Goal: Transaction & Acquisition: Purchase product/service

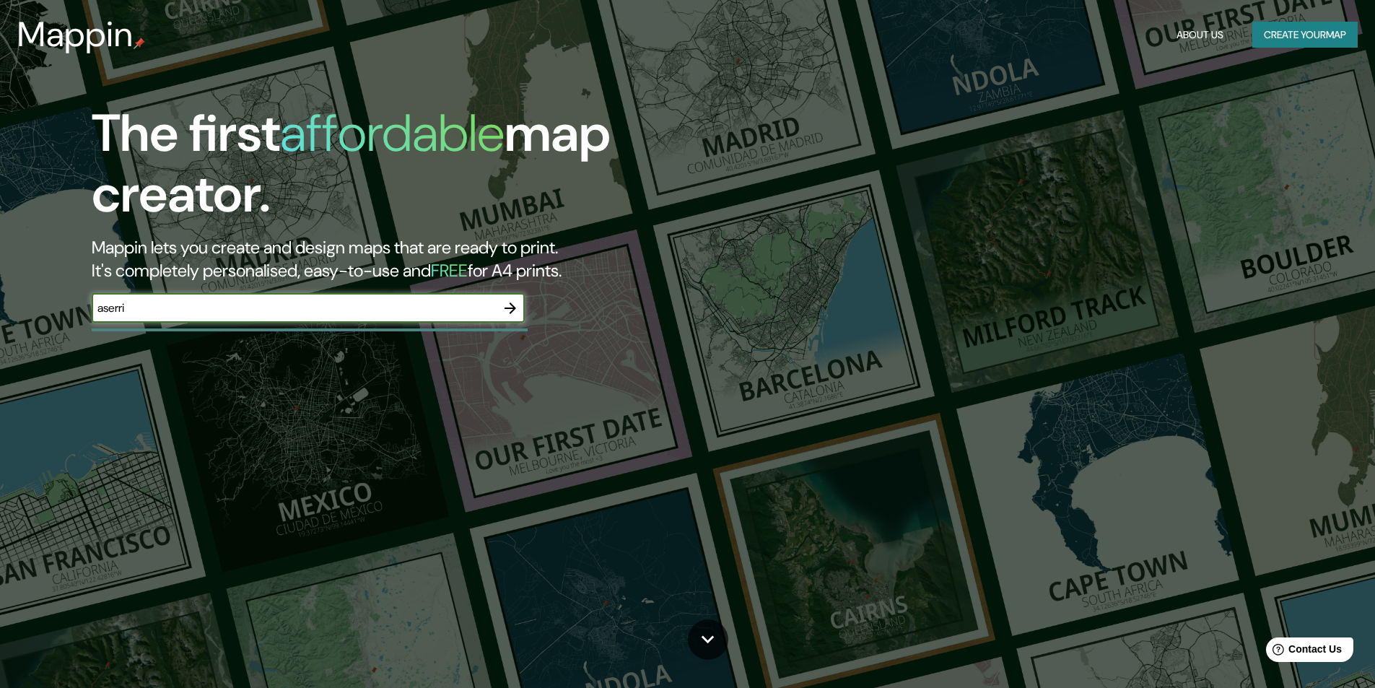
type input "aserri"
click at [514, 302] on icon "button" at bounding box center [510, 307] width 17 height 17
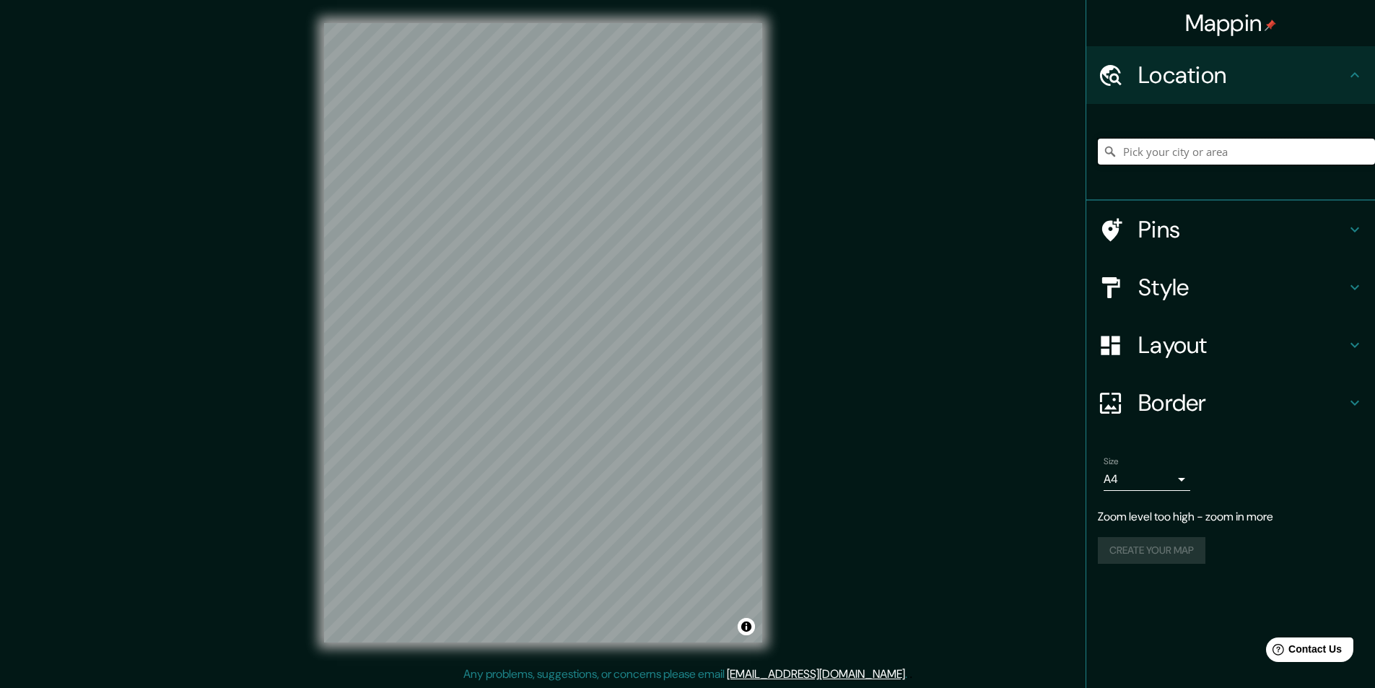
click at [1169, 155] on input "Pick your city or area" at bounding box center [1236, 152] width 277 height 26
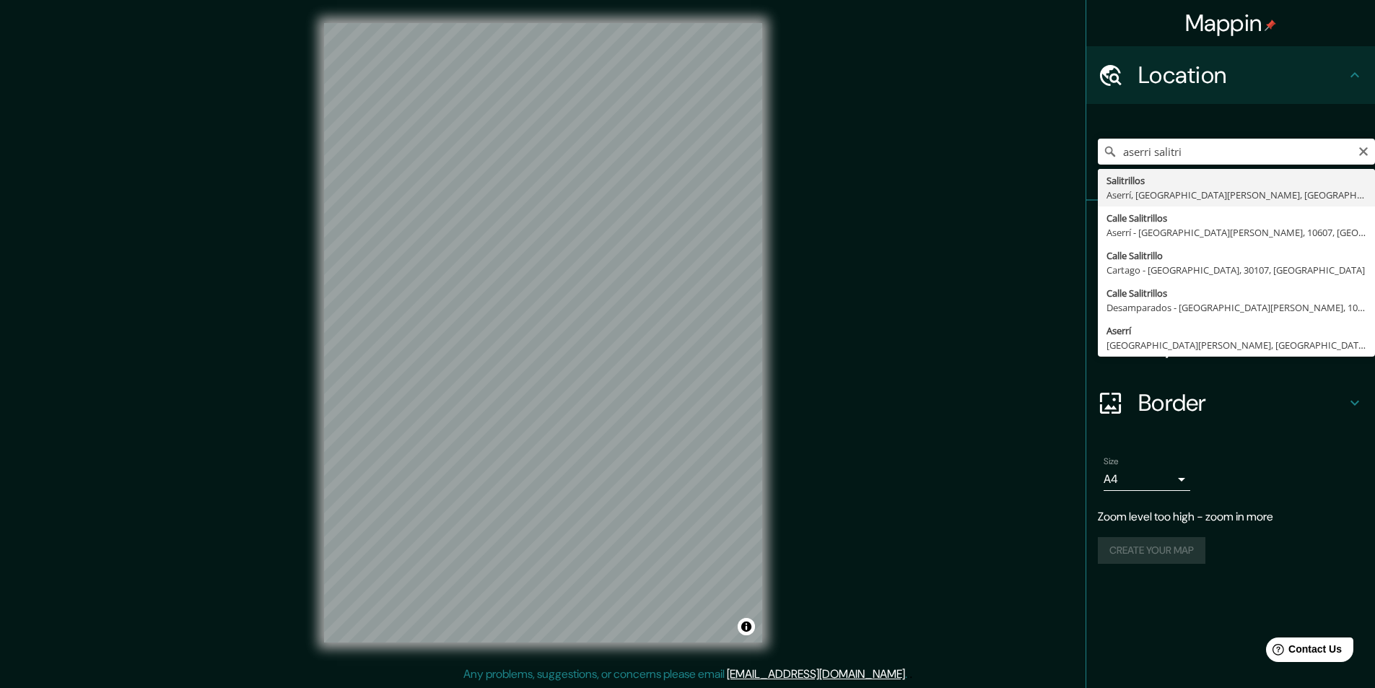
type input "Salitrillos, [GEOGRAPHIC_DATA], [GEOGRAPHIC_DATA][PERSON_NAME], [GEOGRAPHIC_DAT…"
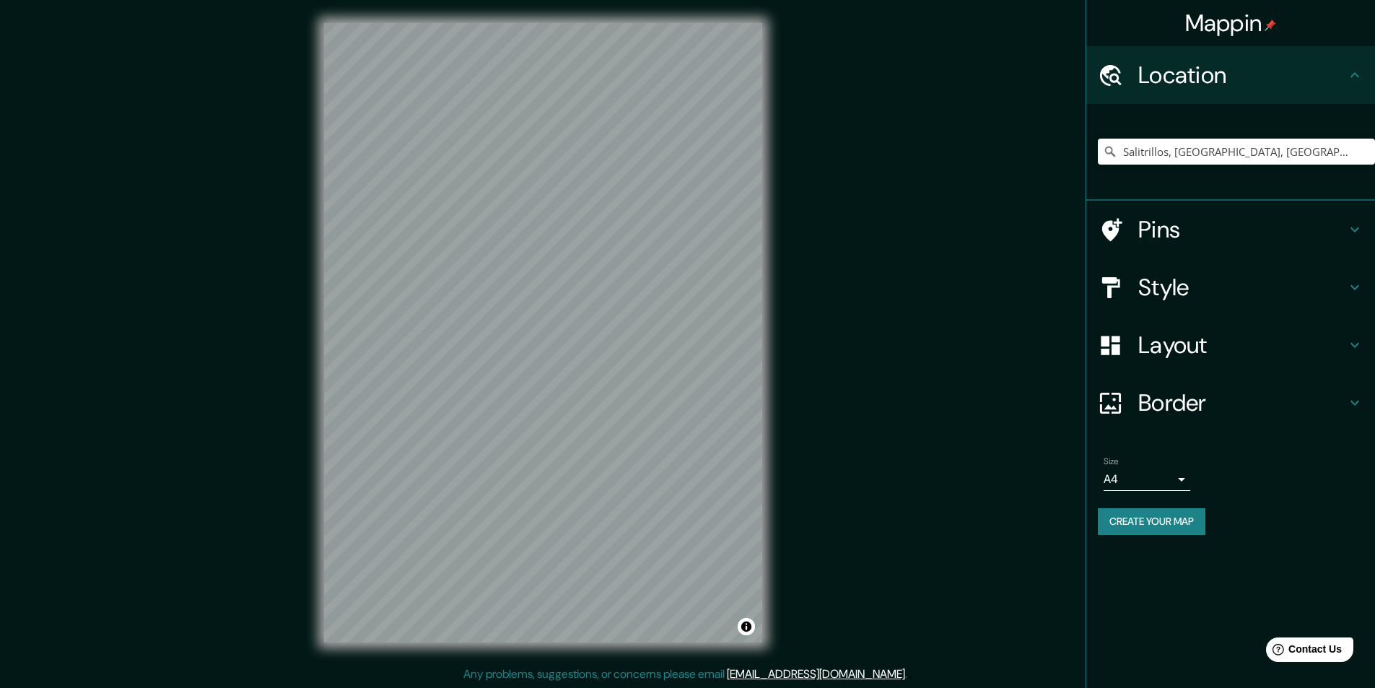
click at [792, 534] on div "Mappin Location Salitrillos, Aserrí, Provincia de San José, Costa Rica Pins Sty…" at bounding box center [687, 344] width 1375 height 688
click at [1185, 286] on h4 "Style" at bounding box center [1242, 287] width 208 height 29
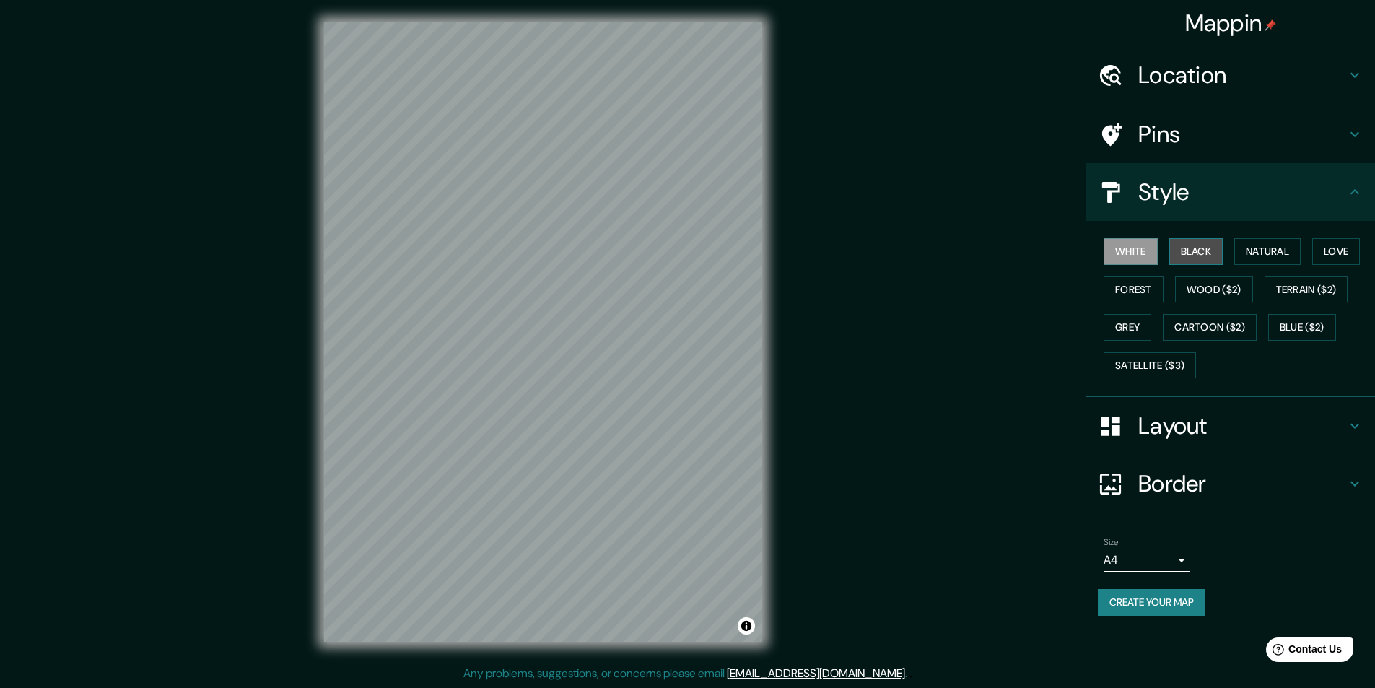
click at [1202, 250] on button "Black" at bounding box center [1196, 251] width 54 height 27
click at [1265, 248] on button "Natural" at bounding box center [1267, 251] width 66 height 27
click at [1208, 284] on button "Wood ($2)" at bounding box center [1214, 289] width 78 height 27
click at [1139, 279] on button "Forest" at bounding box center [1133, 289] width 60 height 27
click at [1329, 242] on button "Love" at bounding box center [1336, 251] width 48 height 27
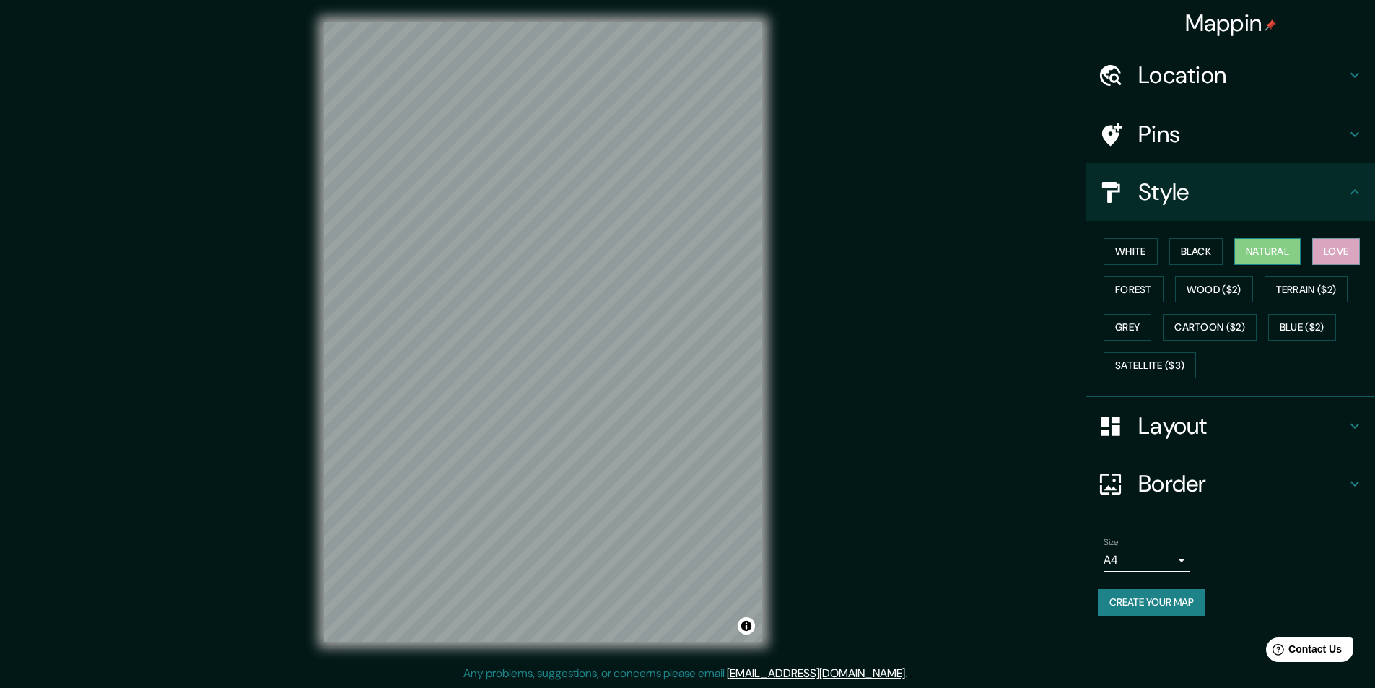
click at [1287, 245] on button "Natural" at bounding box center [1267, 251] width 66 height 27
click at [1200, 326] on button "Cartoon ($2)" at bounding box center [1210, 327] width 94 height 27
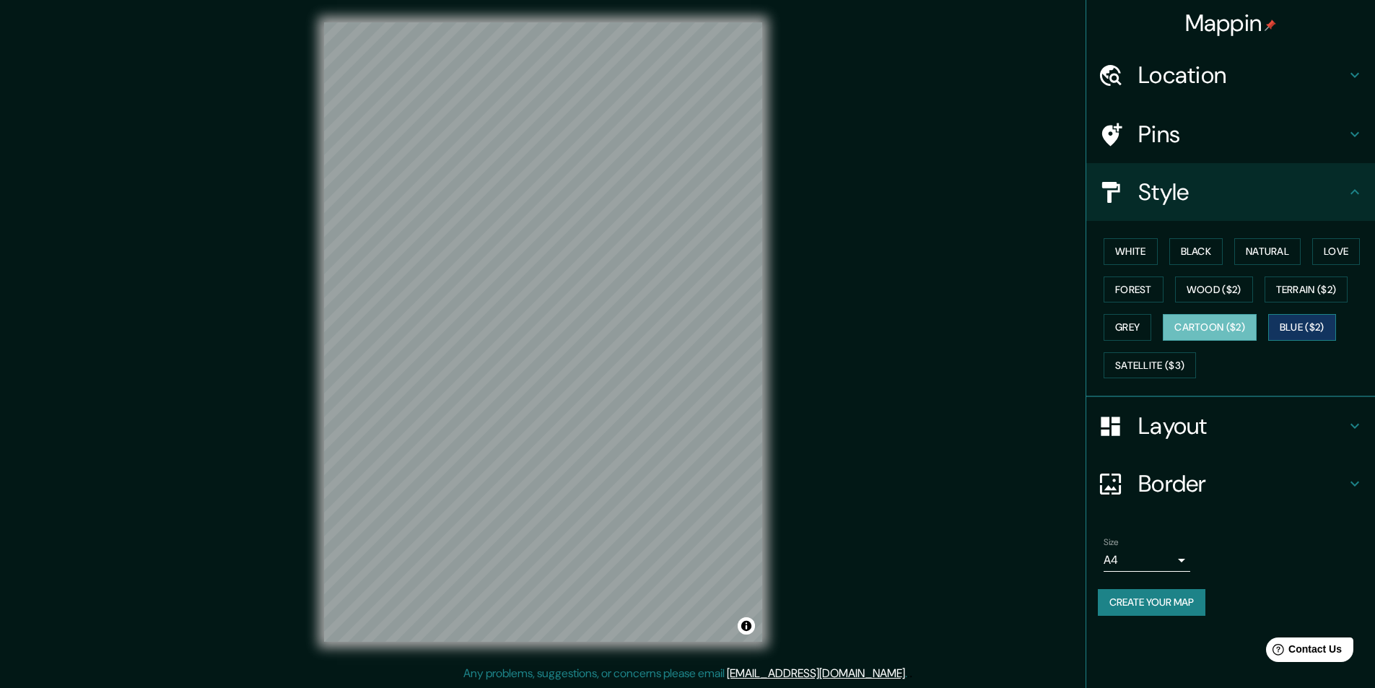
click at [1310, 329] on button "Blue ($2)" at bounding box center [1302, 327] width 68 height 27
click at [1236, 330] on button "Cartoon ($2)" at bounding box center [1210, 327] width 94 height 27
click at [1129, 318] on button "Grey" at bounding box center [1127, 327] width 48 height 27
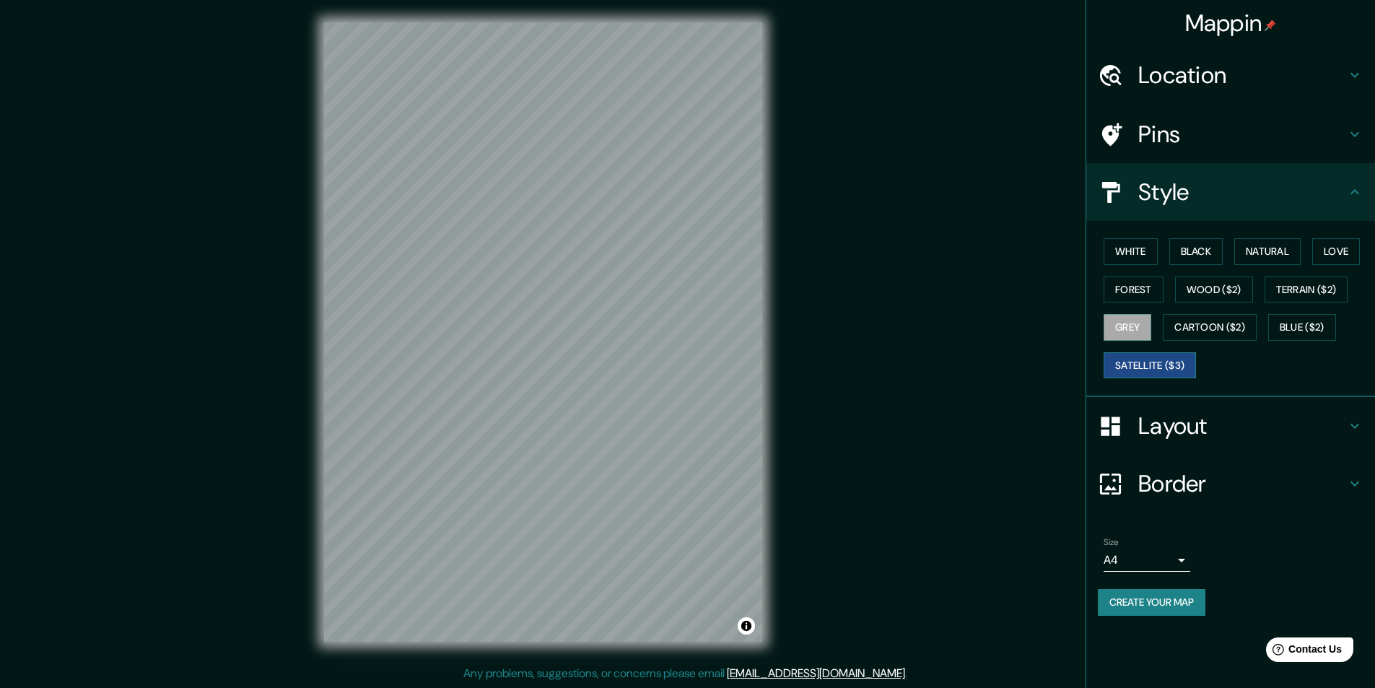
click at [1154, 362] on button "Satellite ($3)" at bounding box center [1149, 365] width 92 height 27
click at [1146, 254] on button "White" at bounding box center [1130, 251] width 54 height 27
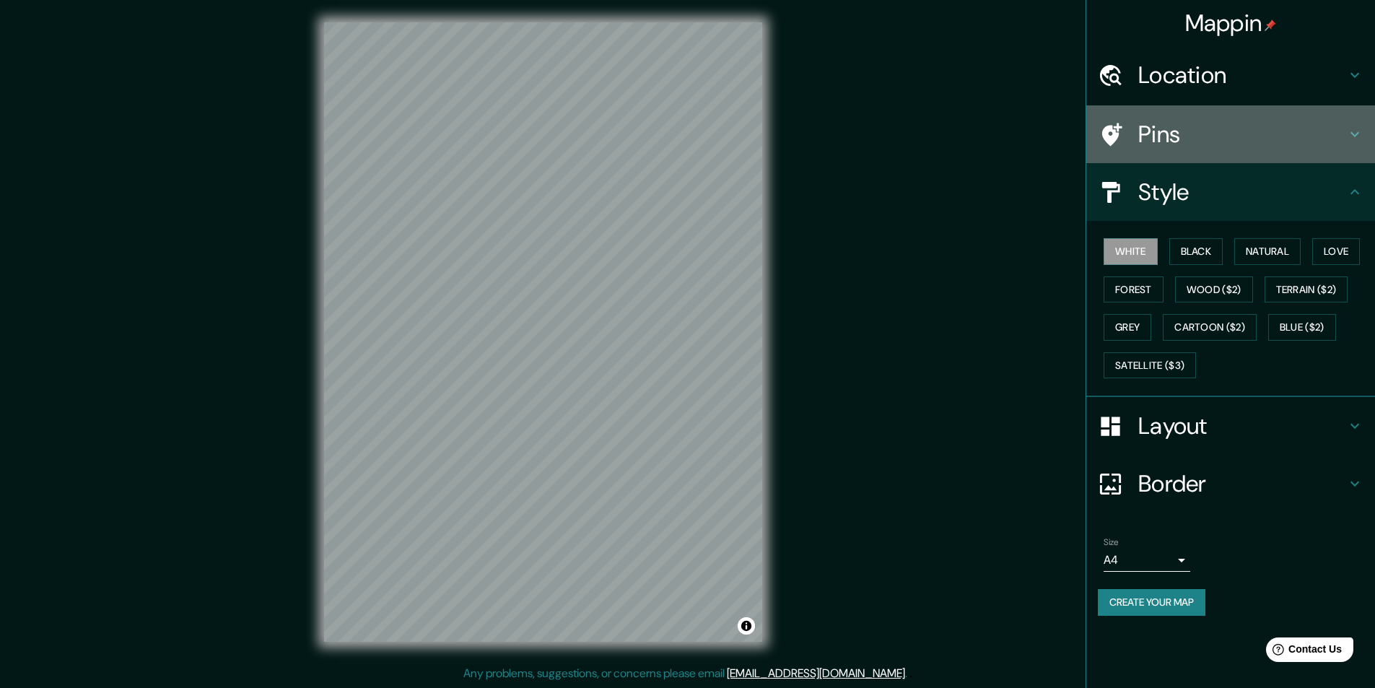
click at [1109, 138] on icon at bounding box center [1112, 134] width 20 height 23
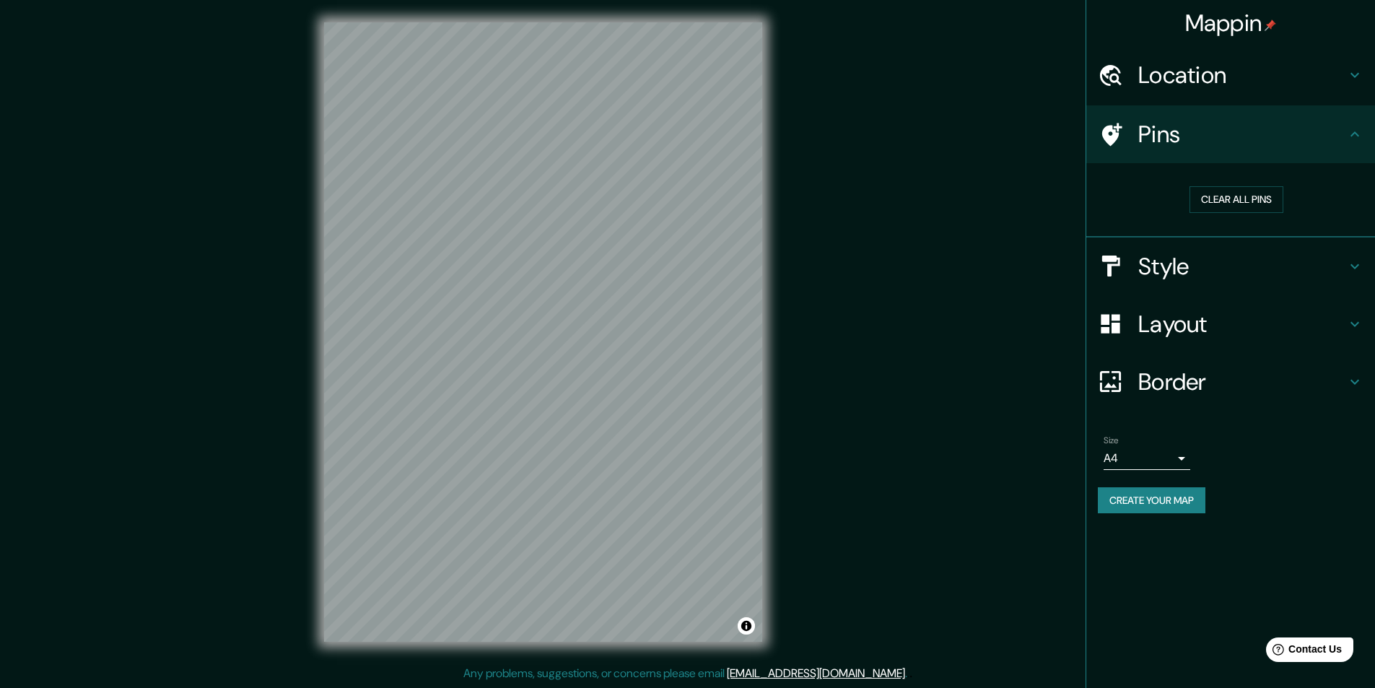
click at [1143, 126] on h4 "Pins" at bounding box center [1242, 134] width 208 height 29
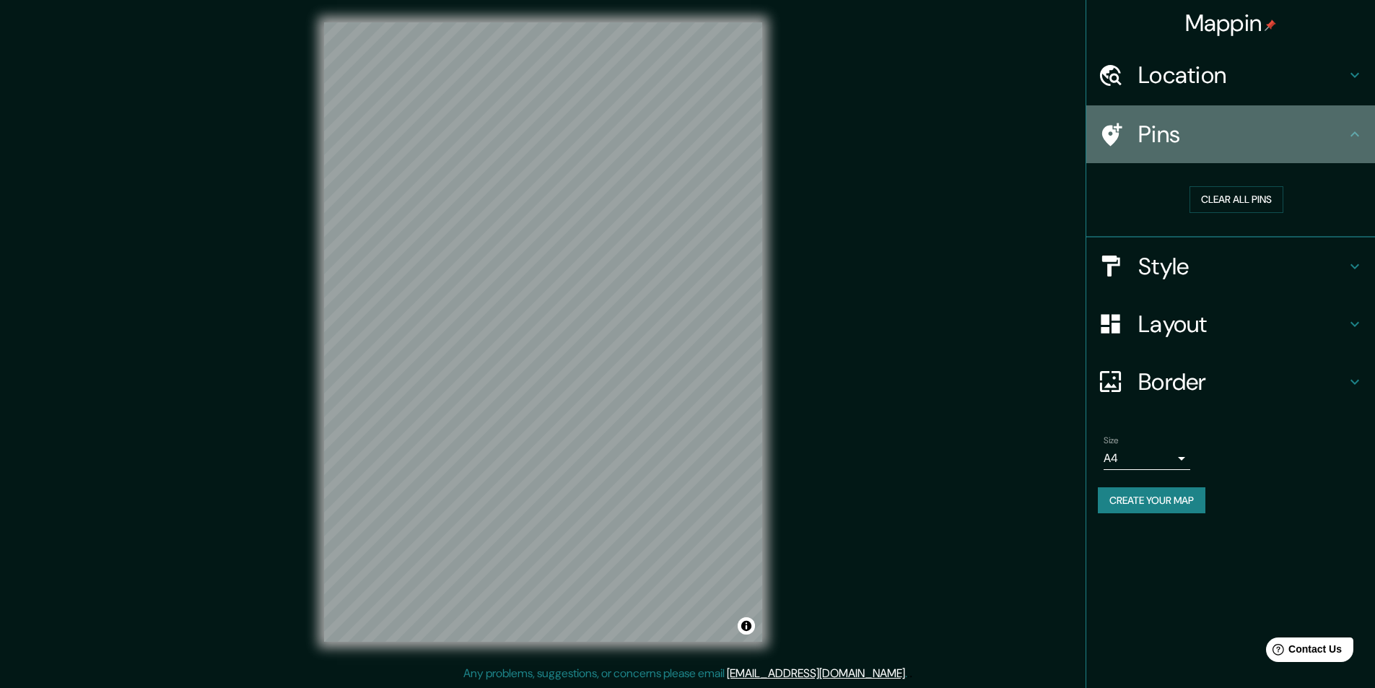
click at [1350, 130] on icon at bounding box center [1354, 134] width 17 height 17
click at [1354, 131] on icon at bounding box center [1354, 134] width 17 height 17
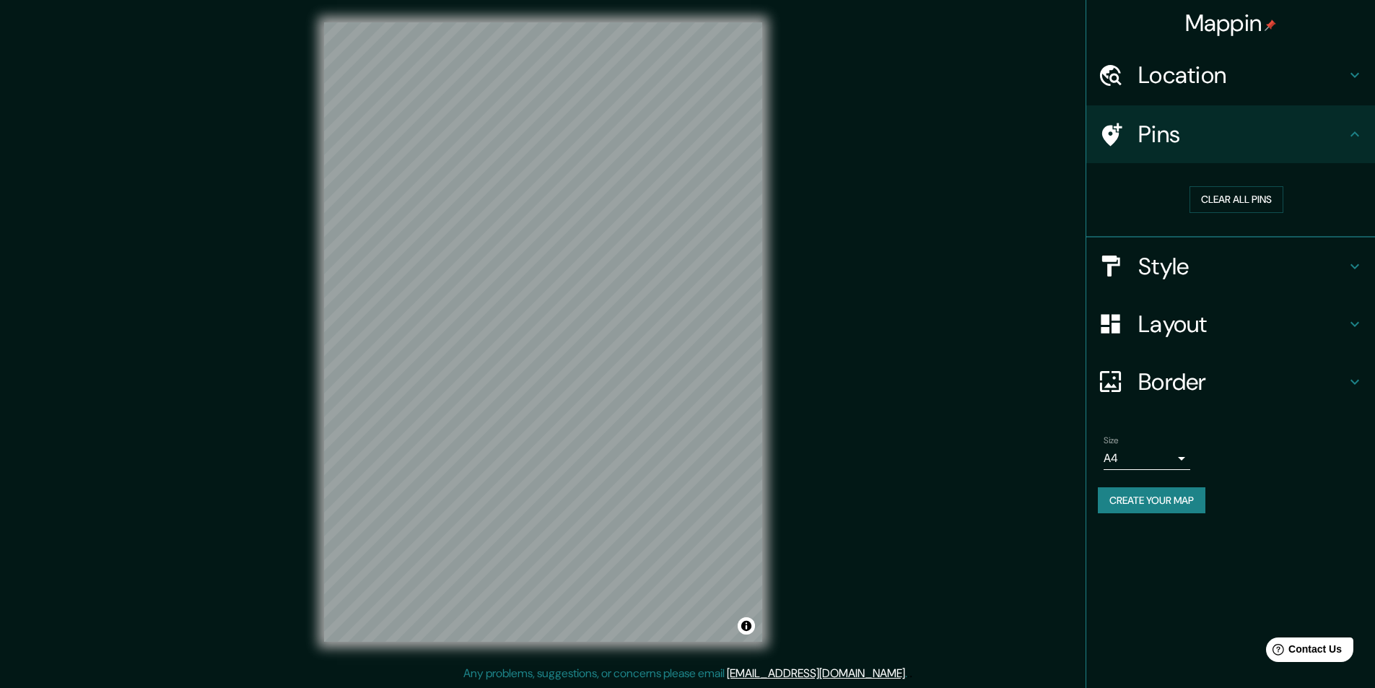
click at [1354, 131] on icon at bounding box center [1354, 134] width 17 height 17
click at [1362, 76] on icon at bounding box center [1354, 74] width 17 height 17
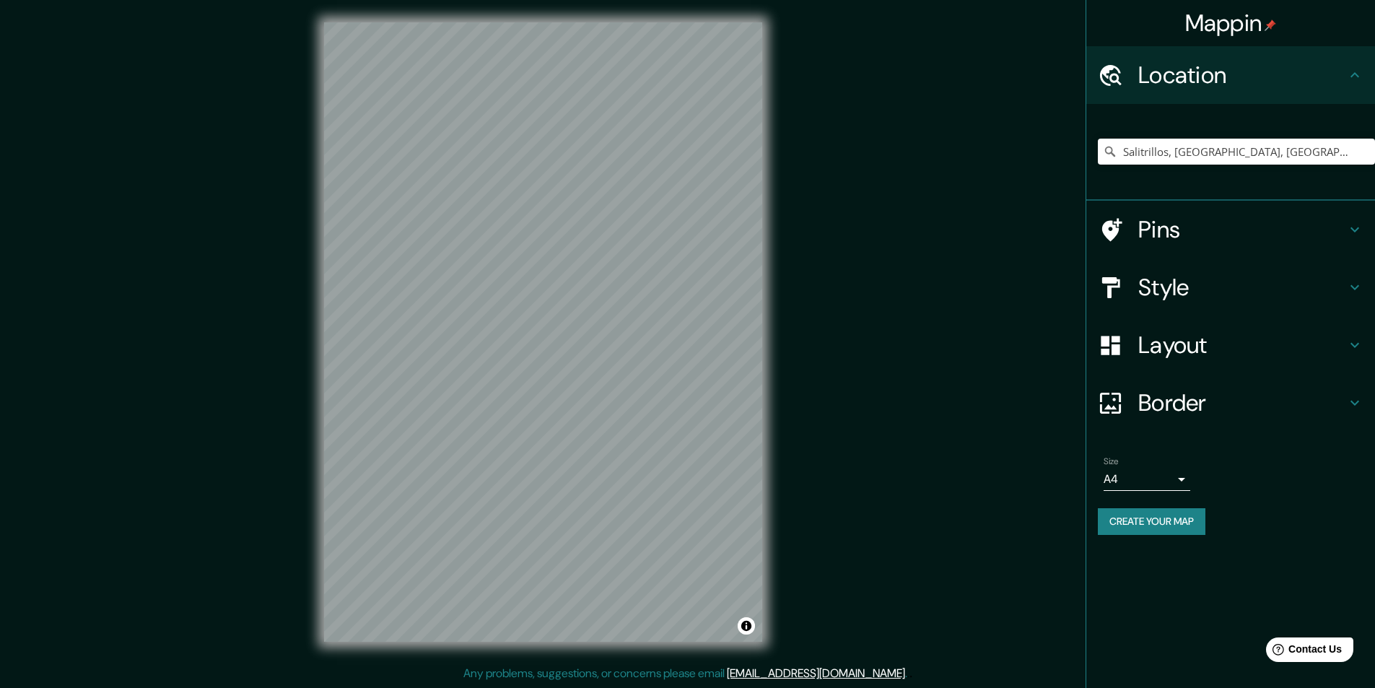
click at [1362, 76] on icon at bounding box center [1354, 74] width 17 height 17
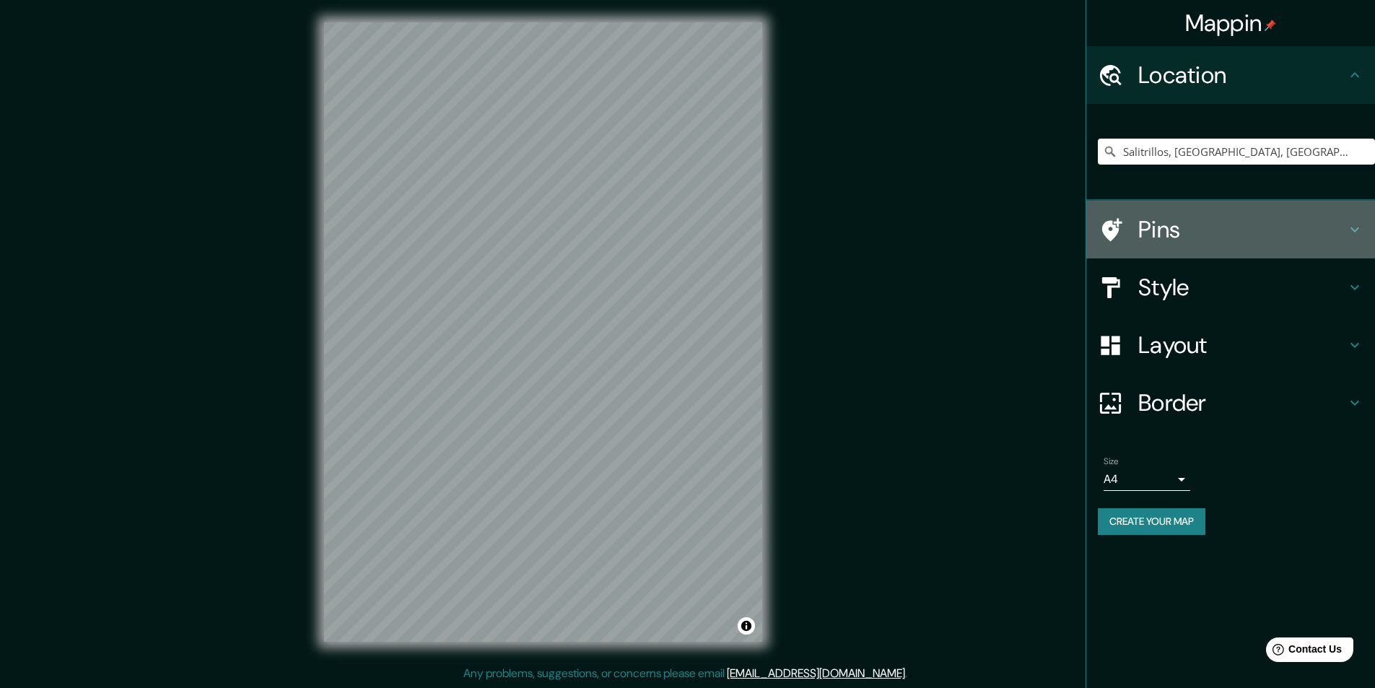
click at [1115, 225] on icon at bounding box center [1112, 229] width 20 height 23
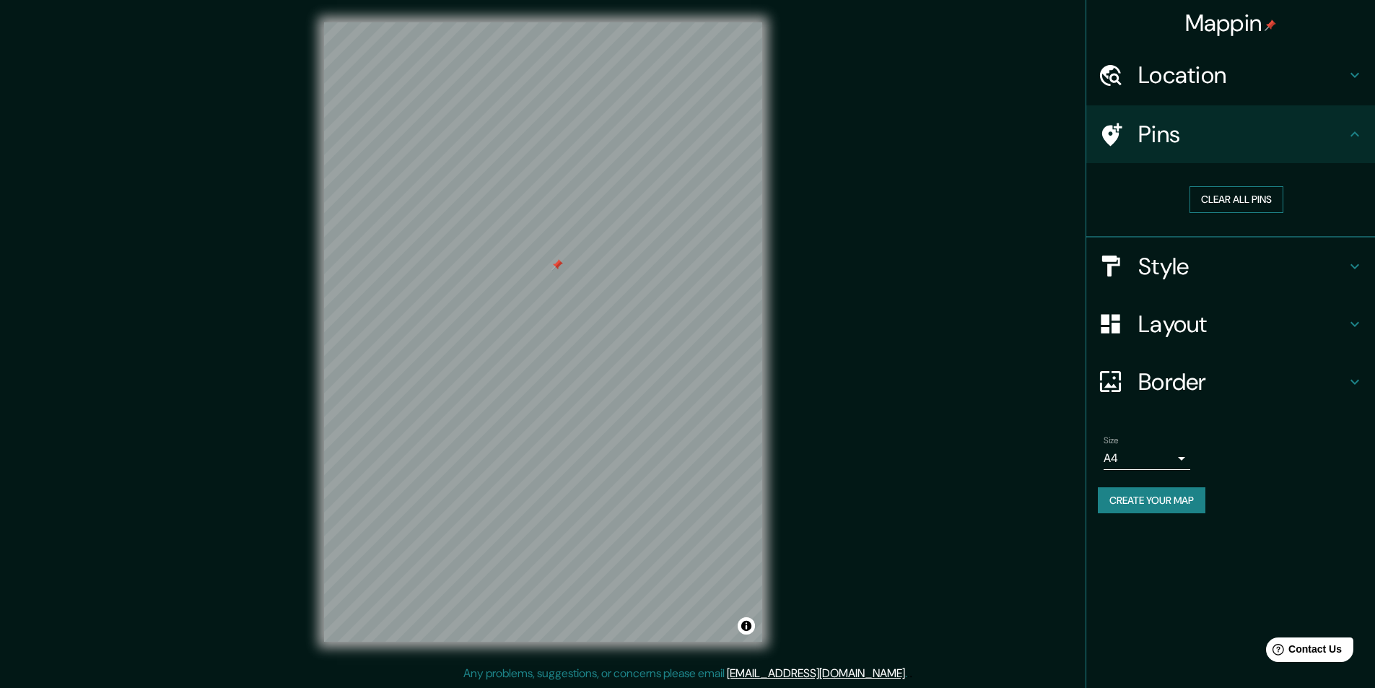
click at [1216, 191] on button "Clear all pins" at bounding box center [1236, 199] width 94 height 27
drag, startPoint x: 556, startPoint y: 328, endPoint x: 545, endPoint y: 319, distance: 14.3
click at [545, 319] on div at bounding box center [542, 320] width 12 height 12
click at [1211, 196] on button "Clear all pins" at bounding box center [1236, 199] width 94 height 27
click at [1142, 264] on h4 "Style" at bounding box center [1242, 266] width 208 height 29
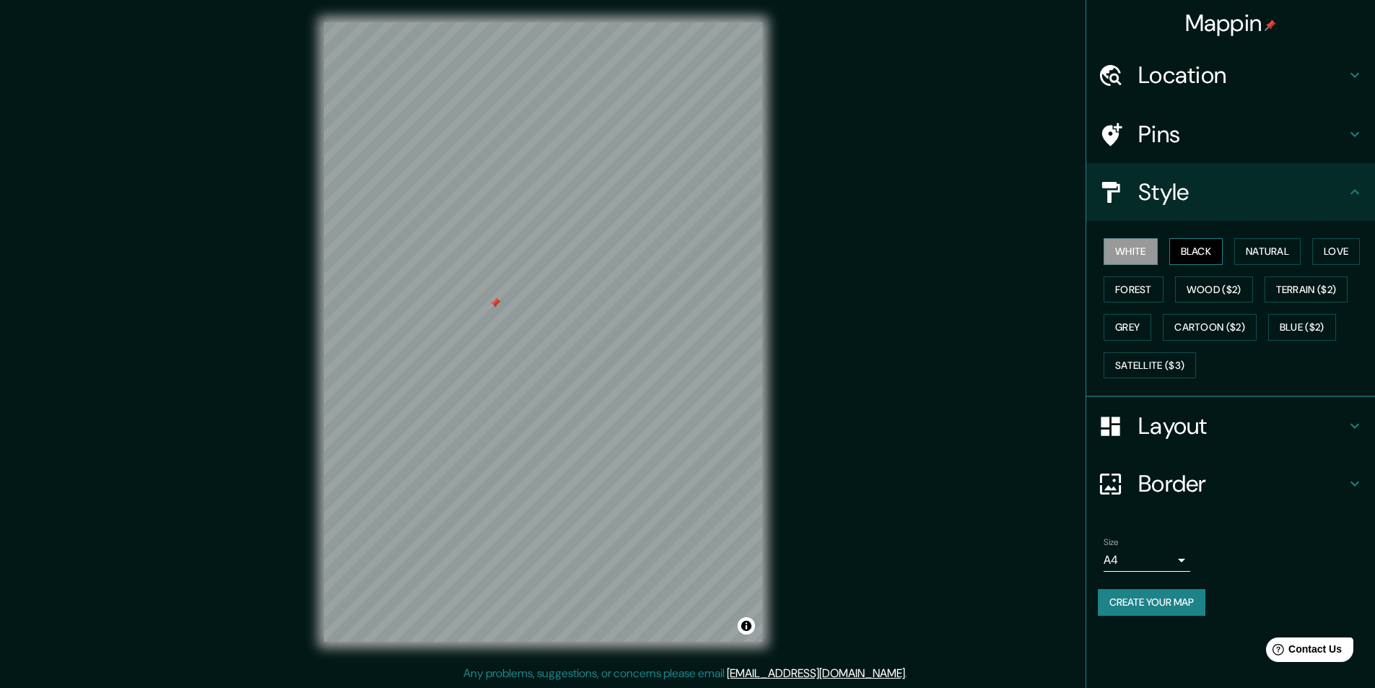
click at [1186, 249] on button "Black" at bounding box center [1196, 251] width 54 height 27
click at [1115, 250] on button "White" at bounding box center [1130, 251] width 54 height 27
click at [1135, 473] on div at bounding box center [1118, 483] width 40 height 25
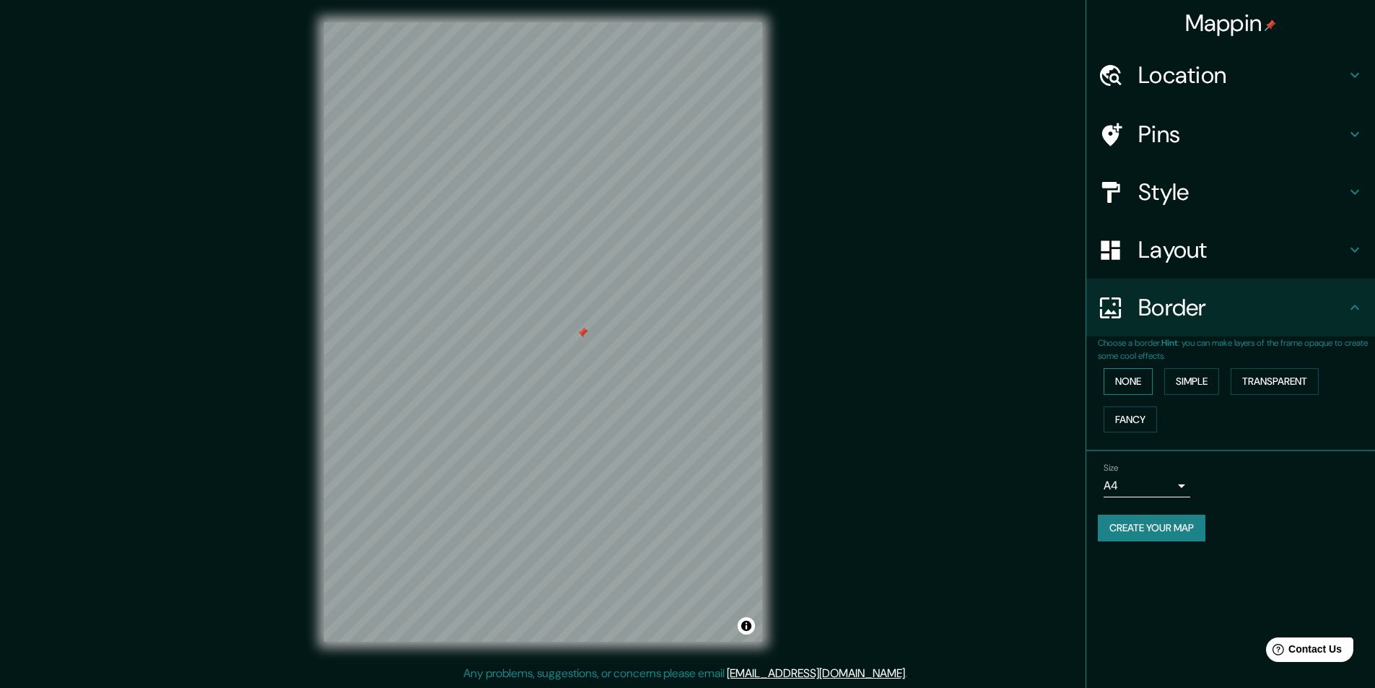
click at [1132, 385] on button "None" at bounding box center [1127, 381] width 49 height 27
click at [1199, 378] on button "Simple" at bounding box center [1191, 381] width 55 height 27
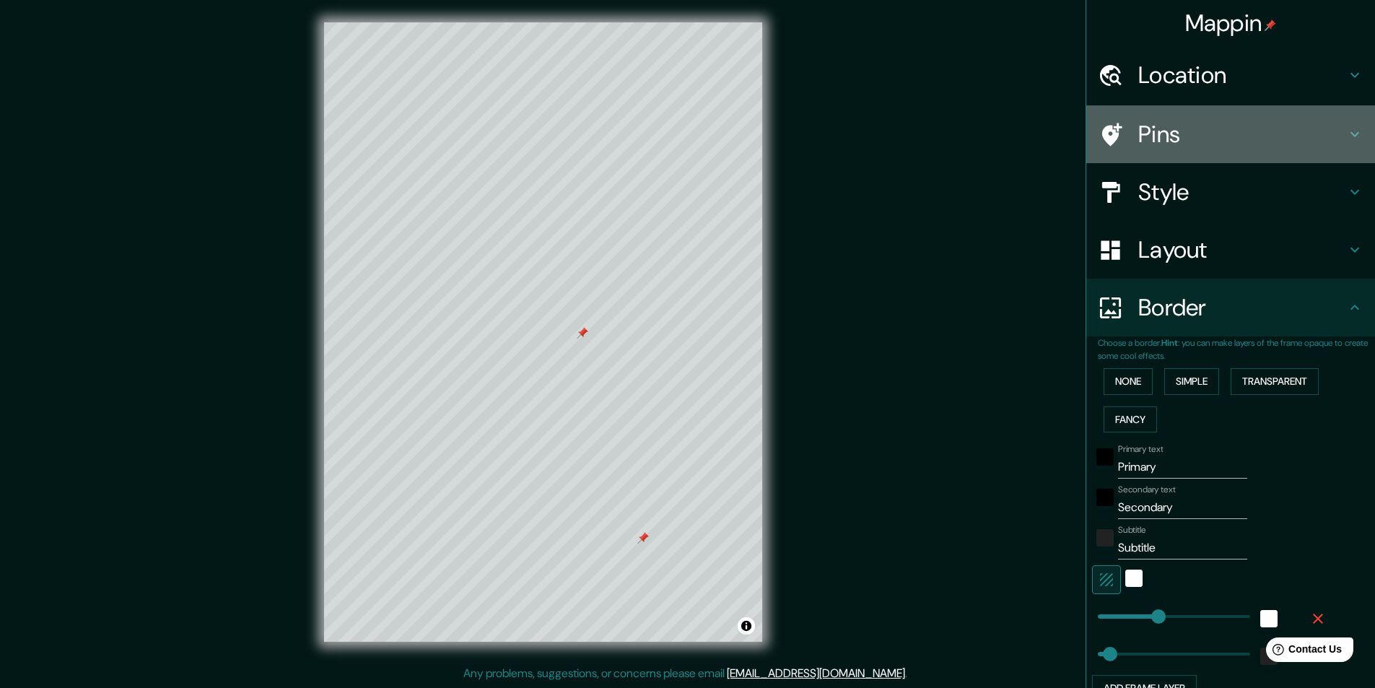
click at [1163, 135] on h4 "Pins" at bounding box center [1242, 134] width 208 height 29
type input "243"
type input "49"
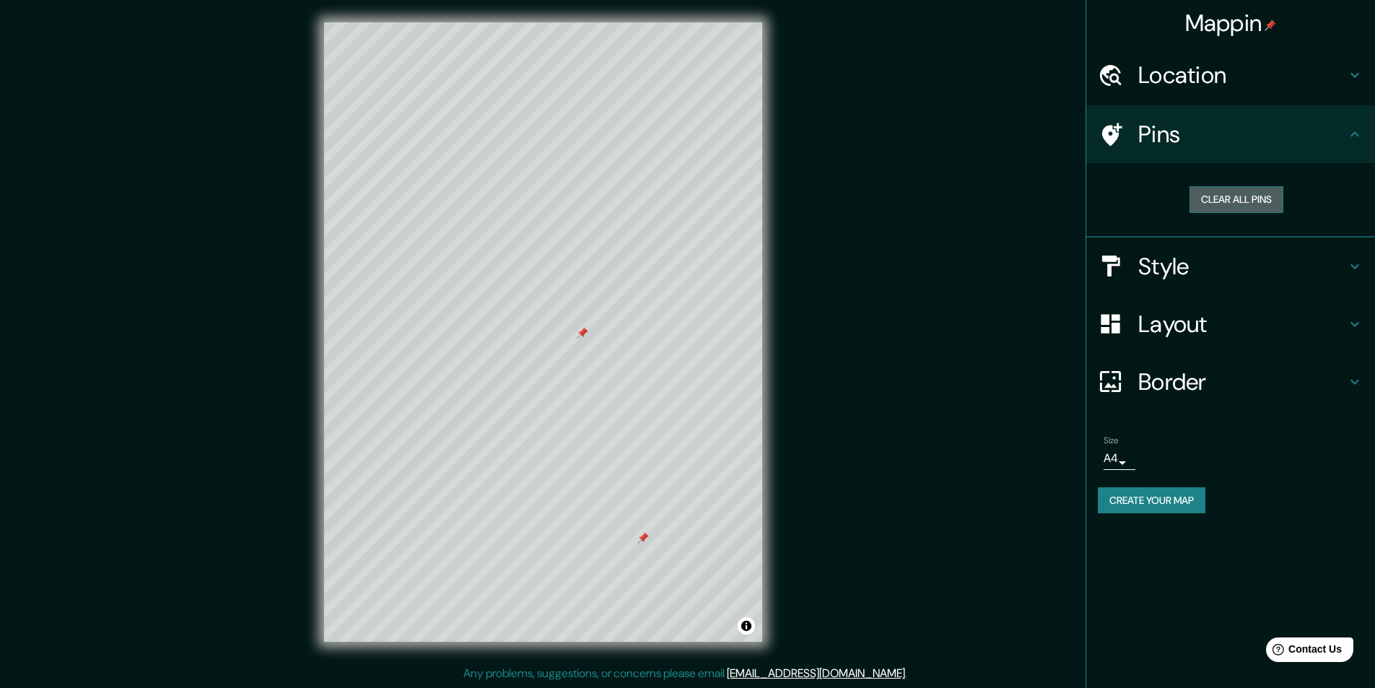
click at [1249, 195] on button "Clear all pins" at bounding box center [1236, 199] width 94 height 27
click at [1199, 374] on h4 "Border" at bounding box center [1242, 381] width 208 height 29
type input "243"
type input "49"
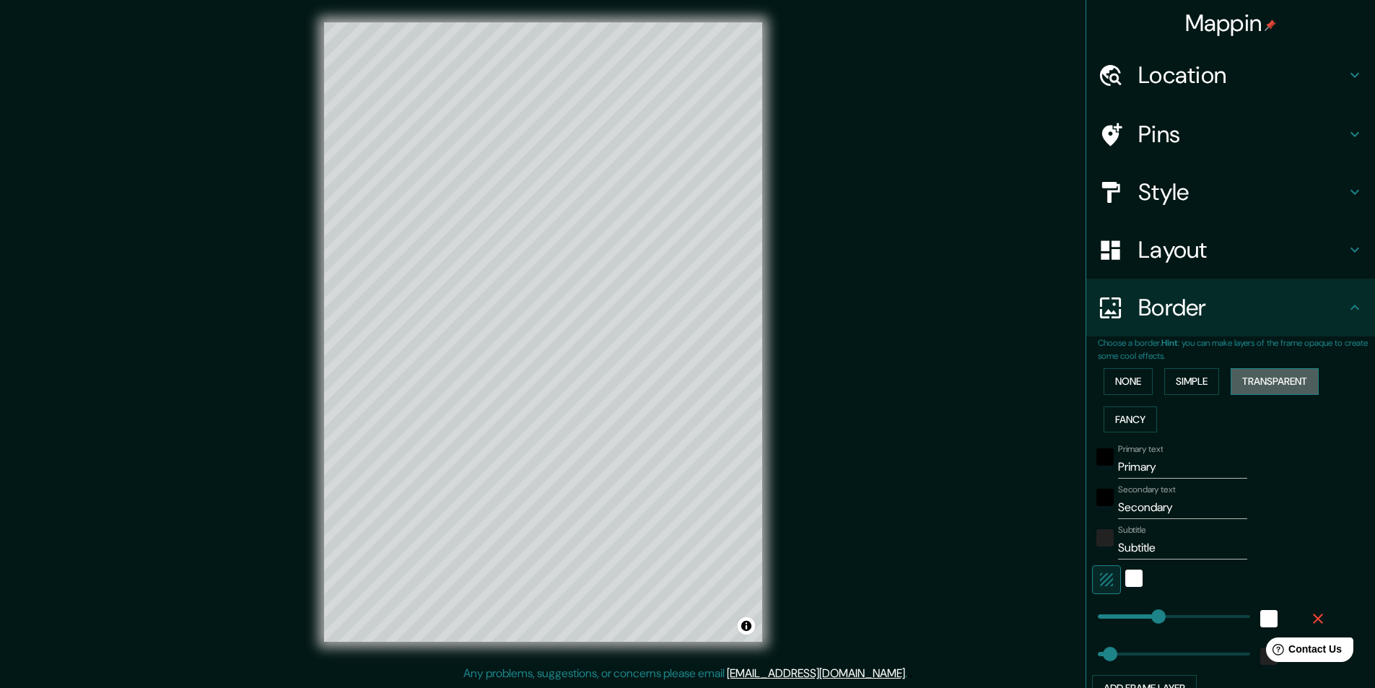
click at [1259, 372] on button "Transparent" at bounding box center [1274, 381] width 88 height 27
click at [1129, 575] on div "white" at bounding box center [1133, 577] width 17 height 17
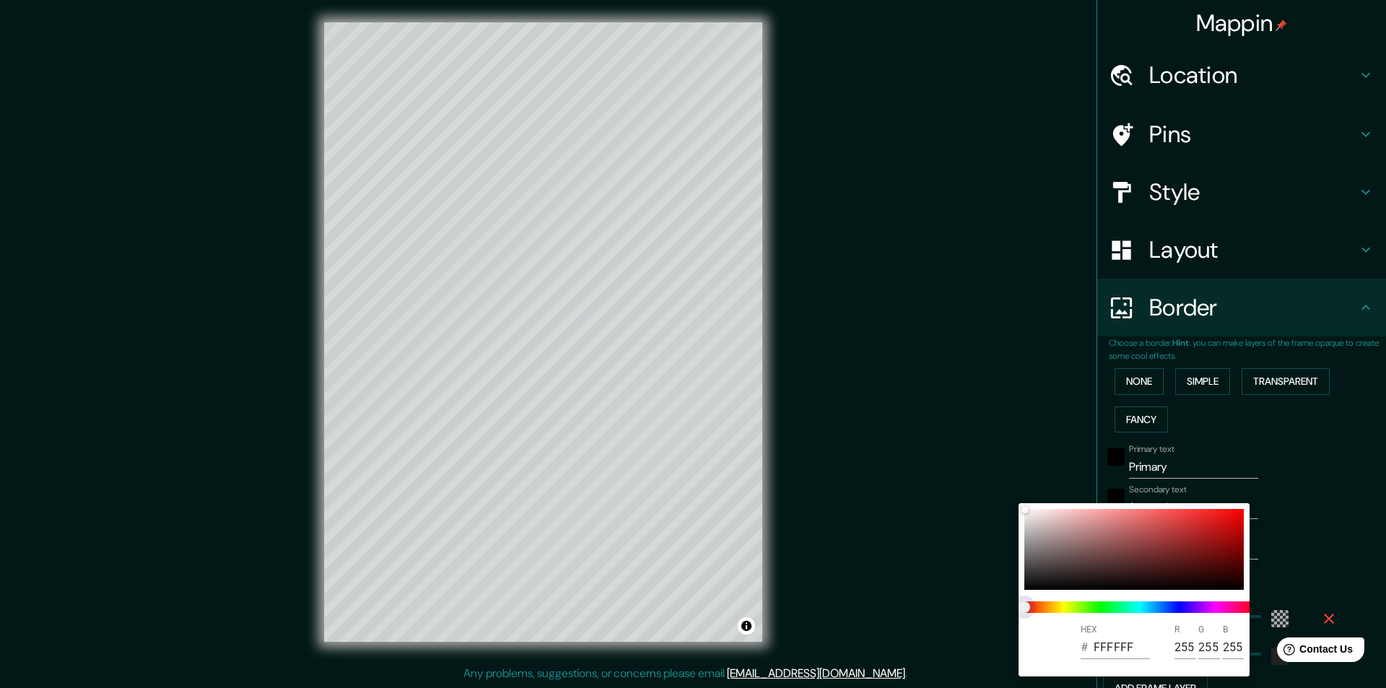
type input "291"
type input "49"
drag, startPoint x: 1022, startPoint y: 610, endPoint x: 1089, endPoint y: 602, distance: 67.6
click at [1089, 602] on span at bounding box center [1139, 607] width 231 height 12
type input "291"
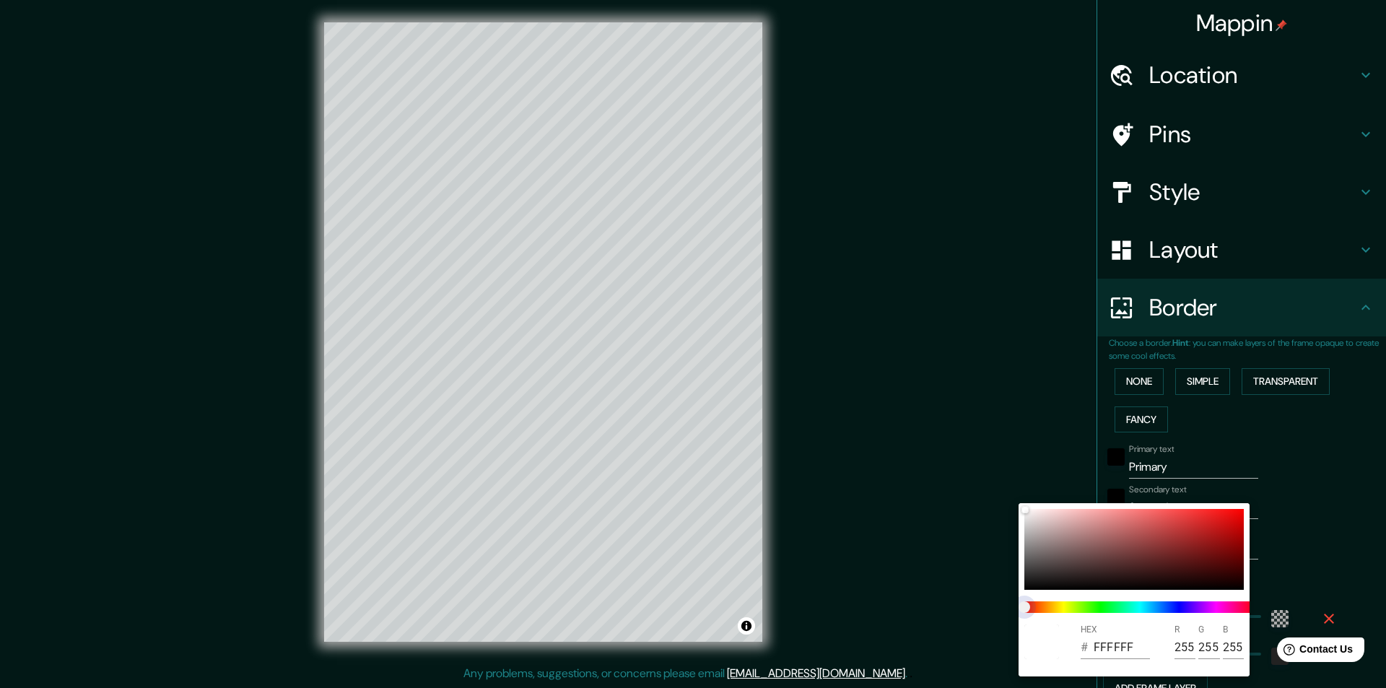
type input "49"
type input "291"
type input "49"
drag, startPoint x: 1033, startPoint y: 603, endPoint x: 1047, endPoint y: 603, distance: 14.5
click at [1049, 603] on span at bounding box center [1139, 607] width 231 height 12
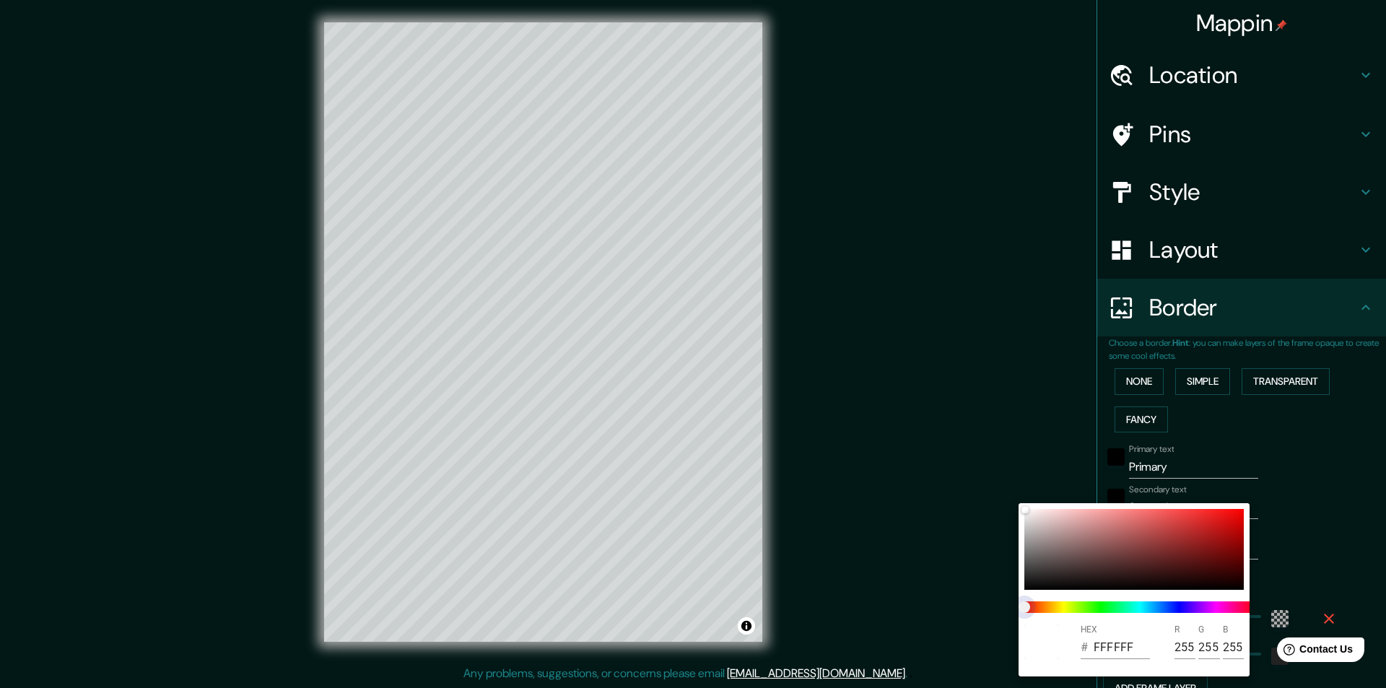
type input "291"
type input "49"
type input "291"
type input "49"
drag, startPoint x: 1020, startPoint y: 608, endPoint x: 1136, endPoint y: 517, distance: 147.1
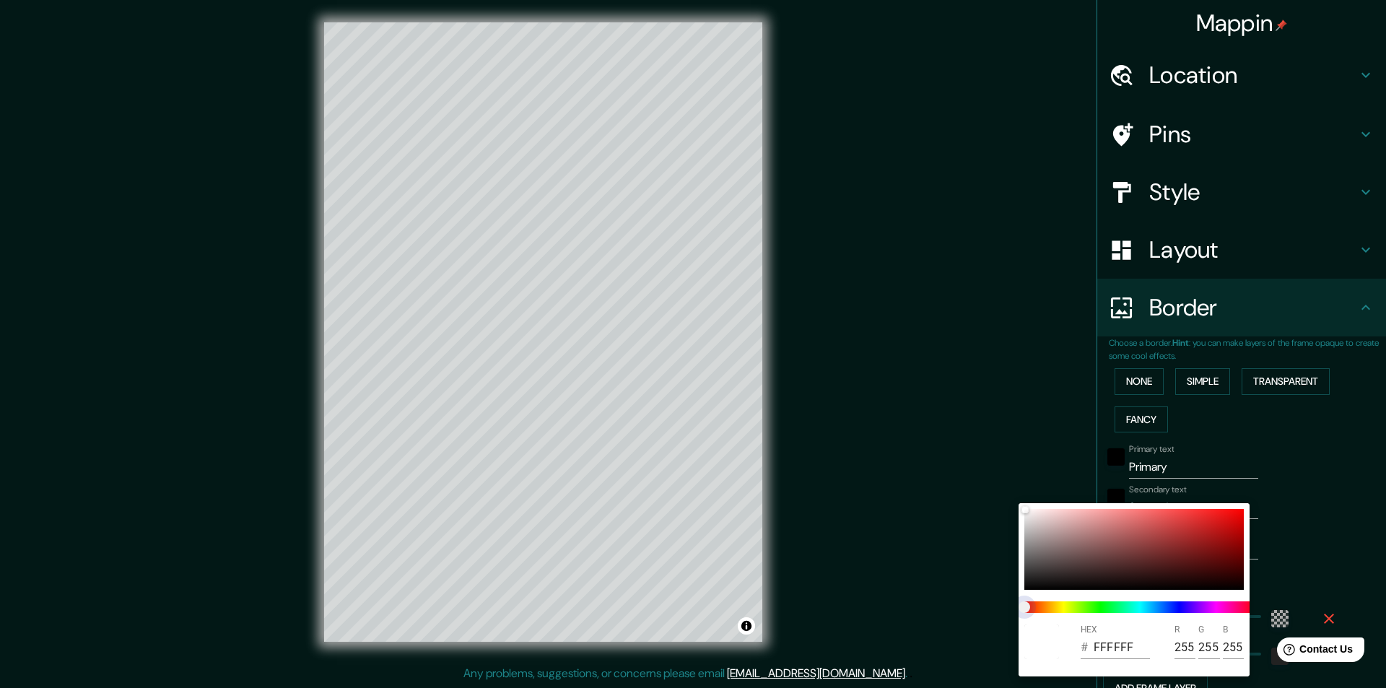
click at [1058, 606] on span at bounding box center [1139, 607] width 231 height 12
type input "291"
type input "49"
drag, startPoint x: 1151, startPoint y: 502, endPoint x: 1238, endPoint y: 471, distance: 91.7
click at [1156, 499] on div at bounding box center [693, 344] width 1386 height 688
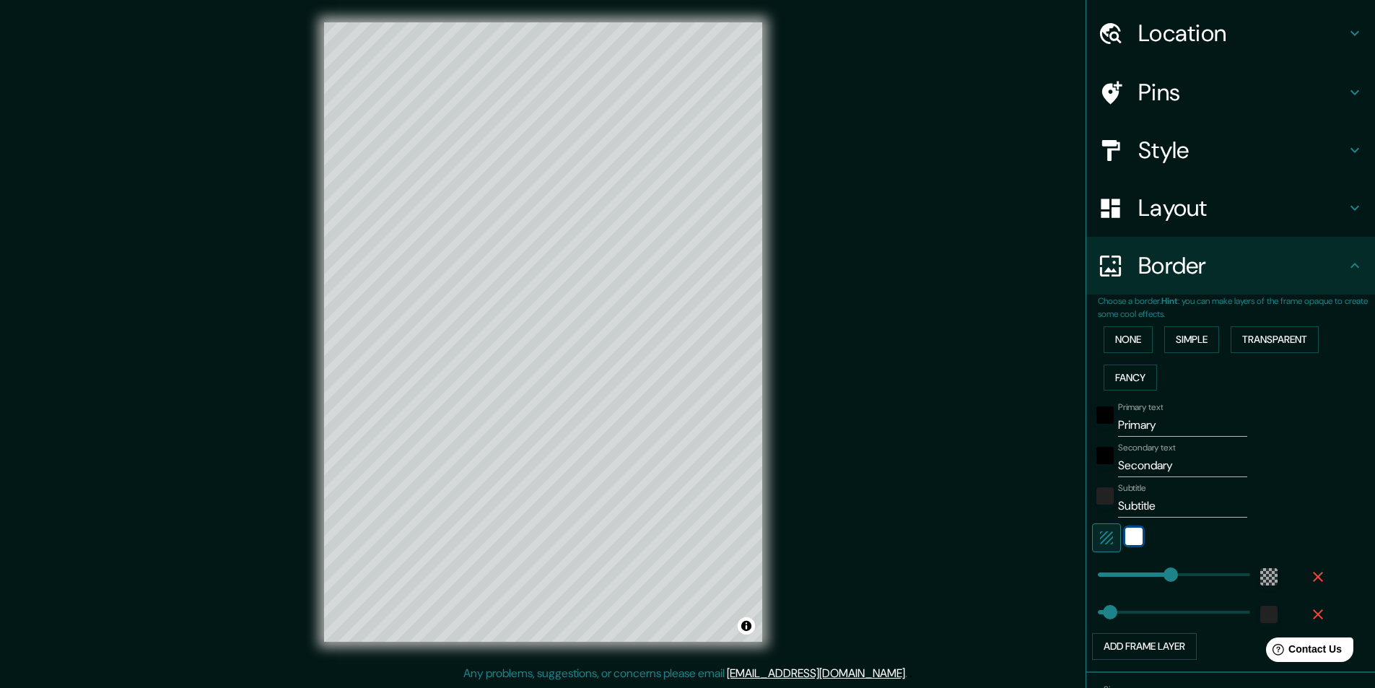
scroll to position [134, 0]
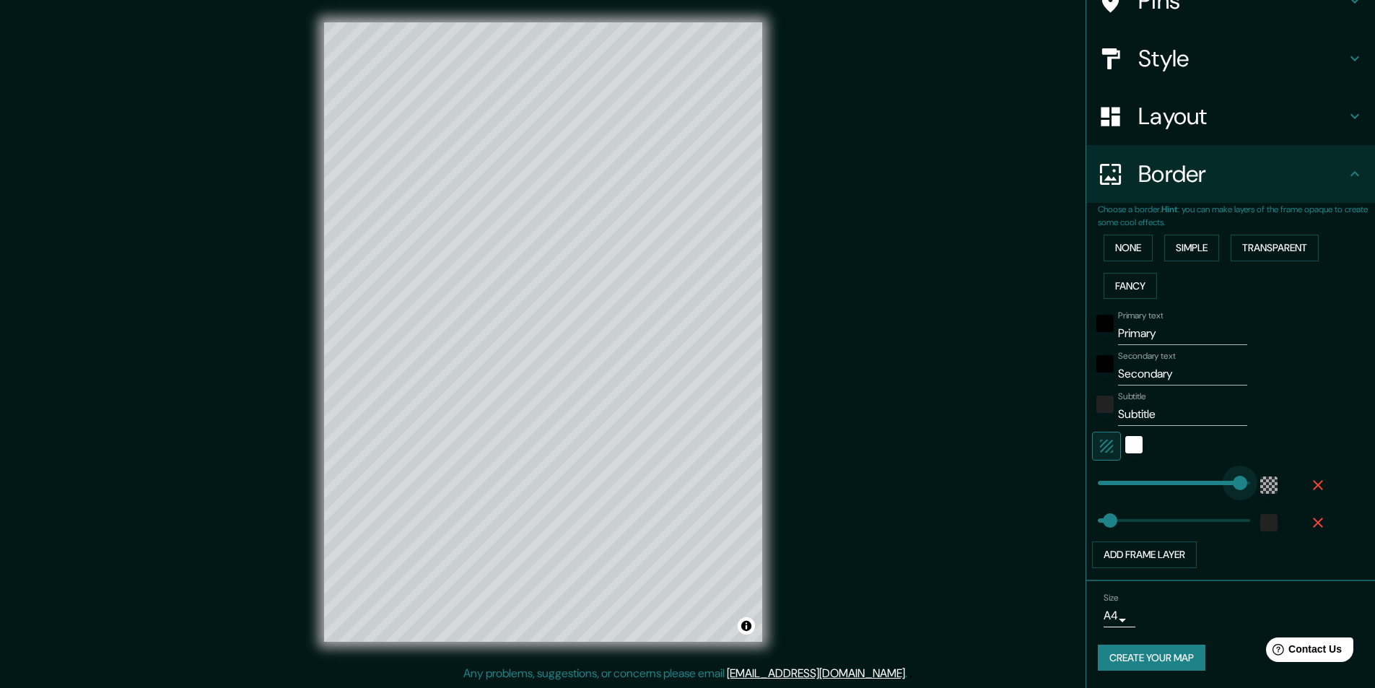
type input "594"
drag, startPoint x: 1161, startPoint y: 483, endPoint x: 1235, endPoint y: 483, distance: 74.3
type input "49"
type input "542"
drag, startPoint x: 1238, startPoint y: 483, endPoint x: 1222, endPoint y: 483, distance: 15.2
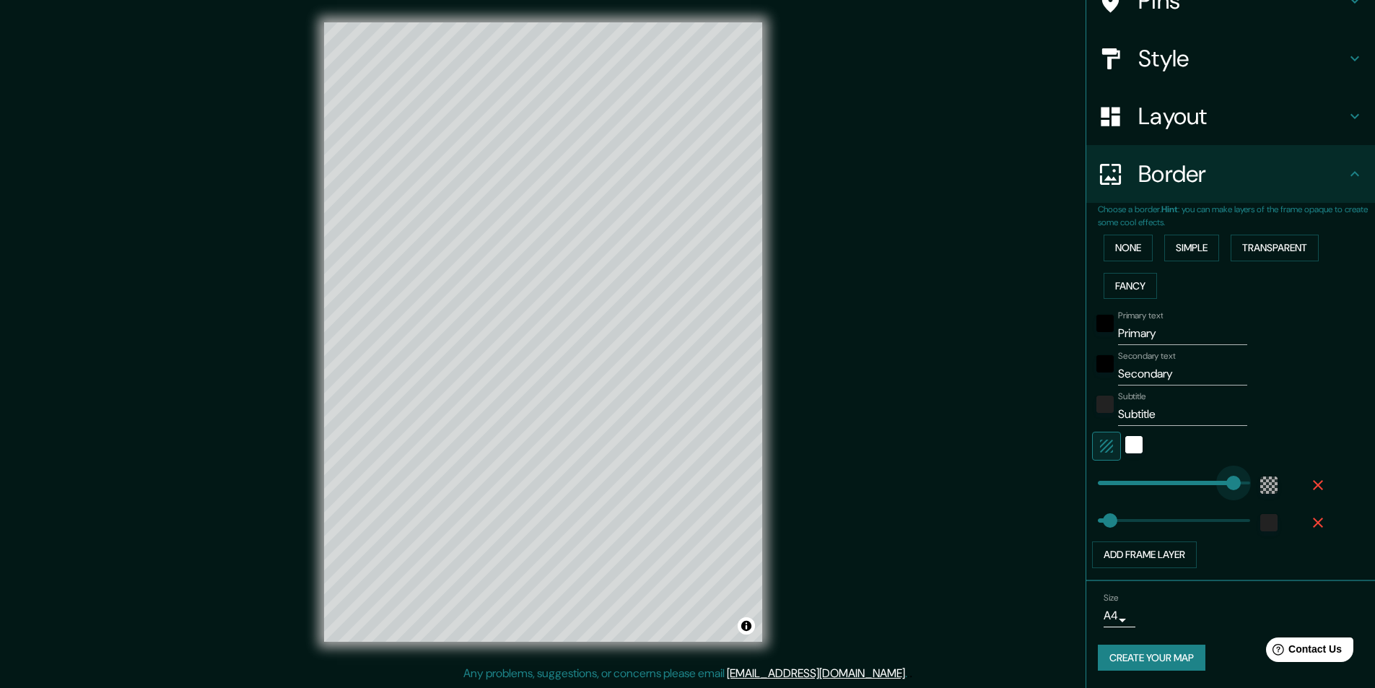
type input "49"
type input "487"
drag, startPoint x: 1222, startPoint y: 482, endPoint x: 1209, endPoint y: 482, distance: 13.0
type input "49"
type input "412"
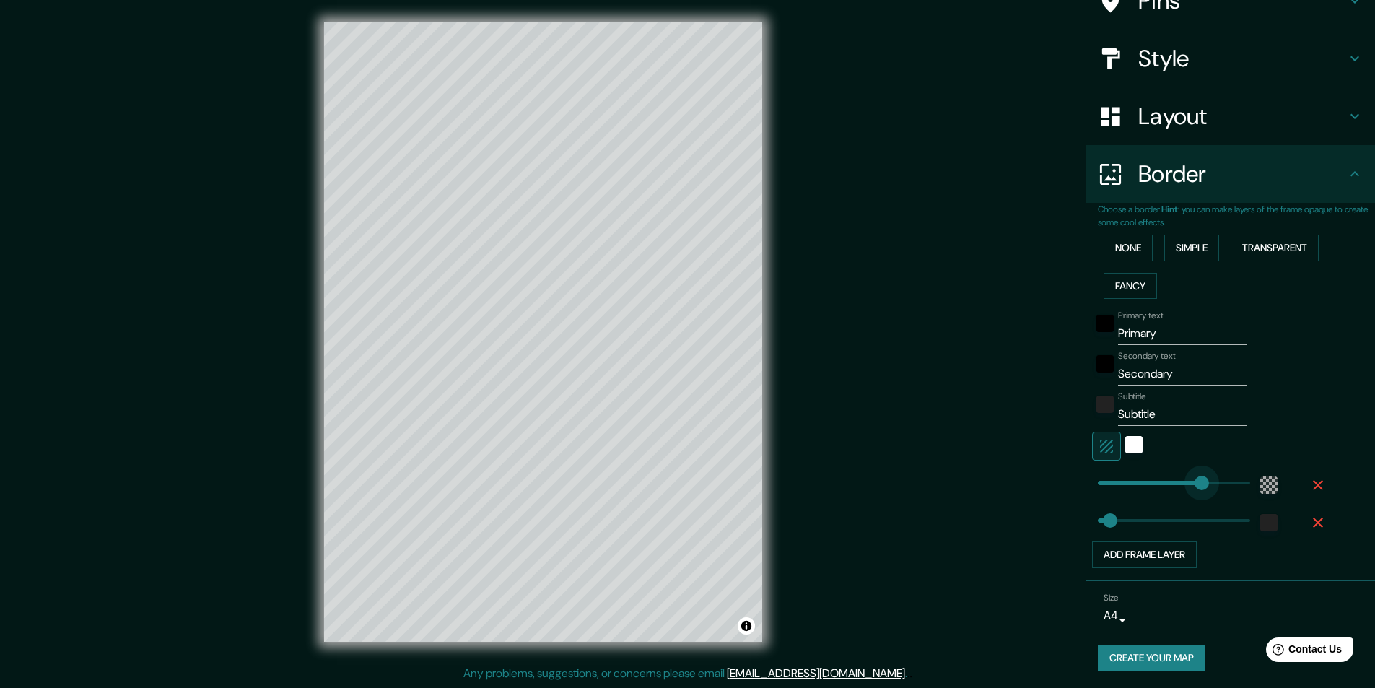
drag, startPoint x: 1209, startPoint y: 482, endPoint x: 1190, endPoint y: 485, distance: 19.0
type input "49"
type input "588"
drag, startPoint x: 1190, startPoint y: 485, endPoint x: 1234, endPoint y: 478, distance: 44.5
type input "245"
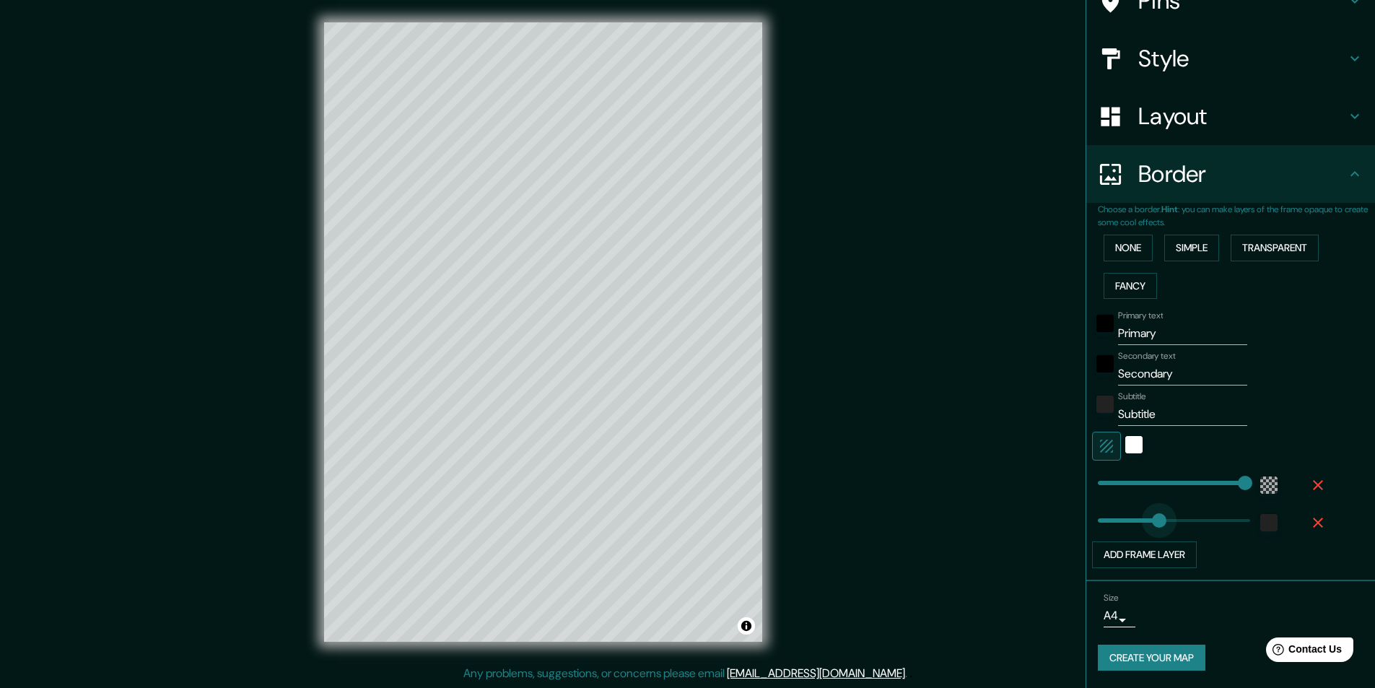
drag, startPoint x: 1098, startPoint y: 522, endPoint x: 1148, endPoint y: 523, distance: 49.8
type input "354"
drag, startPoint x: 1150, startPoint y: 521, endPoint x: 1176, endPoint y: 512, distance: 27.4
type input "179"
drag, startPoint x: 1176, startPoint y: 512, endPoint x: 1132, endPoint y: 517, distance: 44.3
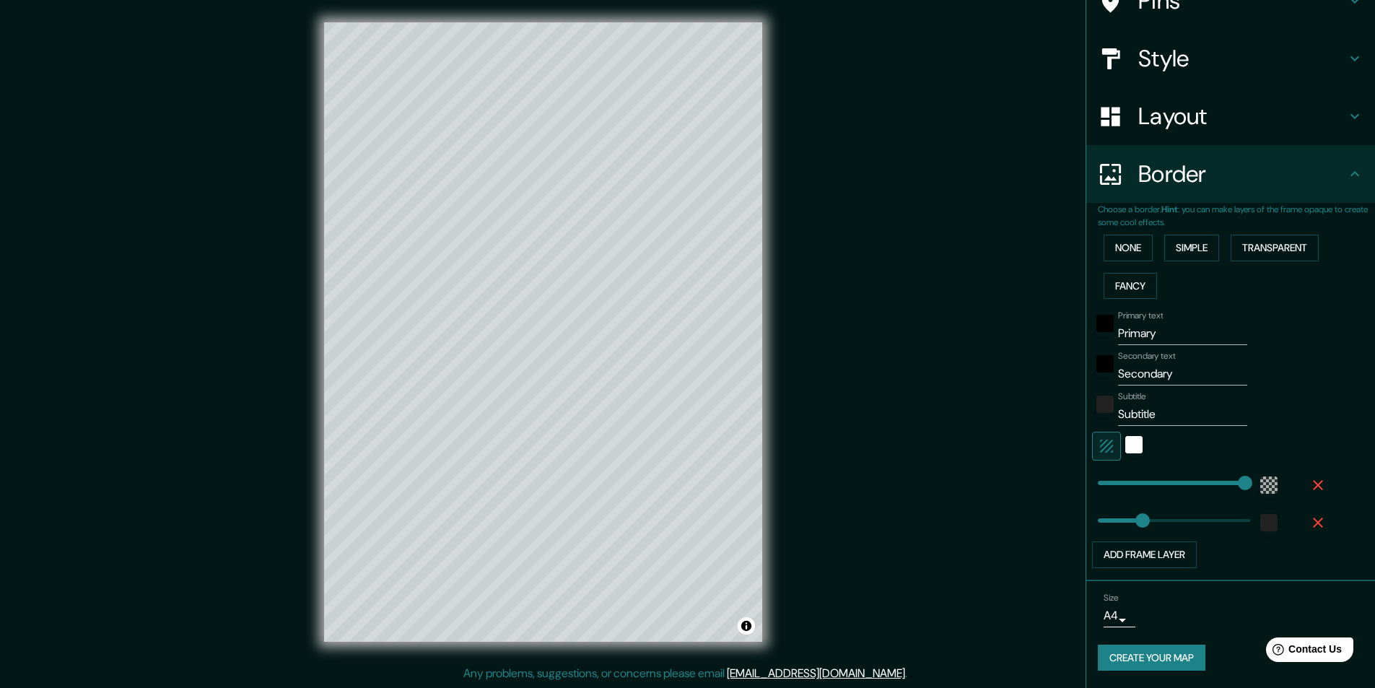
type input "121"
drag, startPoint x: 1132, startPoint y: 517, endPoint x: 1117, endPoint y: 517, distance: 14.4
click at [1137, 551] on button "Add frame layer" at bounding box center [1144, 554] width 105 height 27
type input "337"
drag, startPoint x: 1147, startPoint y: 560, endPoint x: 1171, endPoint y: 552, distance: 25.1
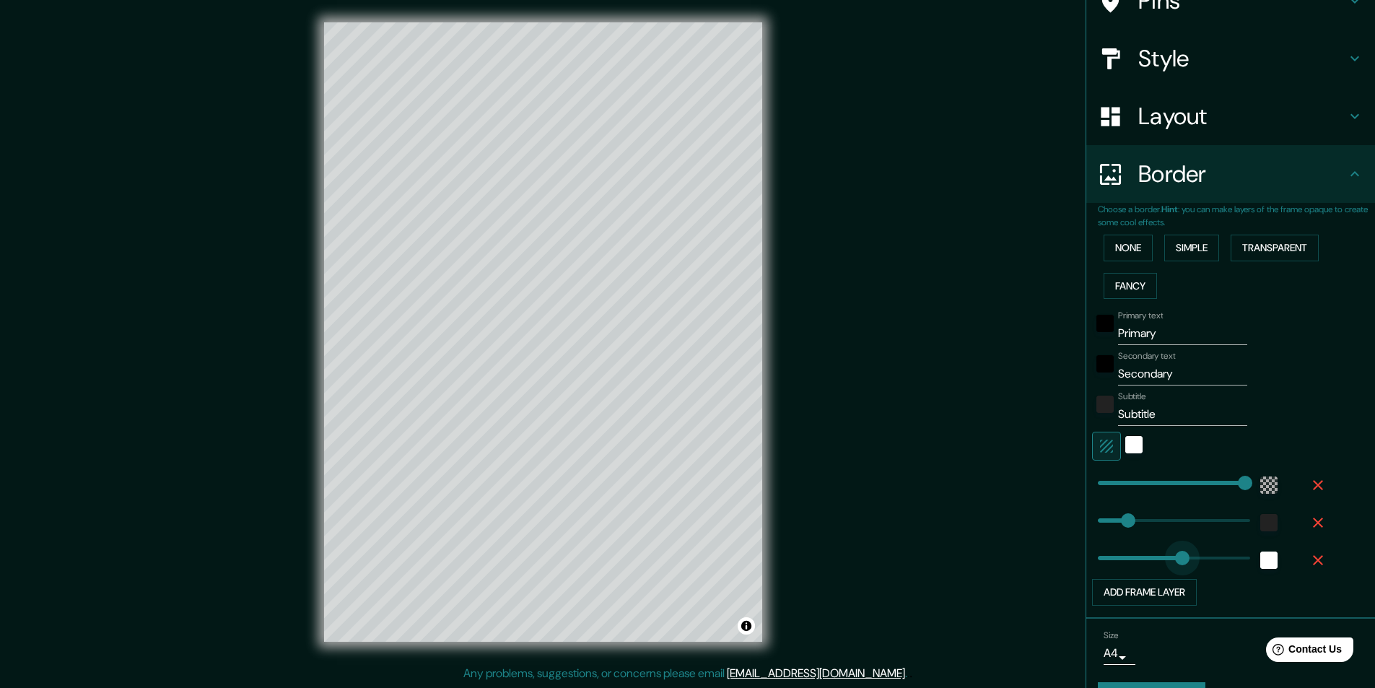
type input "300"
drag, startPoint x: 1171, startPoint y: 552, endPoint x: 1162, endPoint y: 553, distance: 9.5
type input "182"
drag, startPoint x: 1162, startPoint y: 553, endPoint x: 1132, endPoint y: 559, distance: 30.1
type input "3"
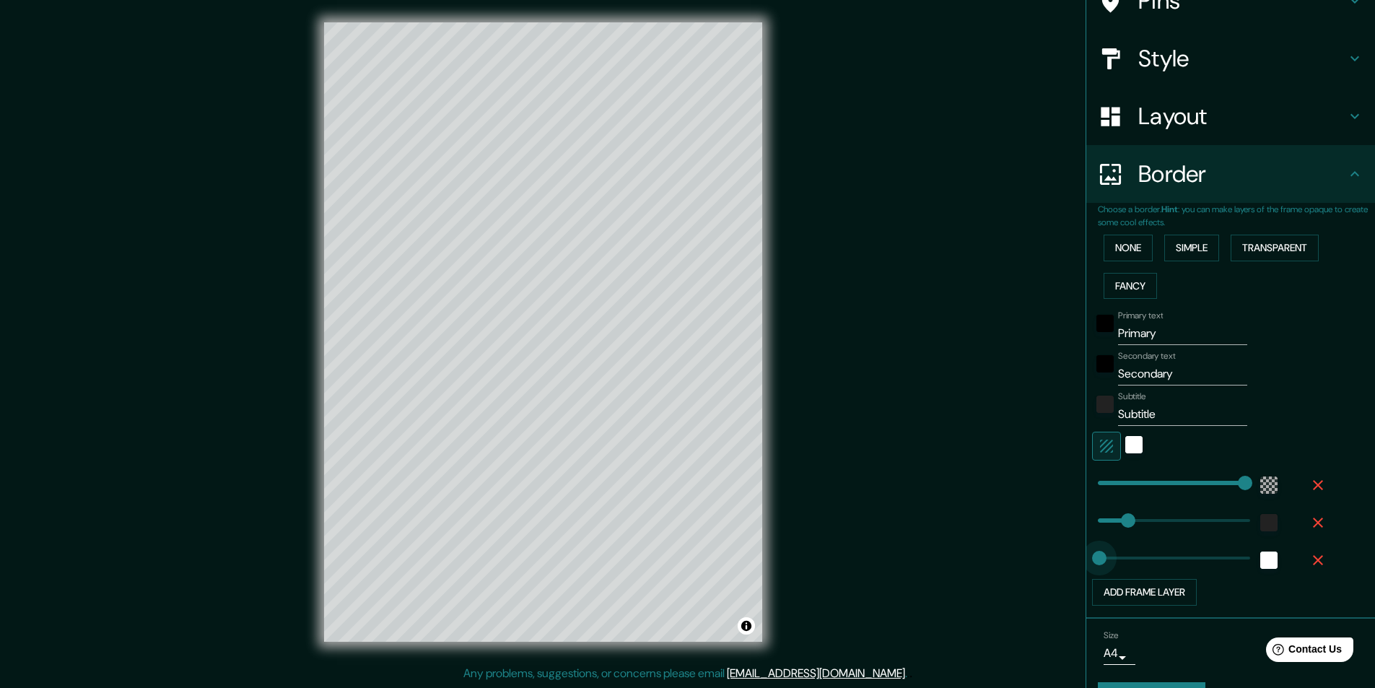
drag, startPoint x: 1126, startPoint y: 558, endPoint x: 1088, endPoint y: 557, distance: 39.0
type input "3"
type input "0"
drag, startPoint x: 1088, startPoint y: 519, endPoint x: 1067, endPoint y: 514, distance: 21.5
type input "3"
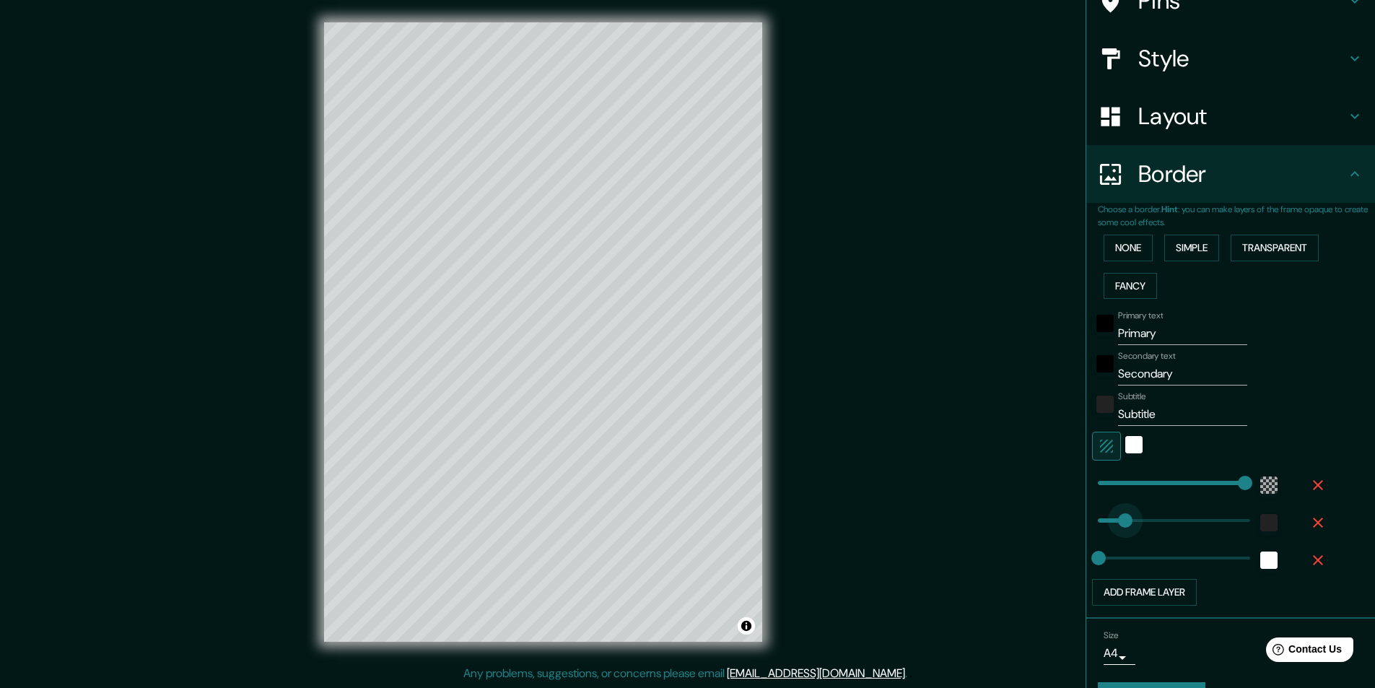
type input "112"
drag, startPoint x: 1093, startPoint y: 517, endPoint x: 1115, endPoint y: 520, distance: 22.7
type input "3"
type input "127"
type input "3"
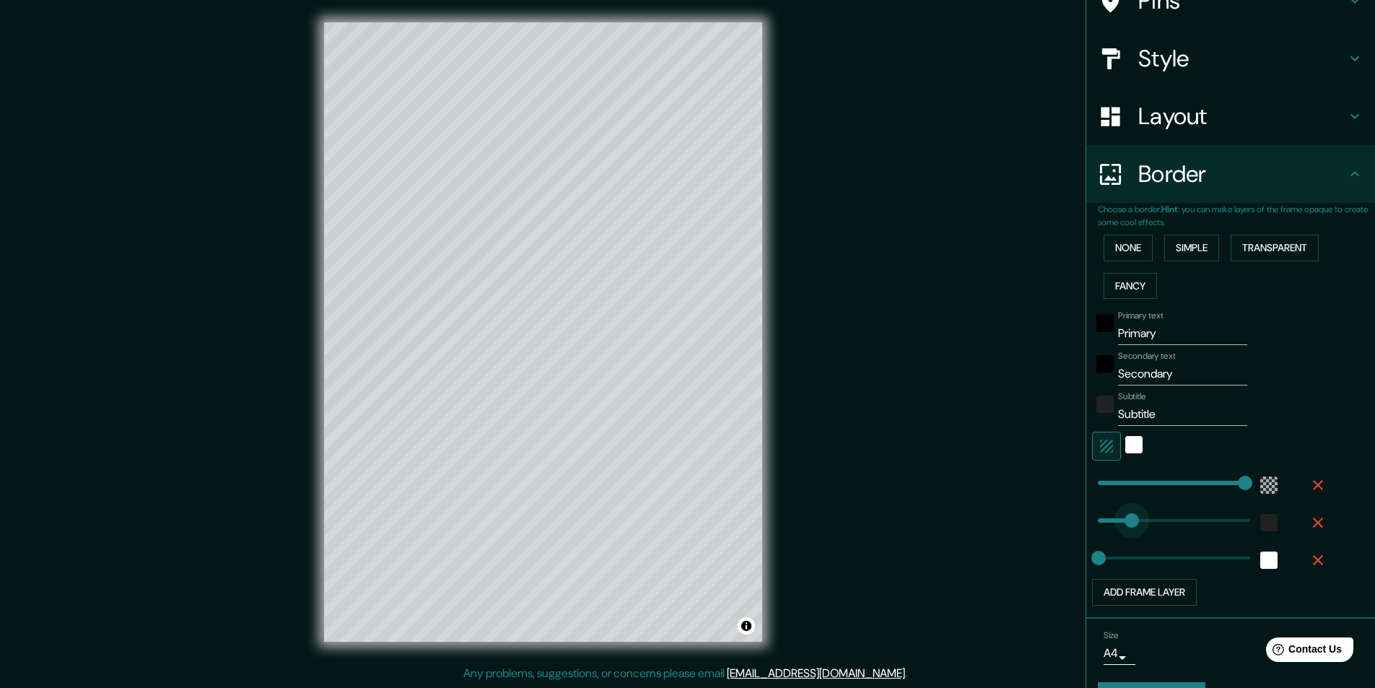
type input "158"
type input "3"
type input "127"
drag, startPoint x: 1126, startPoint y: 520, endPoint x: 1119, endPoint y: 522, distance: 8.1
type input "3"
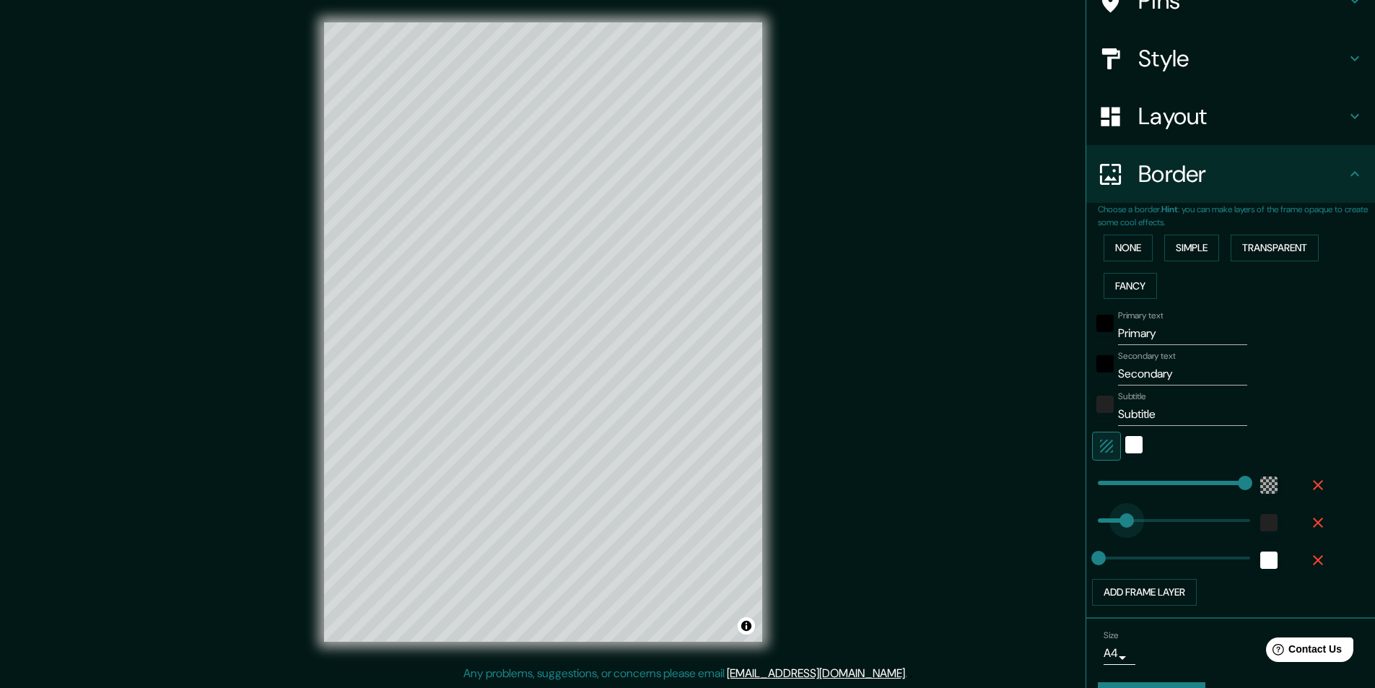
type input "109"
type input "3"
type input "510"
drag, startPoint x: 1230, startPoint y: 482, endPoint x: 1215, endPoint y: 487, distance: 16.0
type input "3"
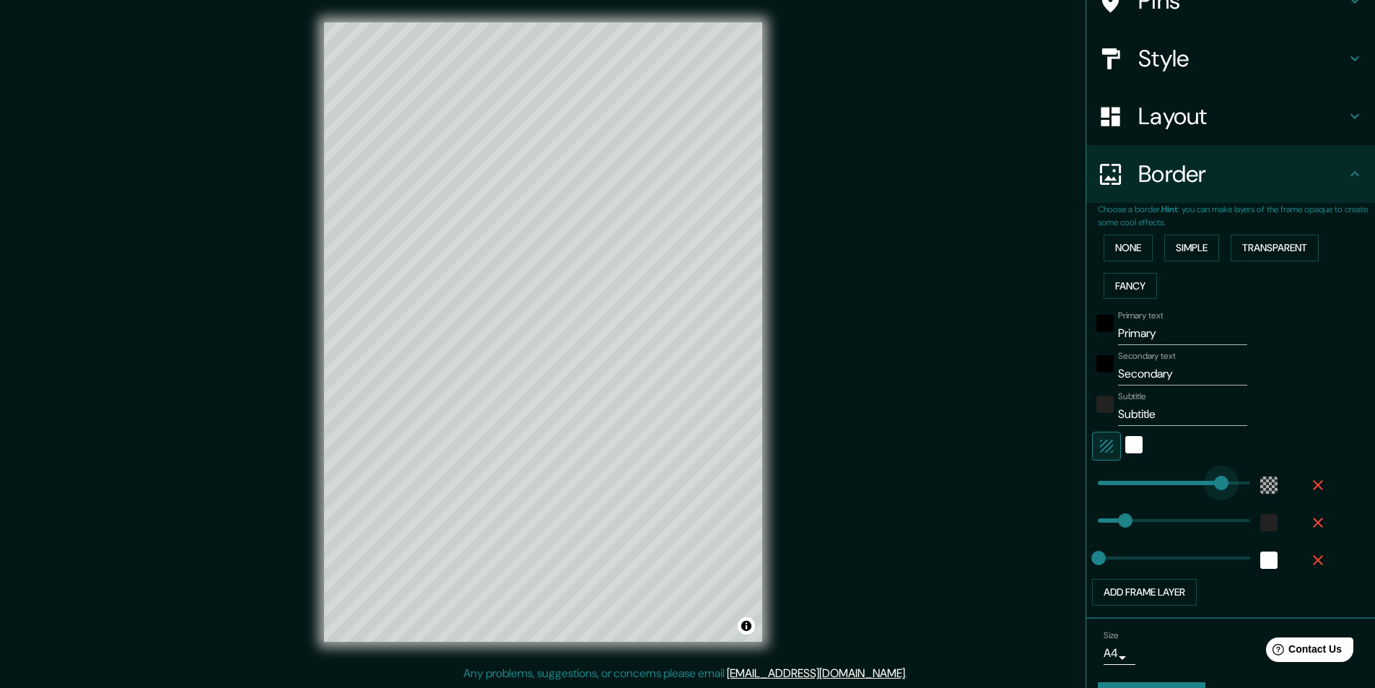
type input "484"
type input "3"
type input "450"
drag, startPoint x: 1208, startPoint y: 487, endPoint x: 1199, endPoint y: 489, distance: 8.8
type input "3"
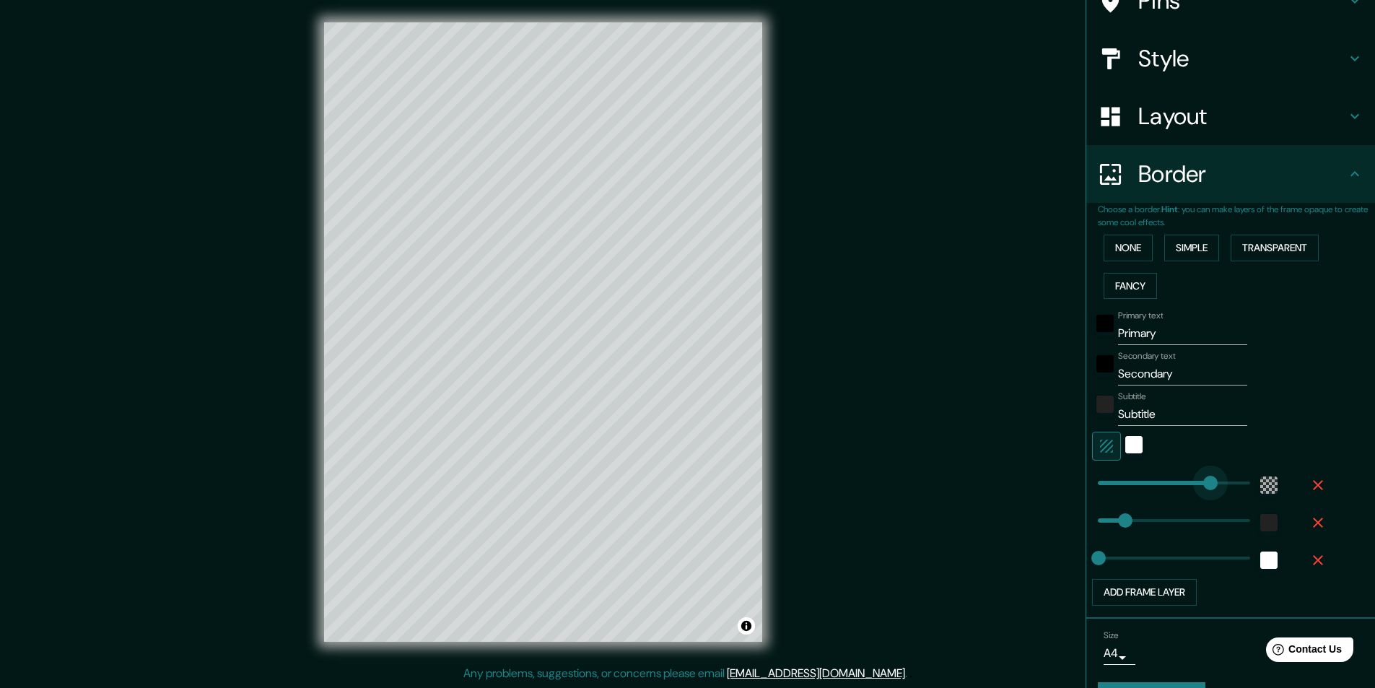
type input "424"
type input "3"
type input "377"
drag, startPoint x: 1193, startPoint y: 490, endPoint x: 1181, endPoint y: 494, distance: 12.1
type input "3"
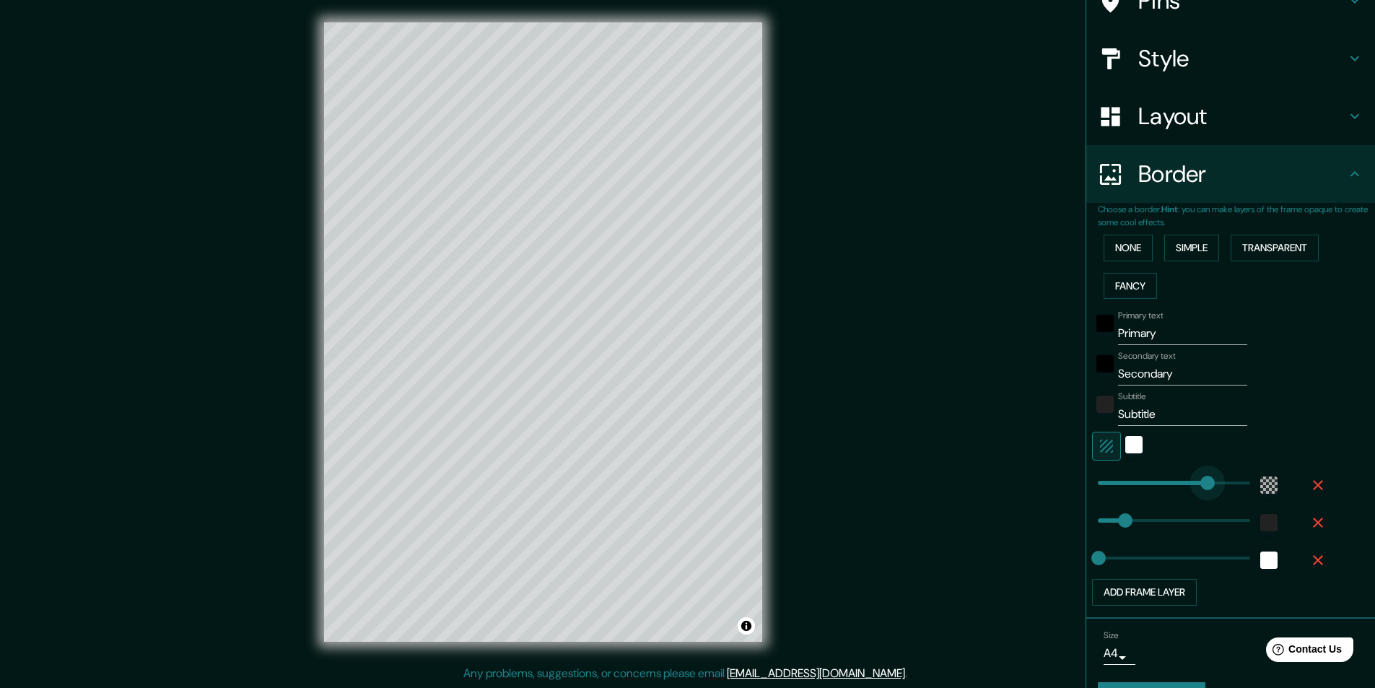
type input "441"
type input "3"
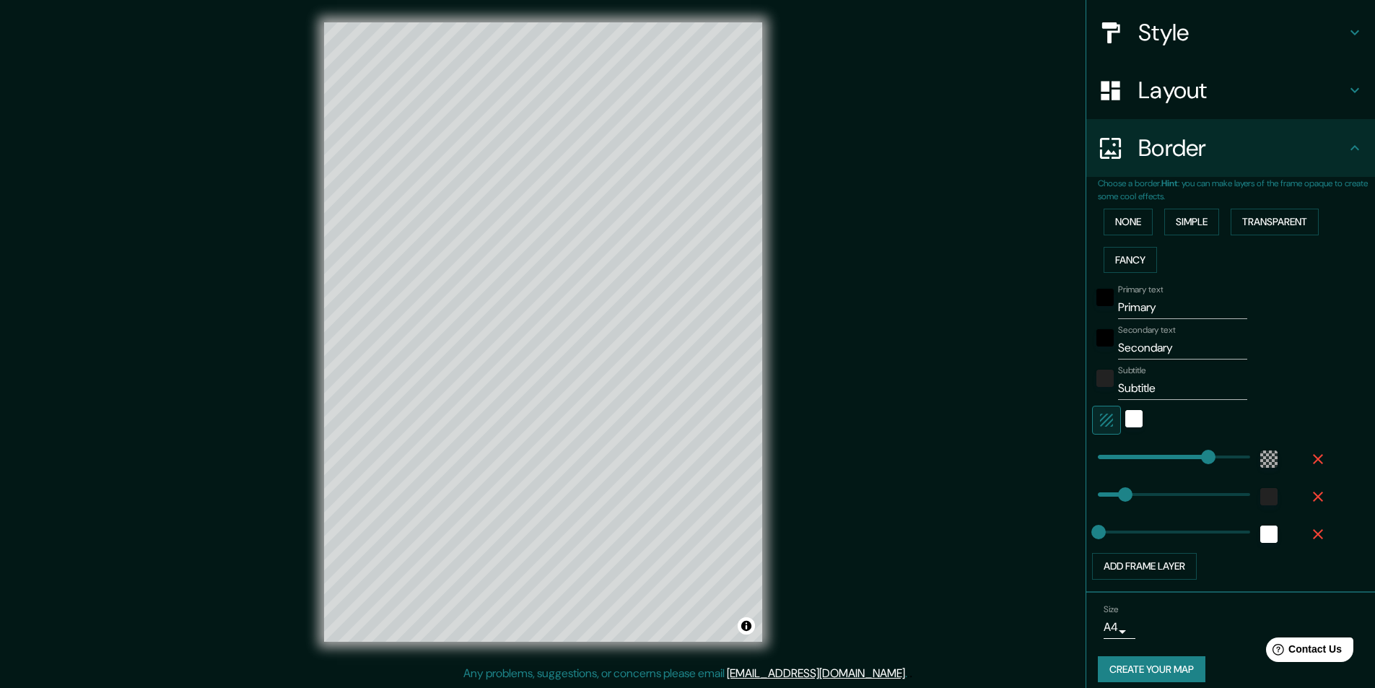
scroll to position [171, 0]
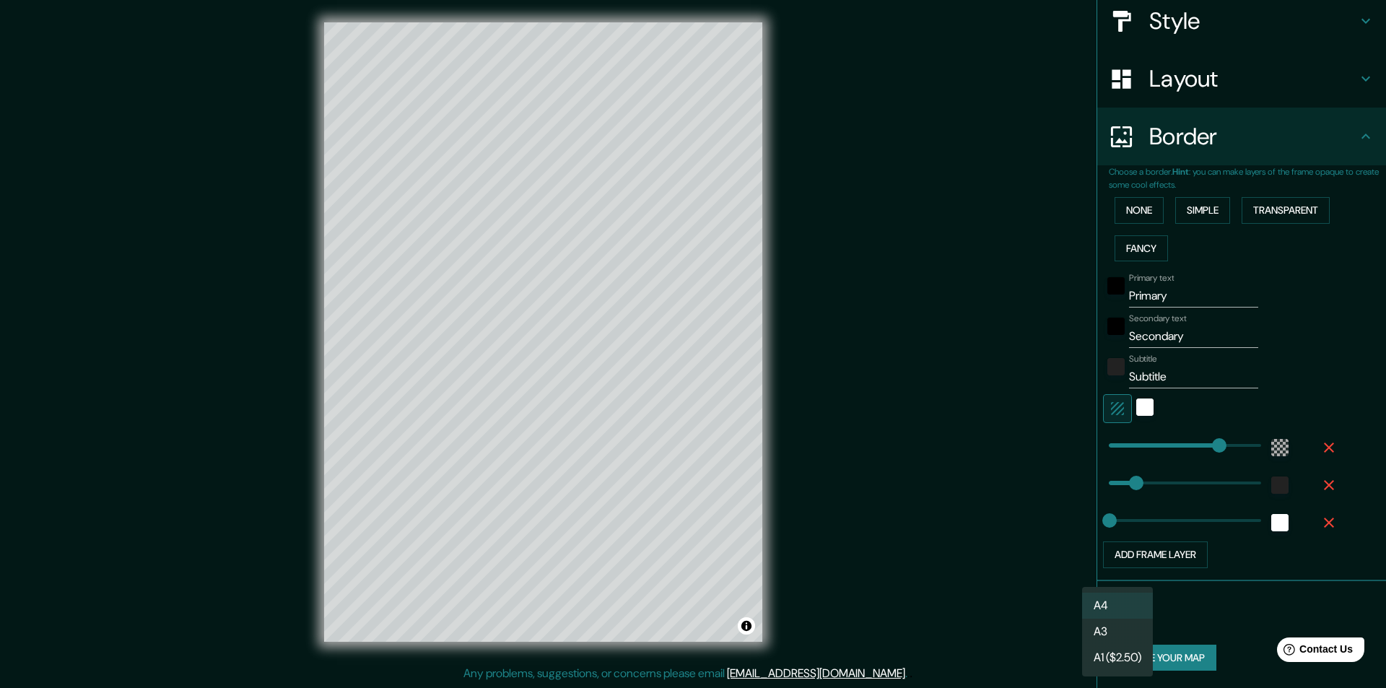
click at [1107, 617] on body "Mappin Location Salitrillos, Aserrí, Provincia de San José, Costa Rica Pins Sty…" at bounding box center [693, 343] width 1386 height 688
click at [1107, 630] on li "A3" at bounding box center [1117, 631] width 71 height 26
type input "a4"
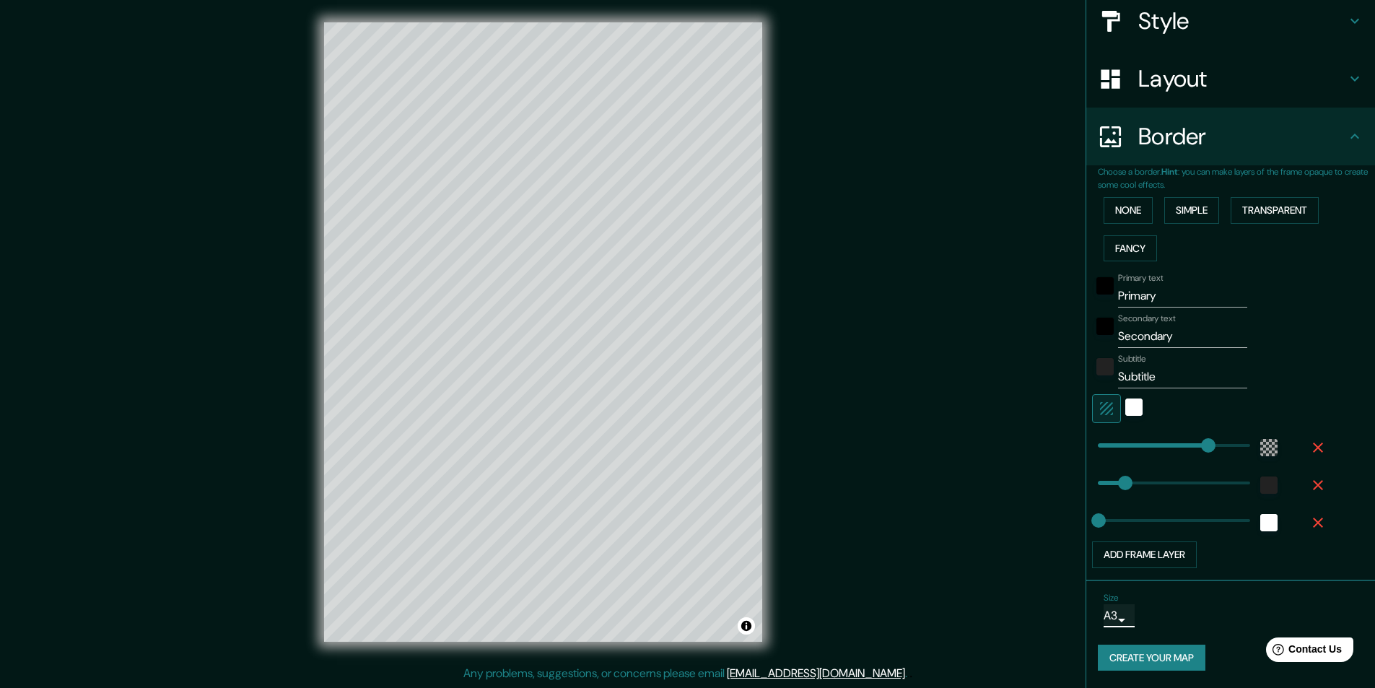
type input "3"
click at [945, 203] on div "Mappin Location Salitrillos, Aserrí, Provincia de San José, Costa Rica Pins Sty…" at bounding box center [687, 344] width 1375 height 688
click at [1130, 661] on button "Create your map" at bounding box center [1152, 657] width 108 height 27
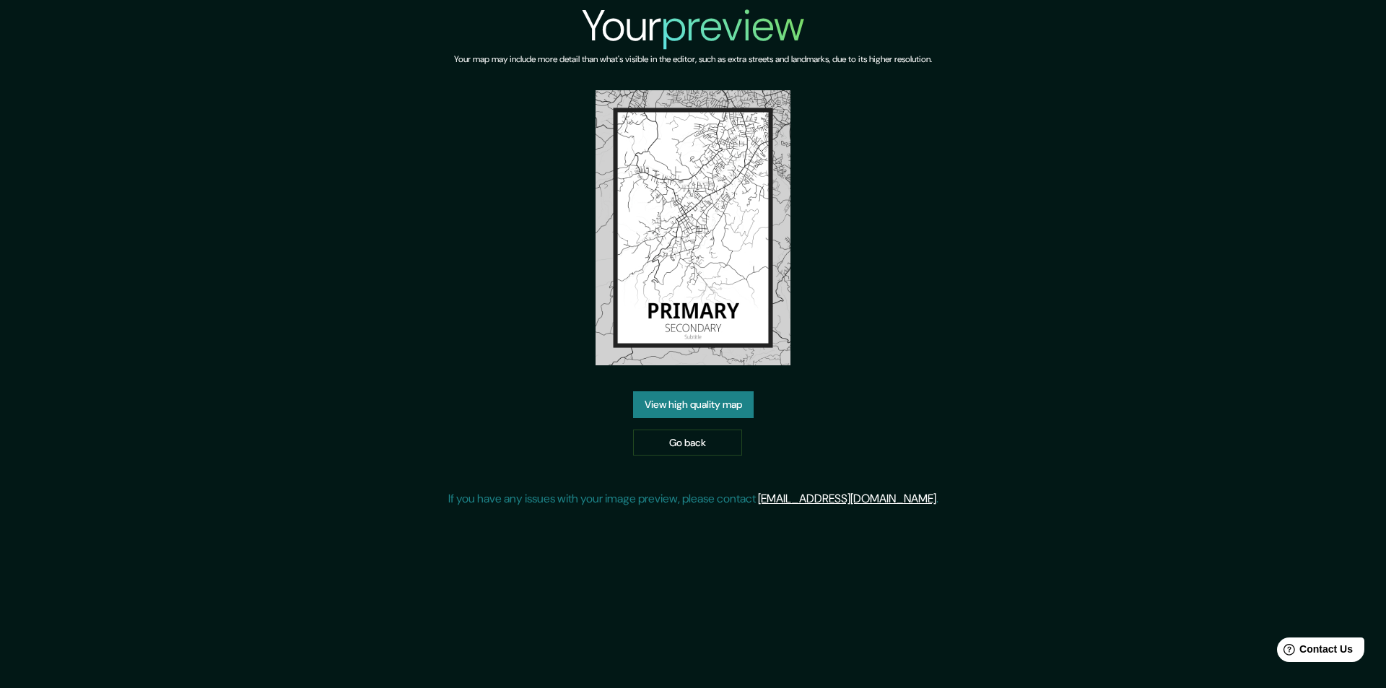
click at [681, 403] on link "View high quality map" at bounding box center [693, 404] width 121 height 27
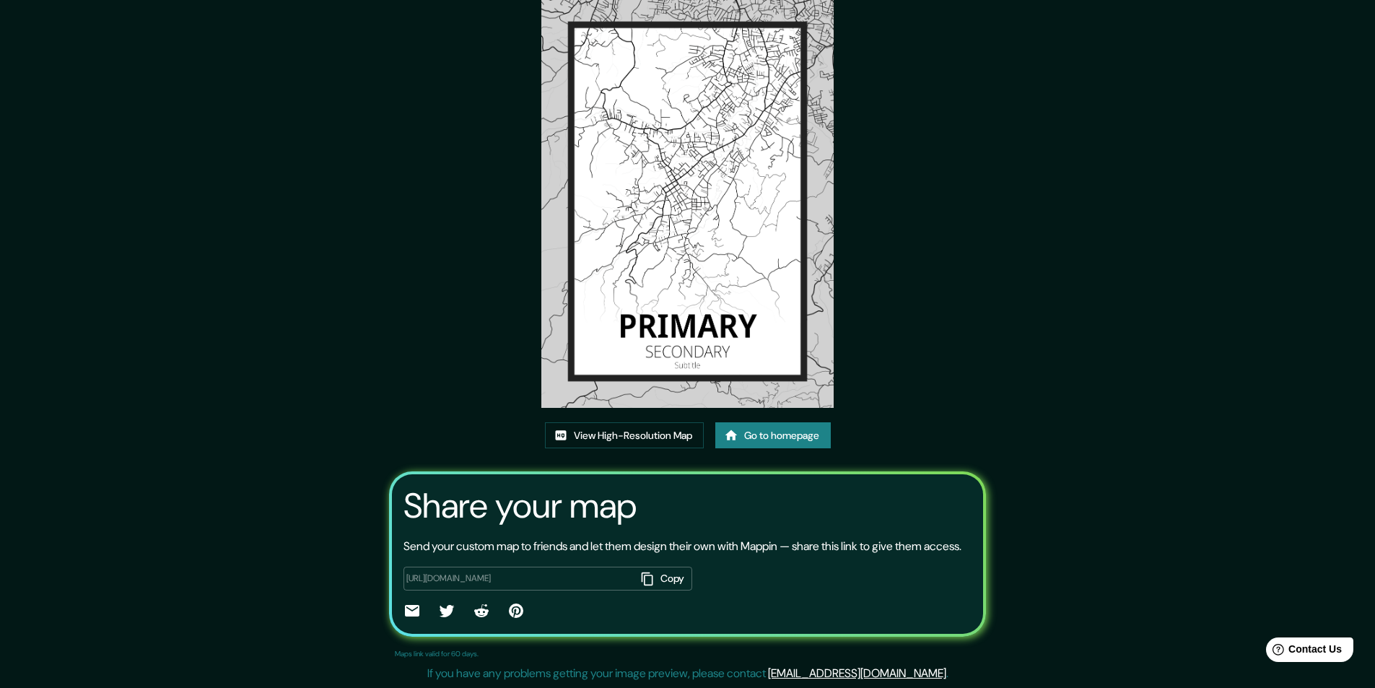
scroll to position [86, 0]
click at [650, 575] on button "Copy" at bounding box center [664, 578] width 56 height 24
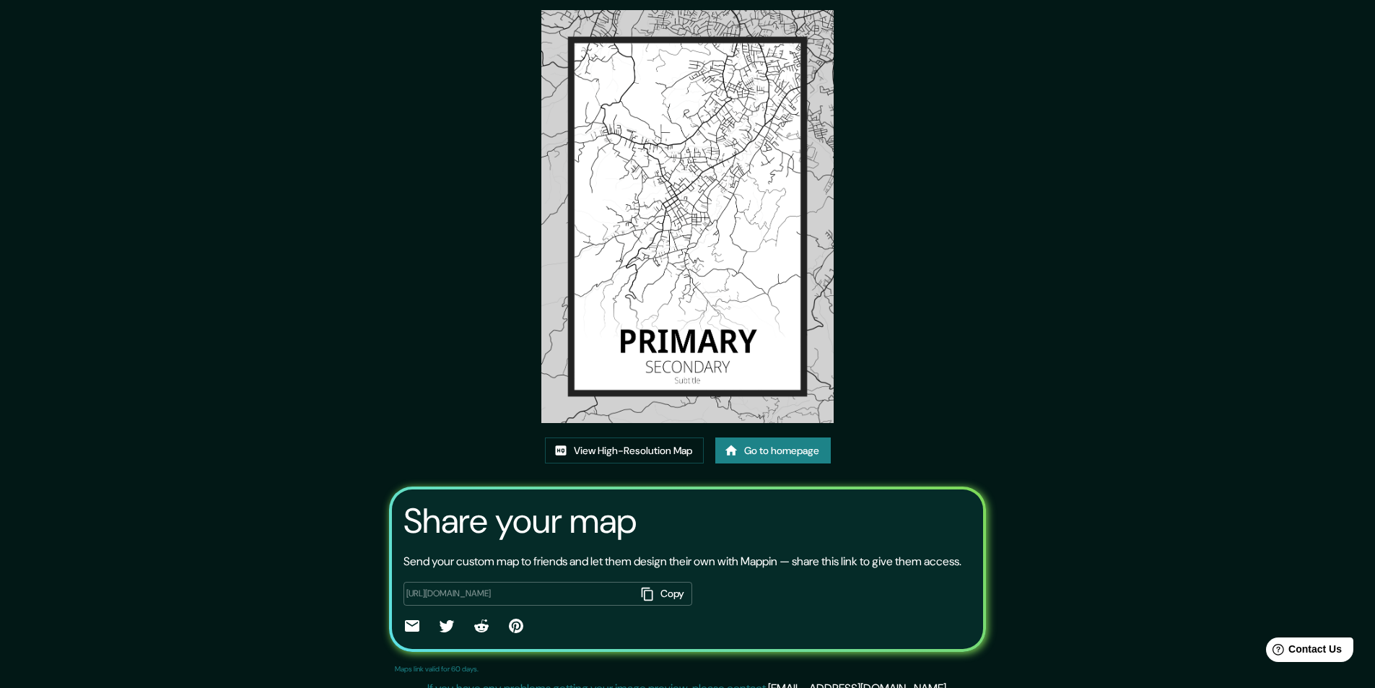
scroll to position [86, 0]
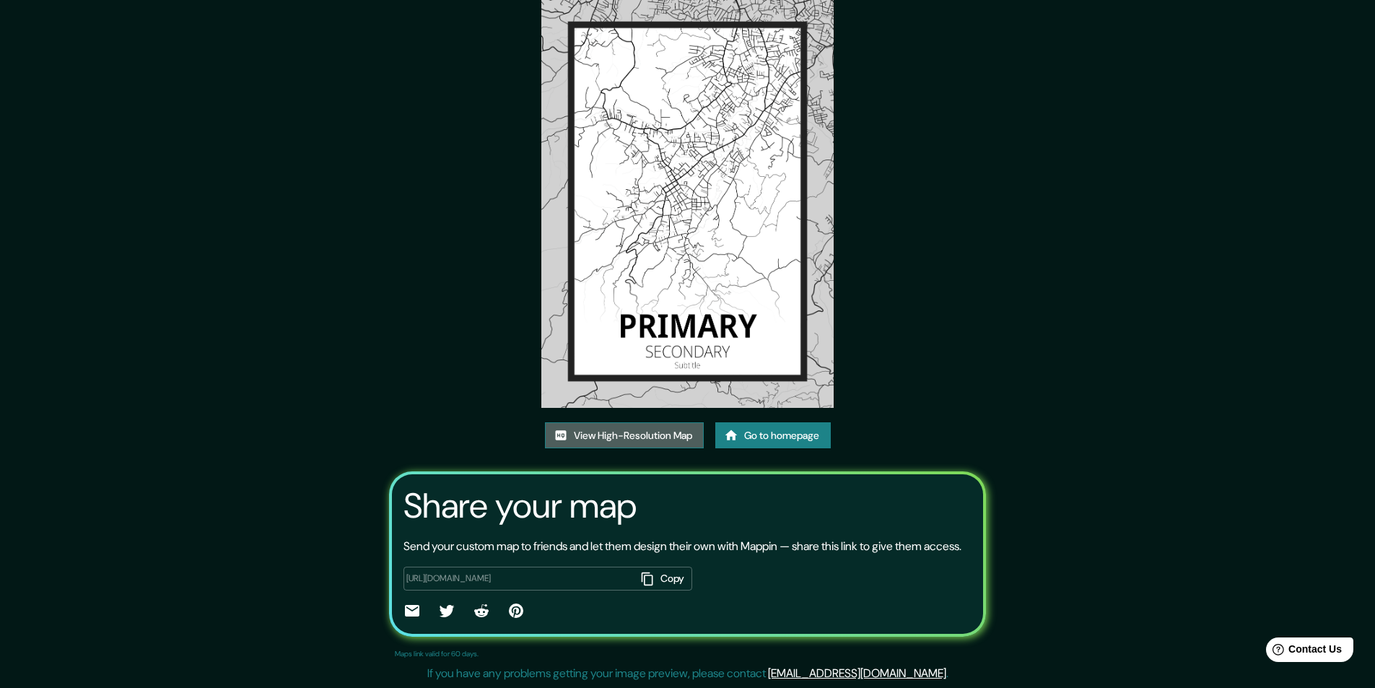
click at [633, 422] on link "View High-Resolution Map" at bounding box center [624, 435] width 159 height 27
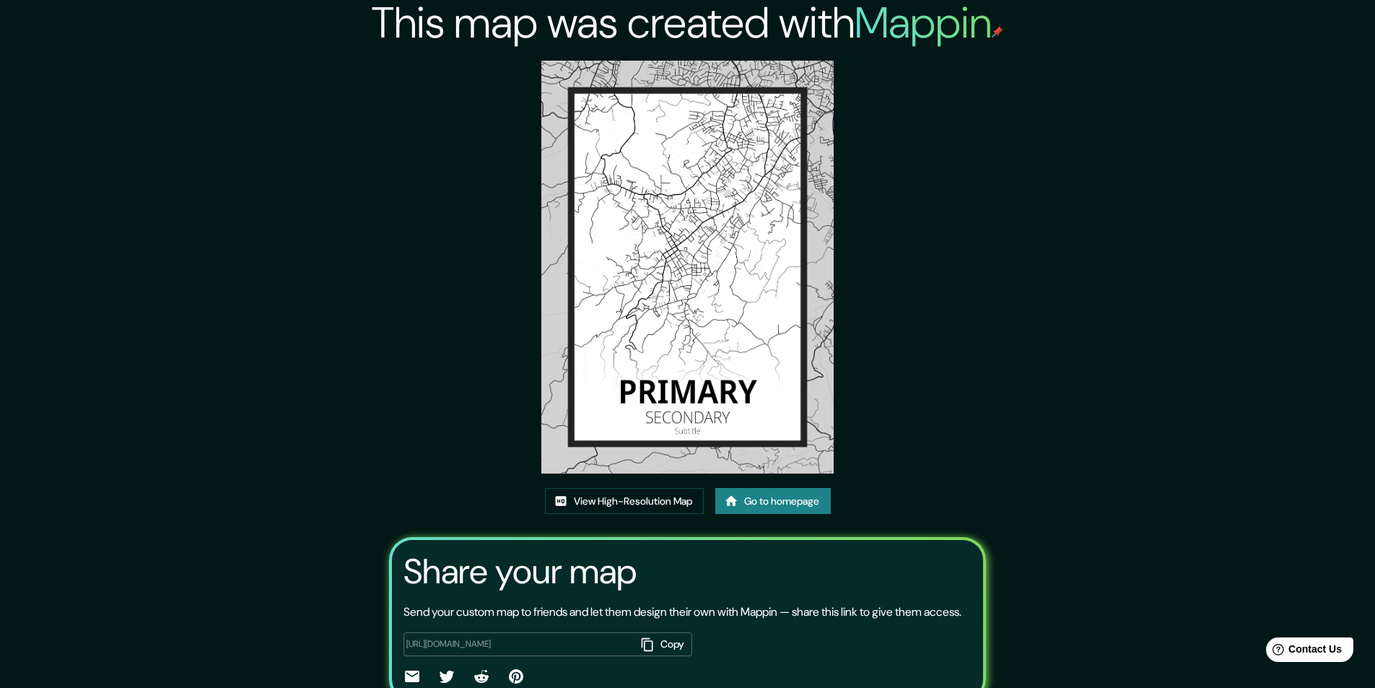
scroll to position [0, 0]
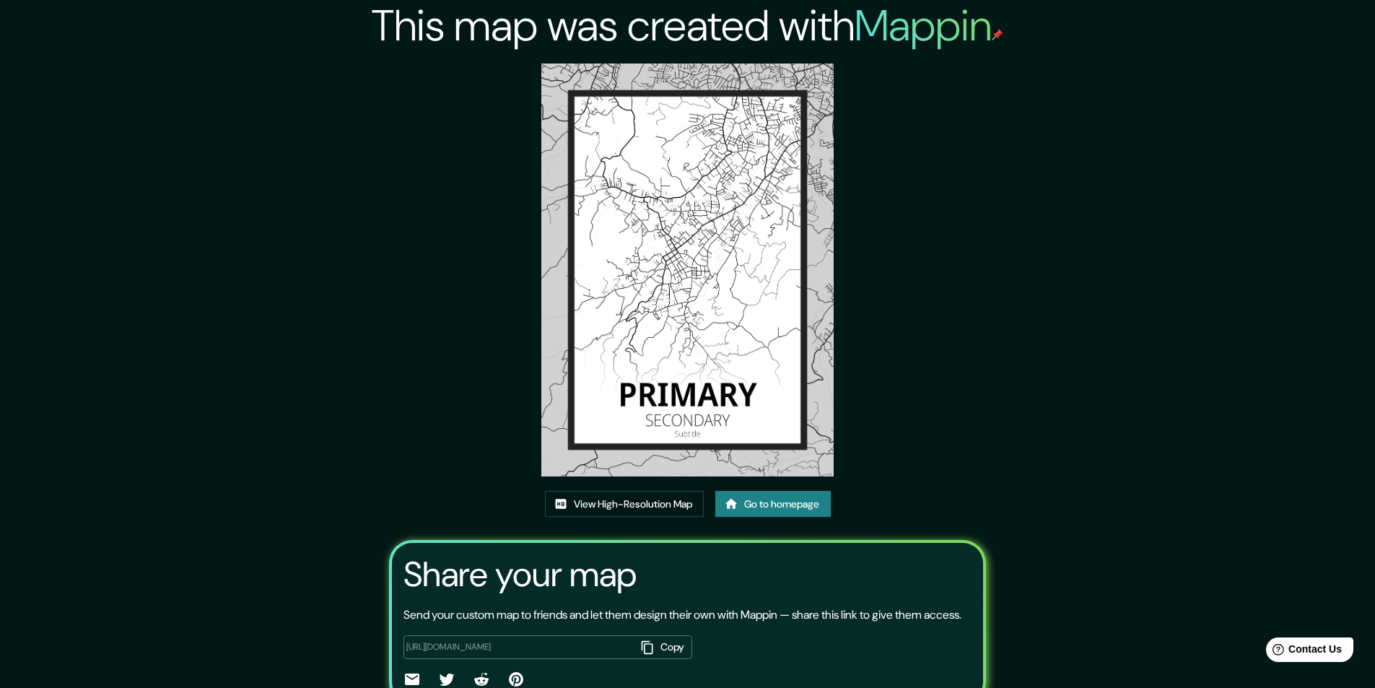
click at [679, 398] on img at bounding box center [687, 270] width 292 height 413
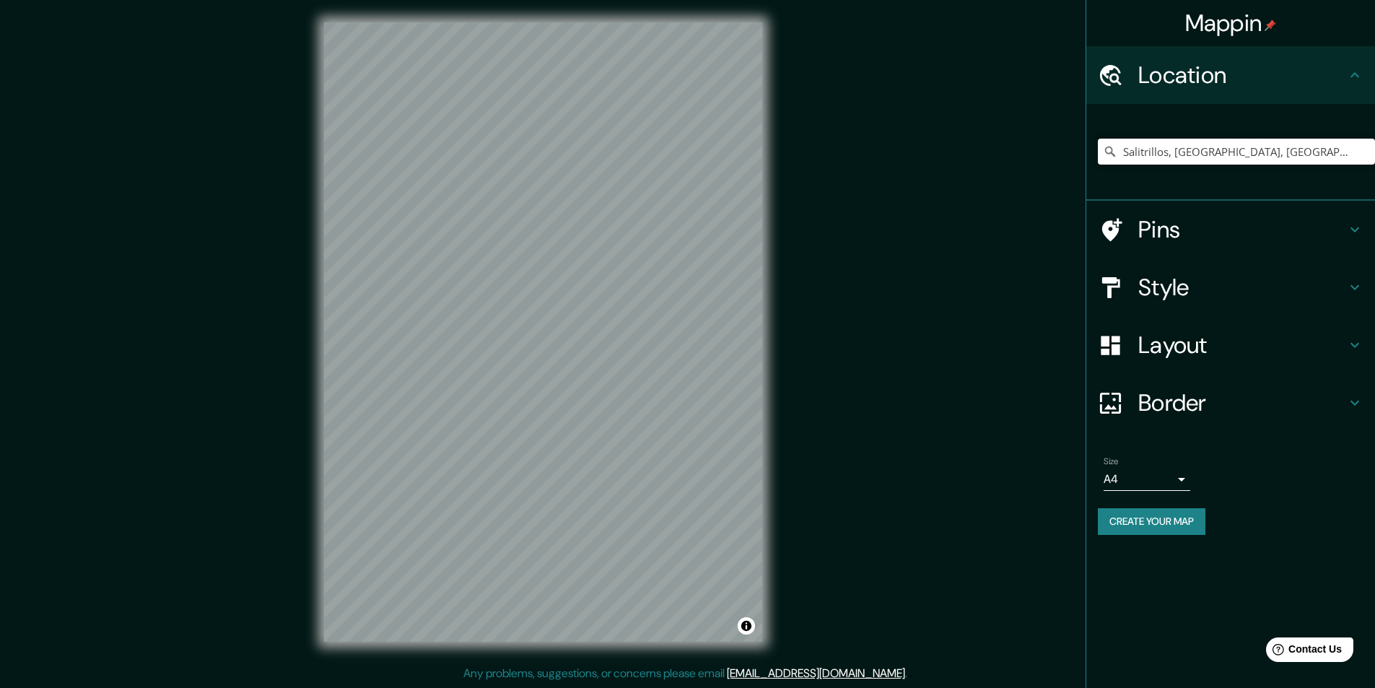
click at [1351, 150] on input "Salitrillos, [GEOGRAPHIC_DATA], [GEOGRAPHIC_DATA][PERSON_NAME], [GEOGRAPHIC_DAT…" at bounding box center [1236, 152] width 277 height 26
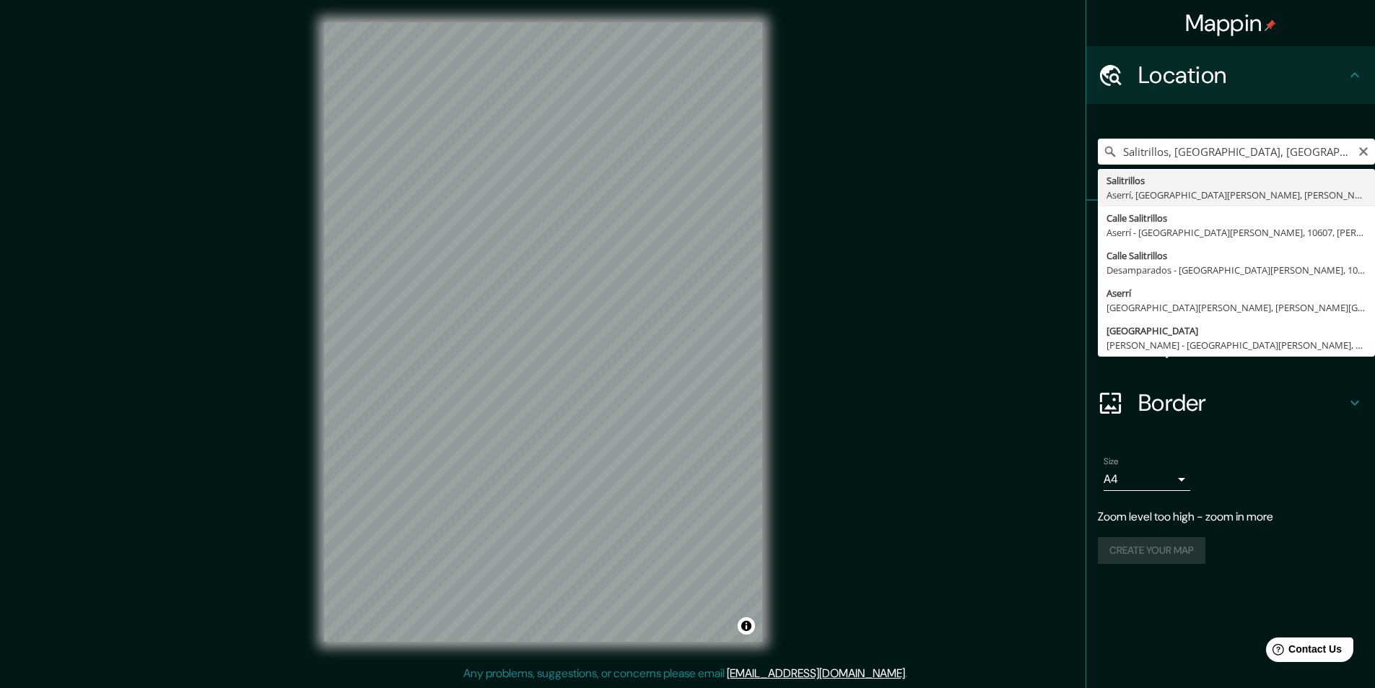
drag, startPoint x: 1130, startPoint y: 230, endPoint x: 1154, endPoint y: 178, distance: 57.8
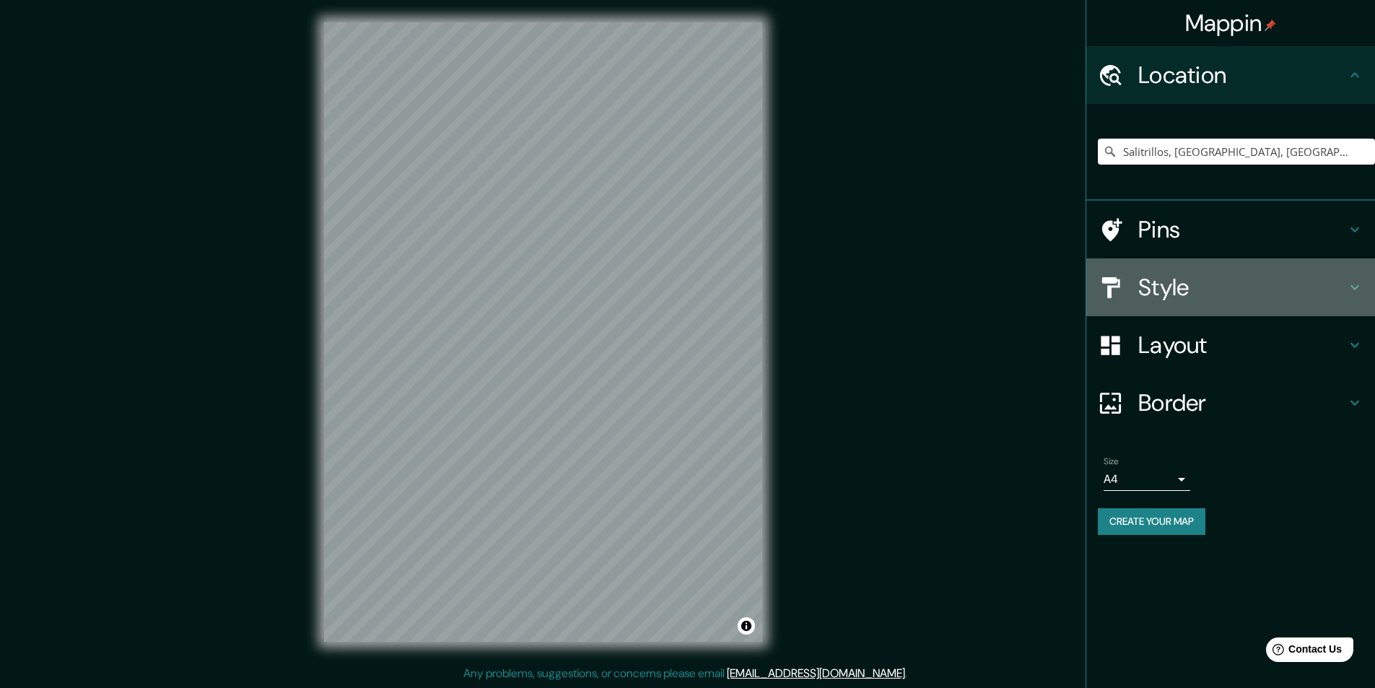
click at [1364, 289] on div "Style" at bounding box center [1230, 287] width 289 height 58
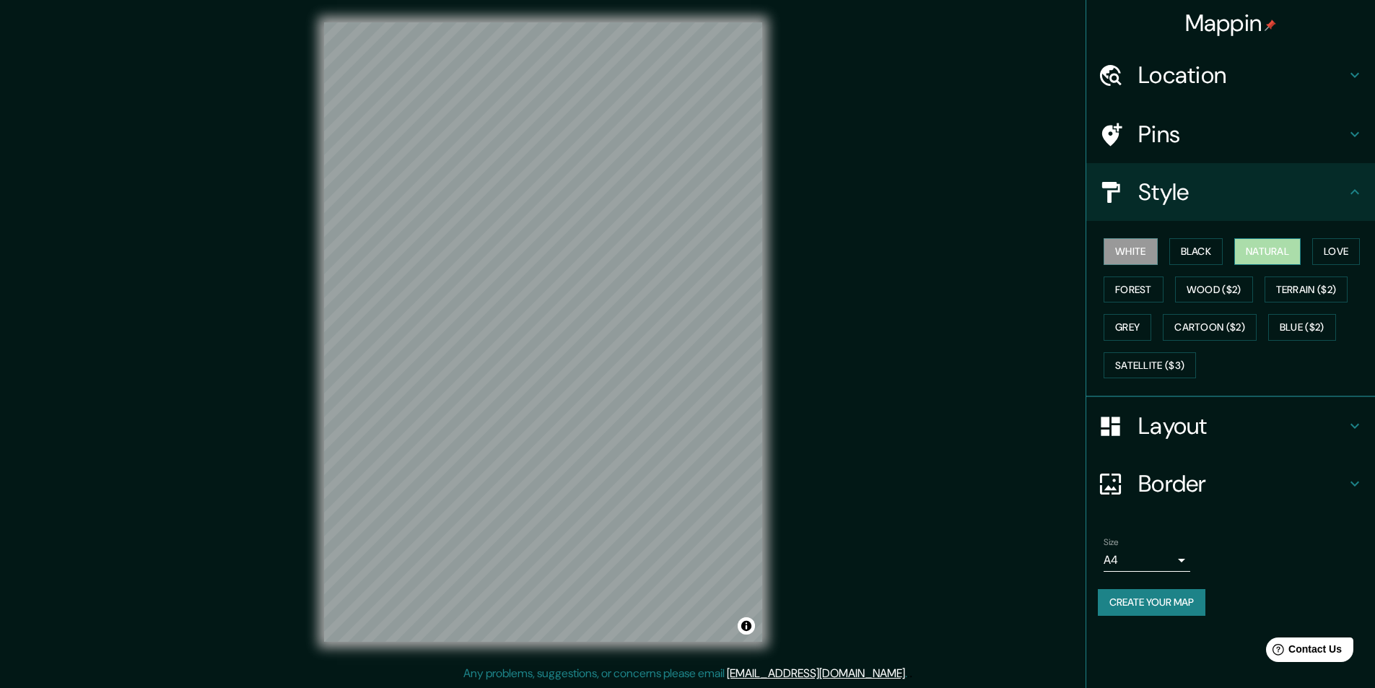
click at [1264, 254] on button "Natural" at bounding box center [1267, 251] width 66 height 27
click at [1134, 258] on button "White" at bounding box center [1130, 251] width 54 height 27
click at [1129, 282] on button "Forest" at bounding box center [1133, 289] width 60 height 27
click at [1223, 289] on button "Wood ($2)" at bounding box center [1214, 289] width 78 height 27
click at [1299, 289] on button "Terrain ($2)" at bounding box center [1306, 289] width 84 height 27
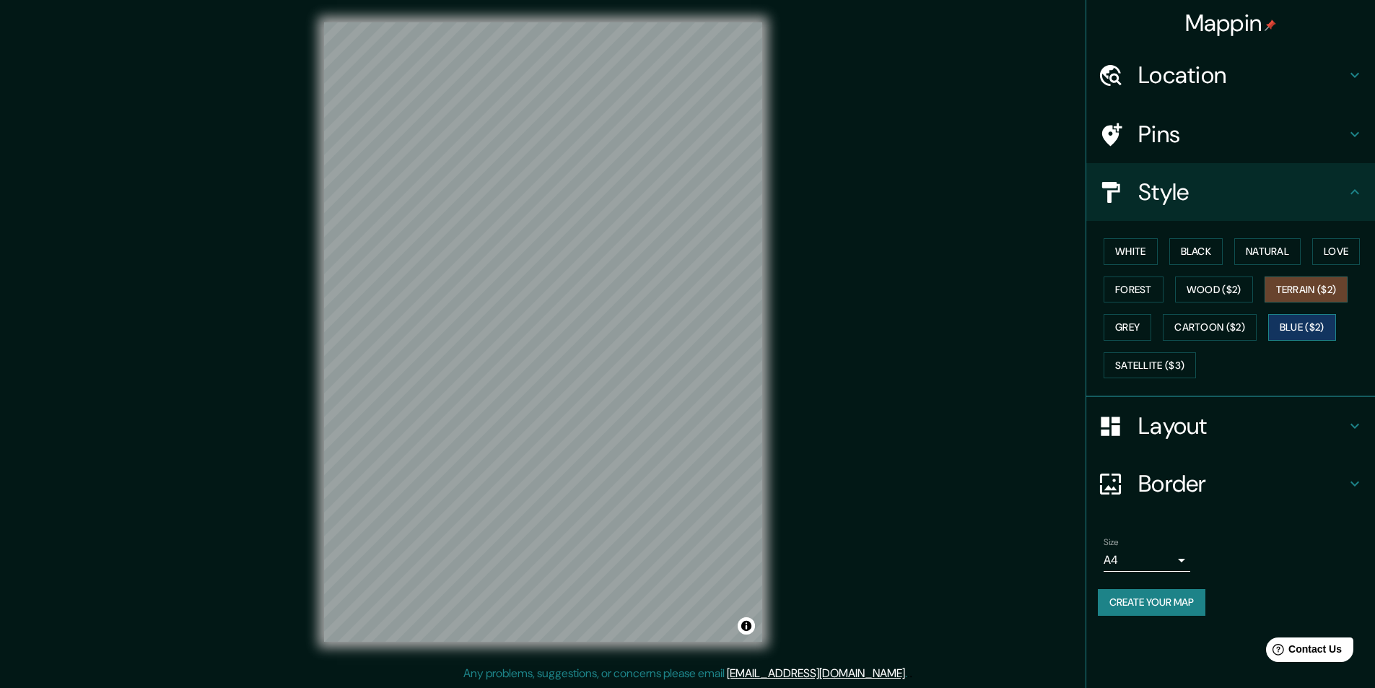
click at [1306, 327] on button "Blue ($2)" at bounding box center [1302, 327] width 68 height 27
click at [1158, 364] on button "Satellite ($3)" at bounding box center [1149, 365] width 92 height 27
click at [1132, 366] on button "Satellite ($3)" at bounding box center [1149, 365] width 92 height 27
click at [1167, 425] on h4 "Layout" at bounding box center [1242, 425] width 208 height 29
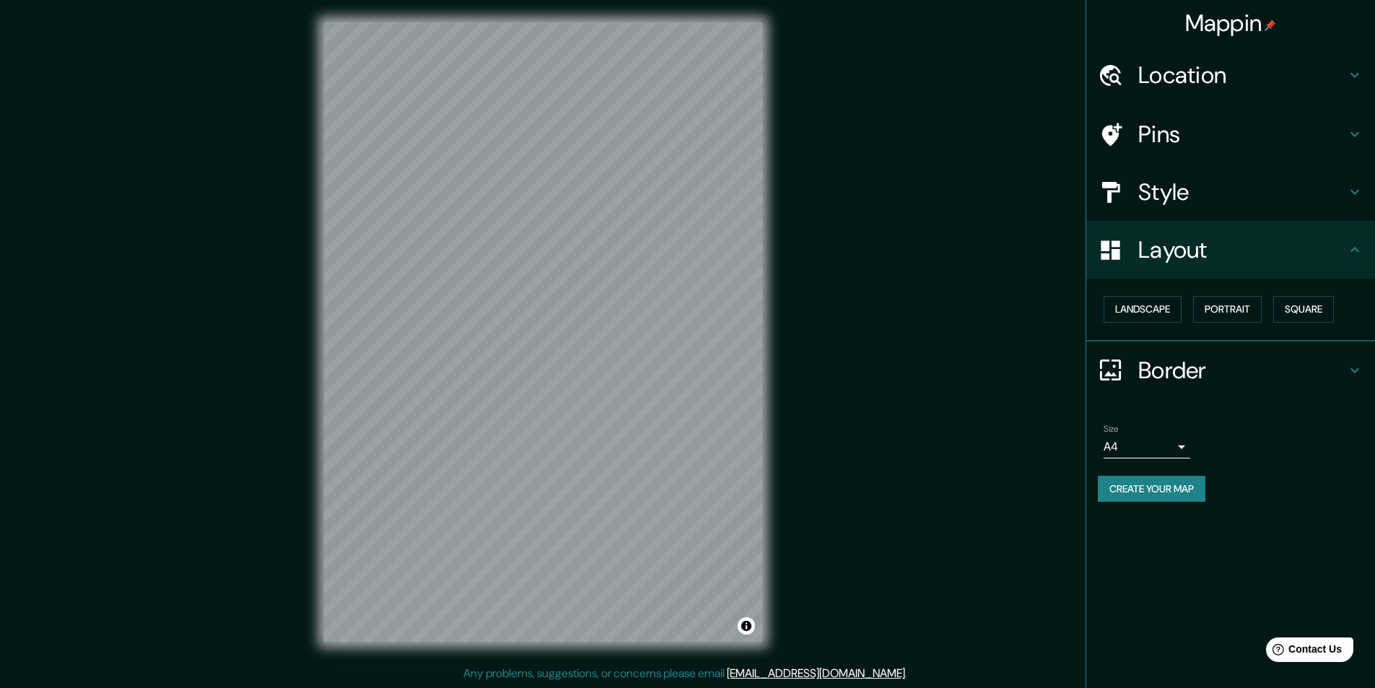
click at [1359, 252] on icon at bounding box center [1354, 249] width 17 height 17
click at [1355, 250] on icon at bounding box center [1354, 249] width 17 height 17
click at [1160, 306] on button "Landscape" at bounding box center [1142, 309] width 78 height 27
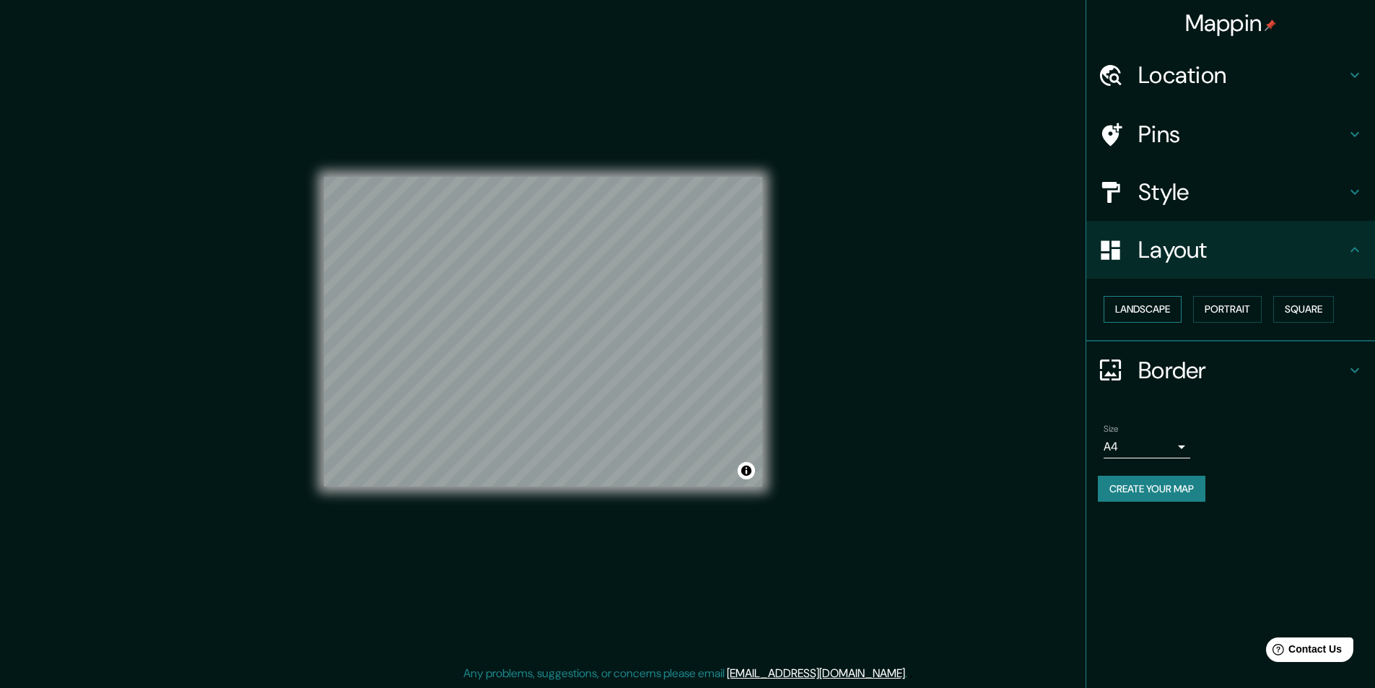
click at [1160, 306] on button "Landscape" at bounding box center [1142, 309] width 78 height 27
click at [1235, 305] on button "Portrait" at bounding box center [1227, 309] width 69 height 27
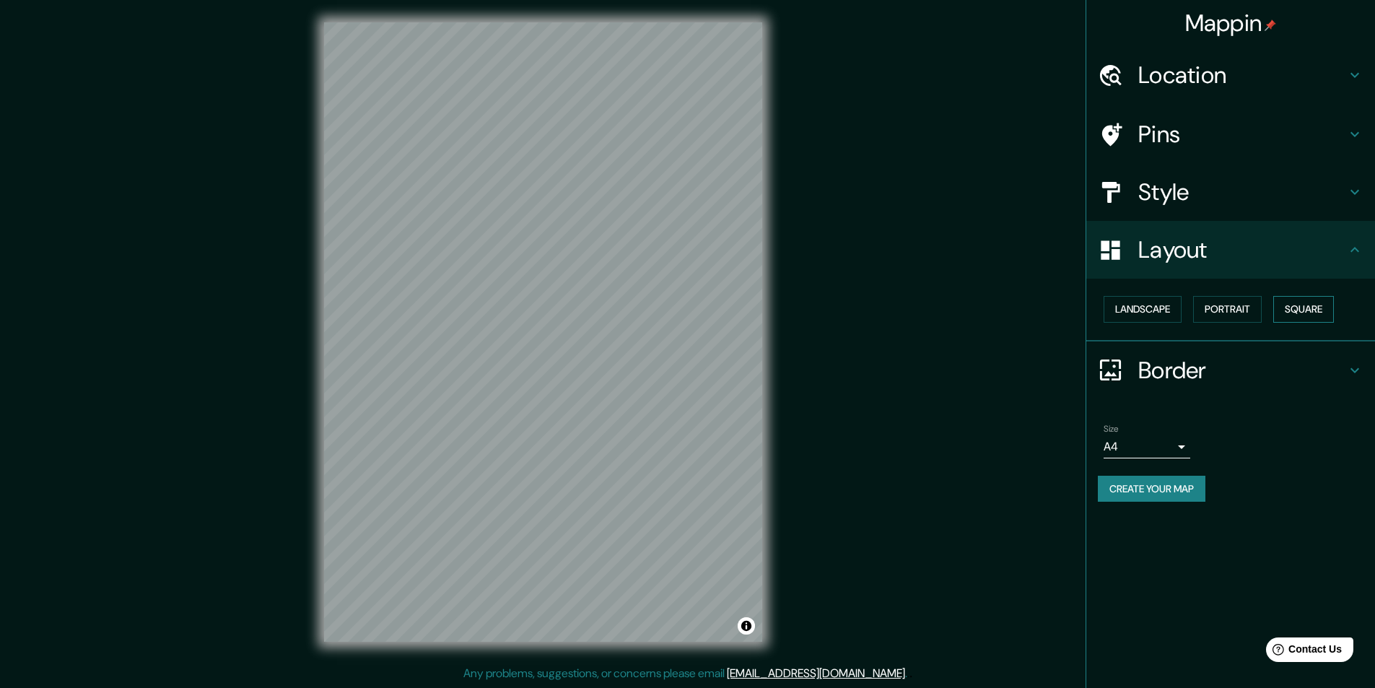
click at [1313, 312] on button "Square" at bounding box center [1303, 309] width 61 height 27
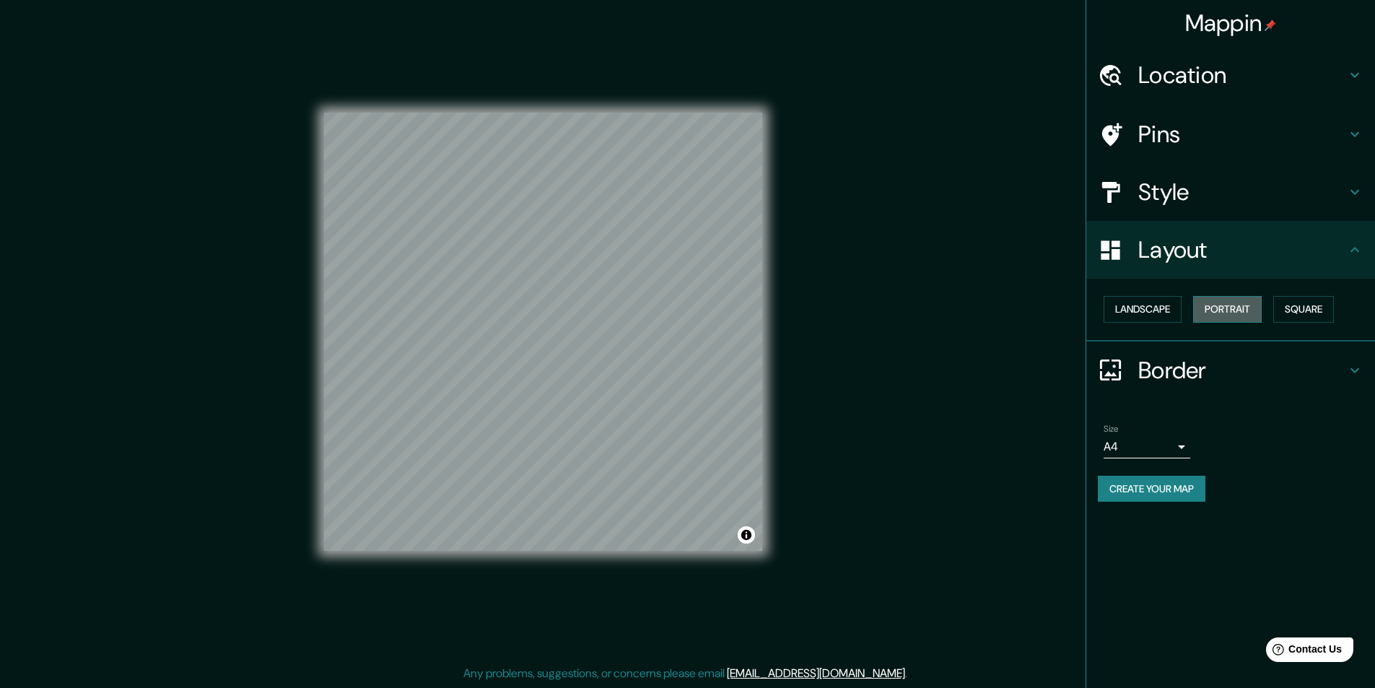
click at [1253, 307] on button "Portrait" at bounding box center [1227, 309] width 69 height 27
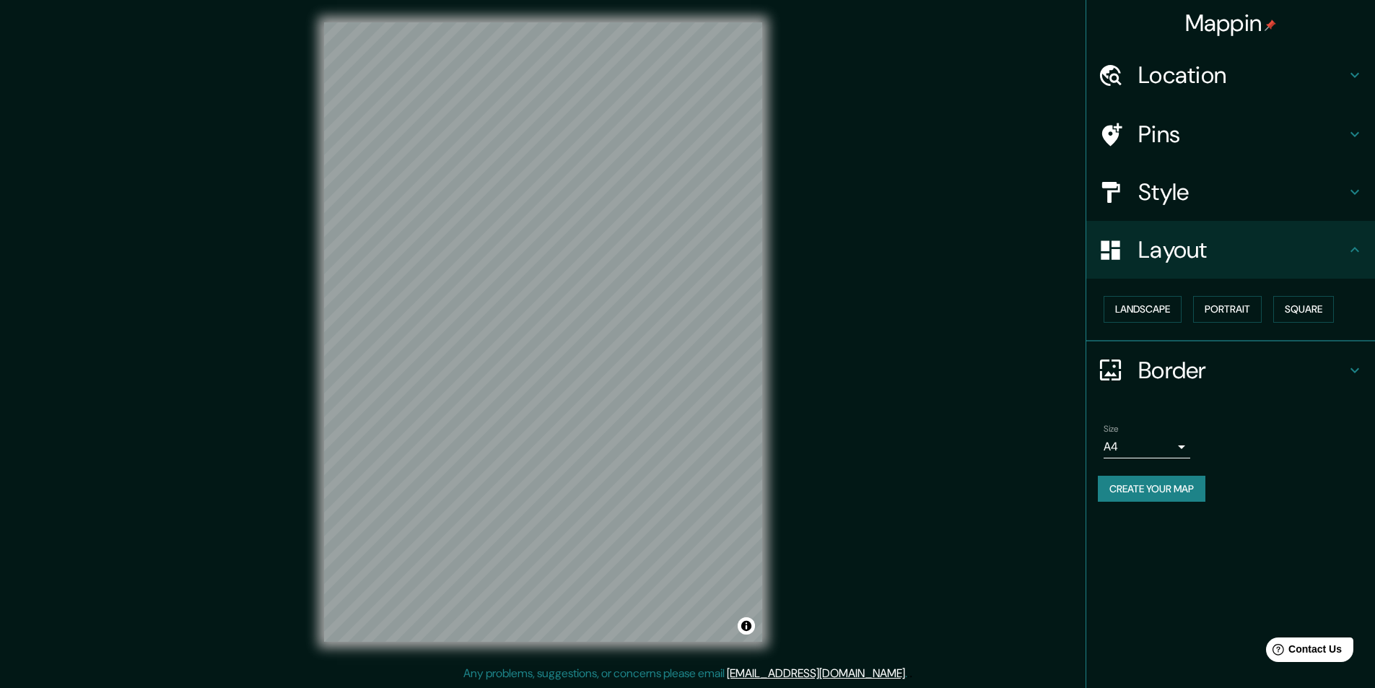
click at [744, 678] on div "Mappin Location Salitrillos, Aserrí, Provincia de San José, Costa Rica Pins Sty…" at bounding box center [687, 343] width 1375 height 688
click at [334, 0] on html "Mappin Location Salitrillos, Aserrí, Provincia de San José, Costa Rica Pins Sty…" at bounding box center [687, 343] width 1375 height 688
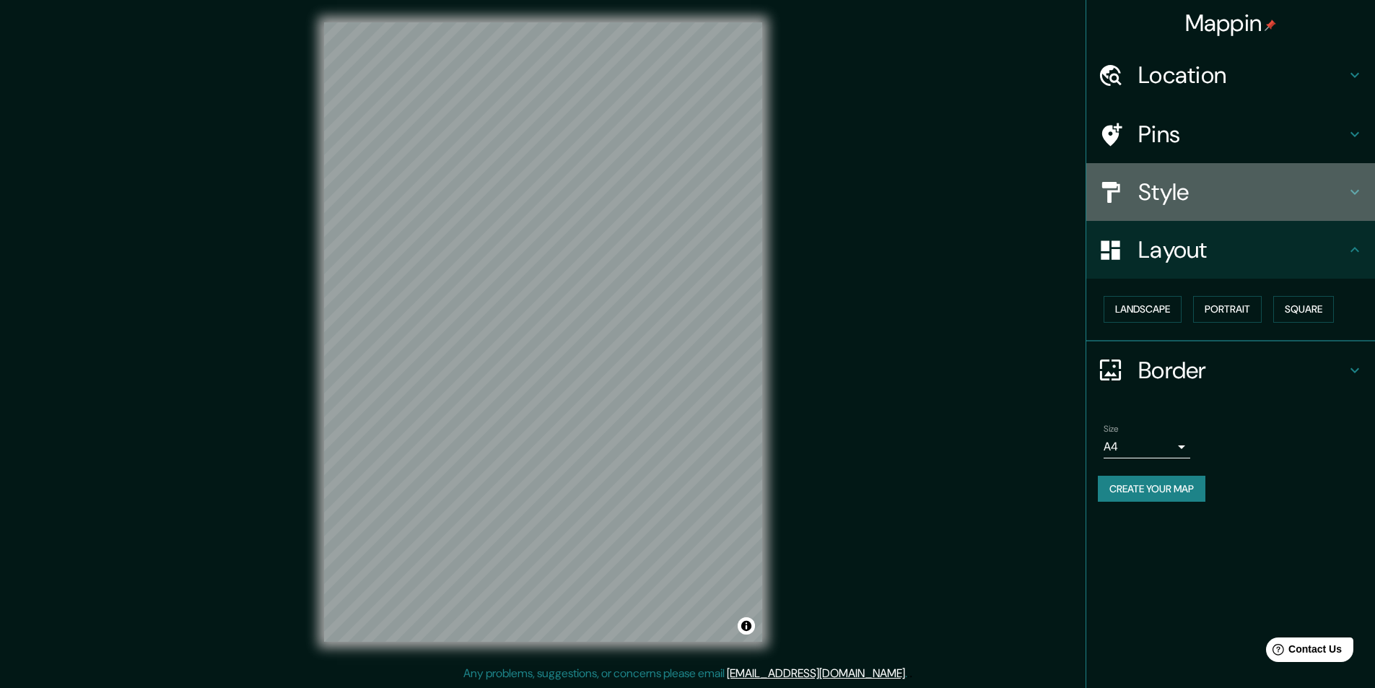
click at [1318, 196] on h4 "Style" at bounding box center [1242, 192] width 208 height 29
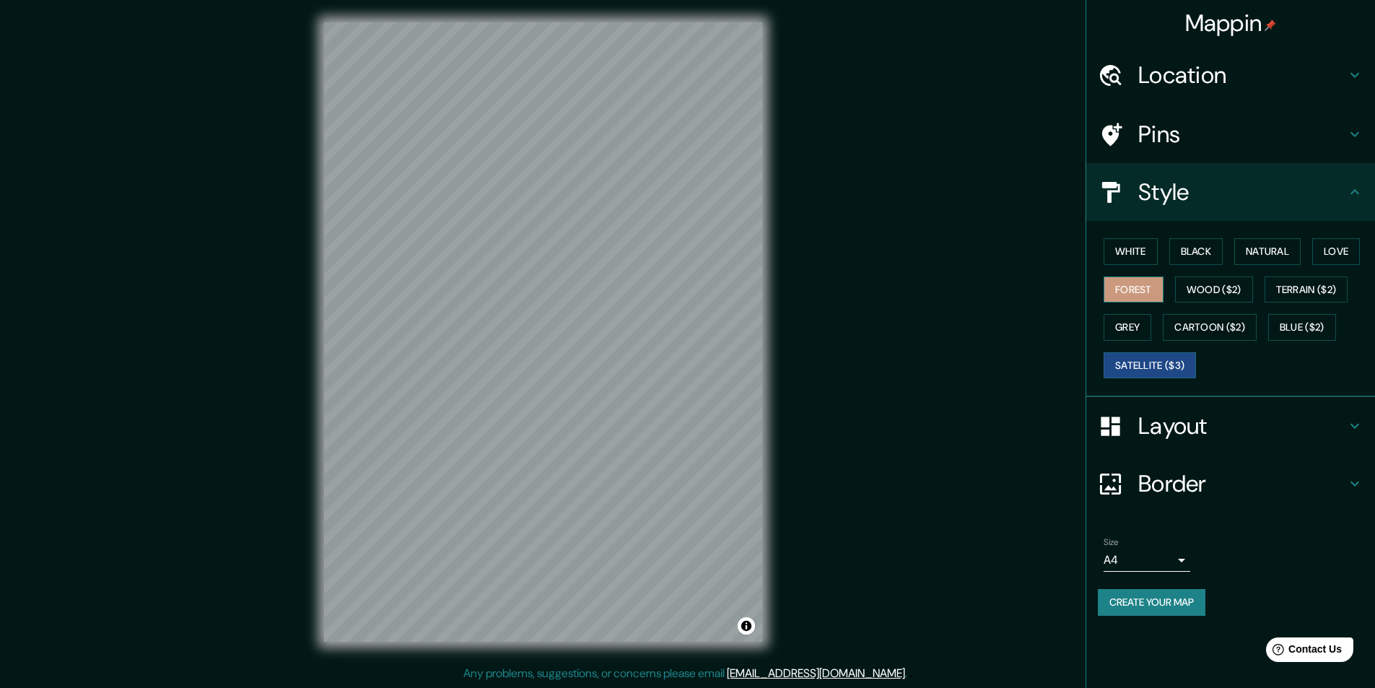
click at [1136, 289] on button "Forest" at bounding box center [1133, 289] width 60 height 27
click at [1199, 294] on button "Wood ($2)" at bounding box center [1214, 289] width 78 height 27
click at [1164, 120] on h4 "Pins" at bounding box center [1242, 134] width 208 height 29
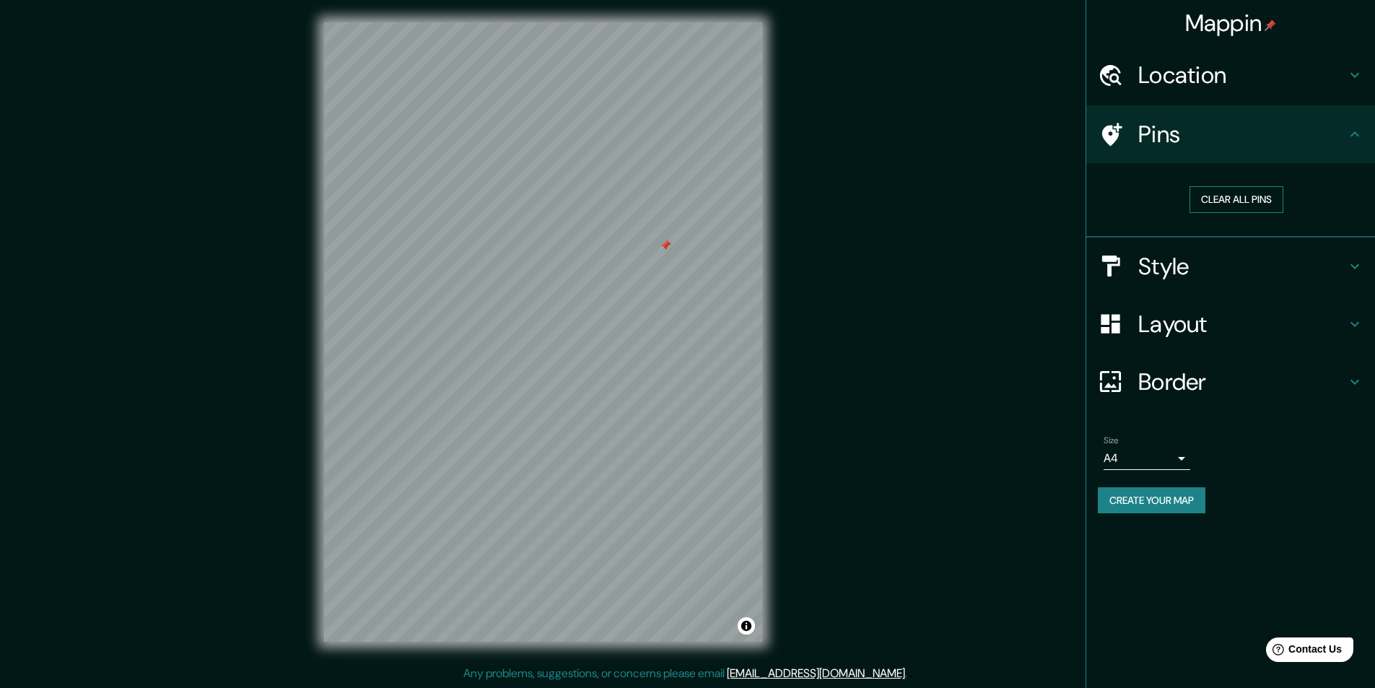
click at [1222, 195] on button "Clear all pins" at bounding box center [1236, 199] width 94 height 27
click at [1163, 269] on h4 "Style" at bounding box center [1242, 266] width 208 height 29
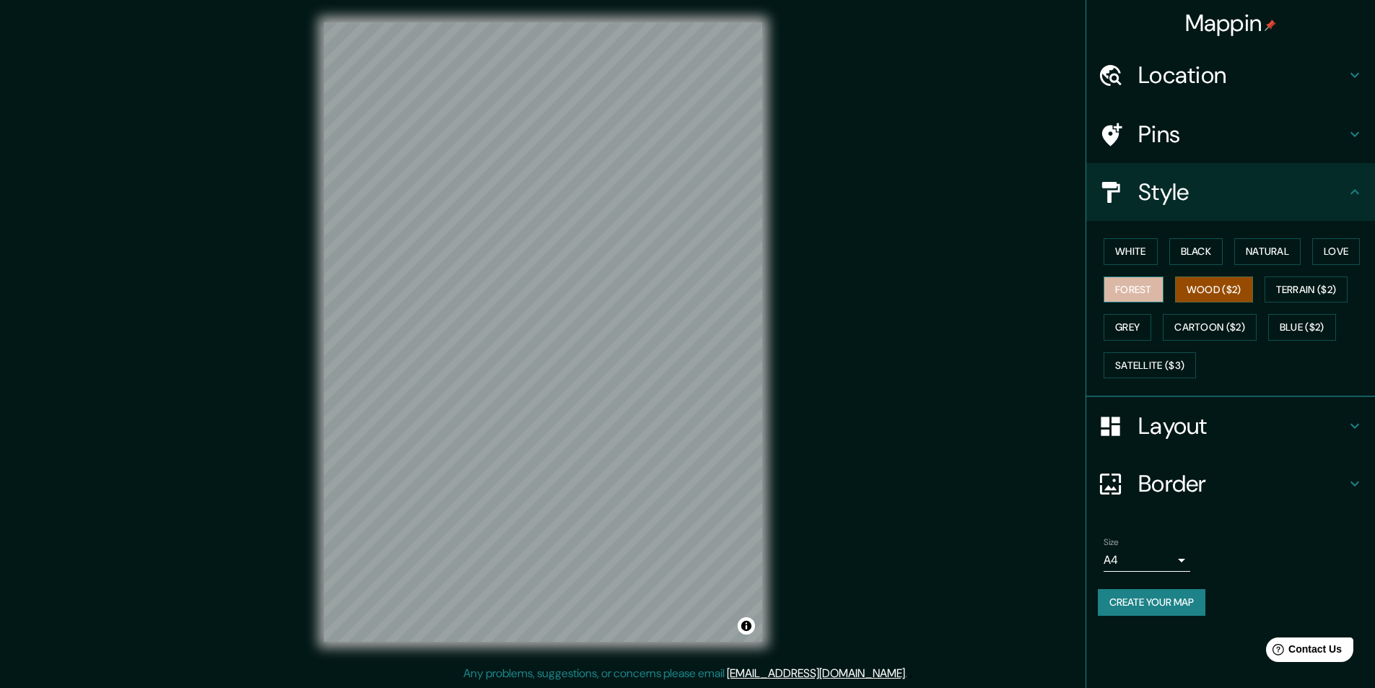
click at [1125, 287] on button "Forest" at bounding box center [1133, 289] width 60 height 27
click at [1209, 281] on button "Wood ($2)" at bounding box center [1214, 289] width 78 height 27
click at [1297, 284] on button "Terrain ($2)" at bounding box center [1306, 289] width 84 height 27
click at [1133, 318] on button "Grey" at bounding box center [1127, 327] width 48 height 27
click at [1147, 364] on button "Satellite ($3)" at bounding box center [1149, 365] width 92 height 27
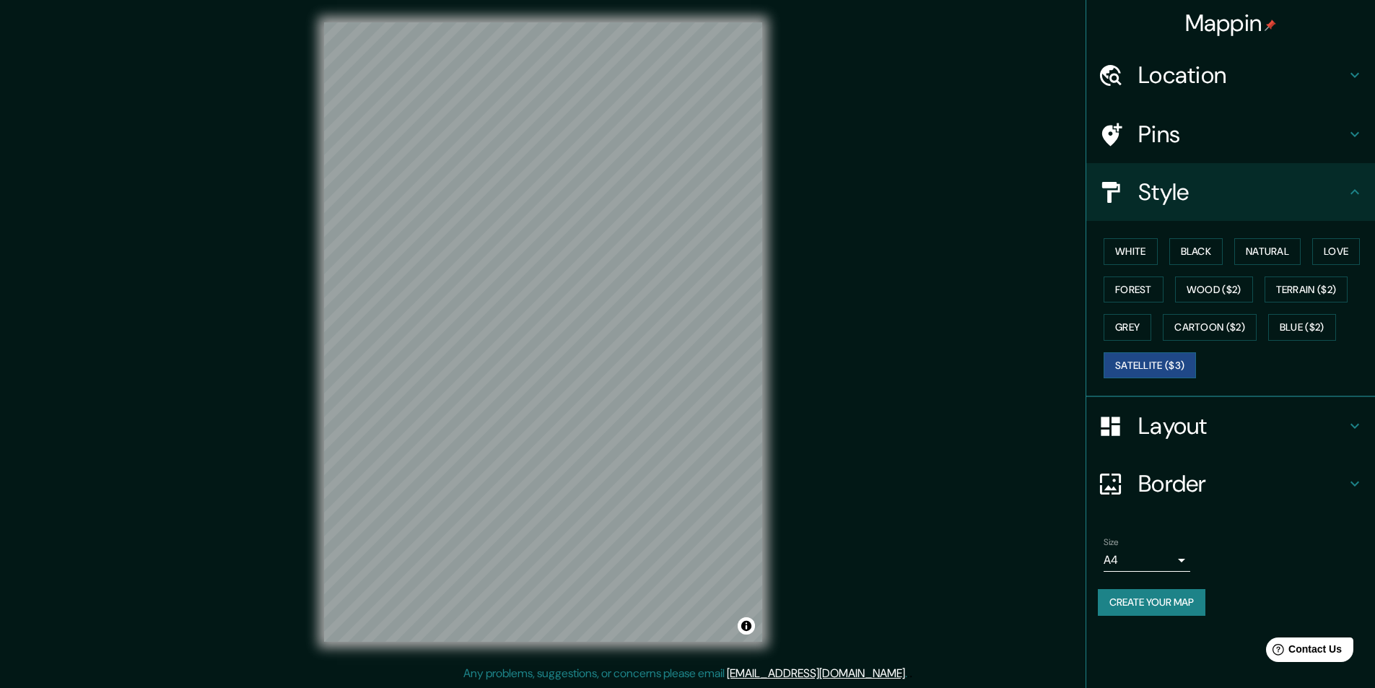
click at [1217, 482] on h4 "Border" at bounding box center [1242, 483] width 208 height 29
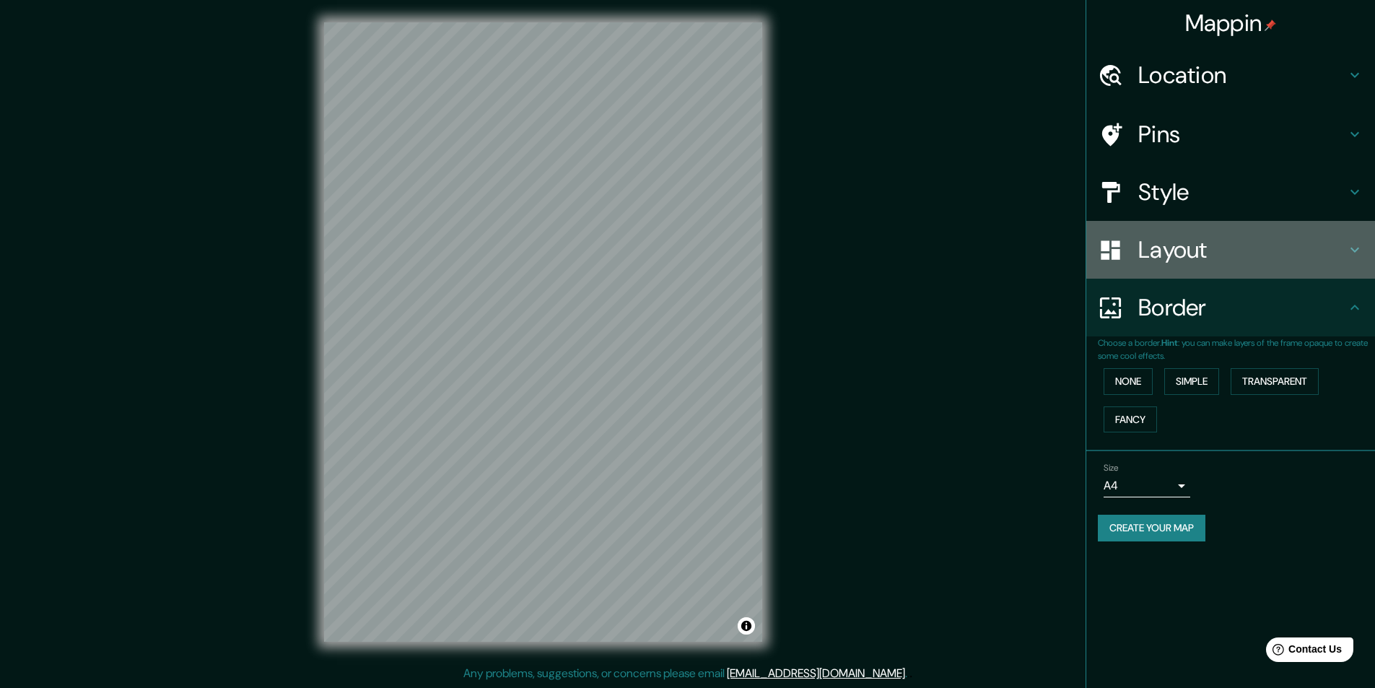
click at [1321, 247] on h4 "Layout" at bounding box center [1242, 249] width 208 height 29
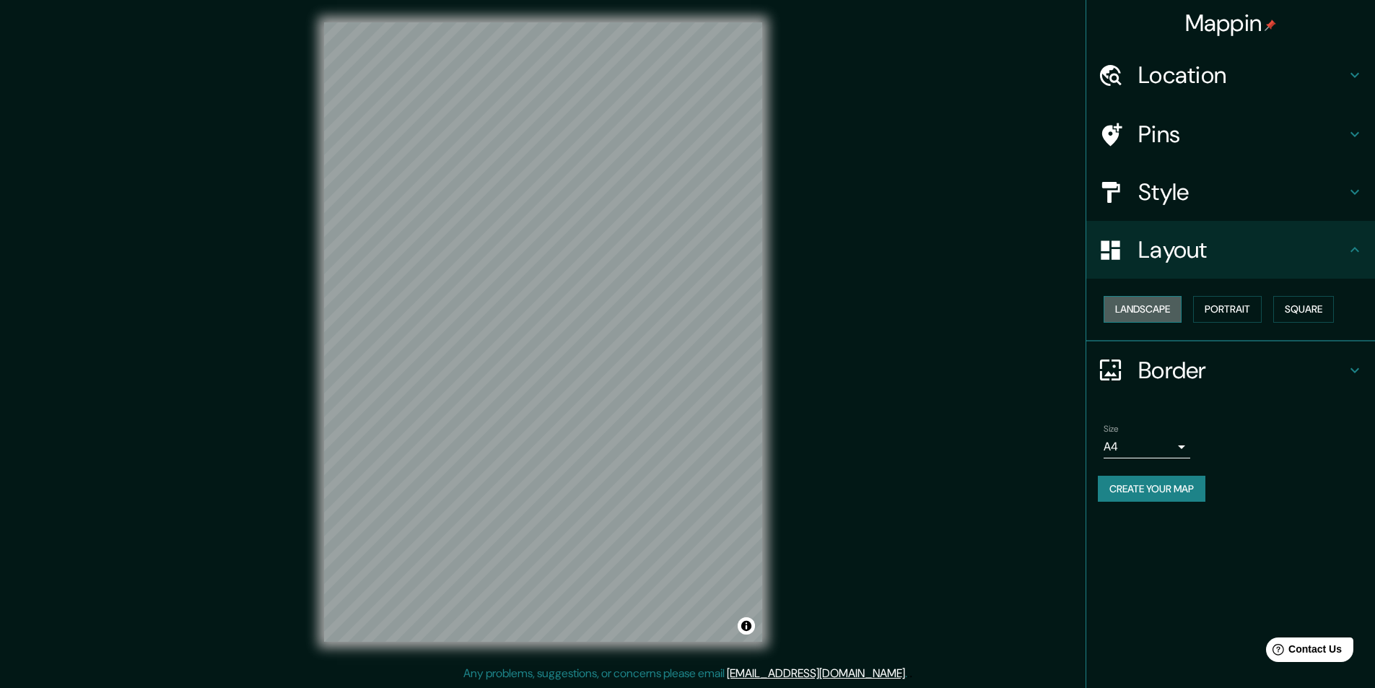
click at [1155, 306] on button "Landscape" at bounding box center [1142, 309] width 78 height 27
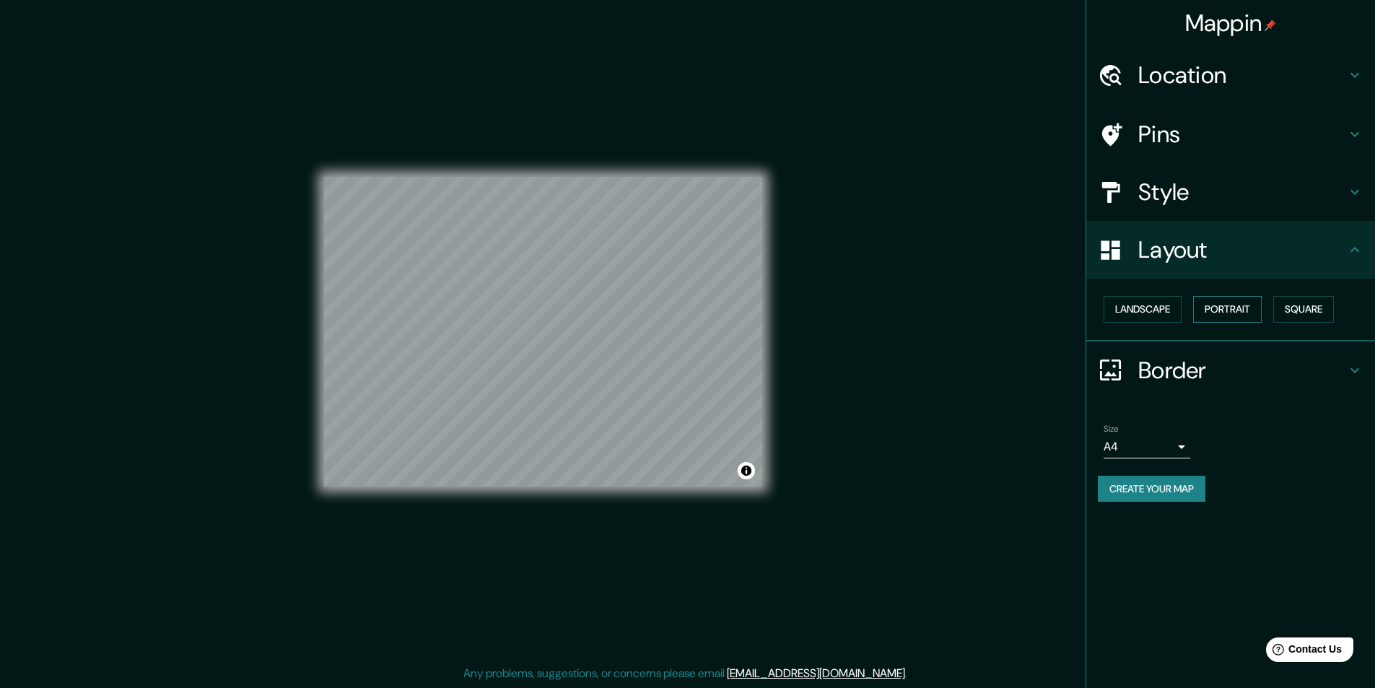
click at [1253, 314] on button "Portrait" at bounding box center [1227, 309] width 69 height 27
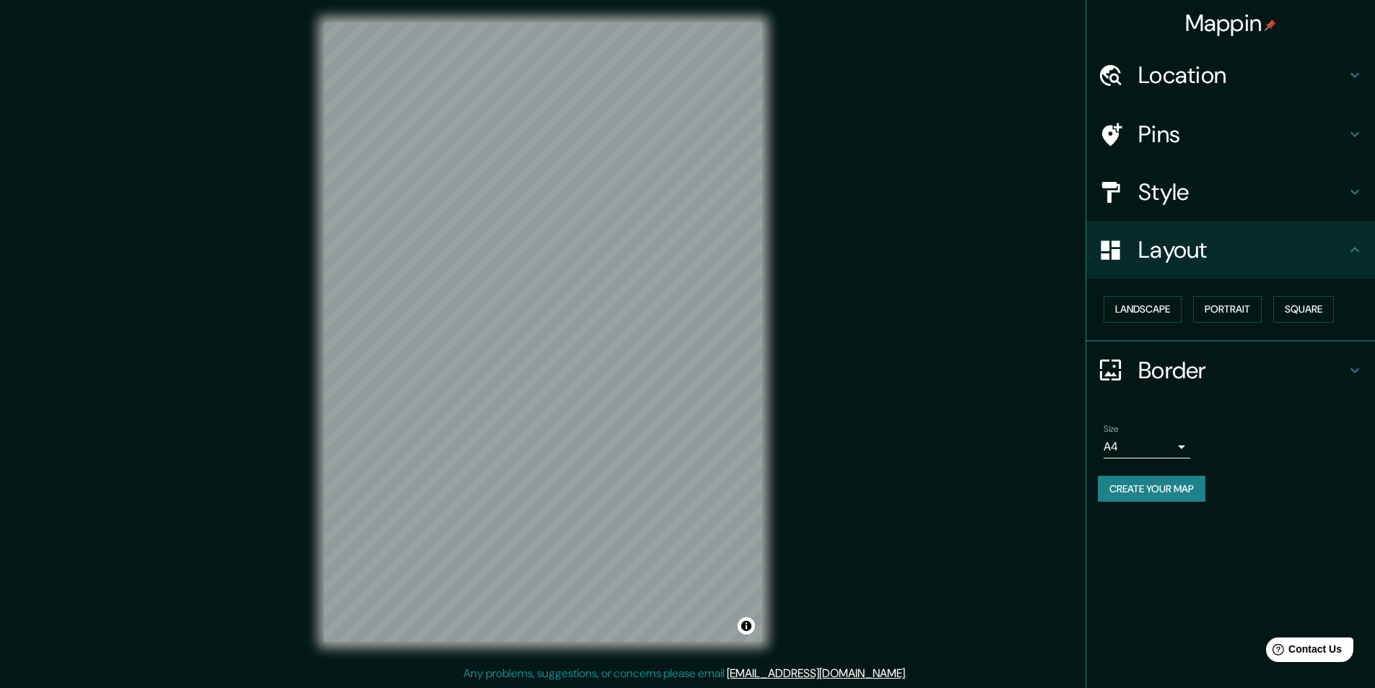
click at [1112, 371] on icon at bounding box center [1110, 369] width 25 height 25
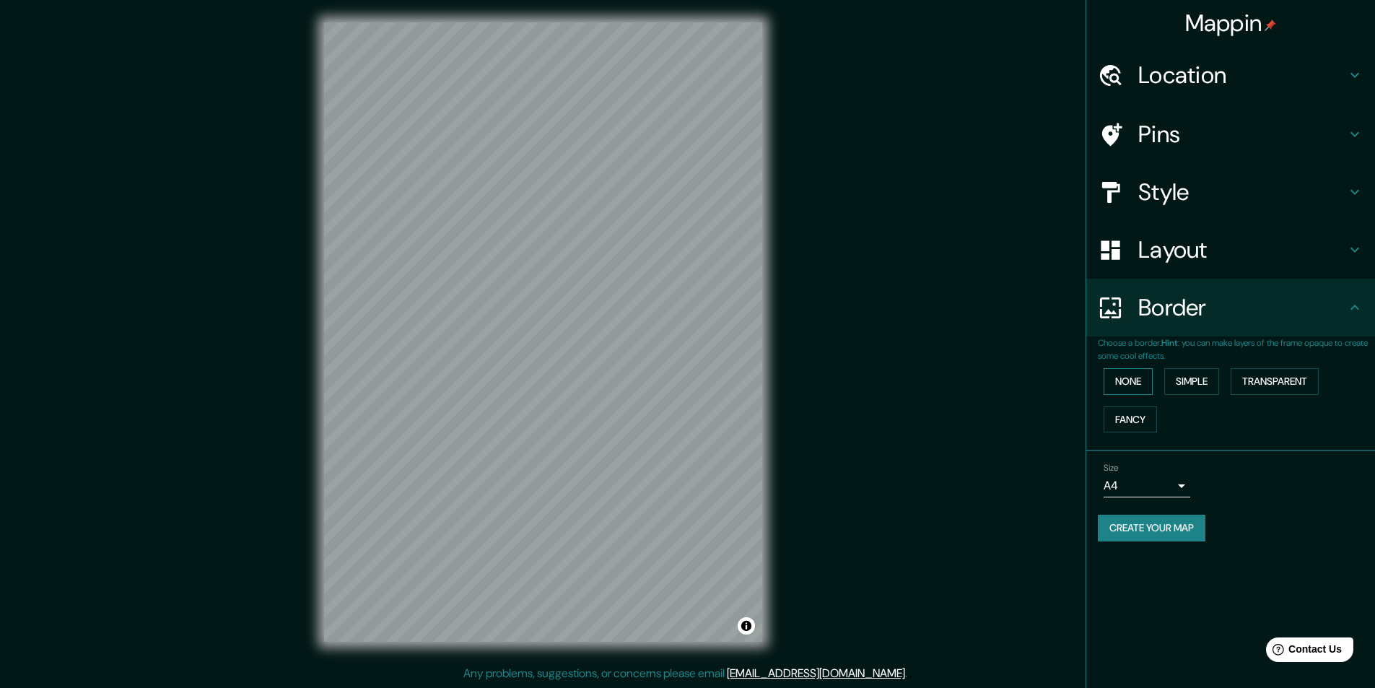
click at [1132, 382] on button "None" at bounding box center [1127, 381] width 49 height 27
click at [1200, 382] on button "Simple" at bounding box center [1191, 381] width 55 height 27
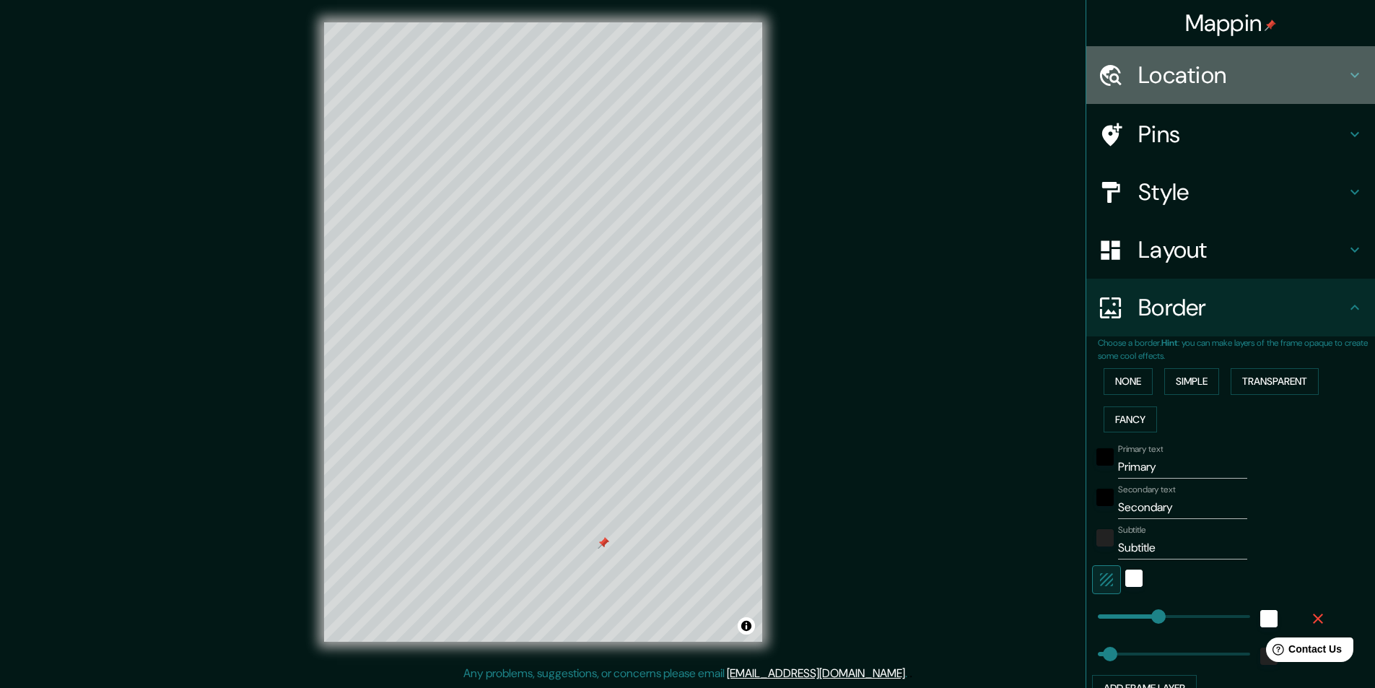
click at [1335, 66] on div "Location" at bounding box center [1230, 75] width 289 height 58
type input "243"
type input "49"
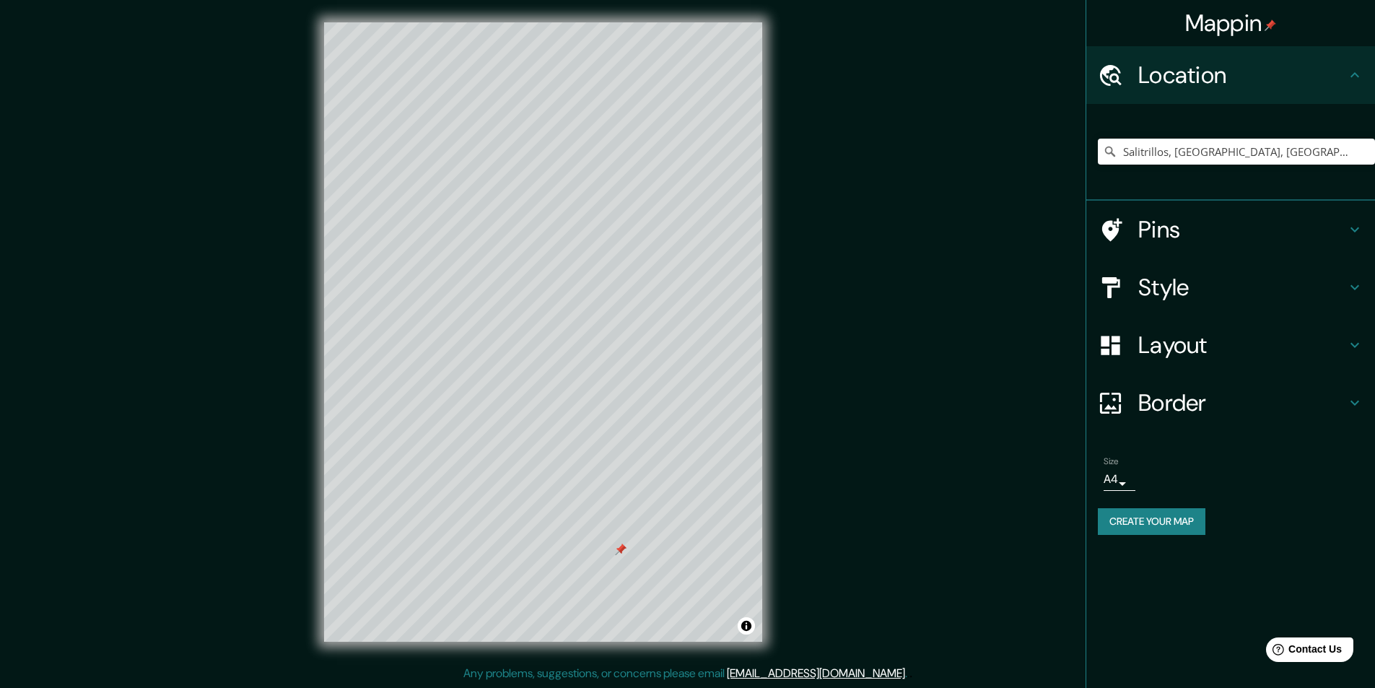
click at [1199, 236] on h4 "Pins" at bounding box center [1242, 229] width 208 height 29
type input "243"
type input "49"
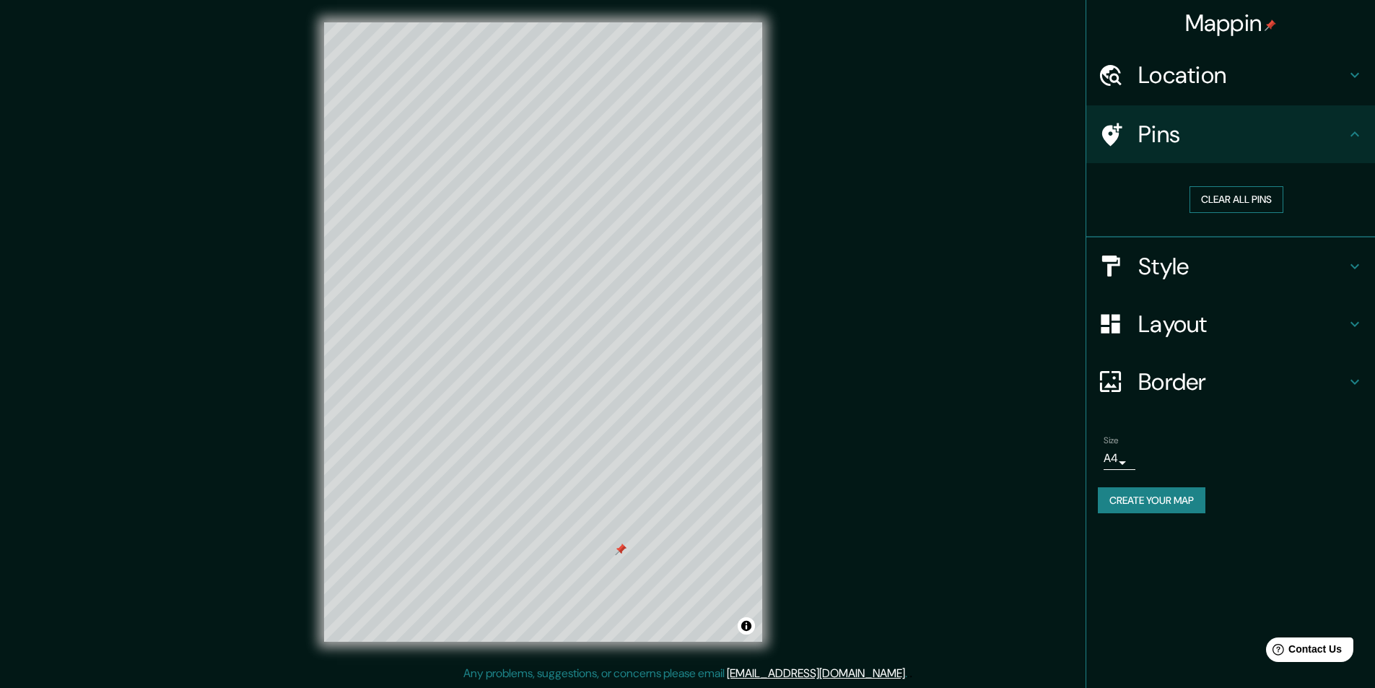
click at [1234, 200] on button "Clear all pins" at bounding box center [1236, 199] width 94 height 27
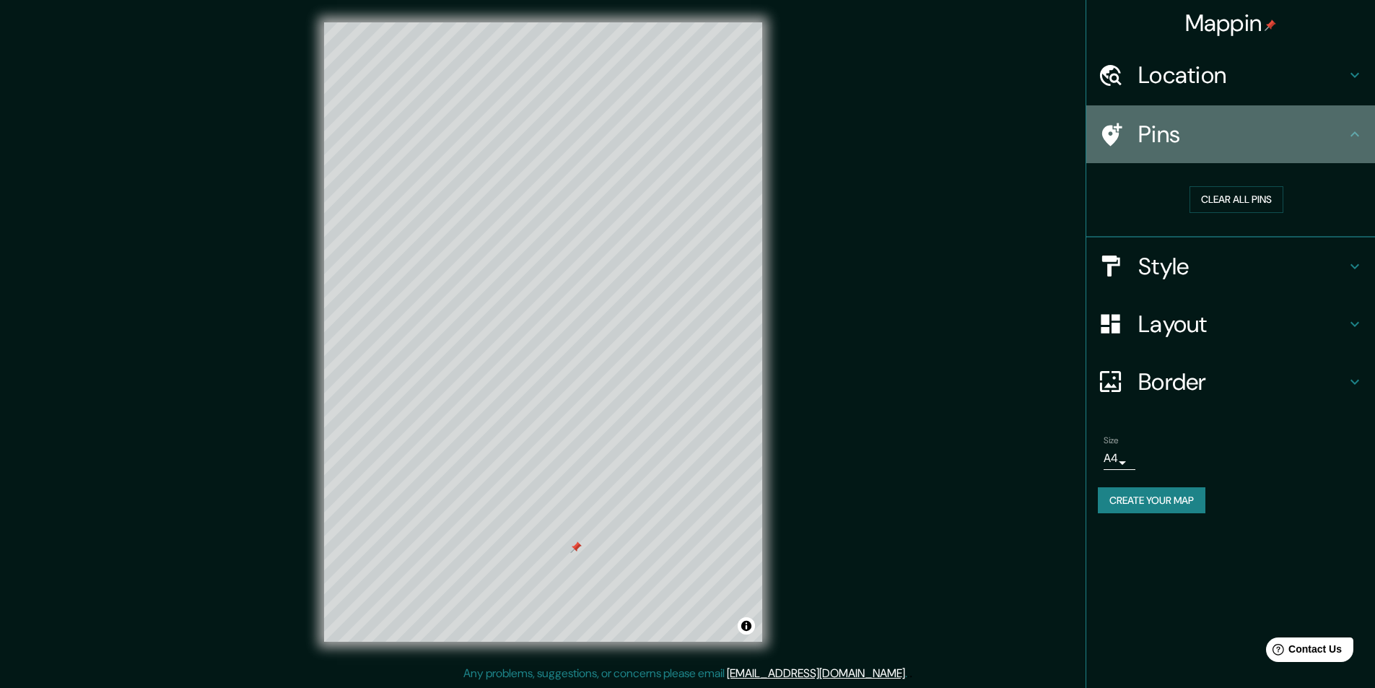
click at [1339, 133] on h4 "Pins" at bounding box center [1242, 134] width 208 height 29
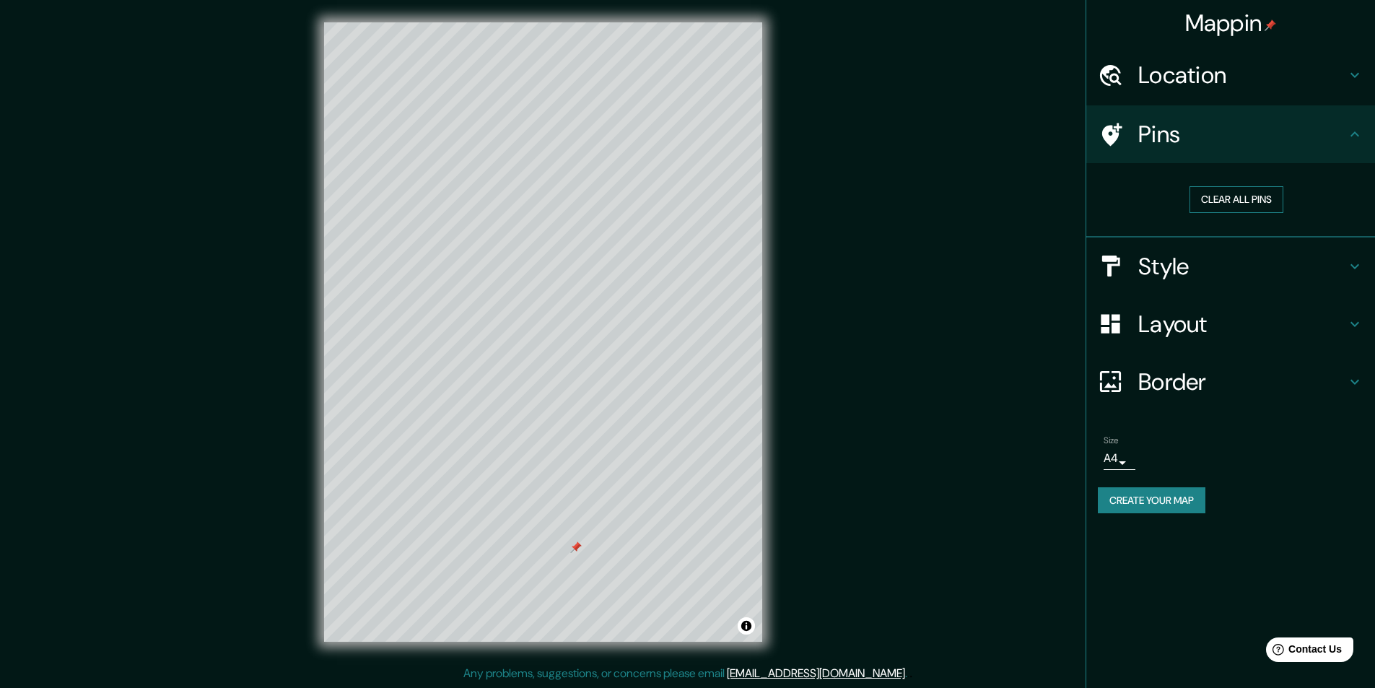
click at [1246, 196] on button "Clear all pins" at bounding box center [1236, 199] width 94 height 27
click at [1144, 503] on button "Create your map" at bounding box center [1152, 500] width 108 height 27
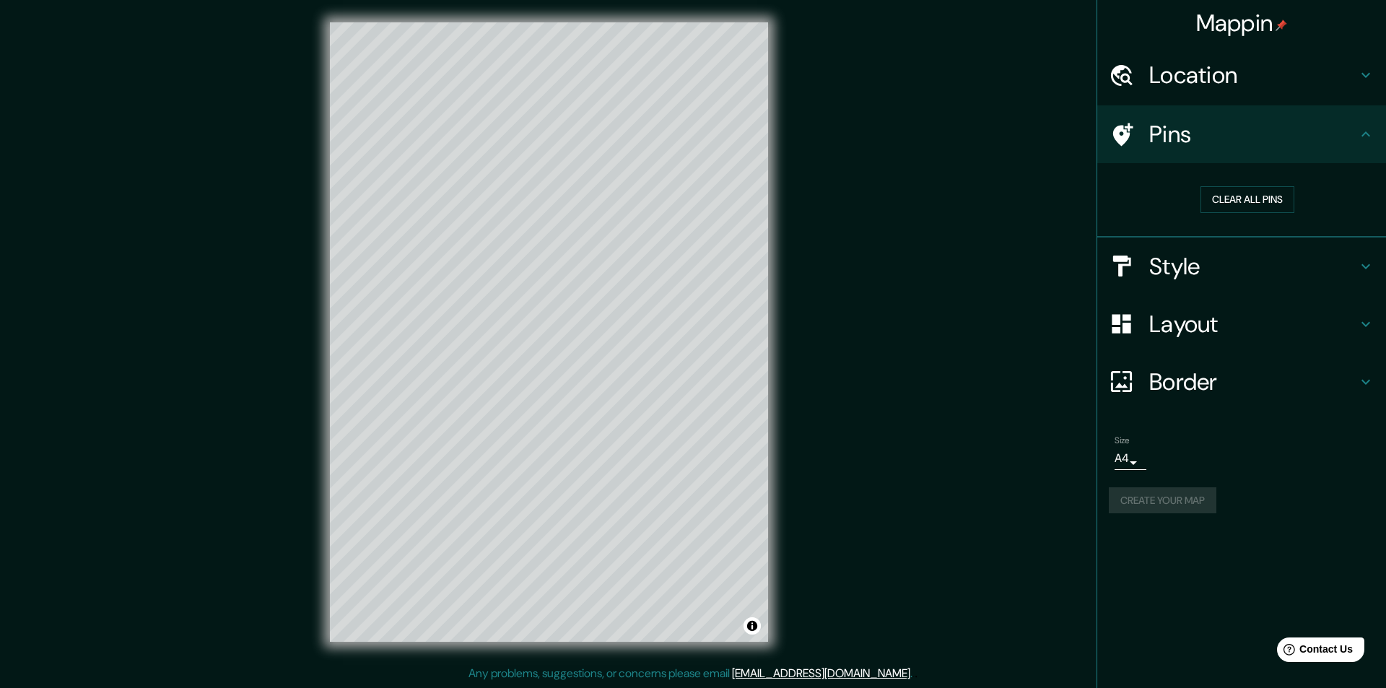
click at [1119, 460] on body "Mappin Location Salitrillos, Aserrí, Provincia de San José, Costa Rica Pins Cle…" at bounding box center [693, 343] width 1386 height 688
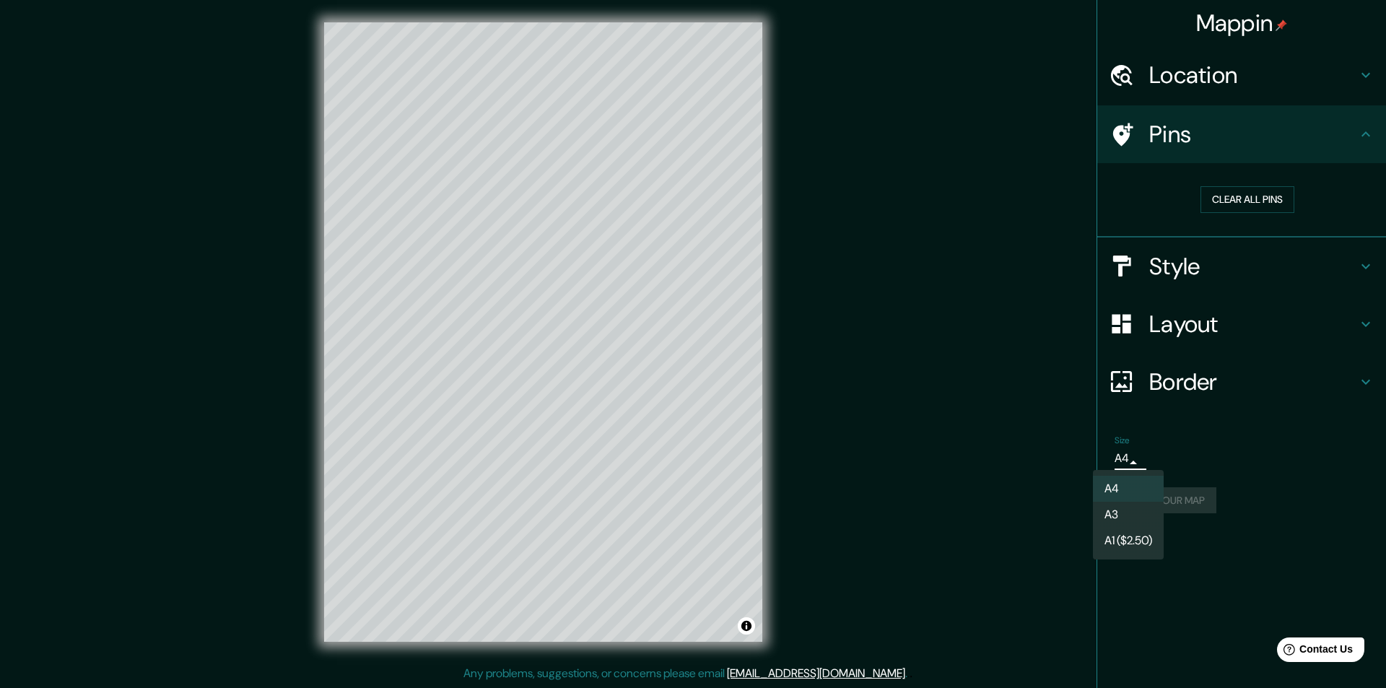
click at [1187, 409] on div at bounding box center [693, 344] width 1386 height 688
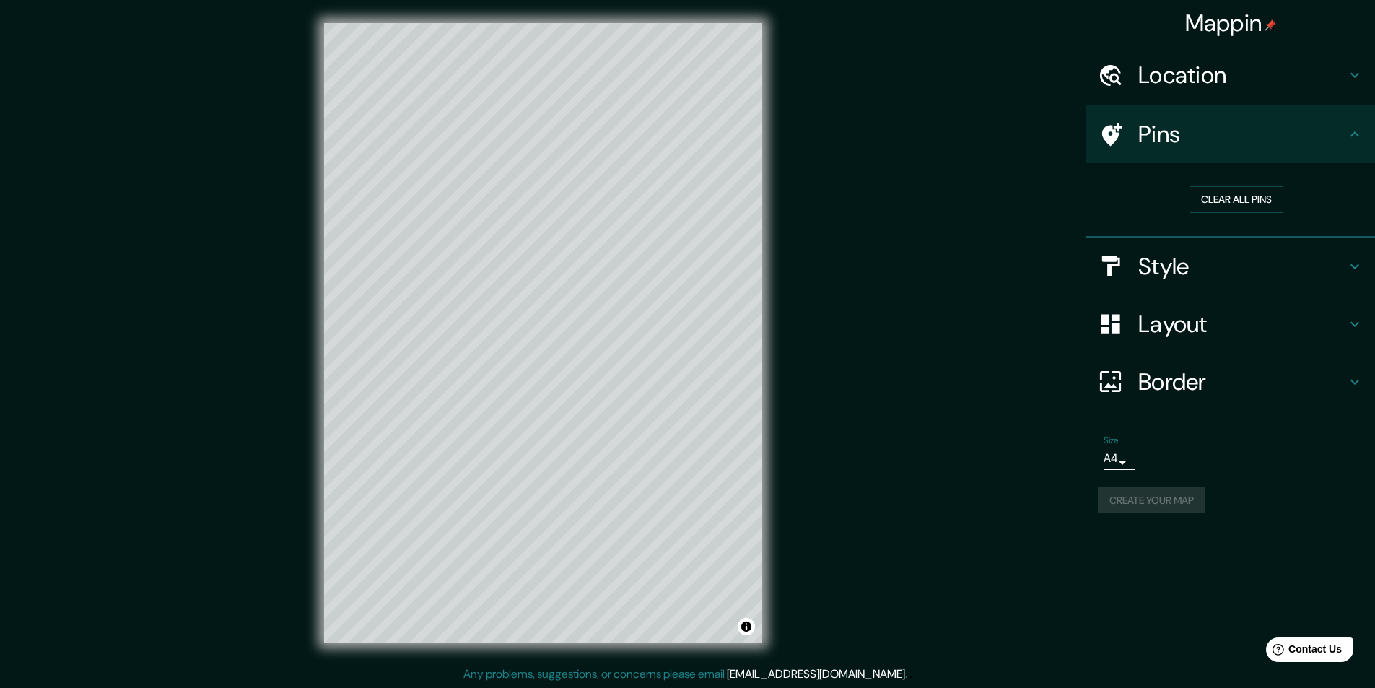
click at [950, 146] on div "Mappin Location Salitrillos, Aserrí, Provincia de San José, Costa Rica Pins Cle…" at bounding box center [687, 344] width 1375 height 688
click at [1348, 74] on icon at bounding box center [1354, 74] width 17 height 17
type input "243"
type input "49"
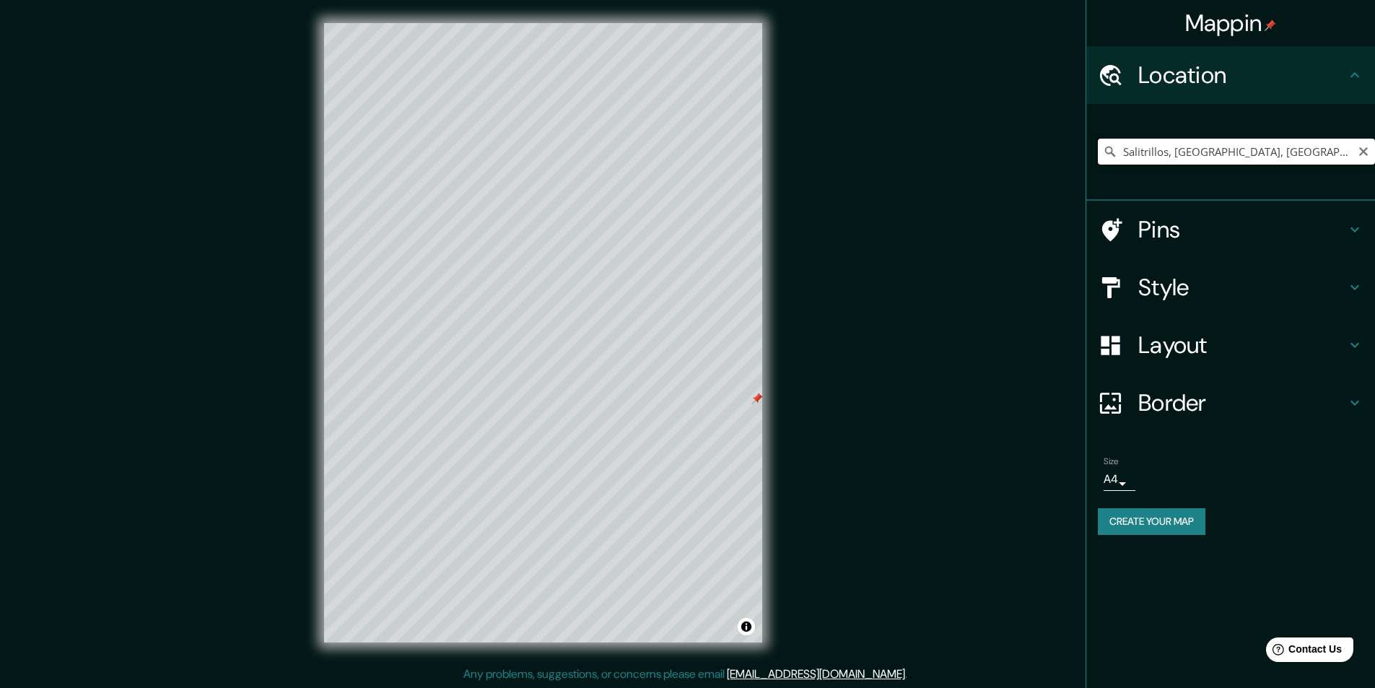
click at [1347, 151] on input "Salitrillos, [GEOGRAPHIC_DATA], [GEOGRAPHIC_DATA][PERSON_NAME], [PERSON_NAME][G…" at bounding box center [1236, 152] width 277 height 26
click at [1355, 152] on input "Salitrillos, [GEOGRAPHIC_DATA], [GEOGRAPHIC_DATA][PERSON_NAME], [PERSON_NAME][G…" at bounding box center [1236, 152] width 277 height 26
click at [1349, 151] on input "Salitrillos, [GEOGRAPHIC_DATA], [GEOGRAPHIC_DATA][PERSON_NAME], [PERSON_NAME][G…" at bounding box center [1236, 152] width 277 height 26
click at [1362, 149] on icon "Clear" at bounding box center [1363, 152] width 12 height 12
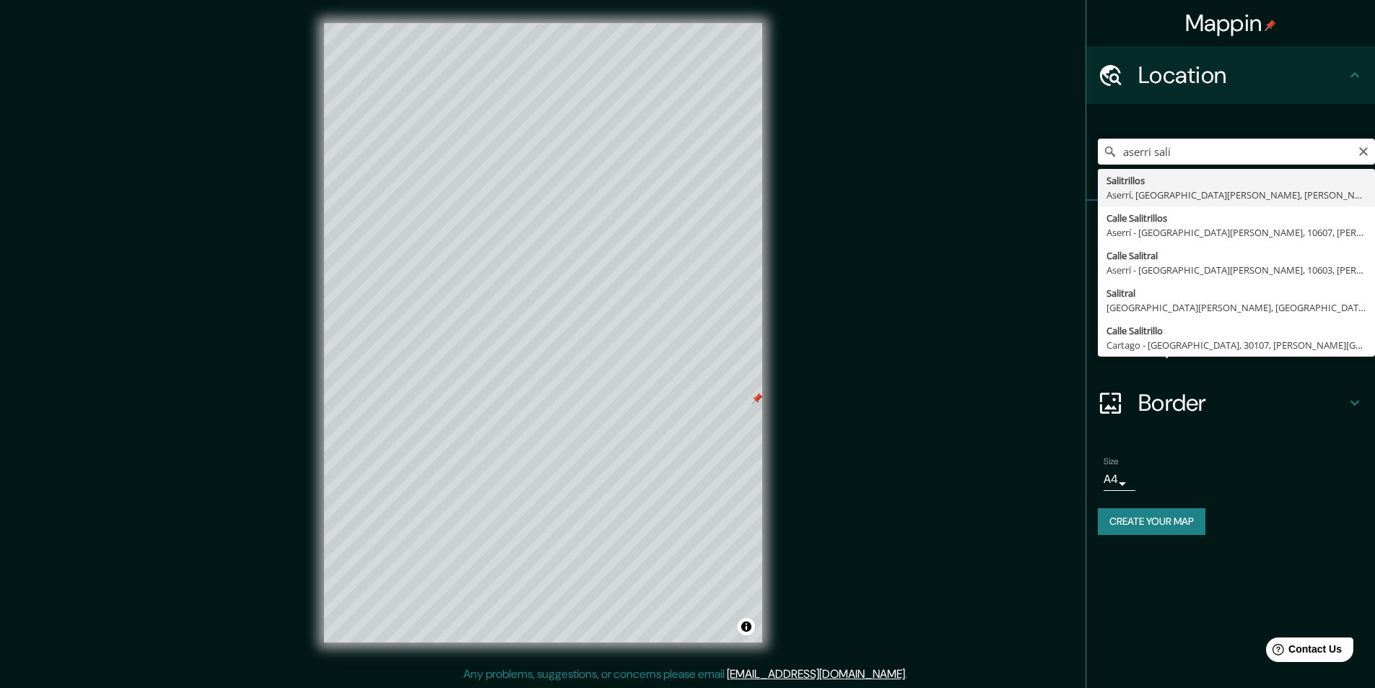
type input "Salitrillos, [GEOGRAPHIC_DATA], [GEOGRAPHIC_DATA][PERSON_NAME], [PERSON_NAME][G…"
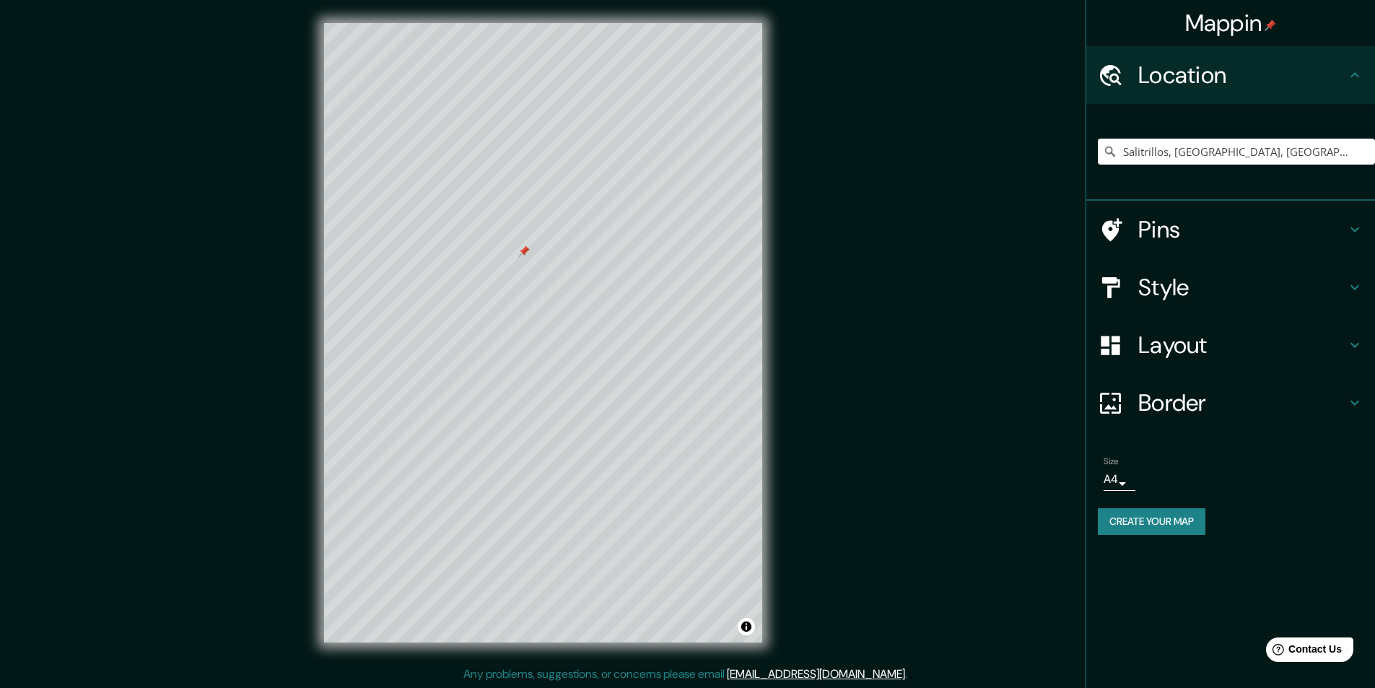
click at [1264, 225] on h4 "Pins" at bounding box center [1242, 229] width 208 height 29
type input "243"
type input "49"
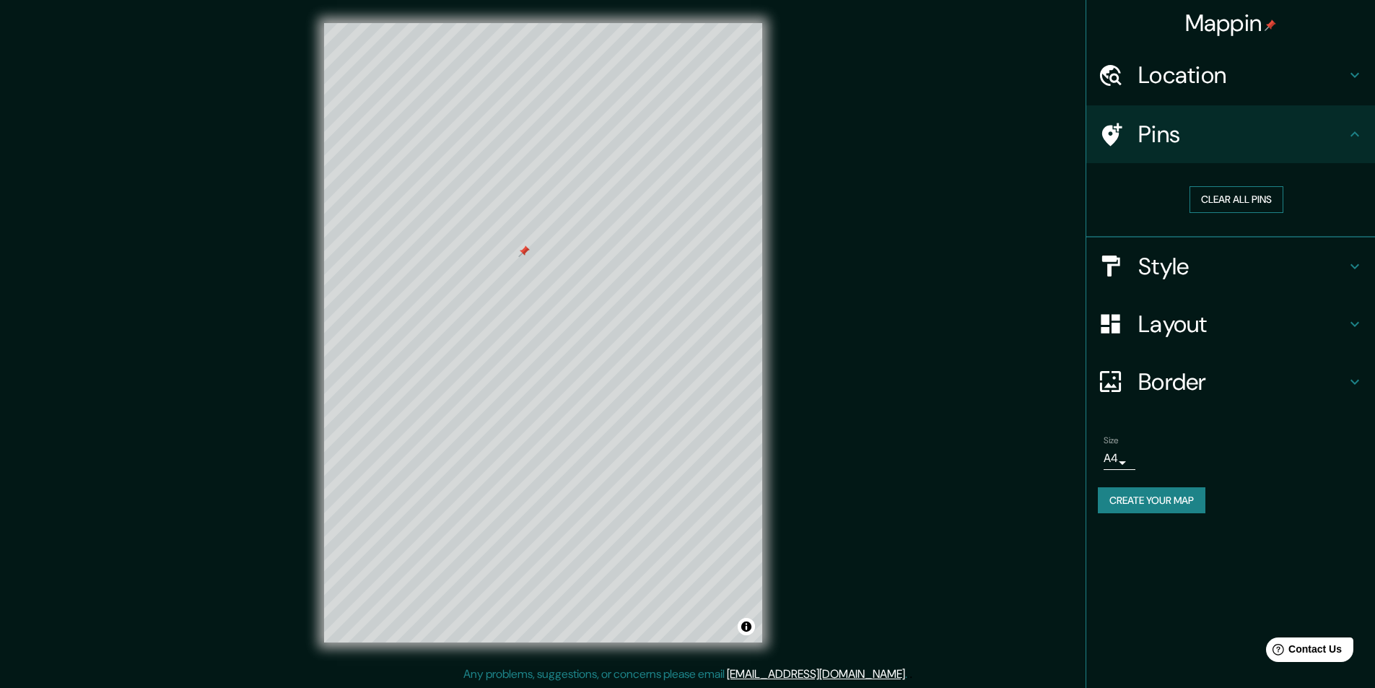
click at [1251, 200] on button "Clear all pins" at bounding box center [1236, 199] width 94 height 27
click at [745, 626] on button "Toggle attribution" at bounding box center [746, 626] width 17 height 17
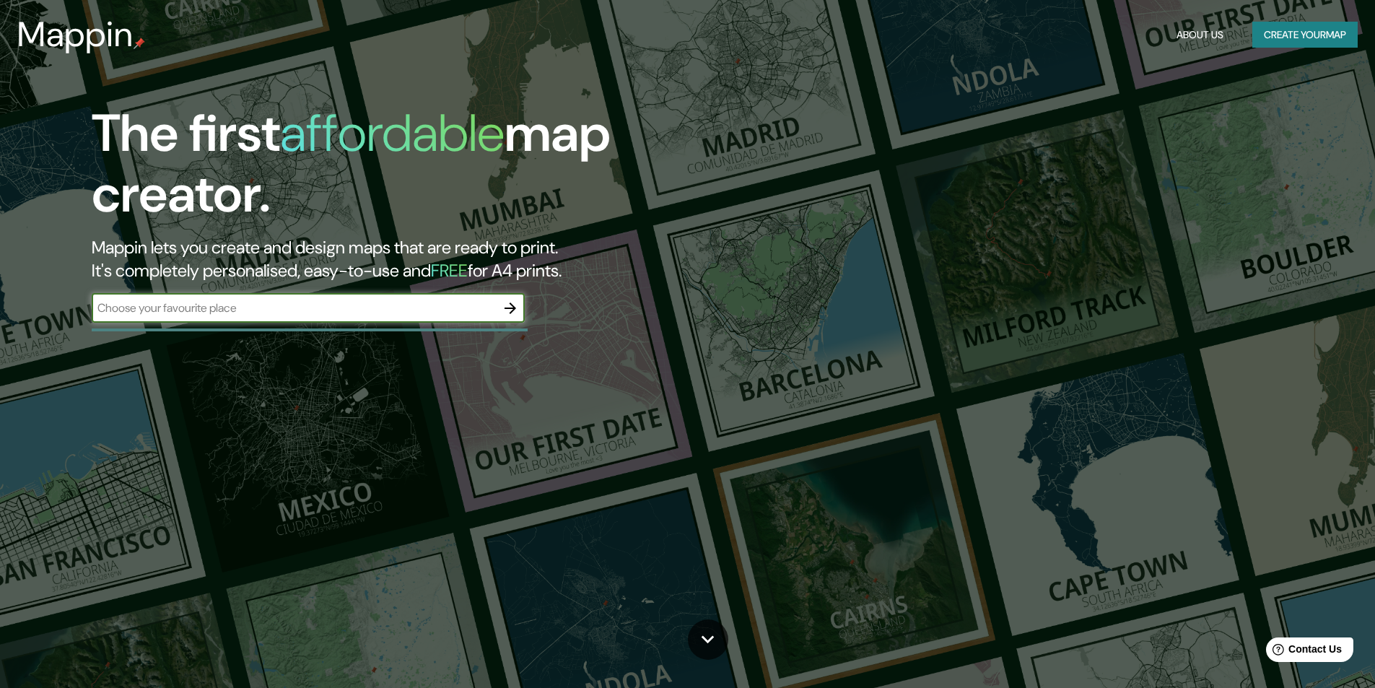
click at [465, 310] on input "text" at bounding box center [294, 307] width 404 height 17
click at [201, 310] on input "text" at bounding box center [294, 307] width 404 height 17
type input "aserri [PERSON_NAME] rica salitrillos"
click at [514, 306] on icon "button" at bounding box center [510, 308] width 12 height 12
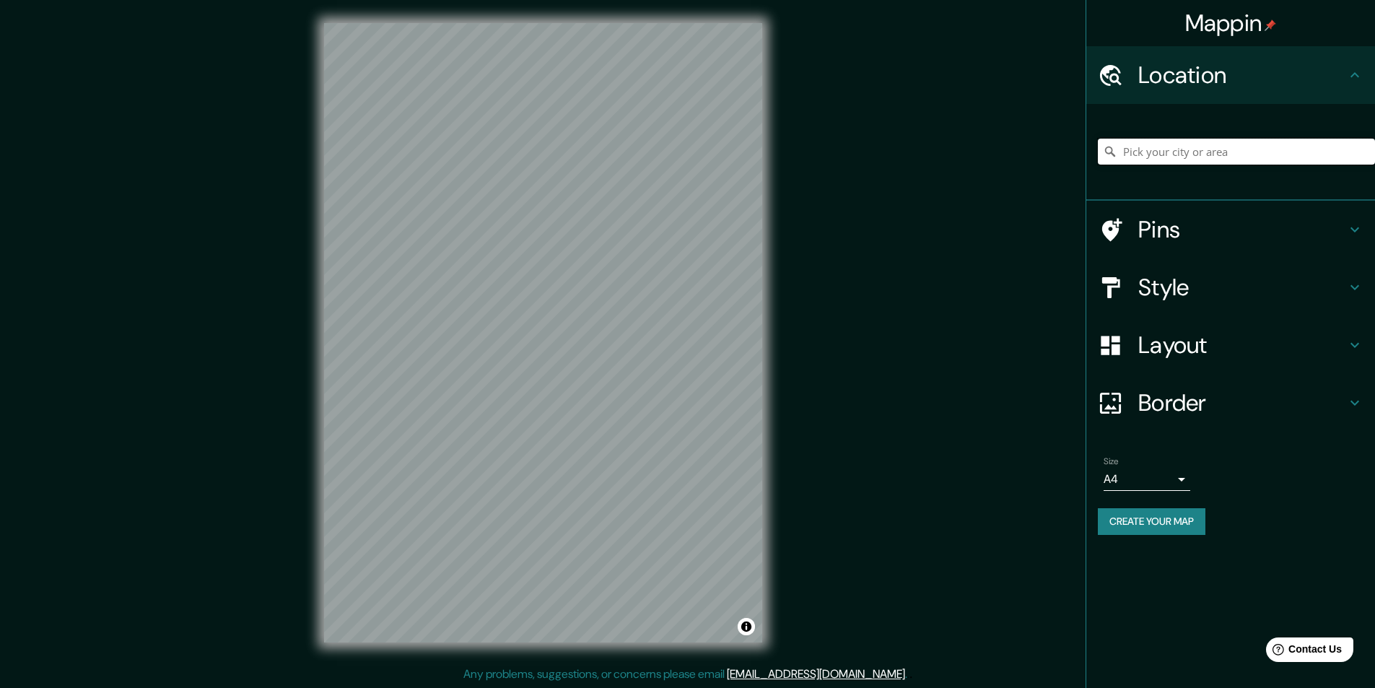
click at [1186, 149] on input "Pick your city or area" at bounding box center [1236, 152] width 277 height 26
click at [836, 314] on div "Mappin Location [GEOGRAPHIC_DATA], [GEOGRAPHIC_DATA], [GEOGRAPHIC_DATA][PERSON_…" at bounding box center [687, 344] width 1375 height 688
click at [778, 236] on div "© Mapbox © OpenStreetMap Improve this map" at bounding box center [543, 332] width 484 height 665
click at [1234, 157] on input "Salitrillos, [GEOGRAPHIC_DATA], [GEOGRAPHIC_DATA][PERSON_NAME], [PERSON_NAME][G…" at bounding box center [1236, 152] width 277 height 26
click at [1209, 150] on input "Salitrillos, [GEOGRAPHIC_DATA], [GEOGRAPHIC_DATA][PERSON_NAME], [PERSON_NAME][G…" at bounding box center [1236, 152] width 277 height 26
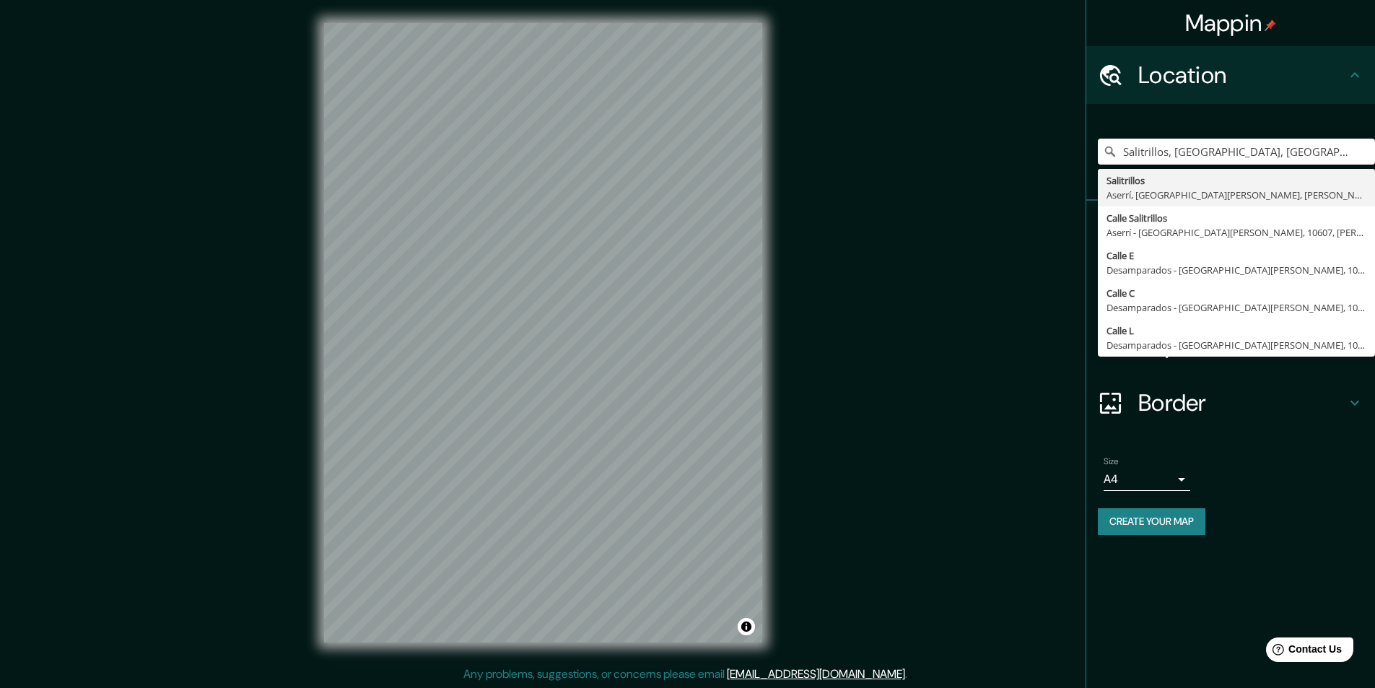
click at [1304, 419] on div "Border" at bounding box center [1230, 403] width 289 height 58
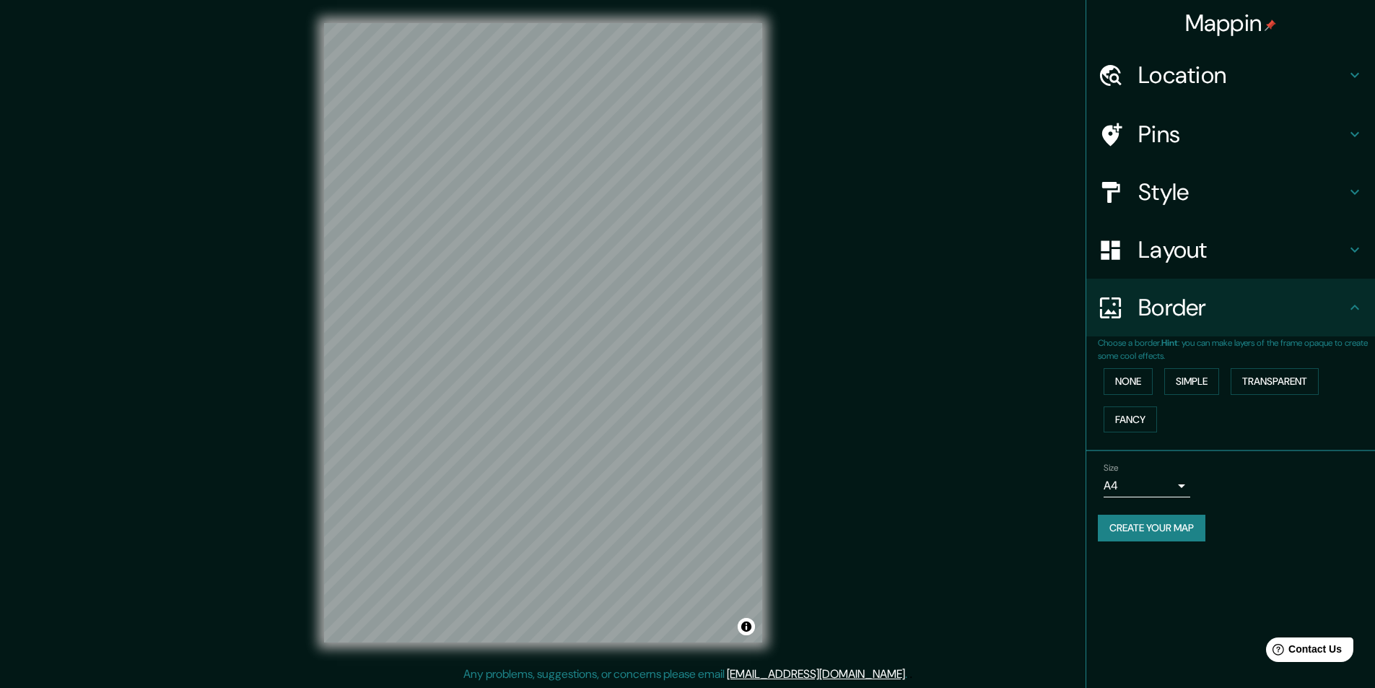
click at [1249, 191] on h4 "Style" at bounding box center [1242, 192] width 208 height 29
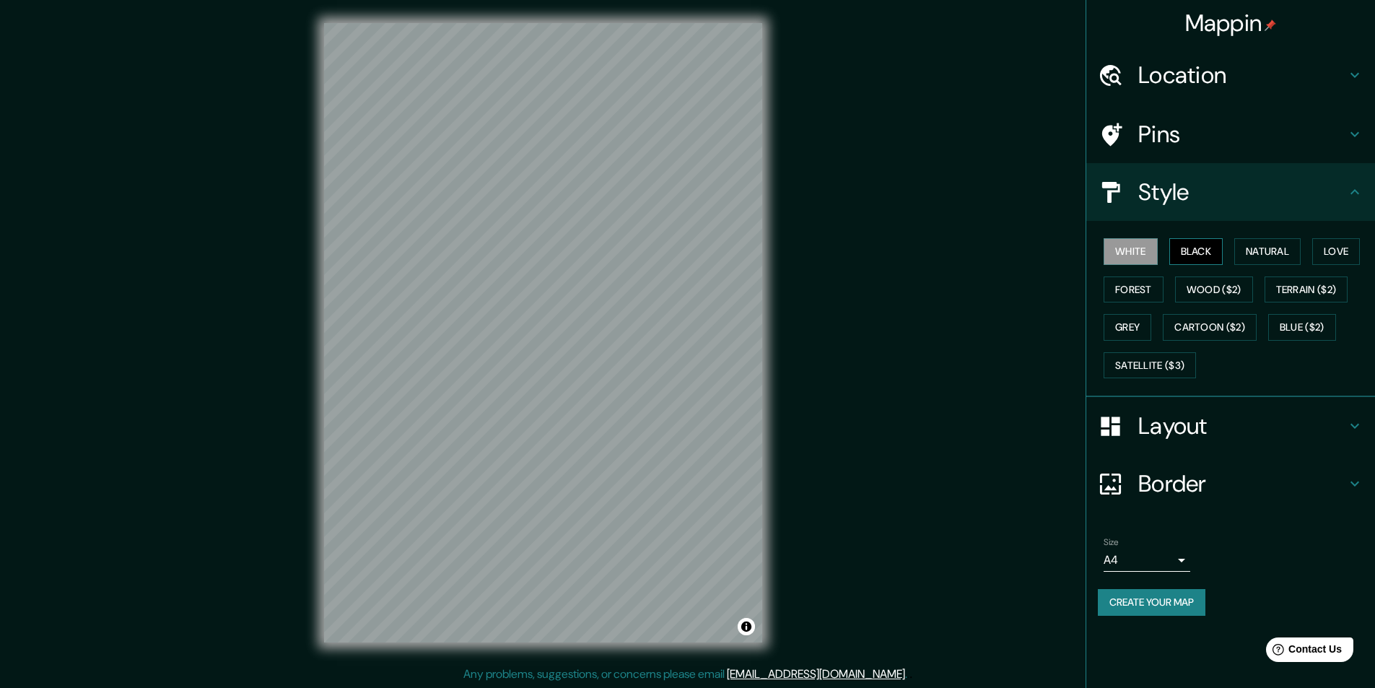
click at [1209, 246] on button "Black" at bounding box center [1196, 251] width 54 height 27
click at [1285, 262] on button "Natural" at bounding box center [1267, 251] width 66 height 27
click at [1202, 131] on h4 "Pins" at bounding box center [1242, 134] width 208 height 29
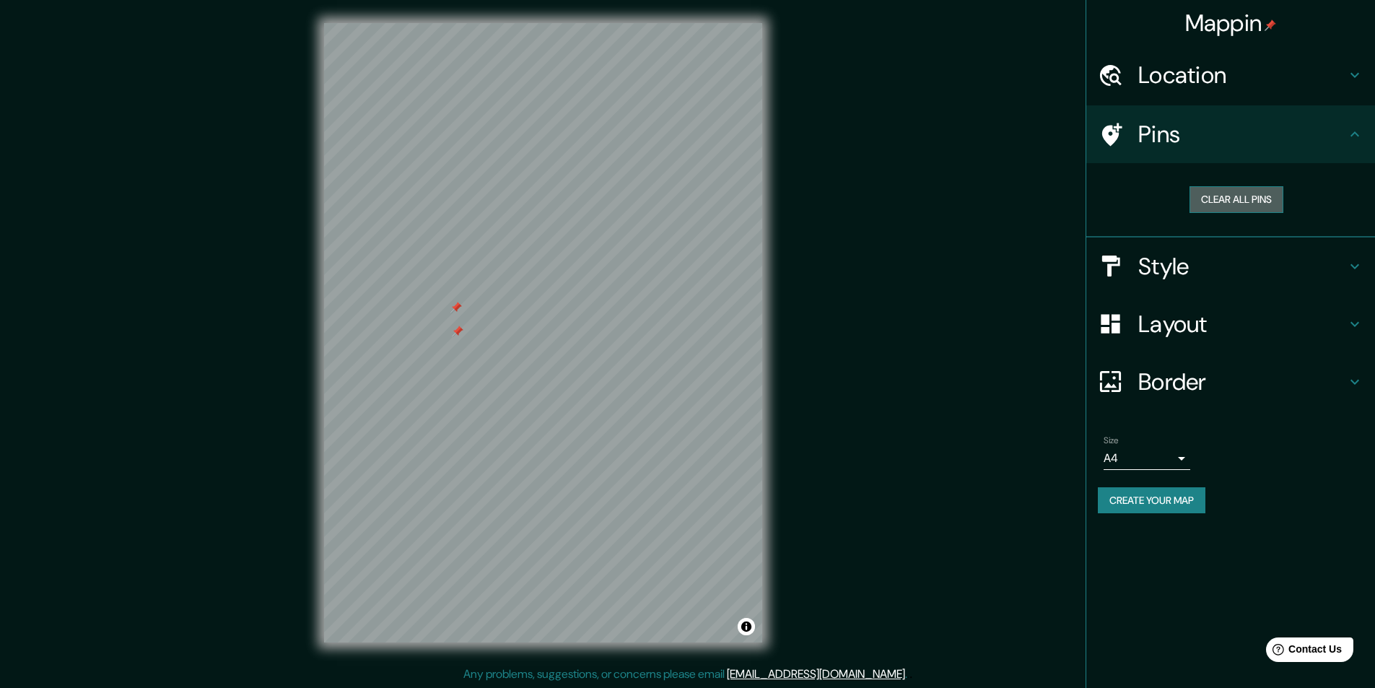
click at [1227, 194] on button "Clear all pins" at bounding box center [1236, 199] width 94 height 27
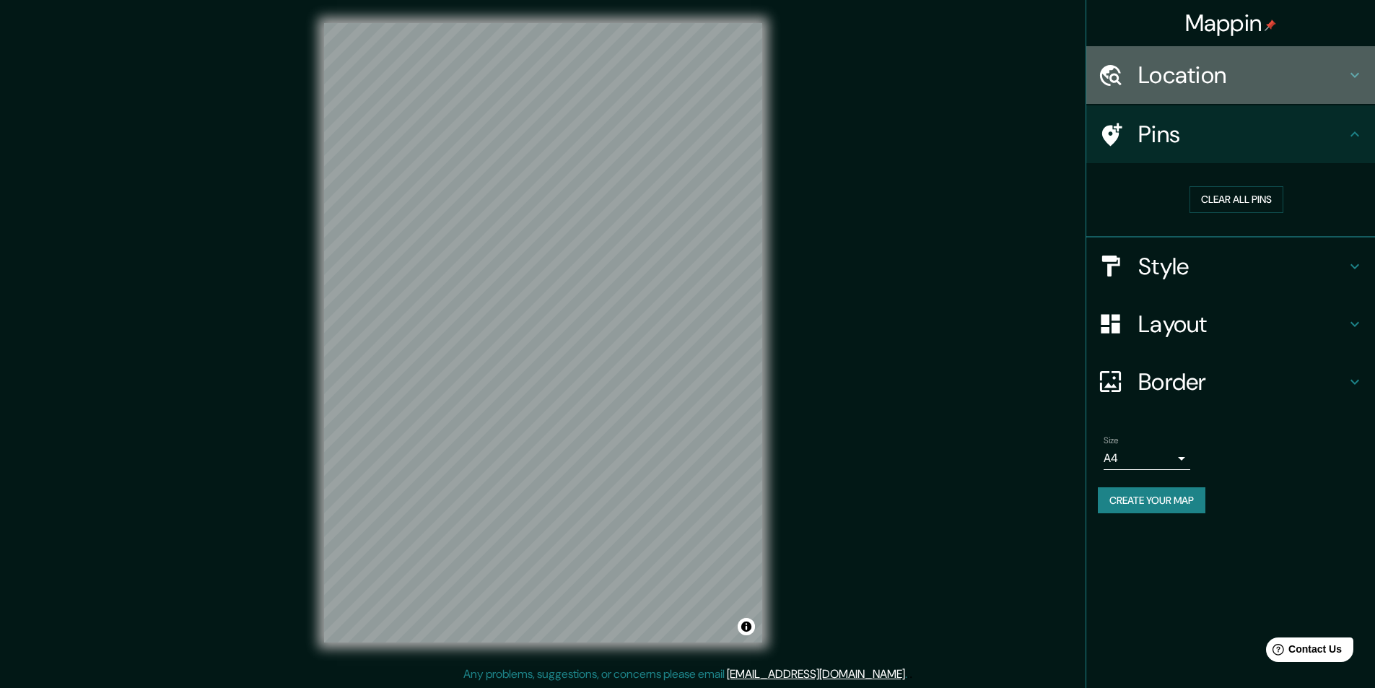
click at [1178, 76] on h4 "Location" at bounding box center [1242, 75] width 208 height 29
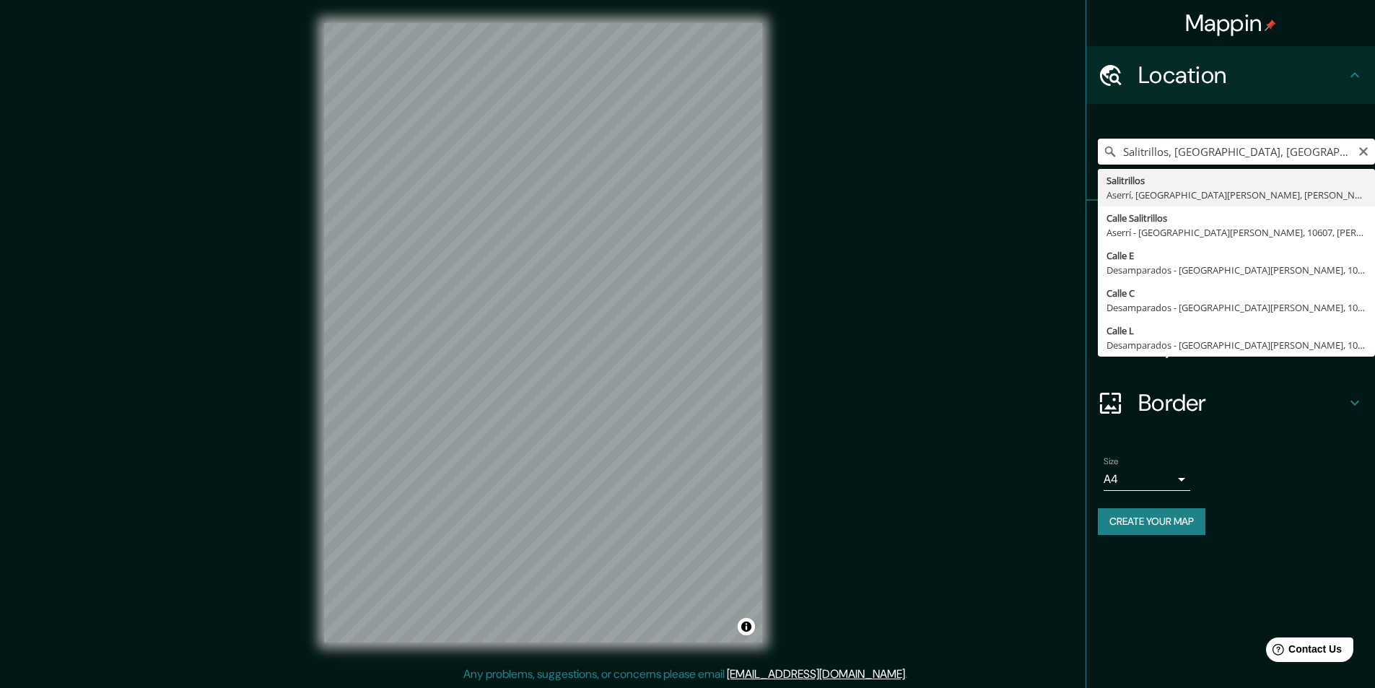
scroll to position [0, 24]
drag, startPoint x: 1123, startPoint y: 149, endPoint x: 1385, endPoint y: 142, distance: 262.1
click at [1374, 142] on html "Mappin Location [GEOGRAPHIC_DATA], [GEOGRAPHIC_DATA], [GEOGRAPHIC_DATA][PERSON_…" at bounding box center [687, 344] width 1375 height 688
paste input "[GEOGRAPHIC_DATA]"
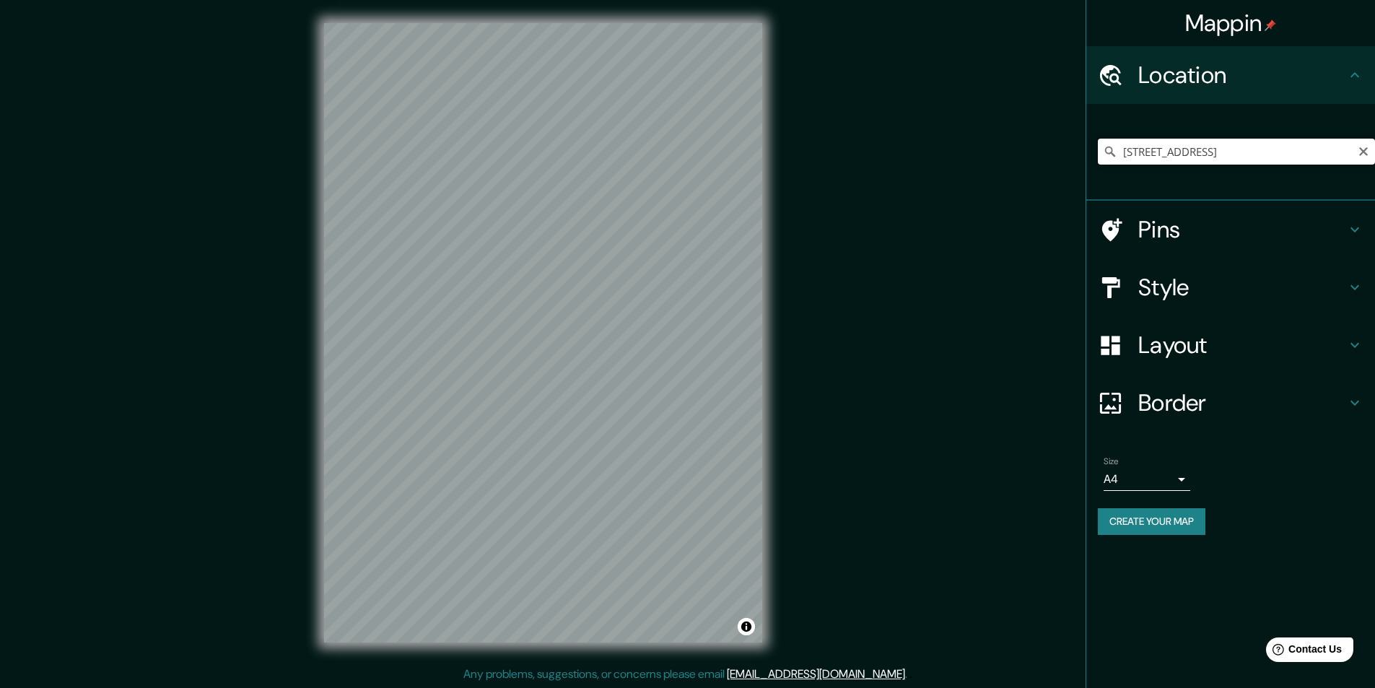
click at [1370, 149] on input "[STREET_ADDRESS]" at bounding box center [1236, 152] width 277 height 26
type input "[STREET_ADDRESS]"
click at [1362, 153] on icon "Clear" at bounding box center [1363, 151] width 9 height 9
paste input "[GEOGRAPHIC_DATA]"
type input "[STREET_ADDRESS]"
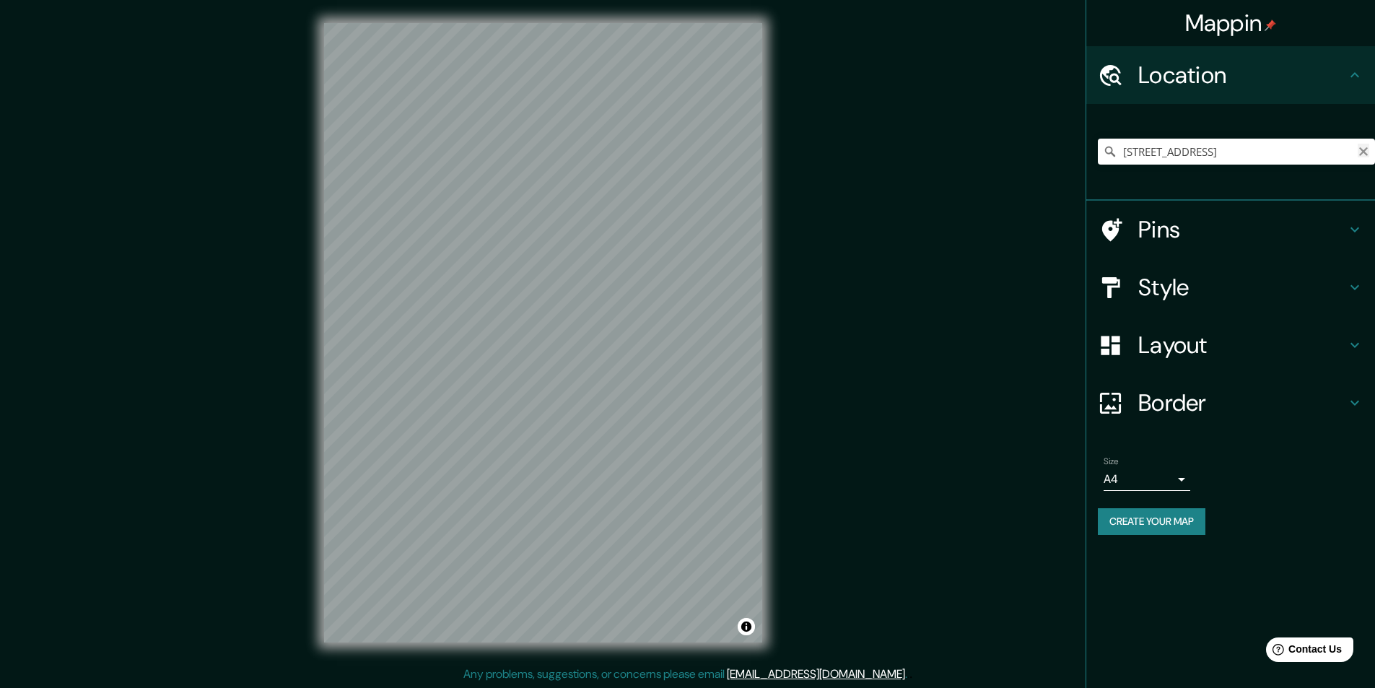
click at [1365, 151] on icon "Clear" at bounding box center [1363, 152] width 12 height 12
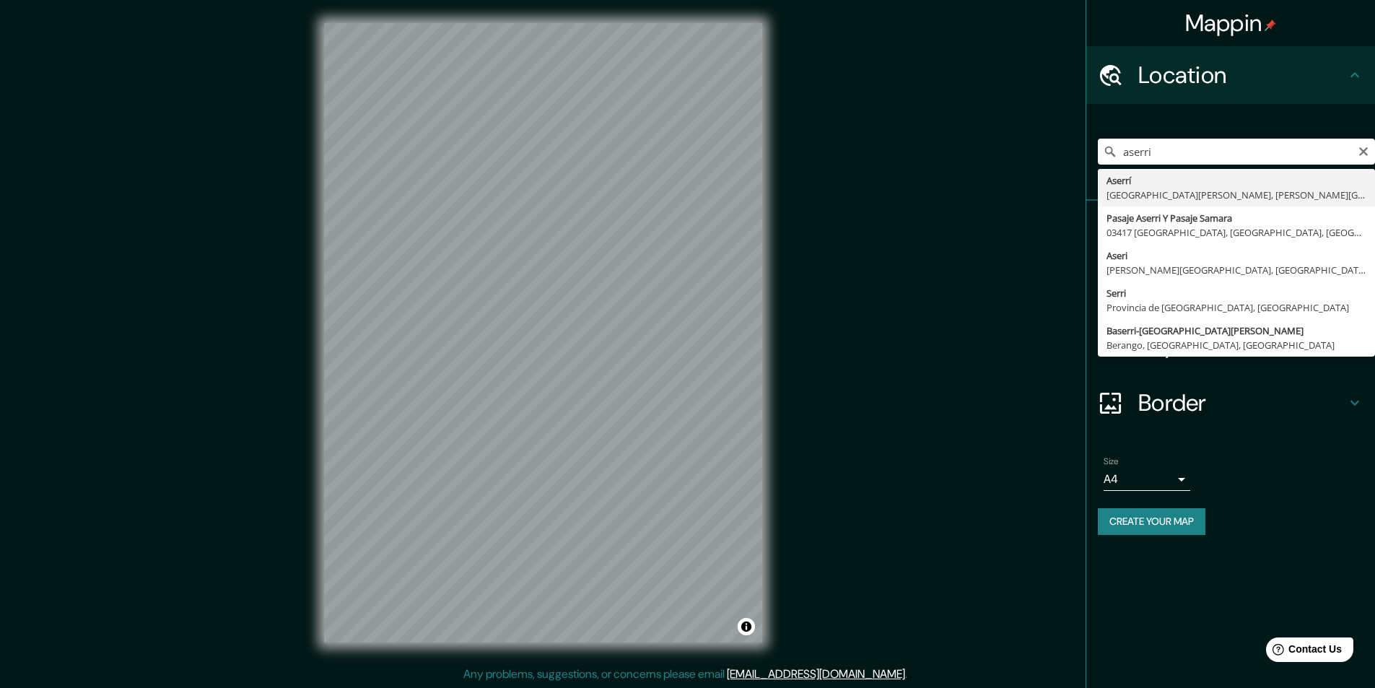
type input "Aserrí, [GEOGRAPHIC_DATA][PERSON_NAME], [PERSON_NAME][GEOGRAPHIC_DATA]"
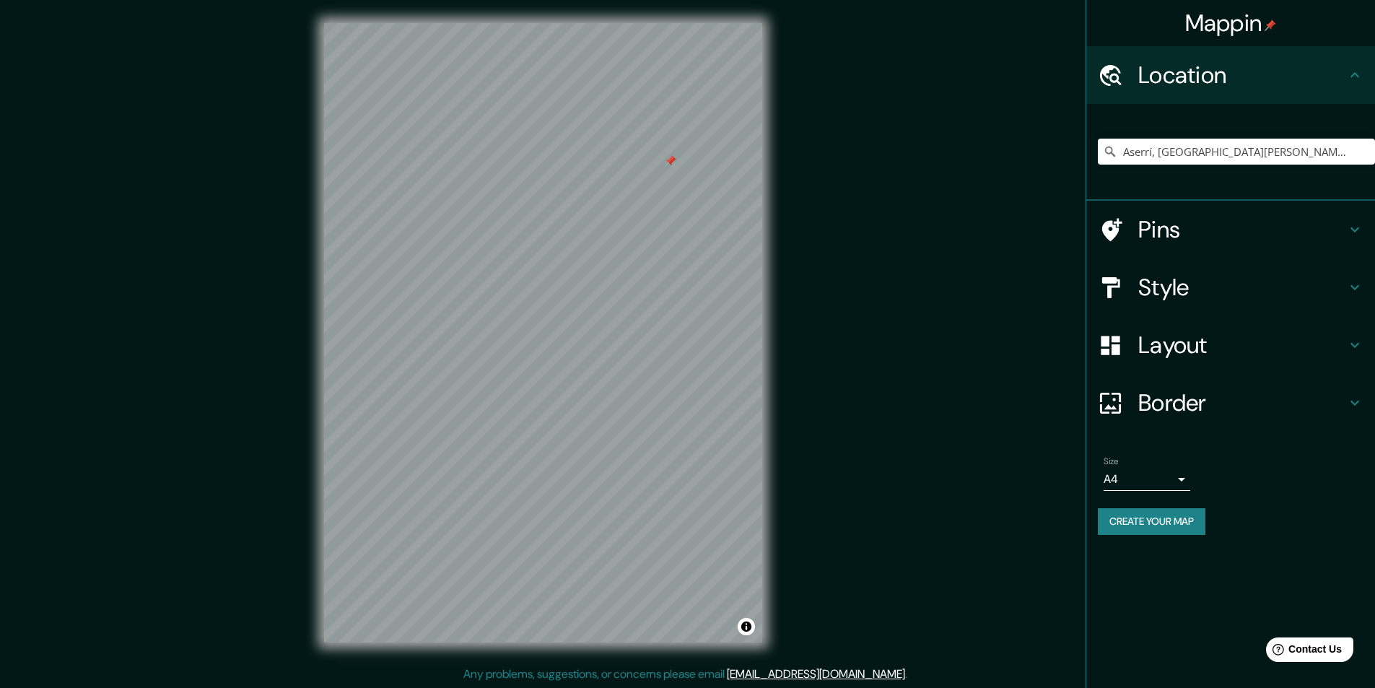
click at [1349, 216] on div "Pins" at bounding box center [1230, 230] width 289 height 58
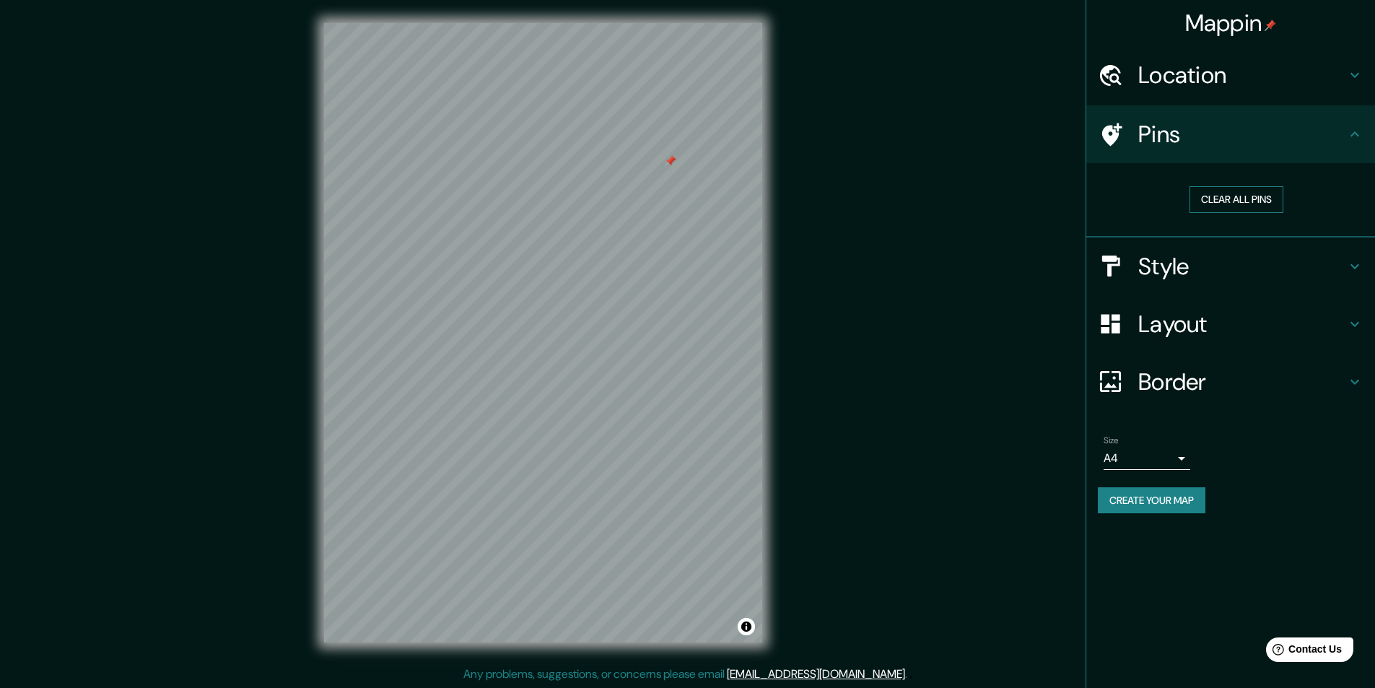
click at [1234, 198] on button "Clear all pins" at bounding box center [1236, 199] width 94 height 27
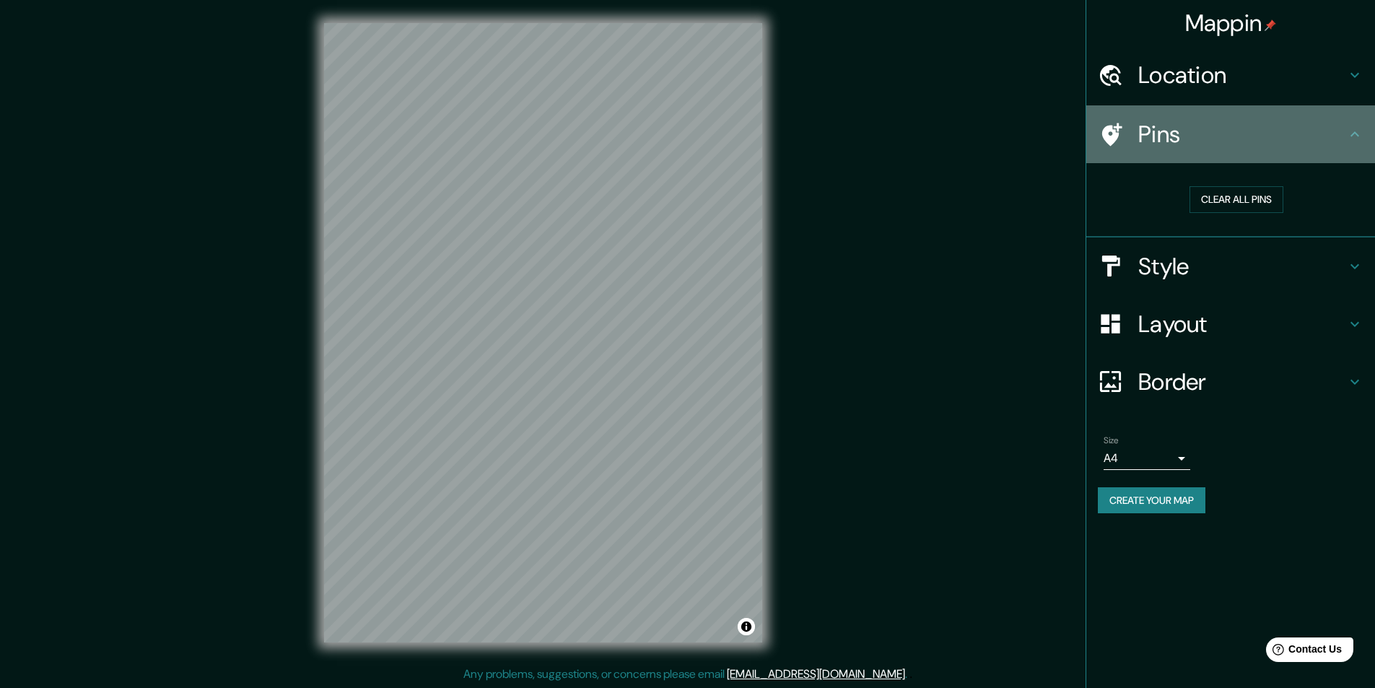
click at [1108, 134] on icon at bounding box center [1110, 134] width 25 height 25
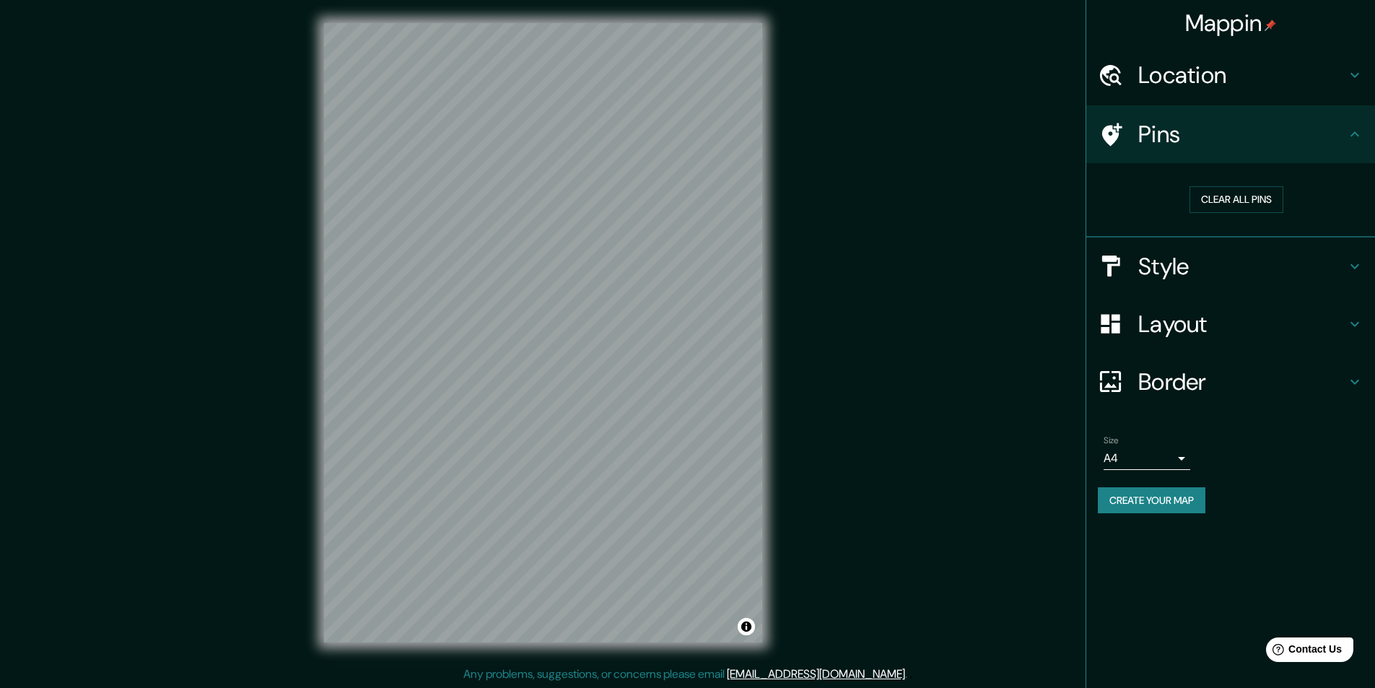
click at [1352, 135] on icon at bounding box center [1354, 133] width 9 height 5
click at [1211, 376] on h4 "Border" at bounding box center [1242, 381] width 208 height 29
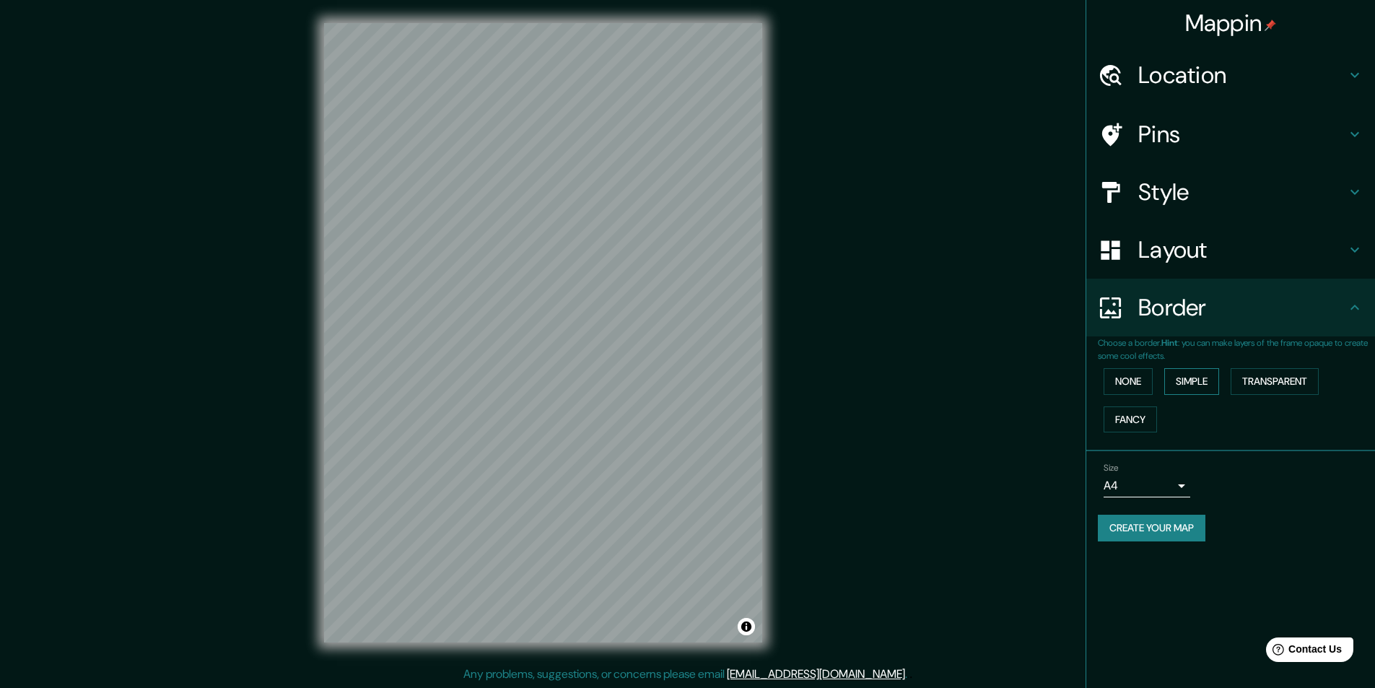
click at [1204, 377] on button "Simple" at bounding box center [1191, 381] width 55 height 27
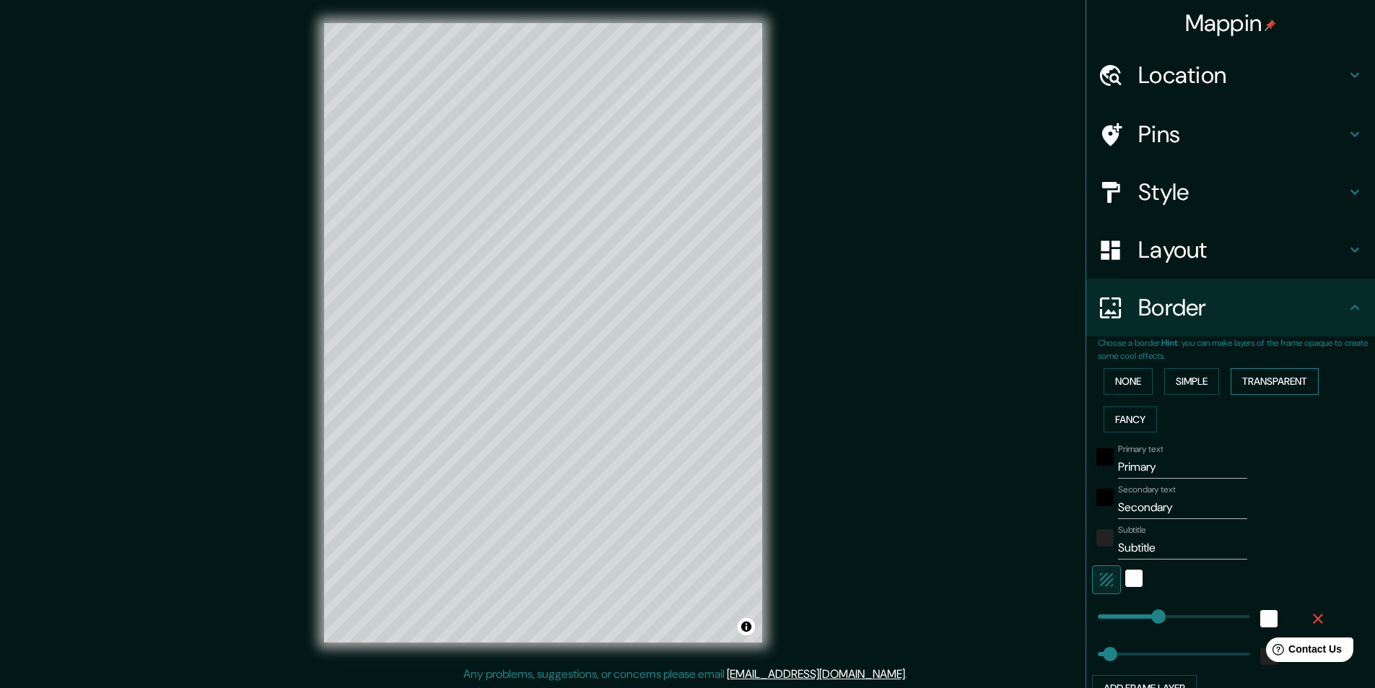
click at [1243, 377] on button "Transparent" at bounding box center [1274, 381] width 88 height 27
click at [1126, 414] on button "Fancy" at bounding box center [1129, 419] width 53 height 27
click at [1287, 380] on button "Transparent" at bounding box center [1274, 381] width 88 height 27
click at [1124, 411] on button "Fancy" at bounding box center [1129, 419] width 53 height 27
click at [1242, 375] on button "Transparent" at bounding box center [1274, 381] width 88 height 27
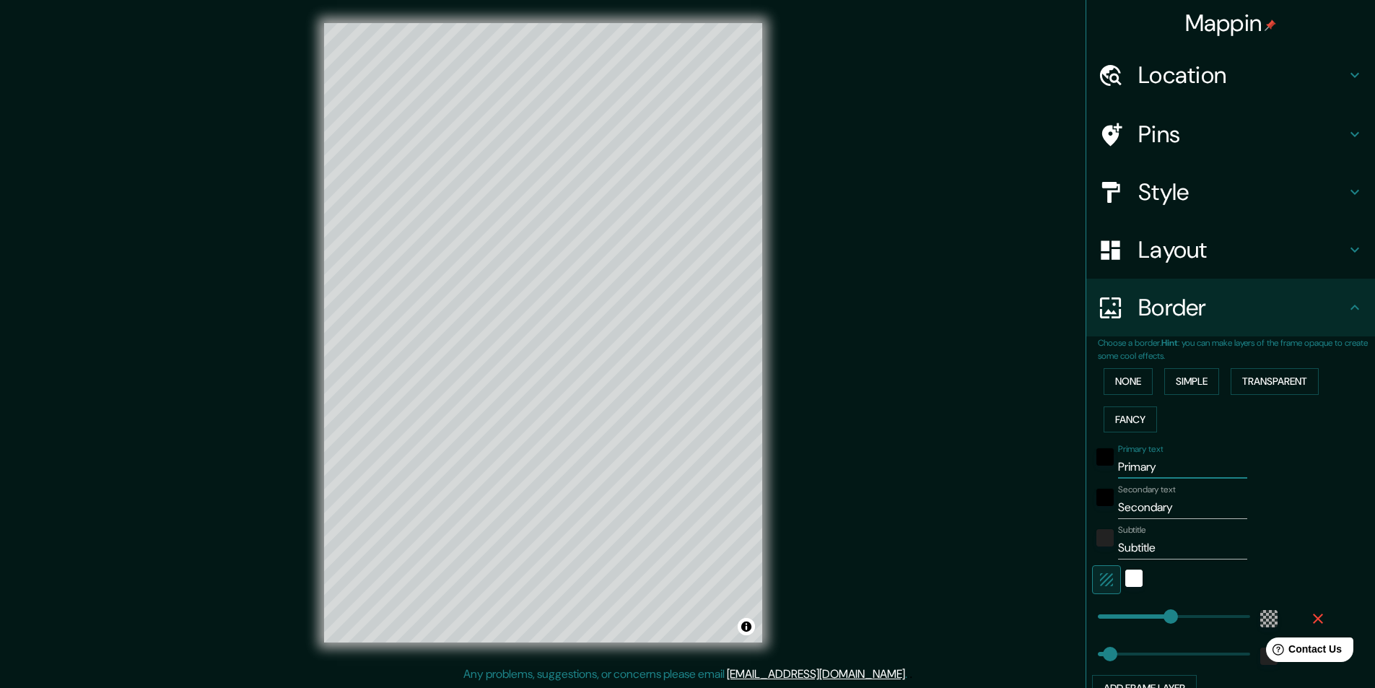
drag, startPoint x: 1148, startPoint y: 465, endPoint x: 1043, endPoint y: 471, distance: 104.8
click at [1043, 471] on div "Mappin Location [GEOGRAPHIC_DATA], [GEOGRAPHIC_DATA][PERSON_NAME], [PERSON_NAME…" at bounding box center [687, 344] width 1375 height 688
type input "A"
type input "291"
type input "49"
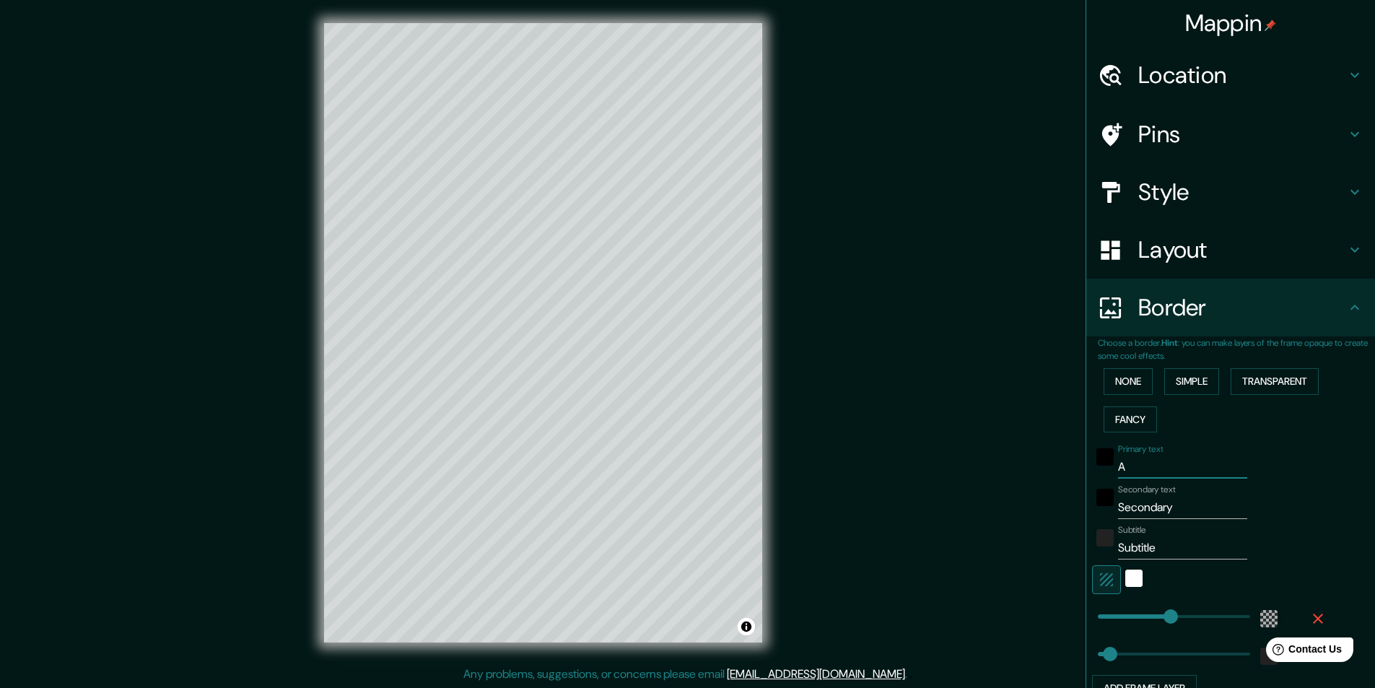
type input "As"
type input "291"
type input "49"
type input "Ase"
type input "291"
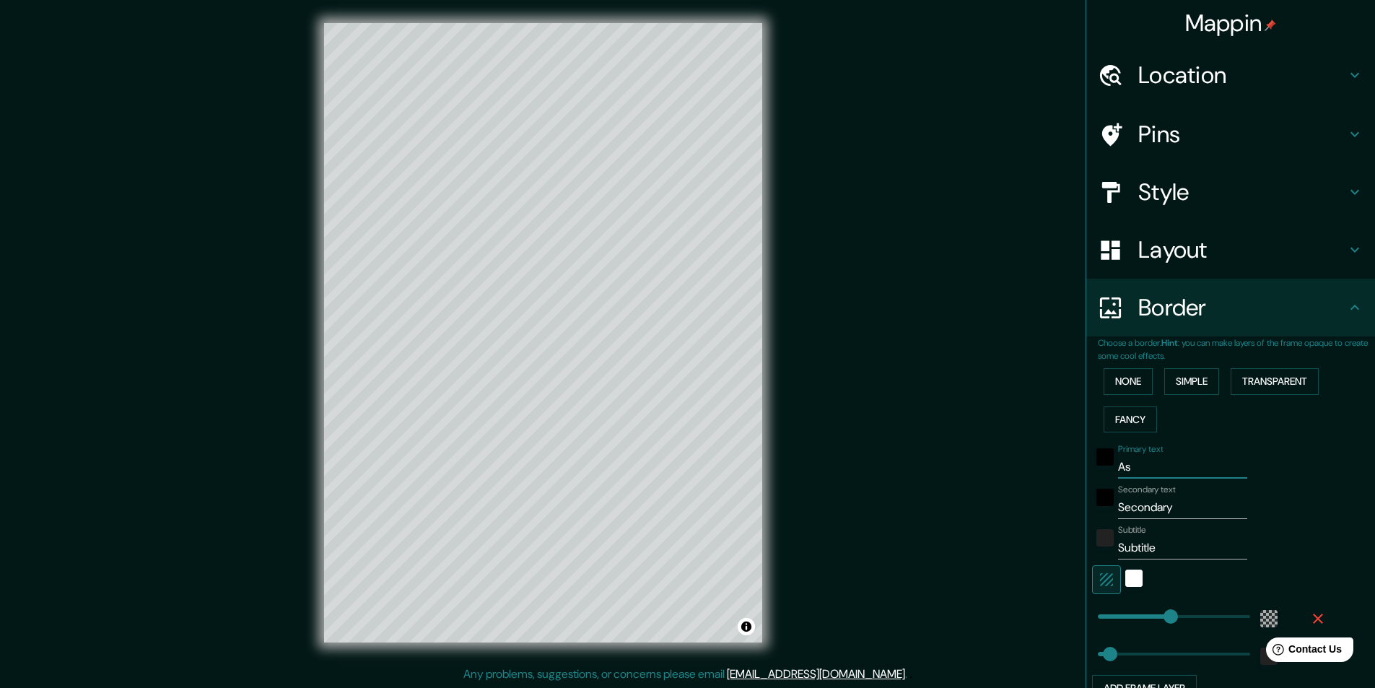
type input "49"
type input "Aser"
type input "291"
type input "49"
type input "Aserr"
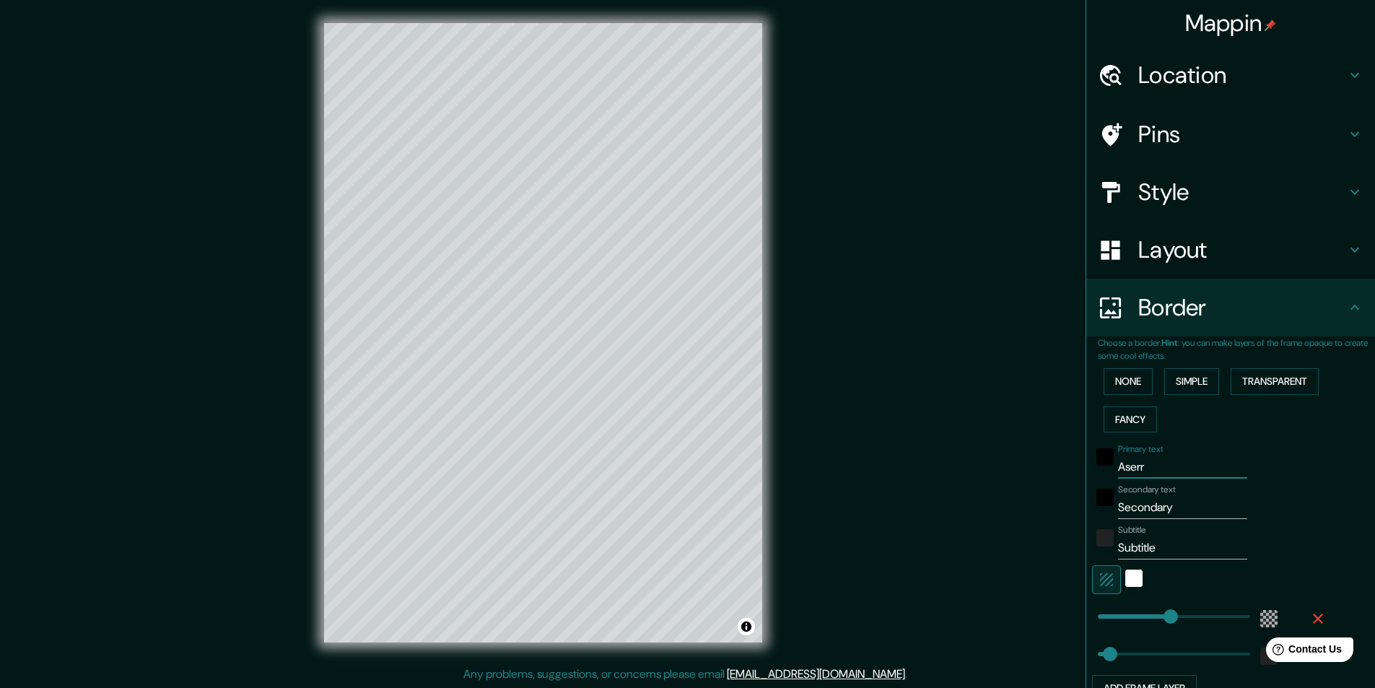
type input "291"
type input "49"
type input "Aserrñ"
type input "291"
type input "49"
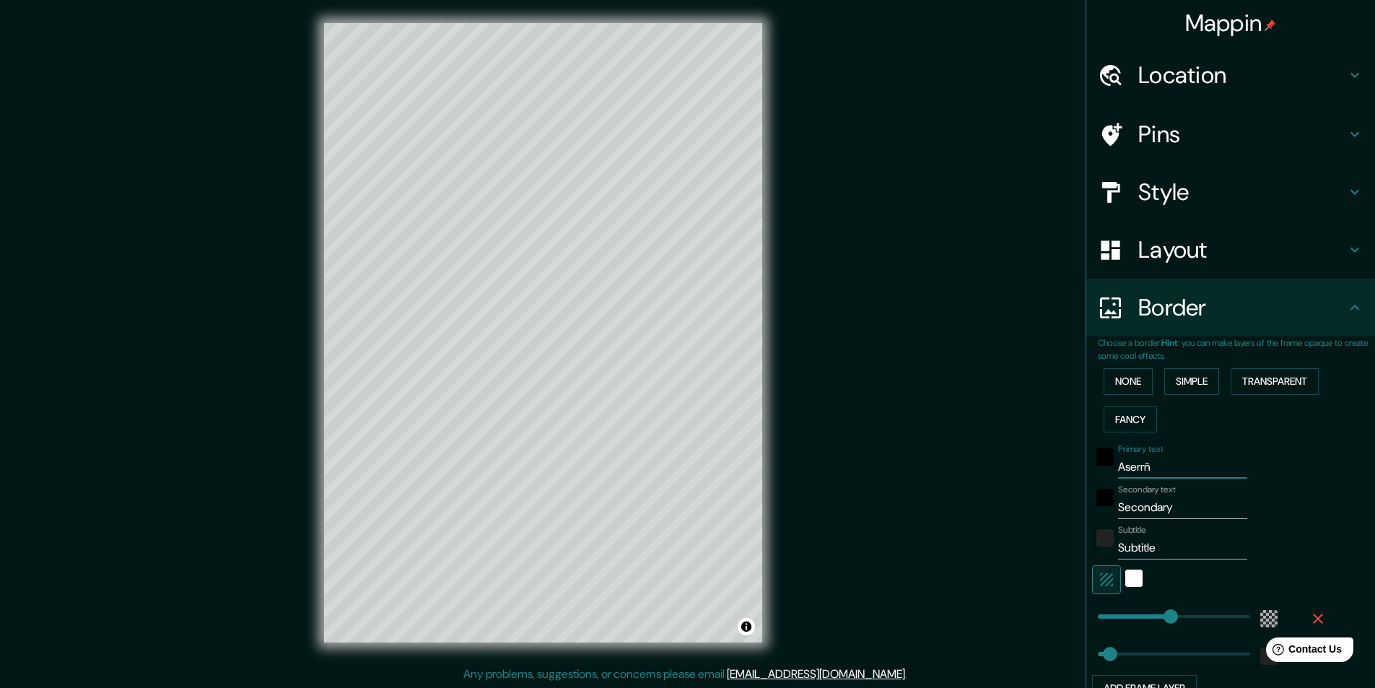
type input "Aserrñi"
type input "291"
type input "49"
type input "Aserrñ"
type input "291"
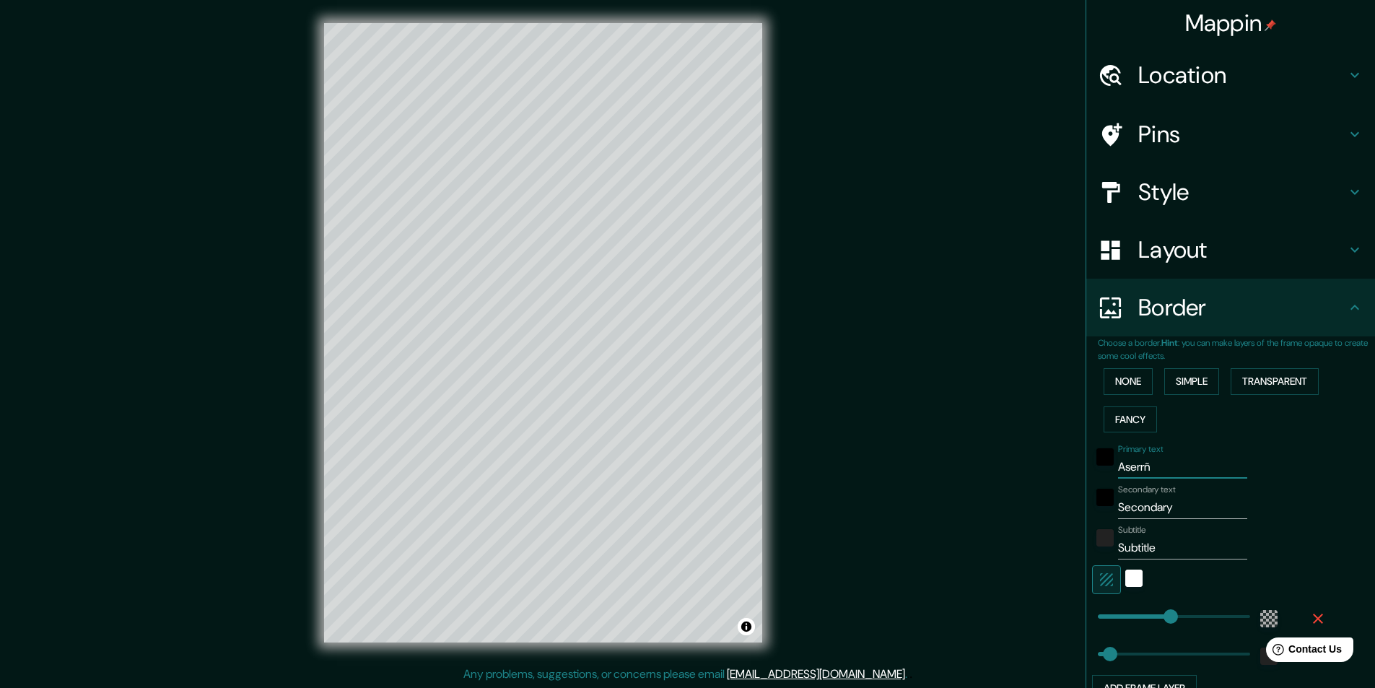
type input "49"
type input "Aserr"
type input "291"
type input "49"
type input "Aser"
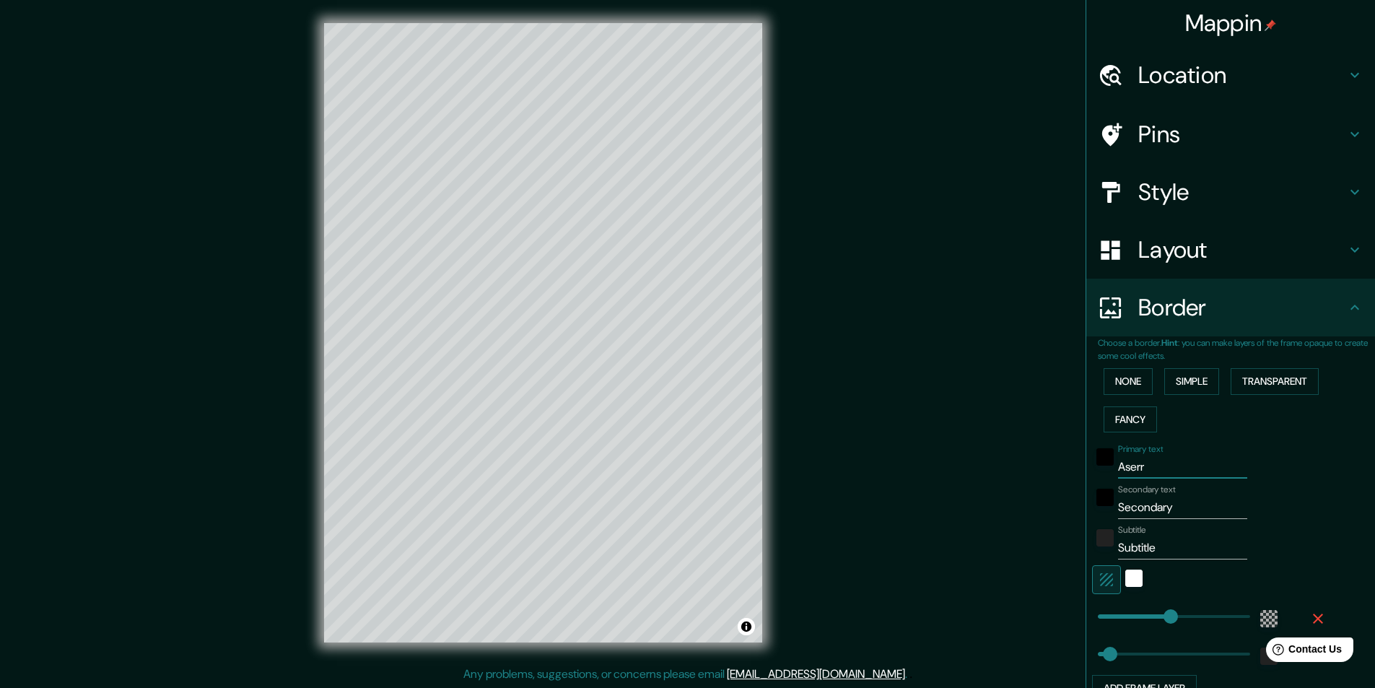
type input "291"
type input "49"
type input "Aserr"
type input "291"
type input "49"
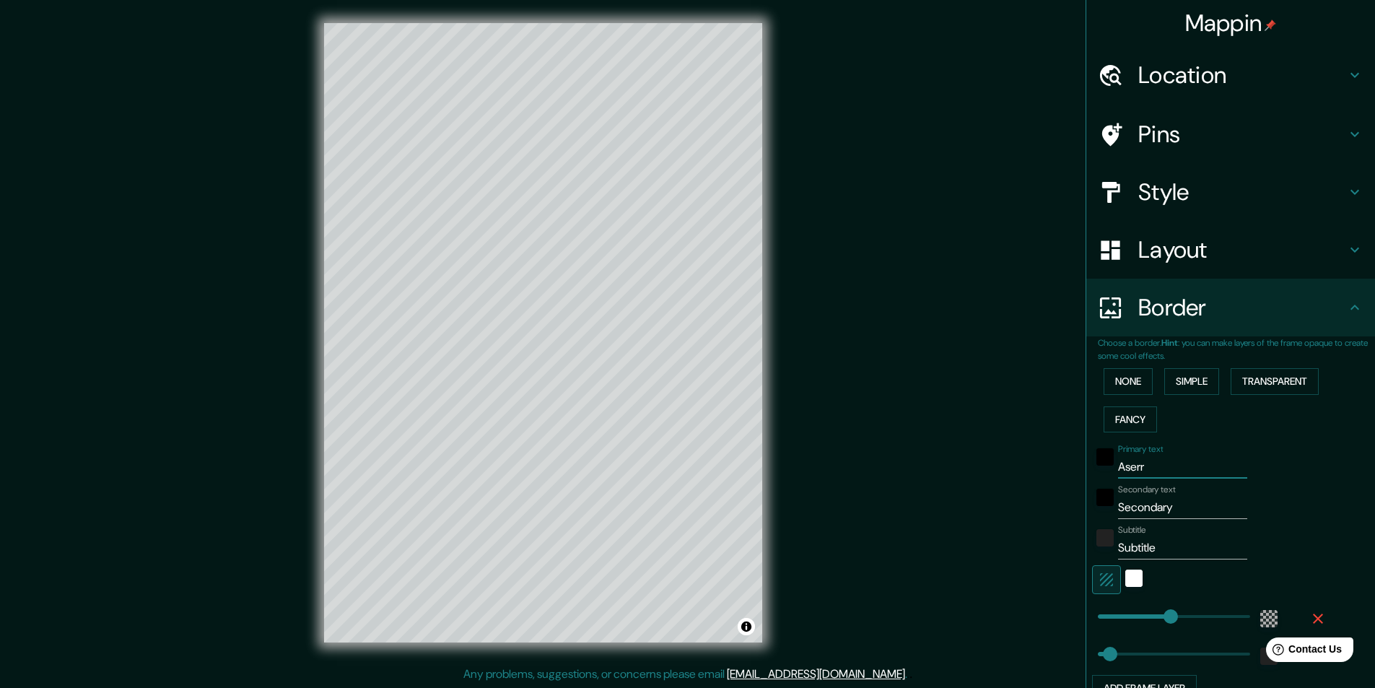
type input "Aserrí"
type input "291"
type input "49"
type input "Aserr"
type input "291"
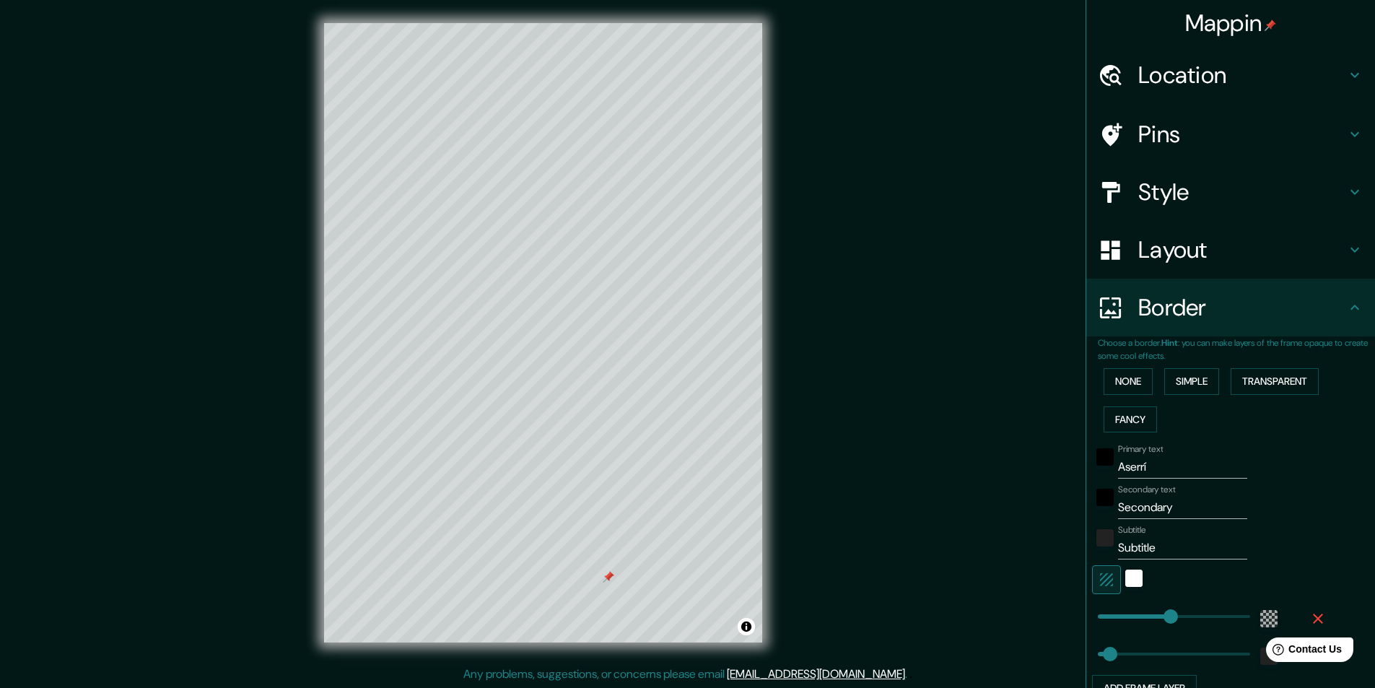
type input "49"
drag, startPoint x: 1140, startPoint y: 467, endPoint x: 992, endPoint y: 464, distance: 148.0
click at [992, 464] on div "Mappin Location [GEOGRAPHIC_DATA], [GEOGRAPHIC_DATA][PERSON_NAME], [PERSON_NAME…" at bounding box center [687, 344] width 1375 height 688
type input "S"
type input "291"
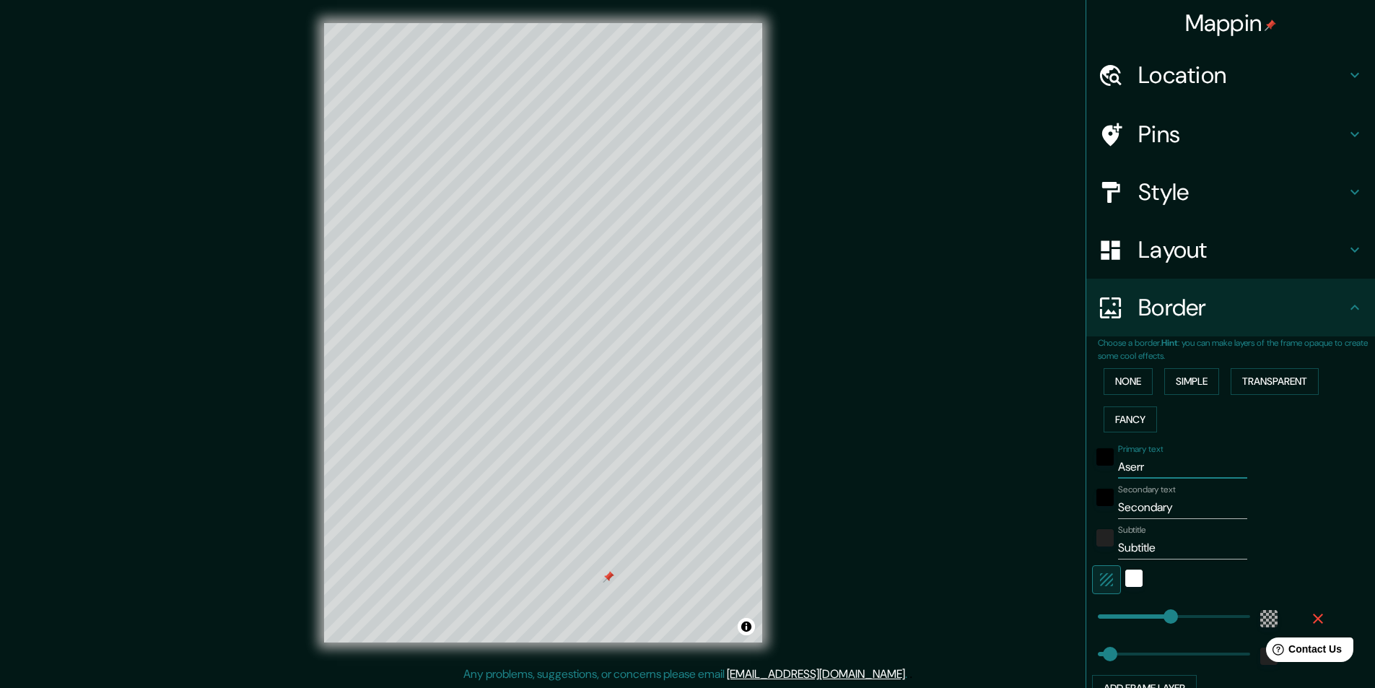
type input "49"
type input "Sa"
type input "291"
type input "49"
type input "Sal"
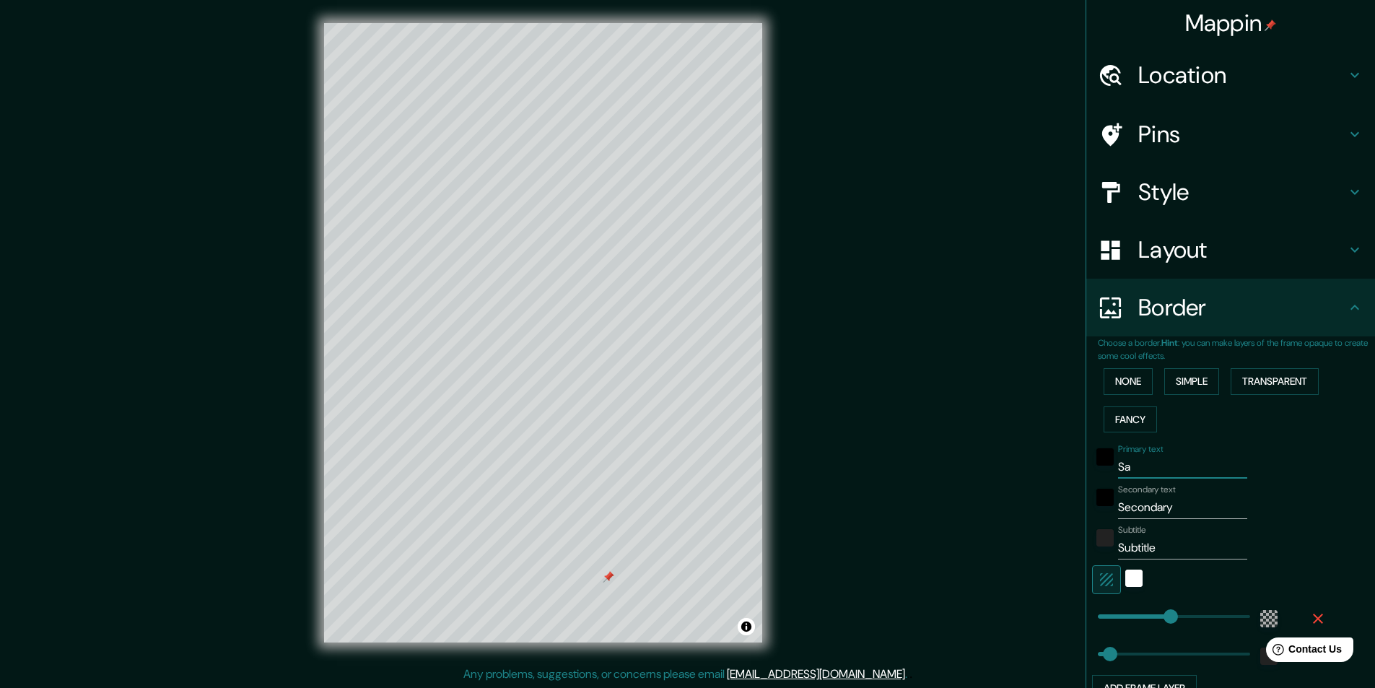
type input "291"
type input "49"
type input "Sali"
type input "291"
type input "49"
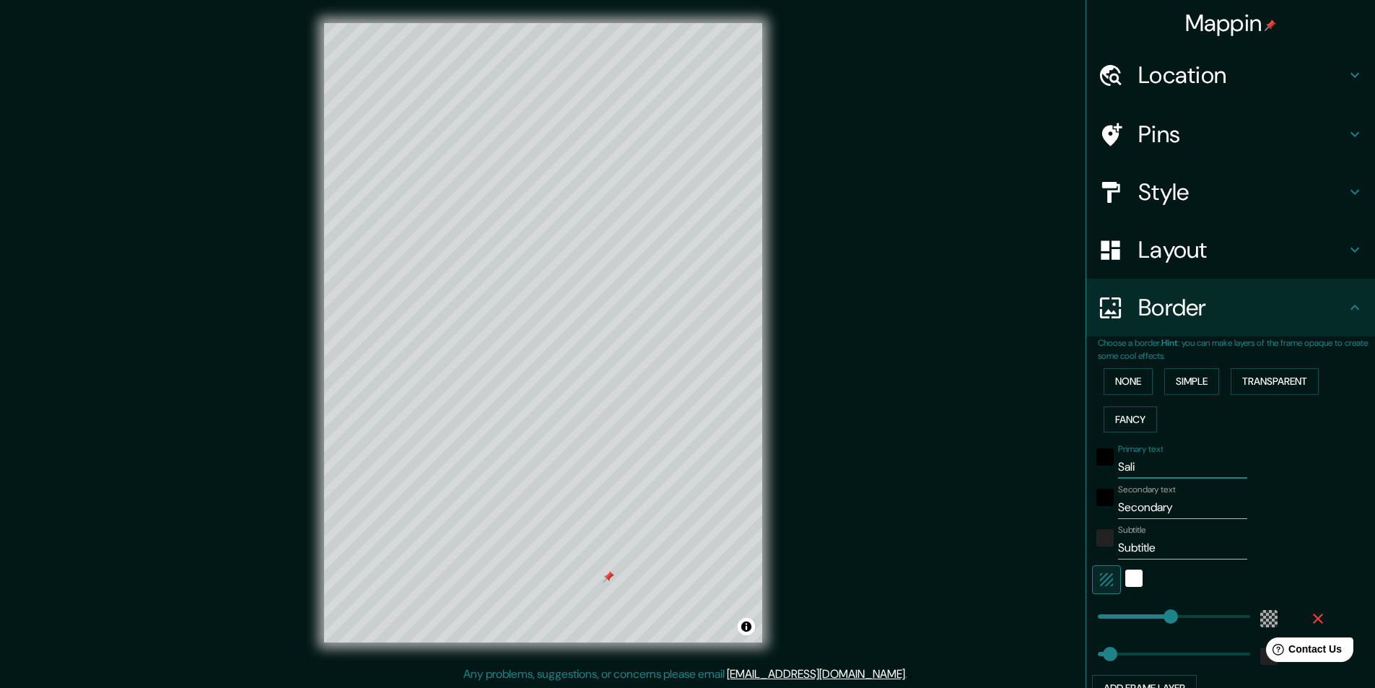
type input "Salit"
type input "291"
type input "49"
type input "Salitr"
type input "291"
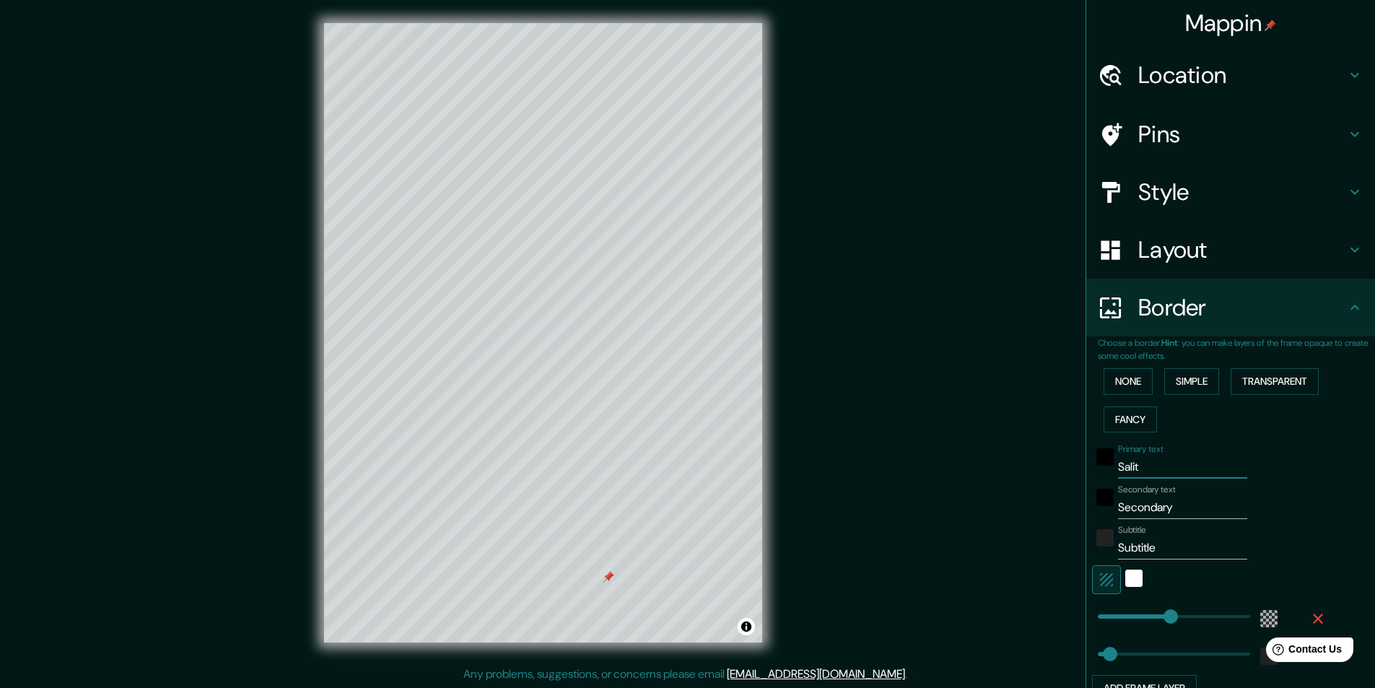
type input "49"
type input "Salitri"
type input "291"
type input "49"
type input "Salitril"
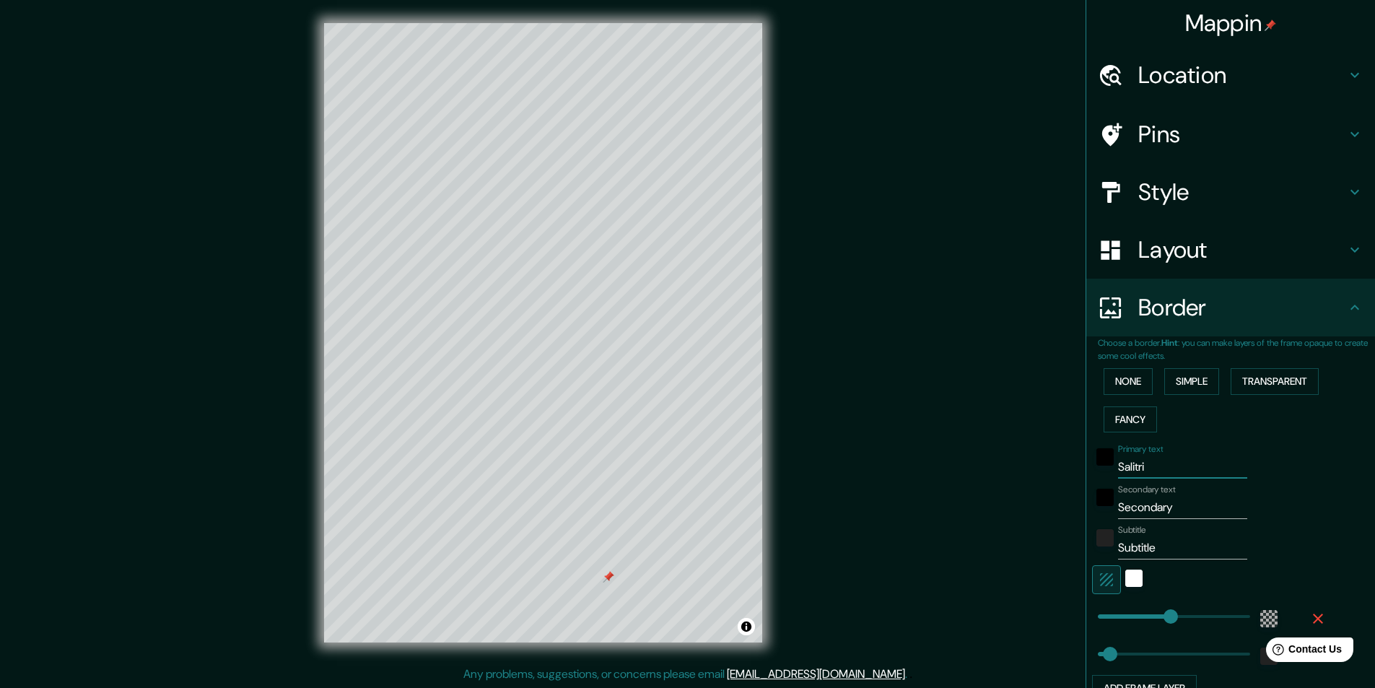
type input "291"
type input "49"
type input "Salitrill"
type input "291"
type input "49"
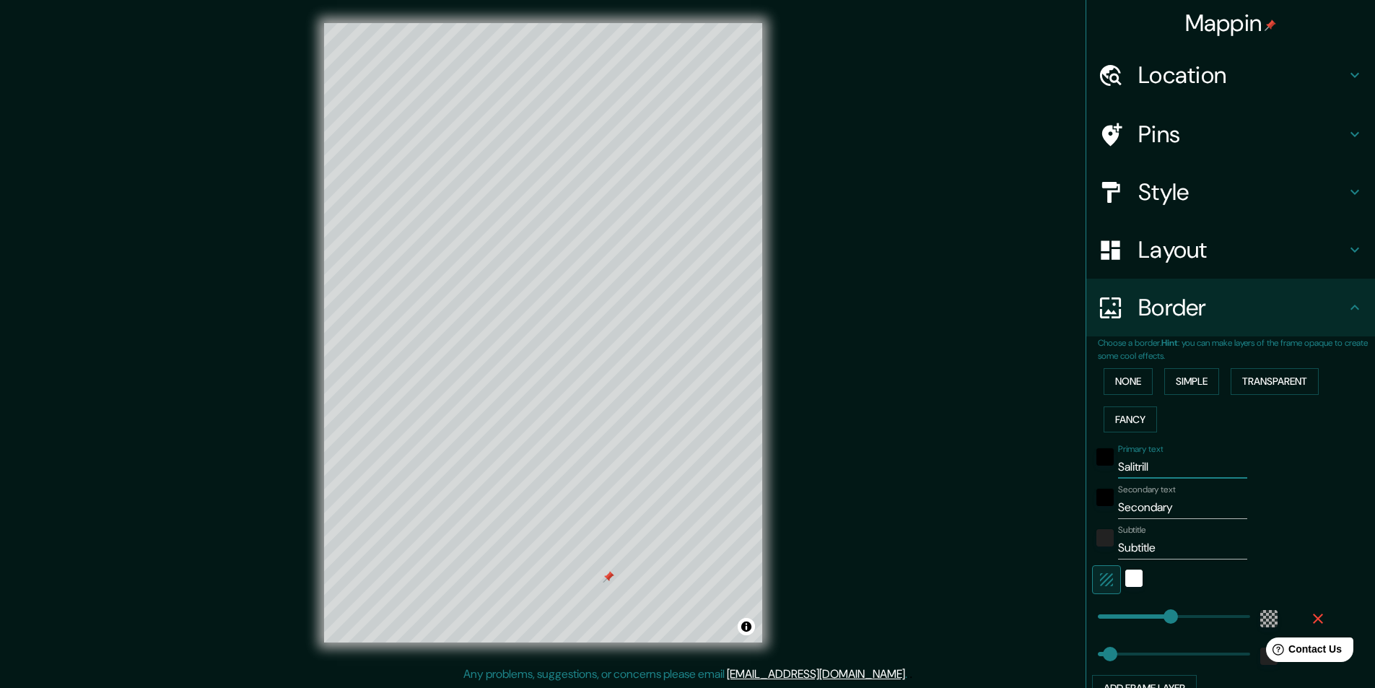
type input "Salitrillo"
type input "291"
type input "49"
type input "Salitrillos"
type input "291"
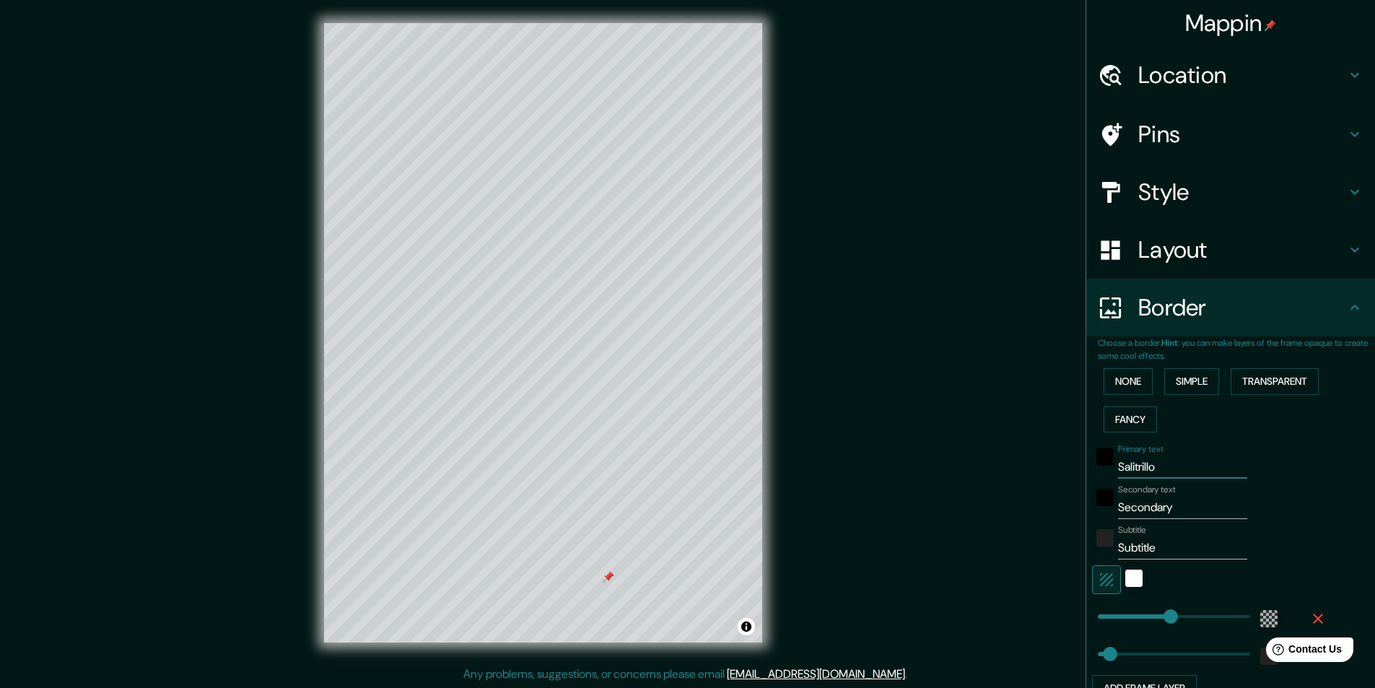
type input "49"
type input "Salitrillos"
drag, startPoint x: 1168, startPoint y: 507, endPoint x: 1078, endPoint y: 517, distance: 90.8
click at [1086, 517] on div "Choose a border. Hint : you can make layers of the frame opaque to create some …" at bounding box center [1230, 525] width 289 height 378
type input "a"
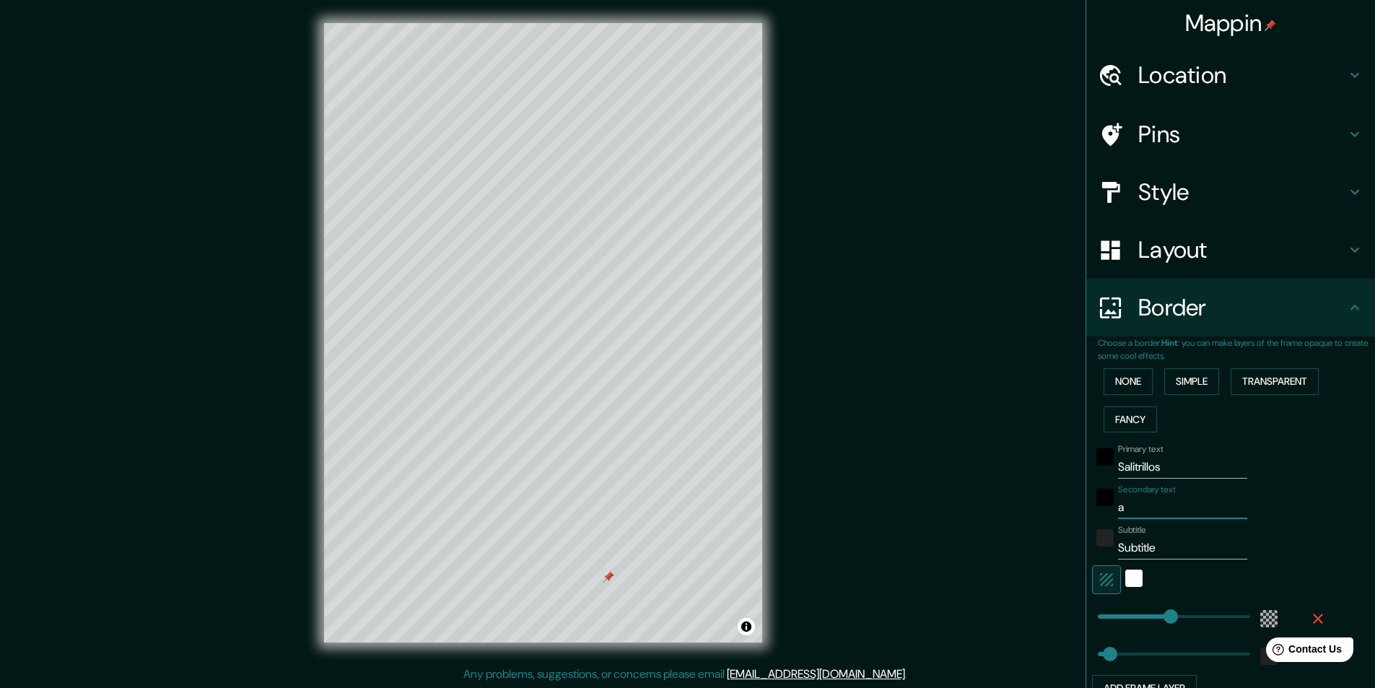
type input "291"
type input "49"
type input "as"
type input "291"
type input "49"
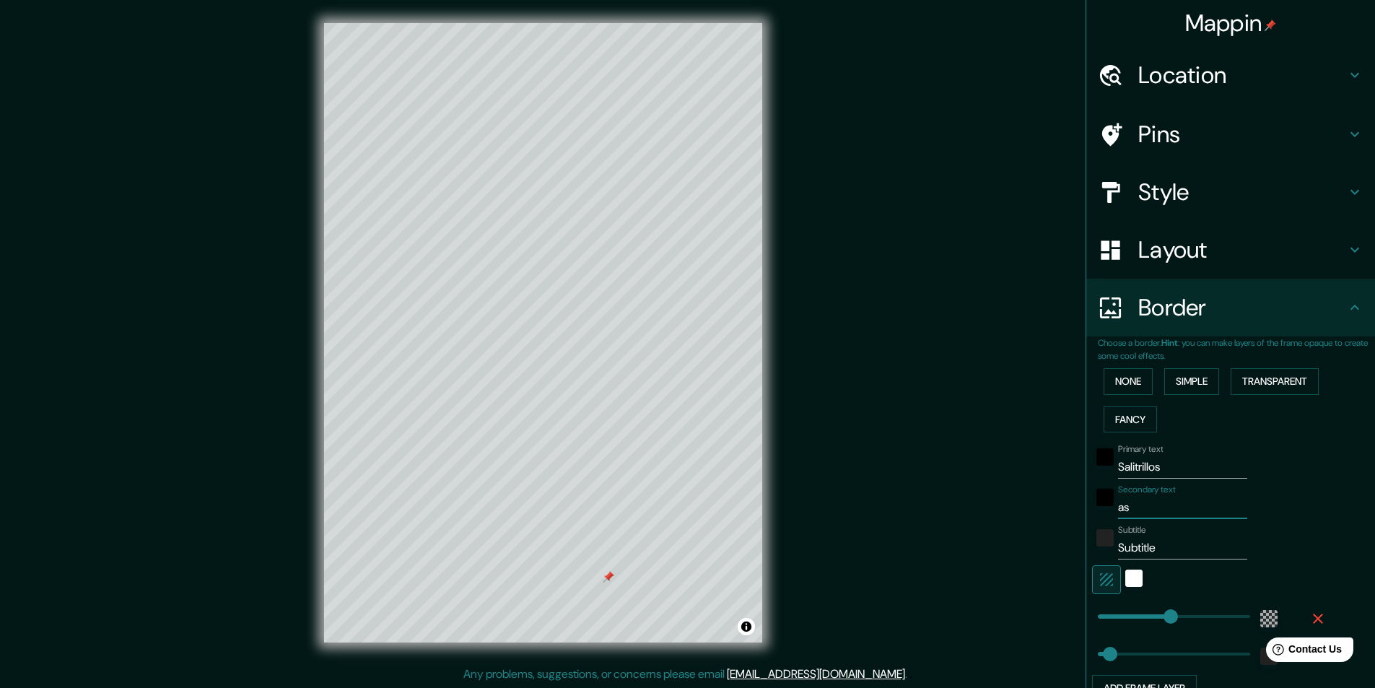
type input "ase"
type input "291"
type input "49"
type input "asere"
type input "291"
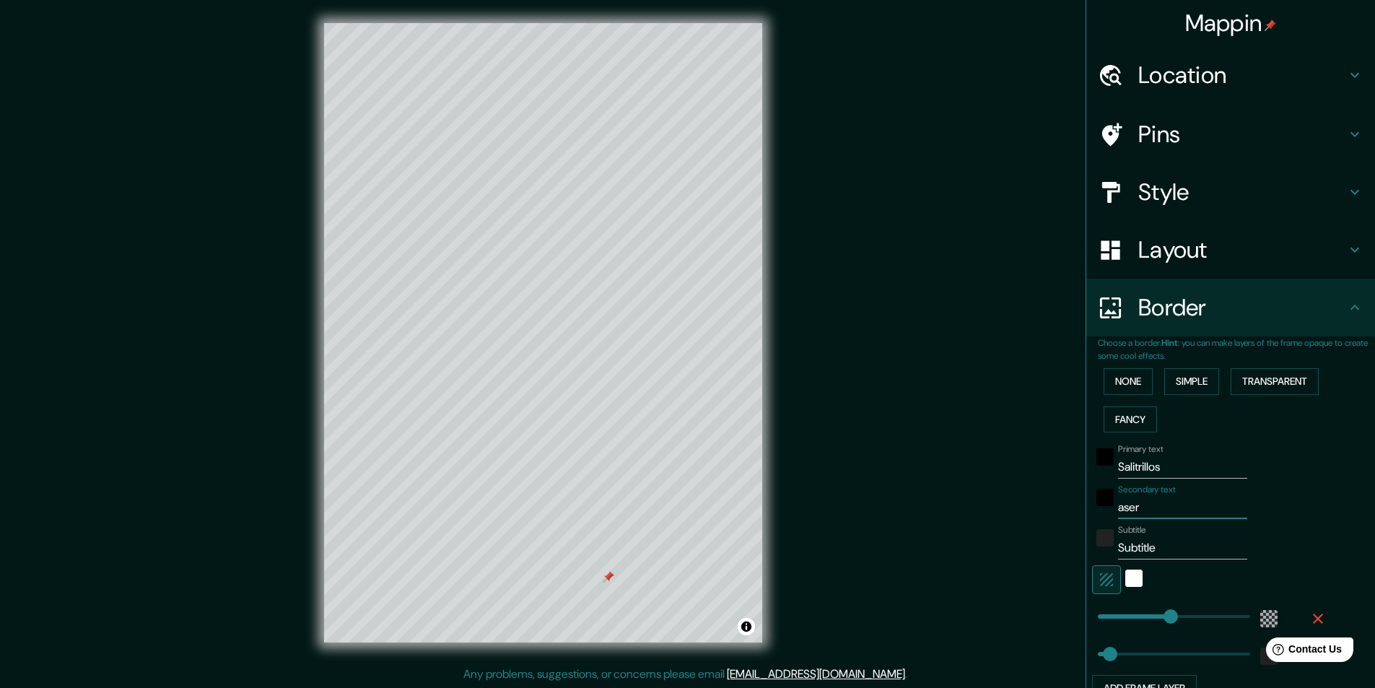
type input "49"
type input "aserer"
type input "291"
type input "49"
type input "asere"
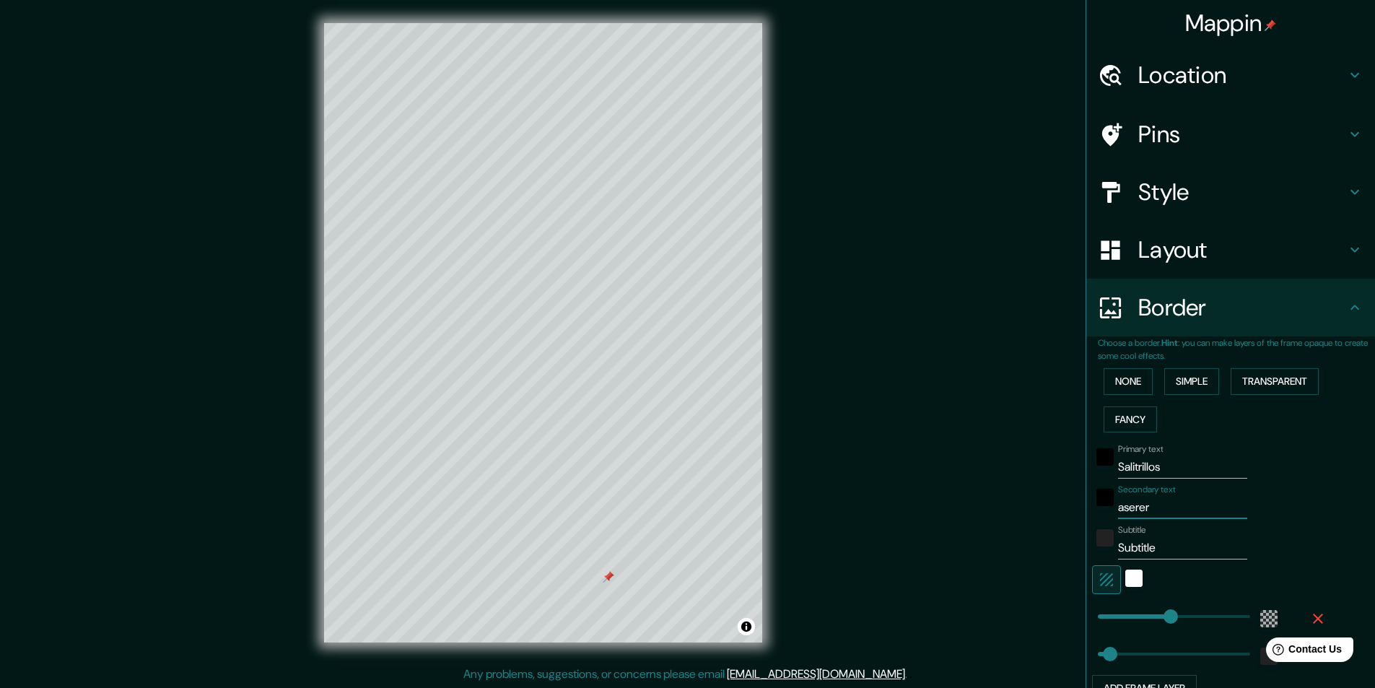
type input "291"
type input "49"
type input "aser"
type input "291"
type input "49"
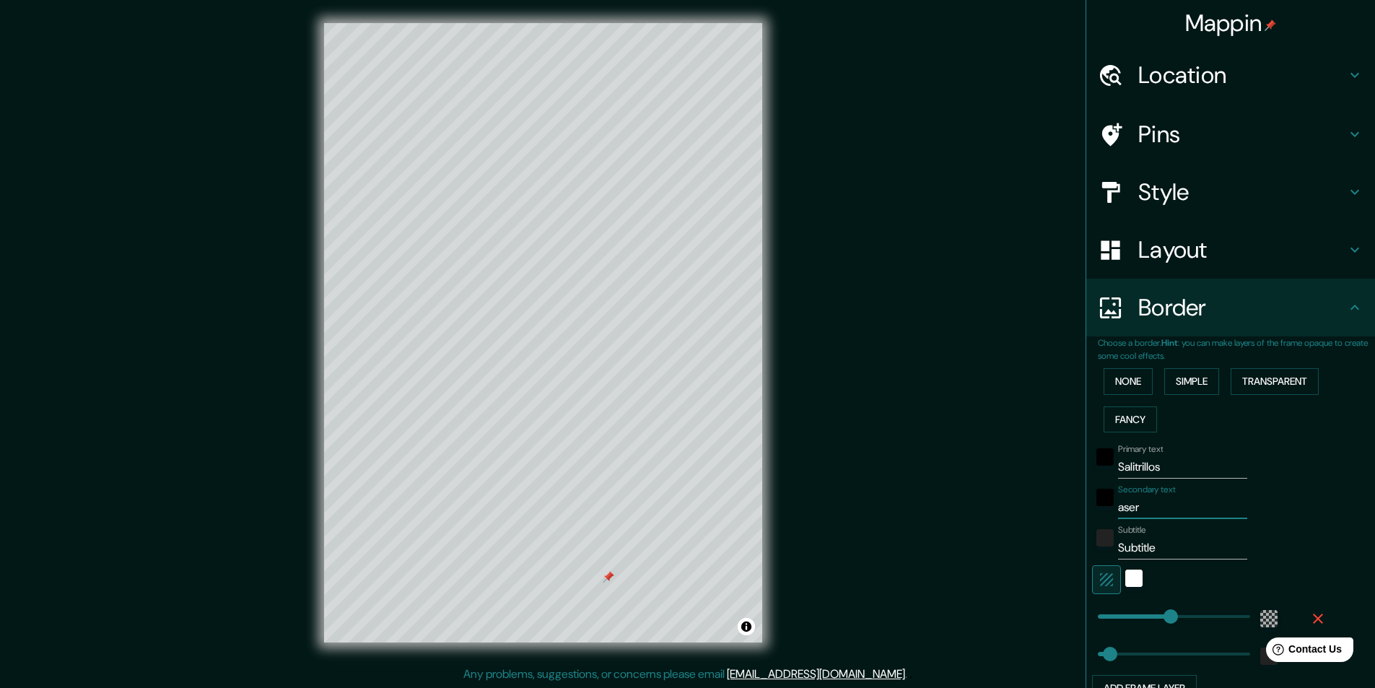
type input "aserr"
type input "291"
type input "49"
type input "aserrr"
type input "291"
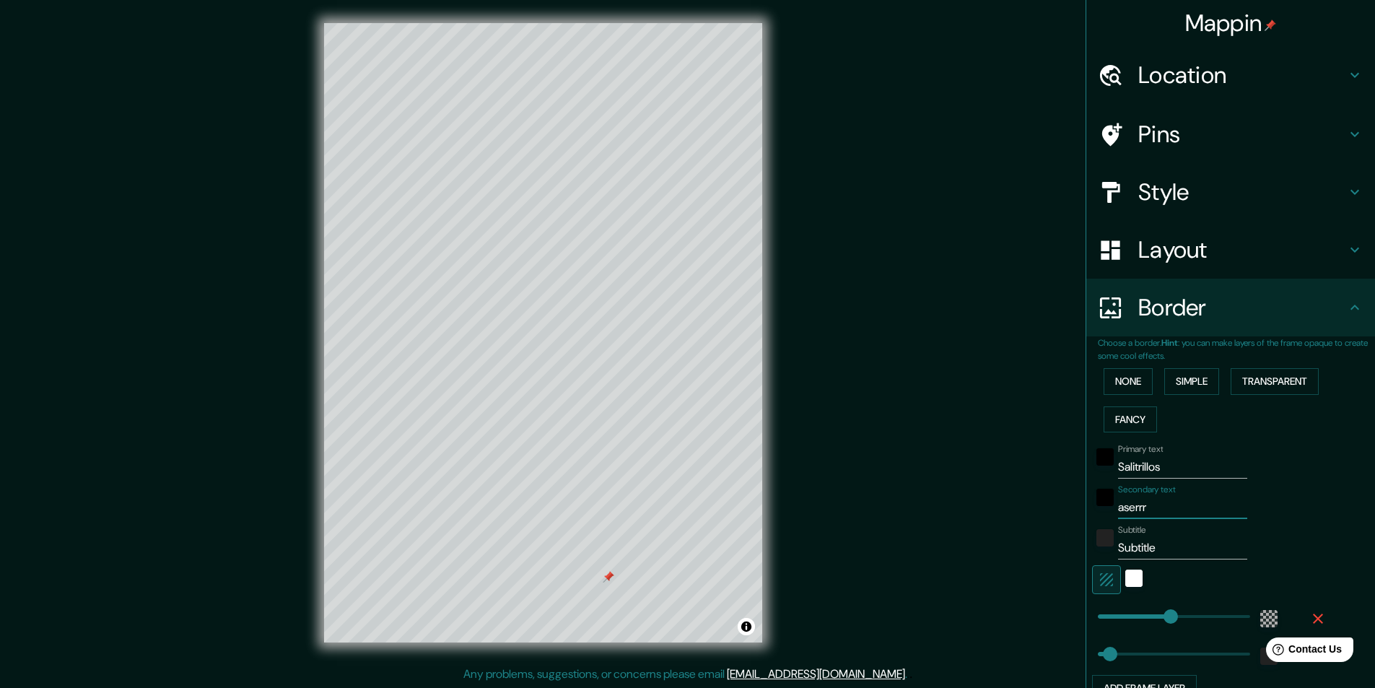
type input "49"
type input "aserrrñ"
type input "291"
type input "49"
type input "aserrrñi"
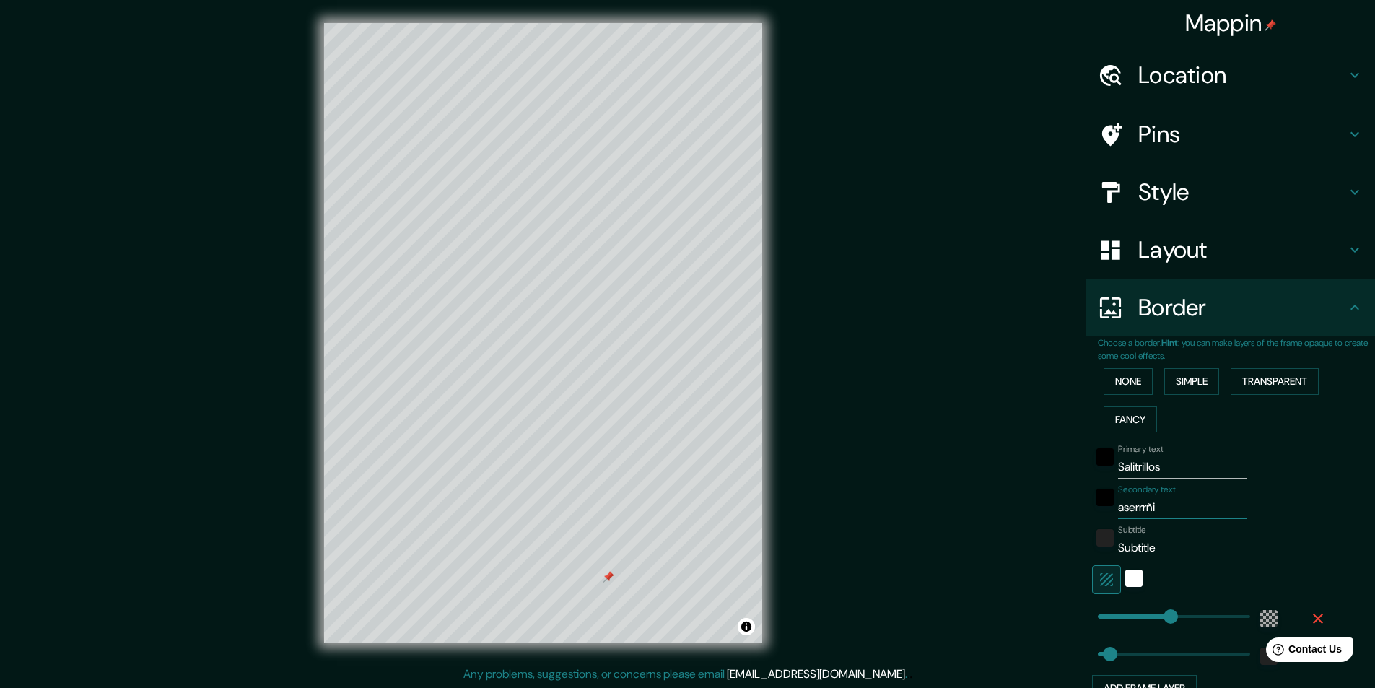
type input "291"
type input "49"
type input "aserrrñ"
type input "291"
type input "49"
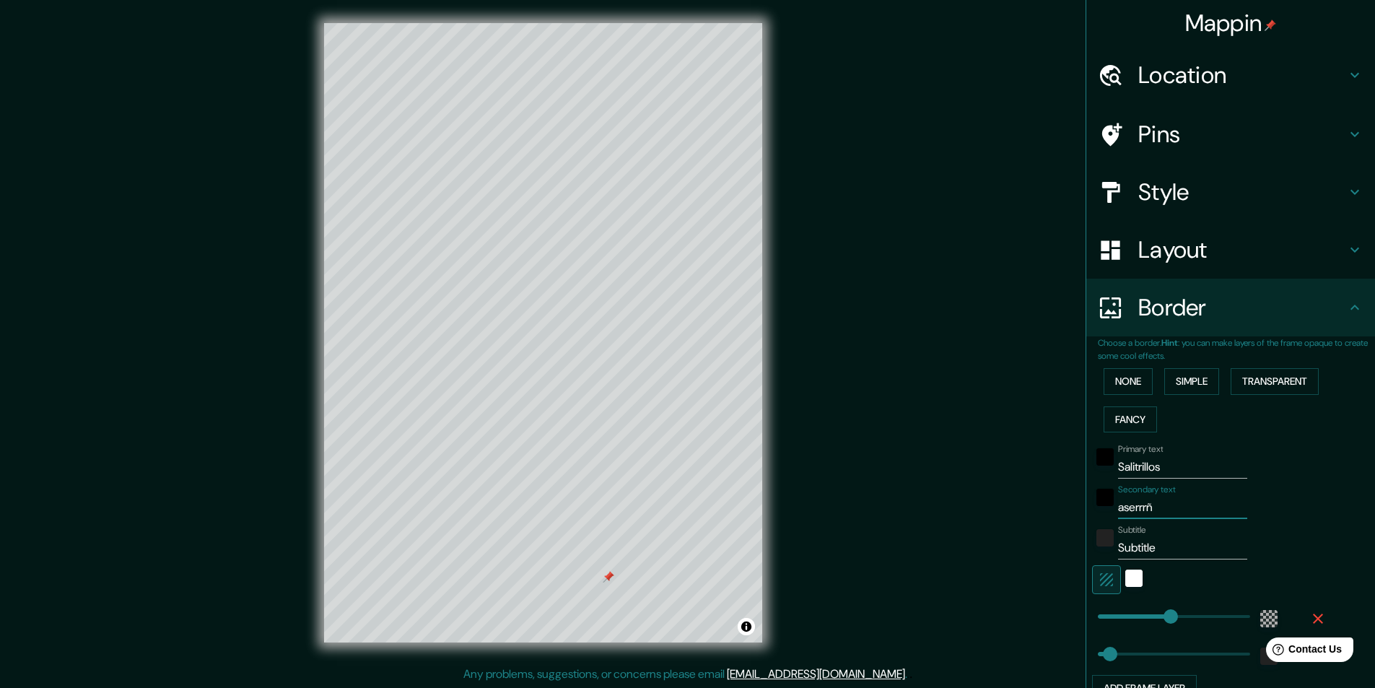
type input "aserrr"
type input "291"
type input "49"
type input "aserrrí"
type input "291"
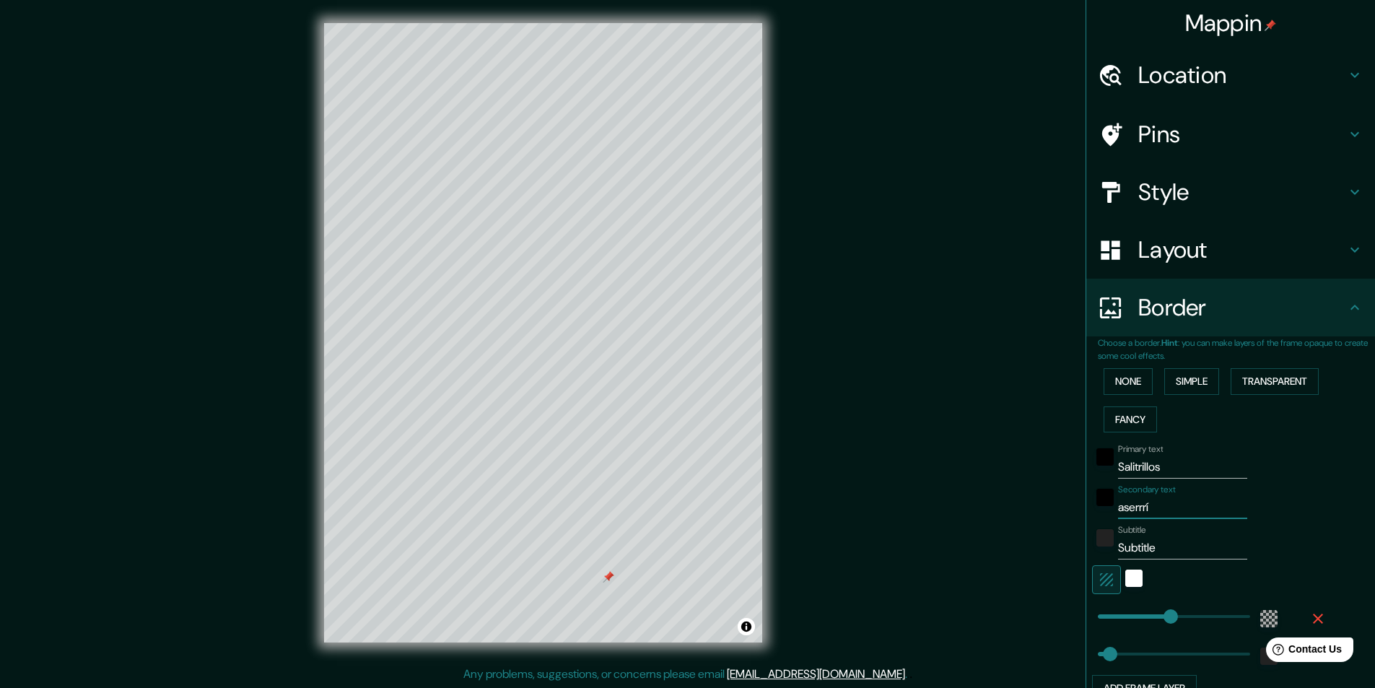
type input "49"
type input "aserrrí"
drag, startPoint x: 1152, startPoint y: 550, endPoint x: 1051, endPoint y: 551, distance: 101.8
click at [1051, 551] on div "Mappin Location [GEOGRAPHIC_DATA], [GEOGRAPHIC_DATA][PERSON_NAME], [PERSON_NAME…" at bounding box center [687, 344] width 1375 height 688
type input "B"
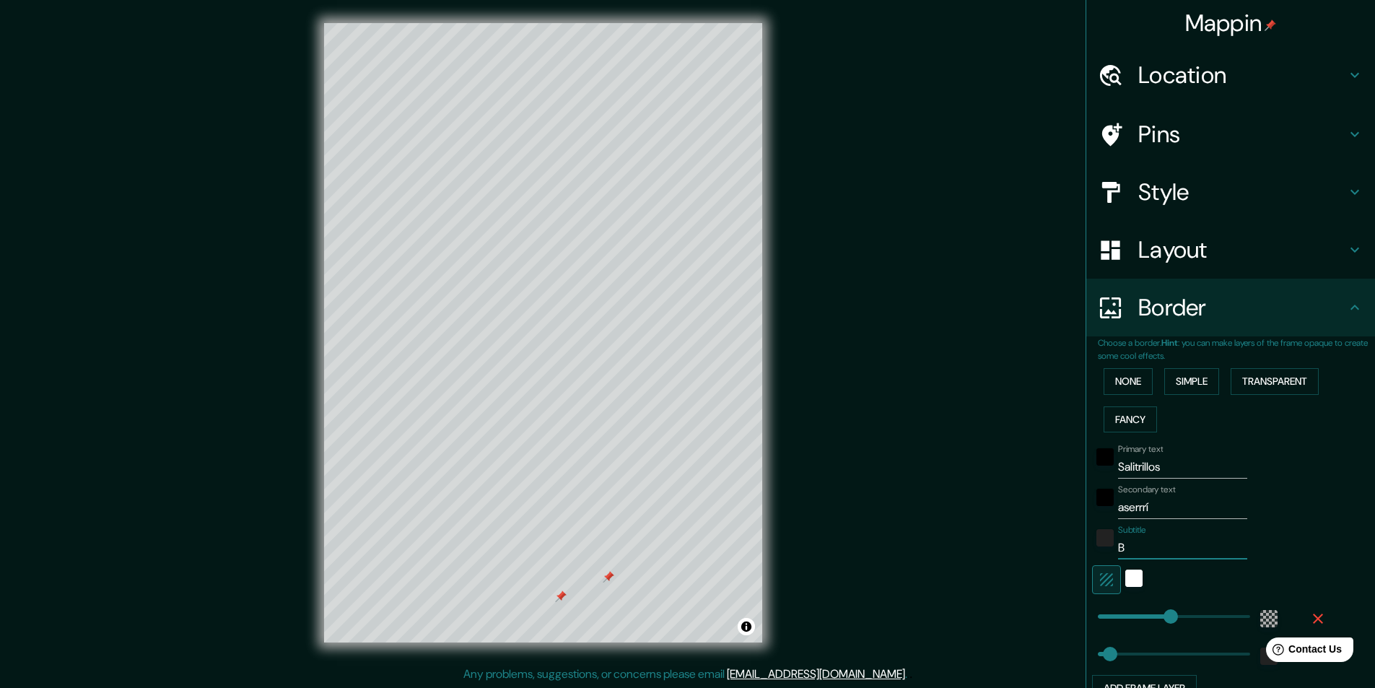
type input "291"
type input "49"
type input "Ba"
type input "291"
type input "49"
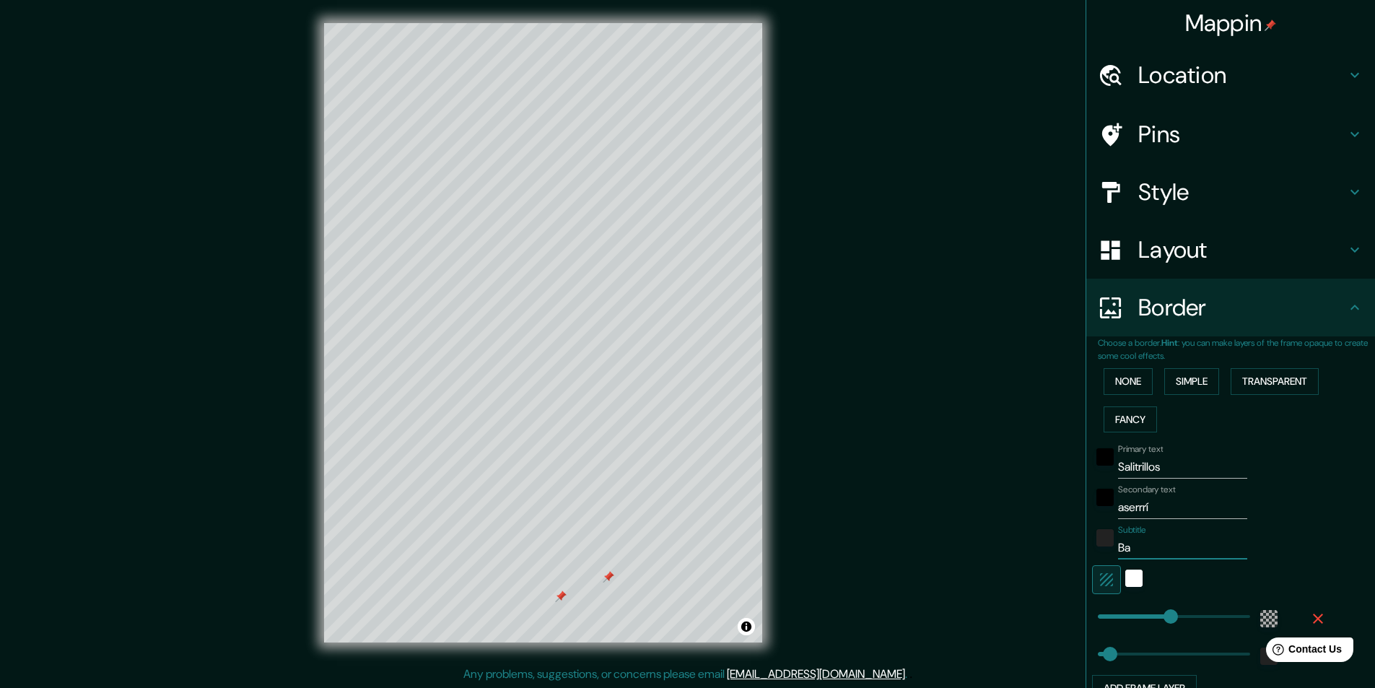
type input "Bar"
type input "291"
type input "49"
type input "[PERSON_NAME]"
type input "291"
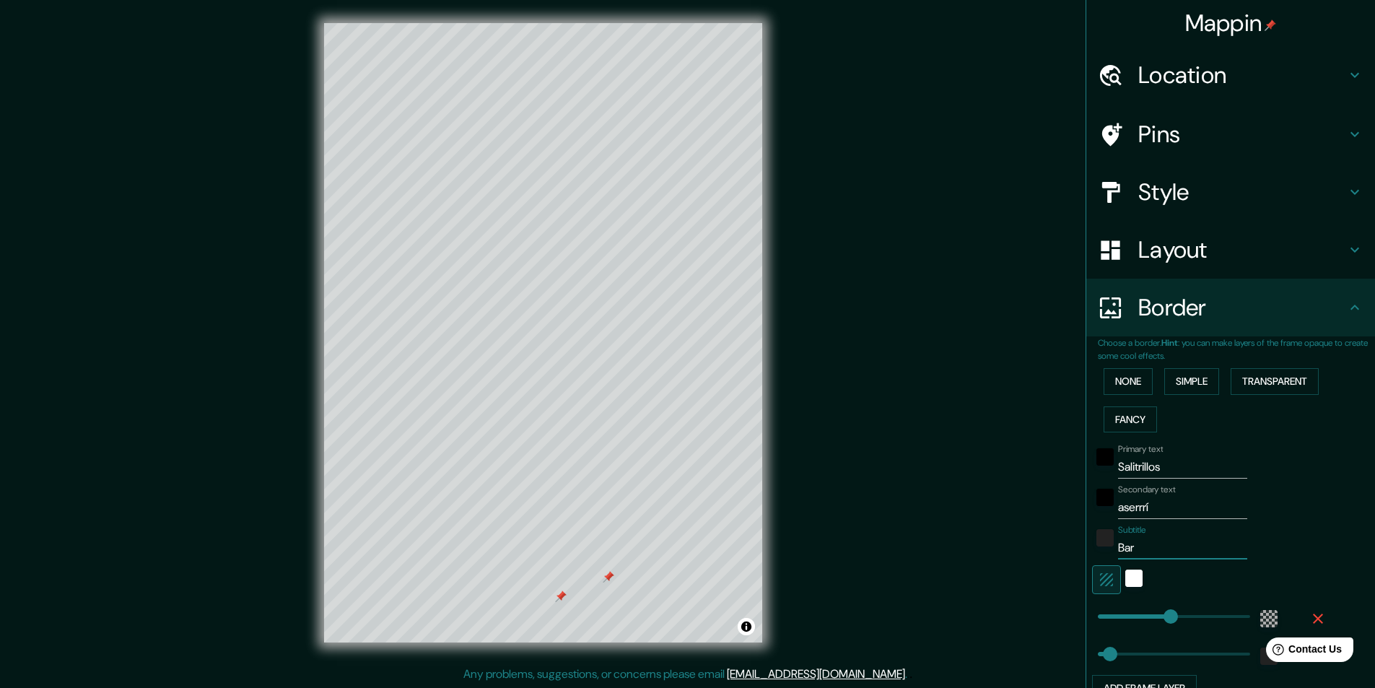
type input "49"
type input "Barri"
type input "291"
type input "49"
type input "Barrio"
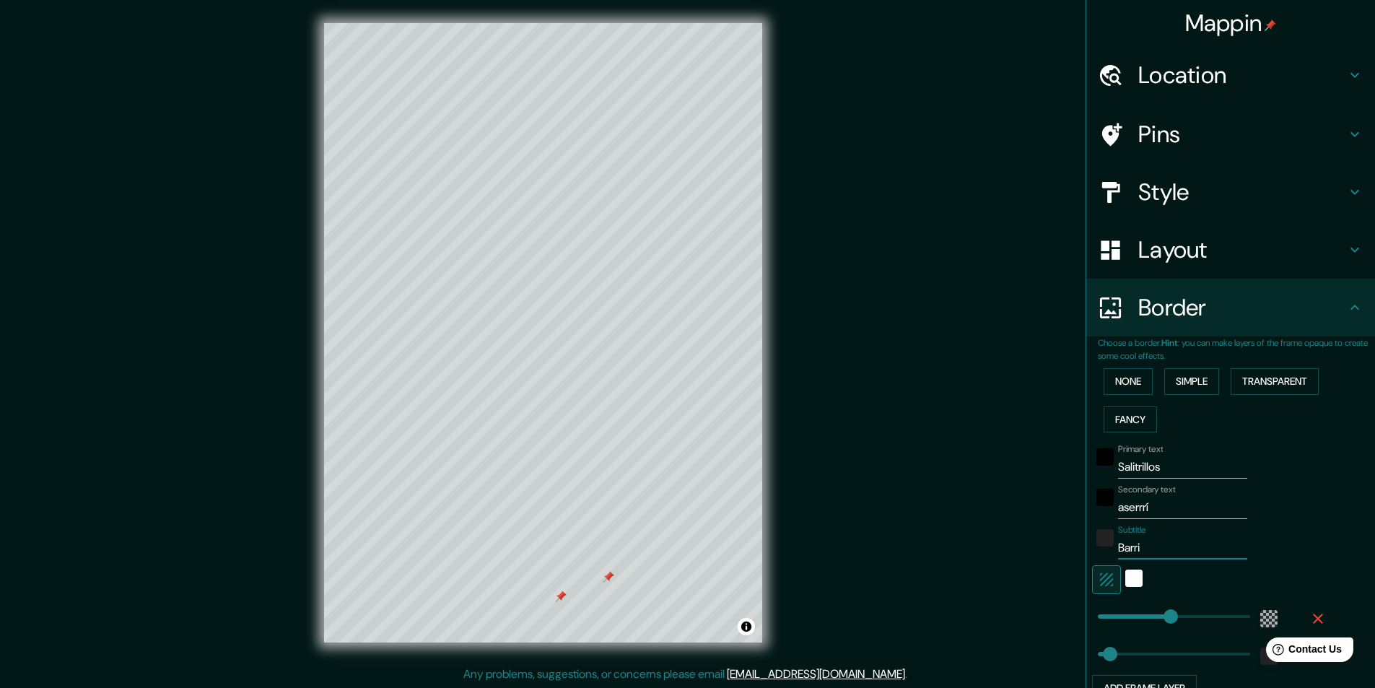
type input "291"
type input "49"
type input "Barrio"
type input "291"
type input "49"
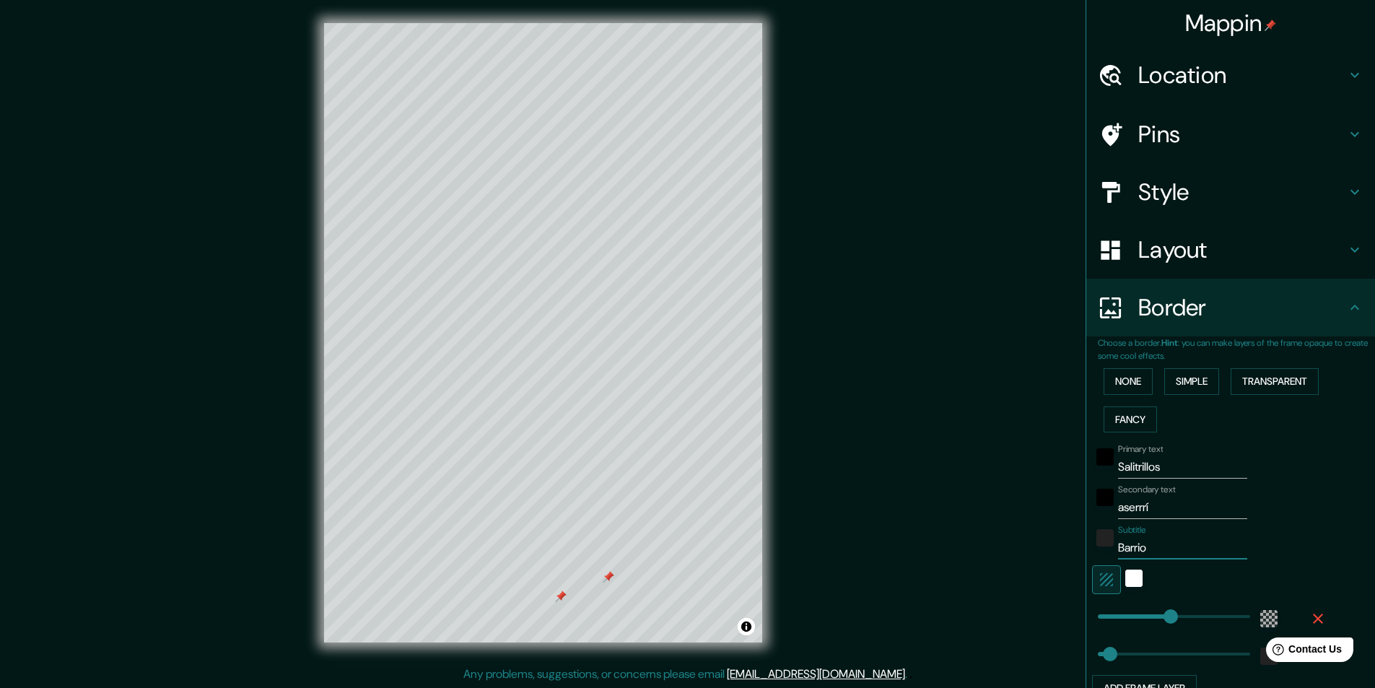
type input "Barrio S"
type input "291"
type input "49"
type input "Barrio Sa"
type input "291"
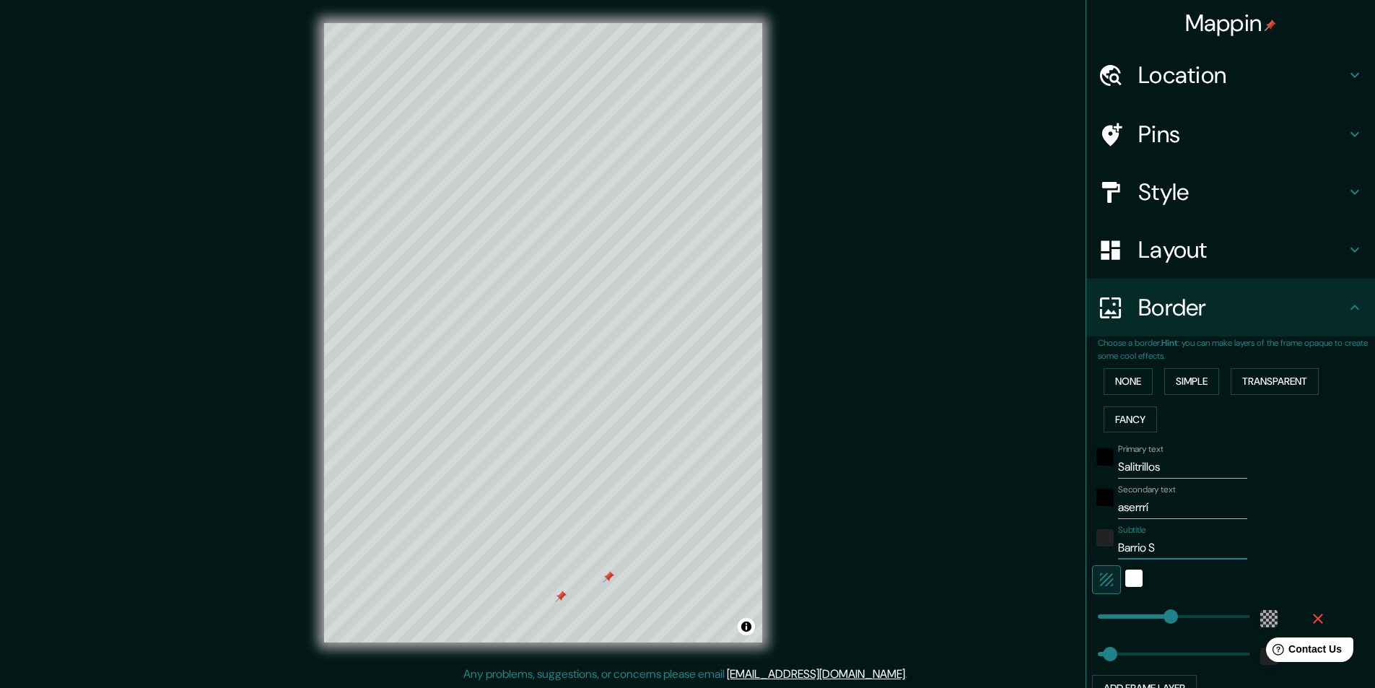
type input "49"
type input "Barrio S"
type input "291"
type input "49"
type input "Barrio SA"
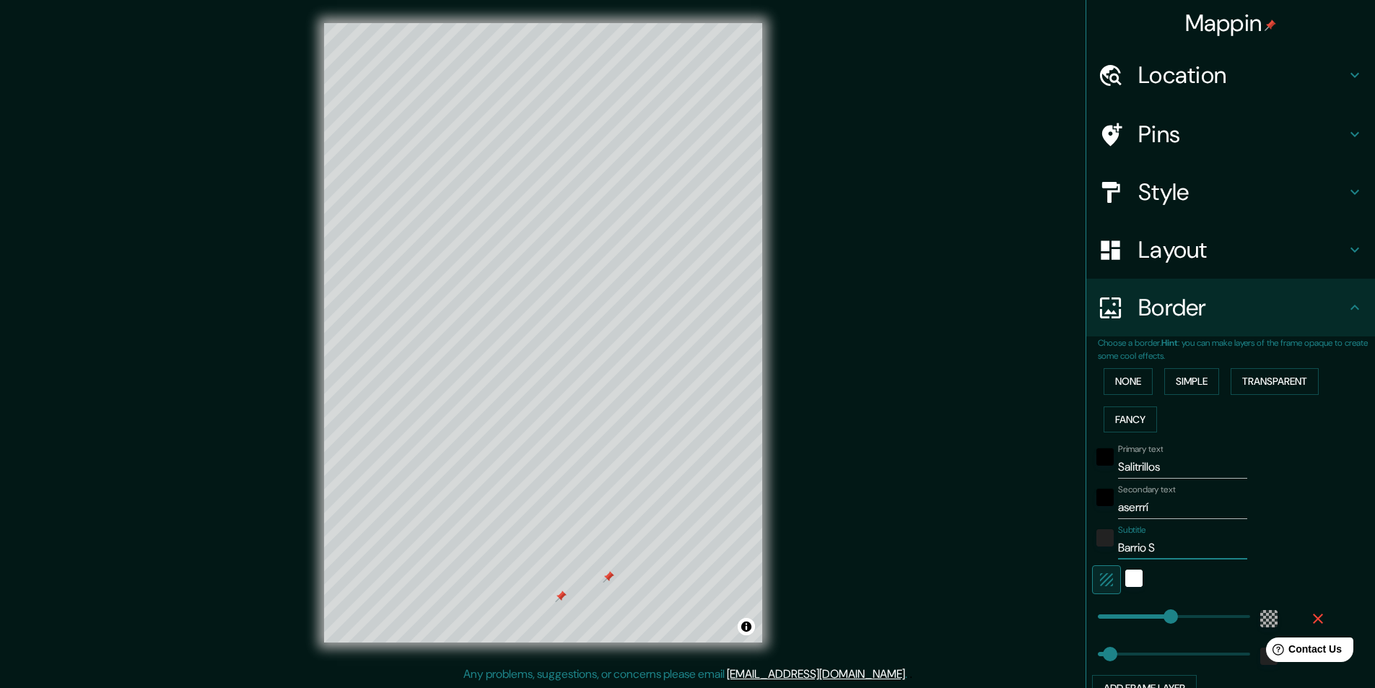
type input "291"
type input "49"
type input "[GEOGRAPHIC_DATA]"
type input "291"
type input "49"
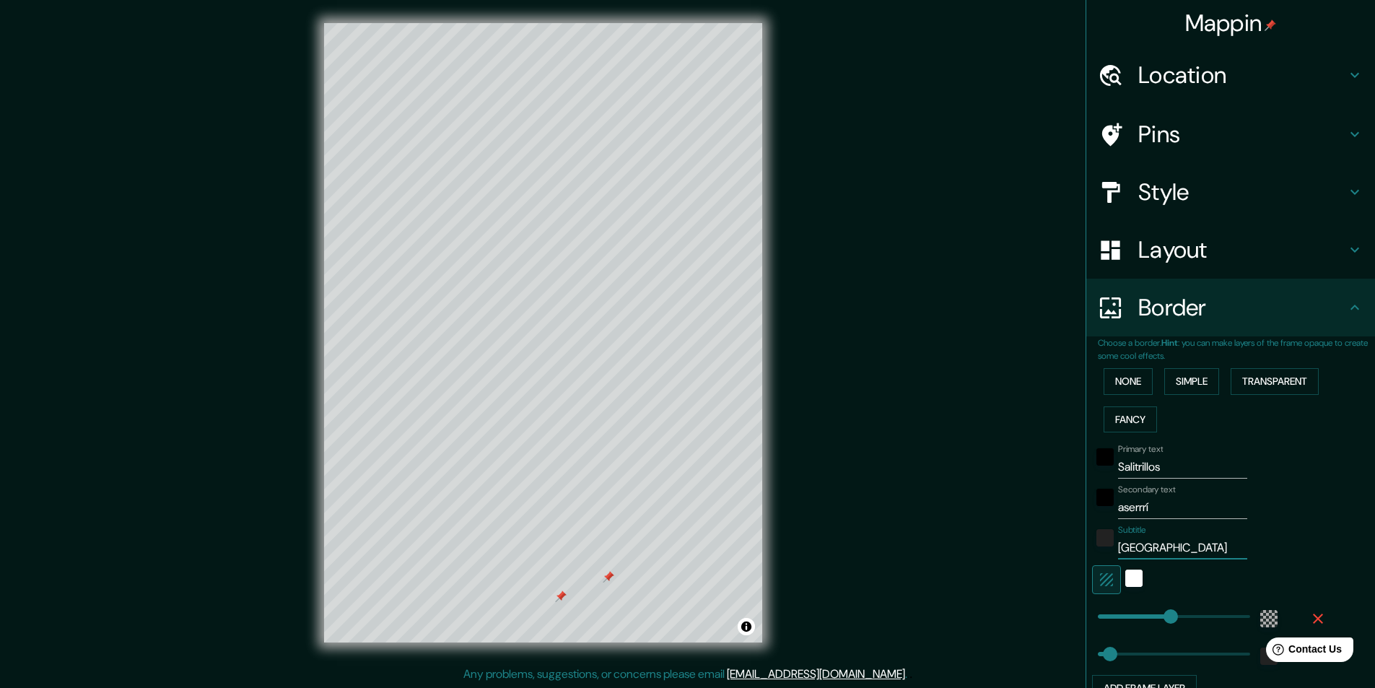
type input "[GEOGRAPHIC_DATA]"
type input "291"
type input "49"
type input "Barrio [GEOGRAPHIC_DATA]"
type input "291"
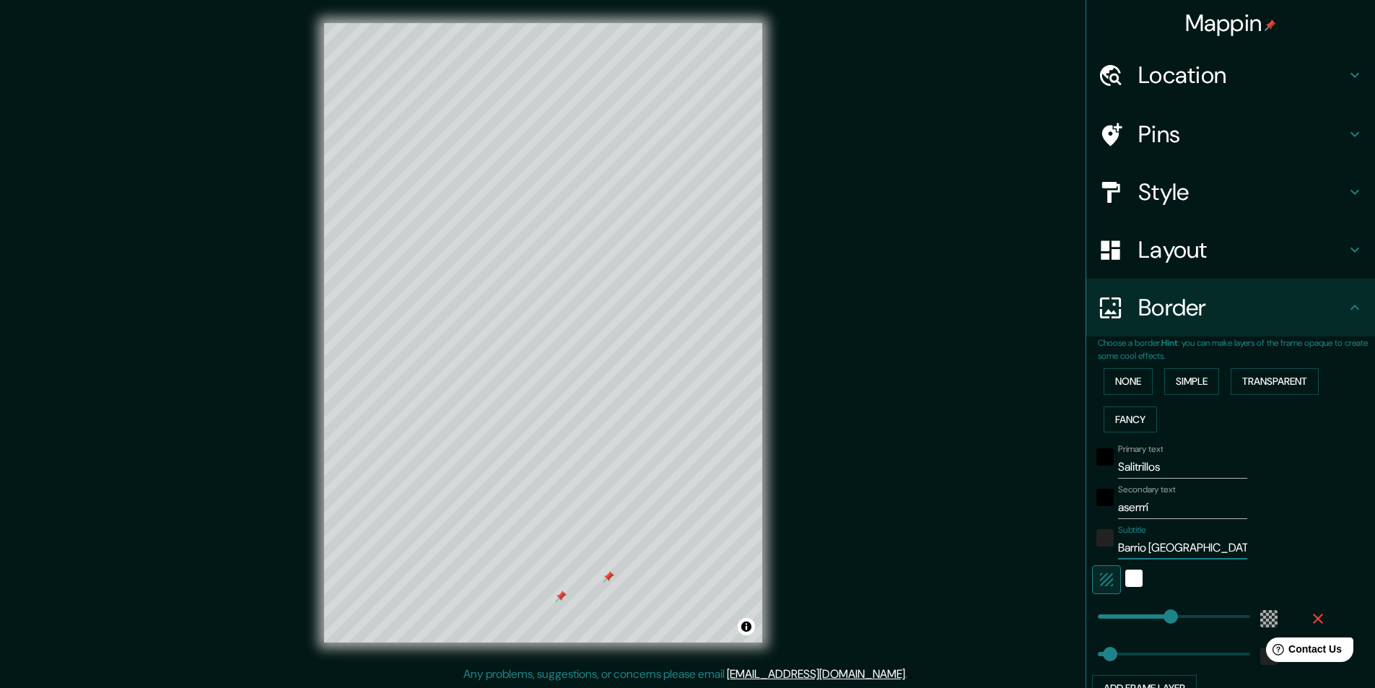
type input "49"
type input "Barrio [GEOGRAPHIC_DATA]"
type input "291"
type input "49"
type input "Barrio [GEOGRAPHIC_DATA][PERSON_NAME]"
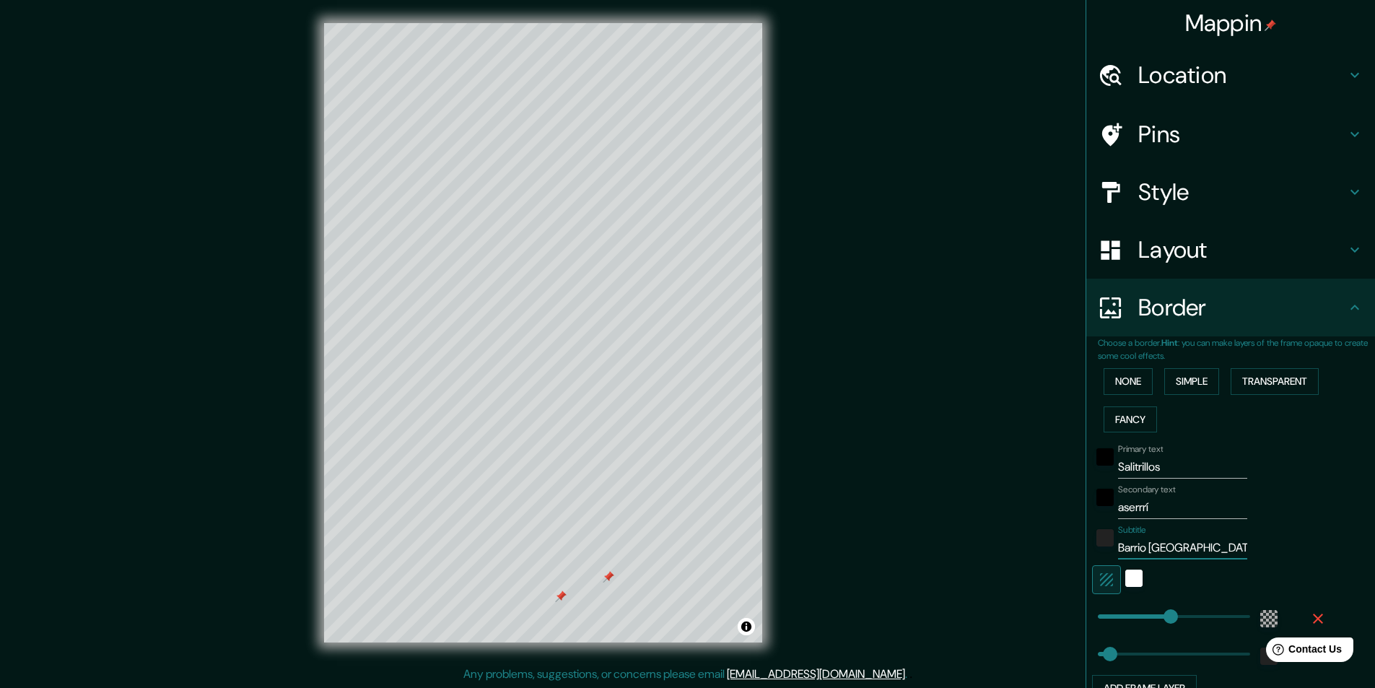
type input "291"
type input "49"
type input "Barrio [GEOGRAPHIC_DATA][PERSON_NAME]"
type input "291"
type input "49"
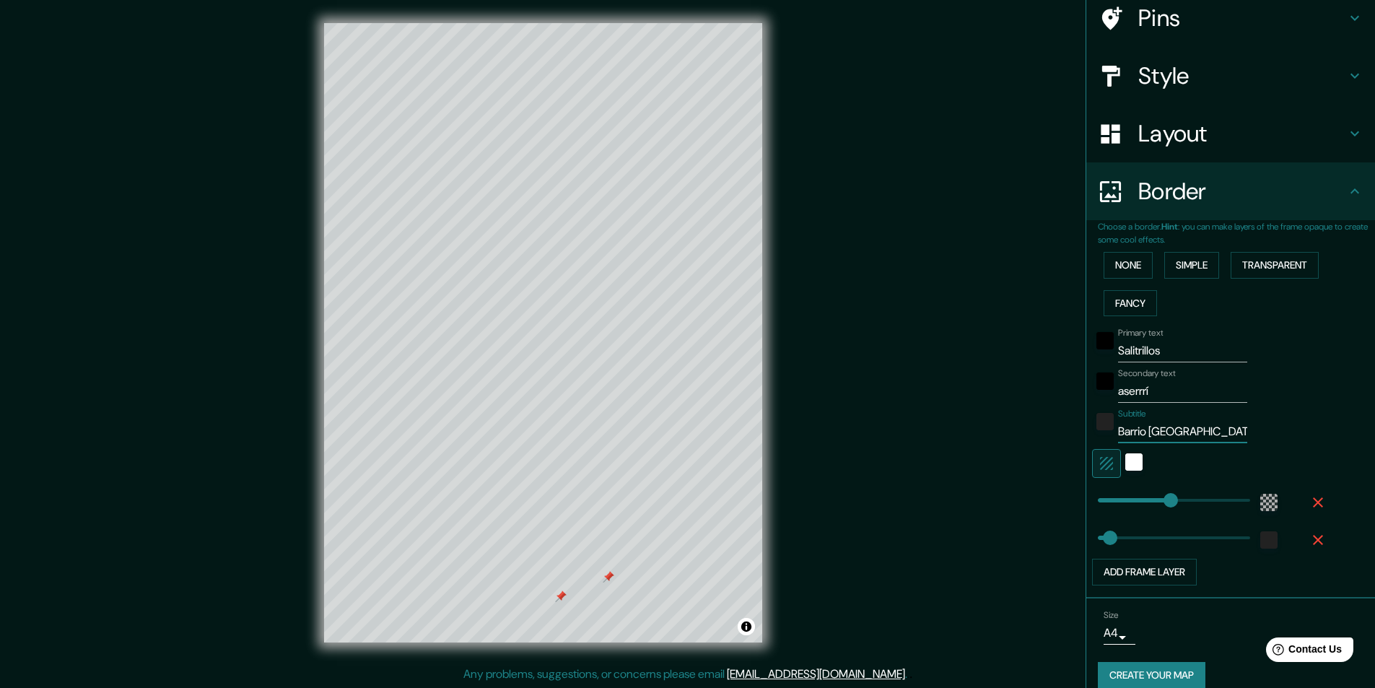
scroll to position [134, 0]
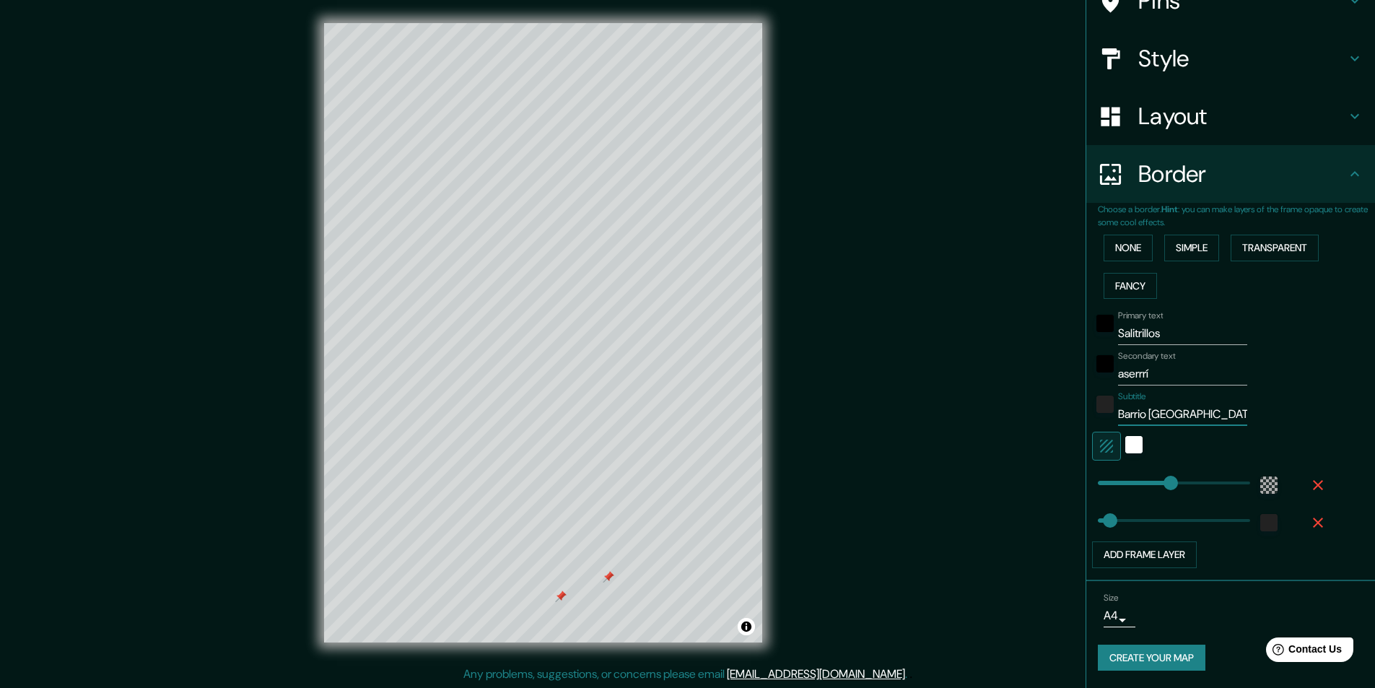
type input "291"
type input "Barrio [GEOGRAPHIC_DATA][PERSON_NAME]"
type input "231"
drag, startPoint x: 1160, startPoint y: 481, endPoint x: 1145, endPoint y: 483, distance: 15.3
type input "49"
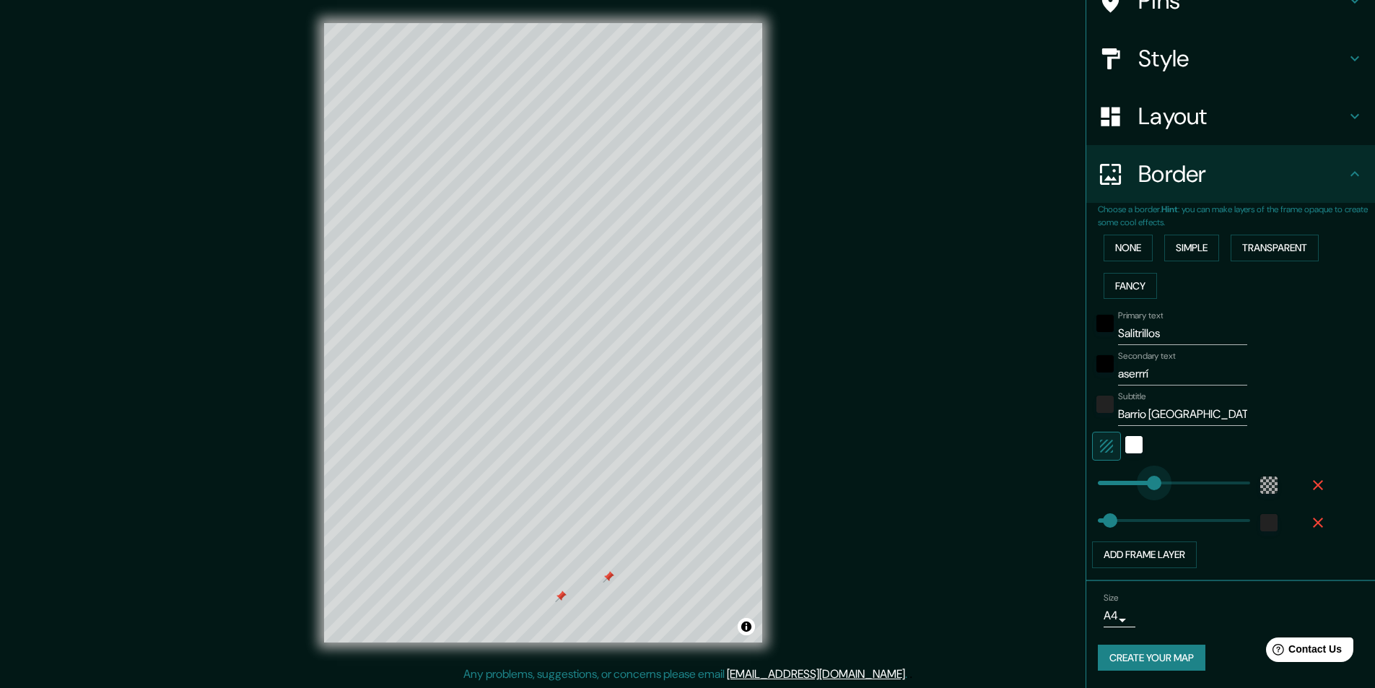
type input "205"
type input "49"
type input "187"
type input "92"
drag, startPoint x: 1101, startPoint y: 522, endPoint x: 1111, endPoint y: 521, distance: 9.4
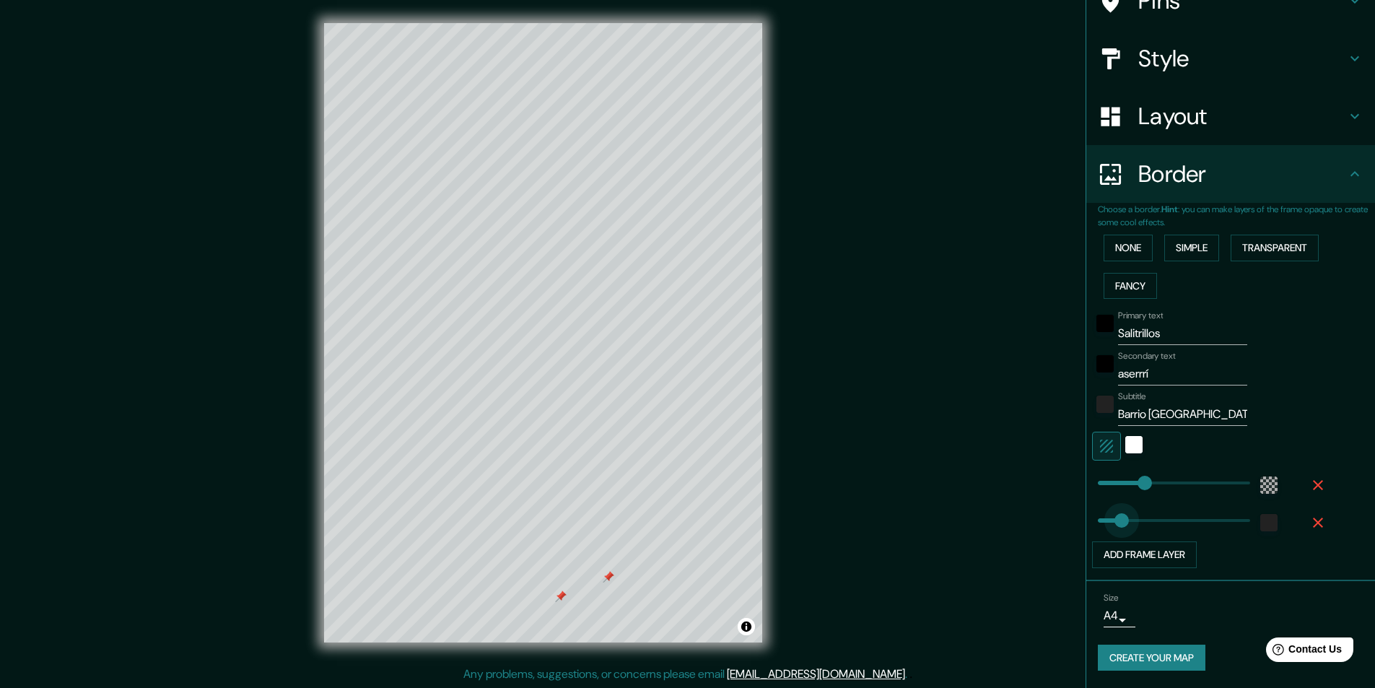
type input "112"
type input "89"
click at [929, 338] on div "Mappin Location [GEOGRAPHIC_DATA], [GEOGRAPHIC_DATA][PERSON_NAME], [PERSON_NAME…" at bounding box center [687, 344] width 1375 height 688
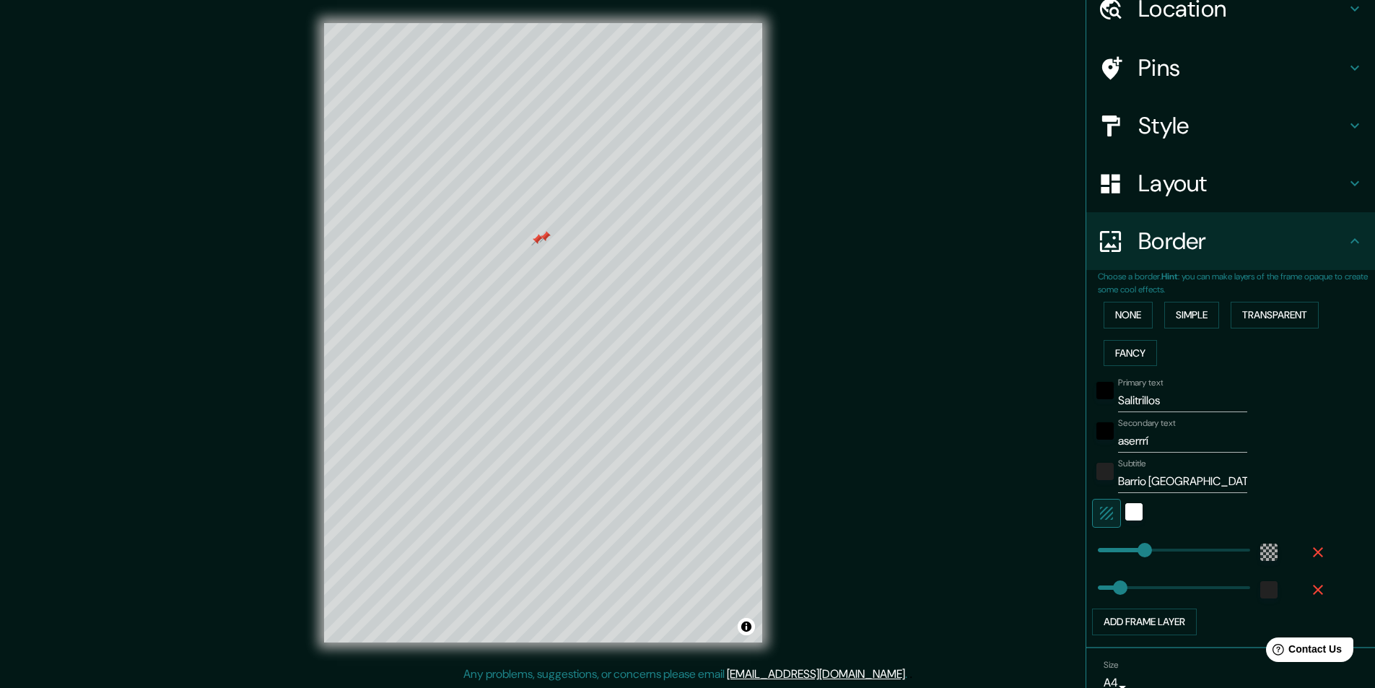
scroll to position [0, 0]
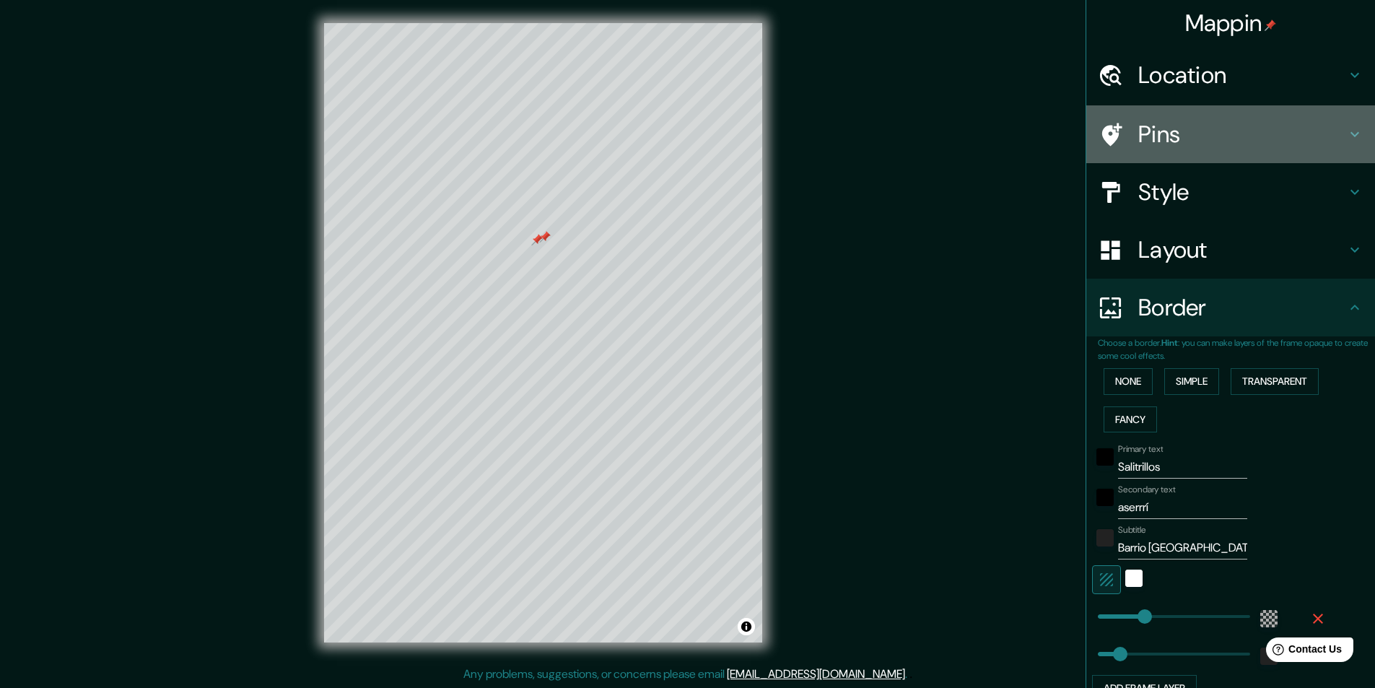
click at [1334, 120] on h4 "Pins" at bounding box center [1242, 134] width 208 height 29
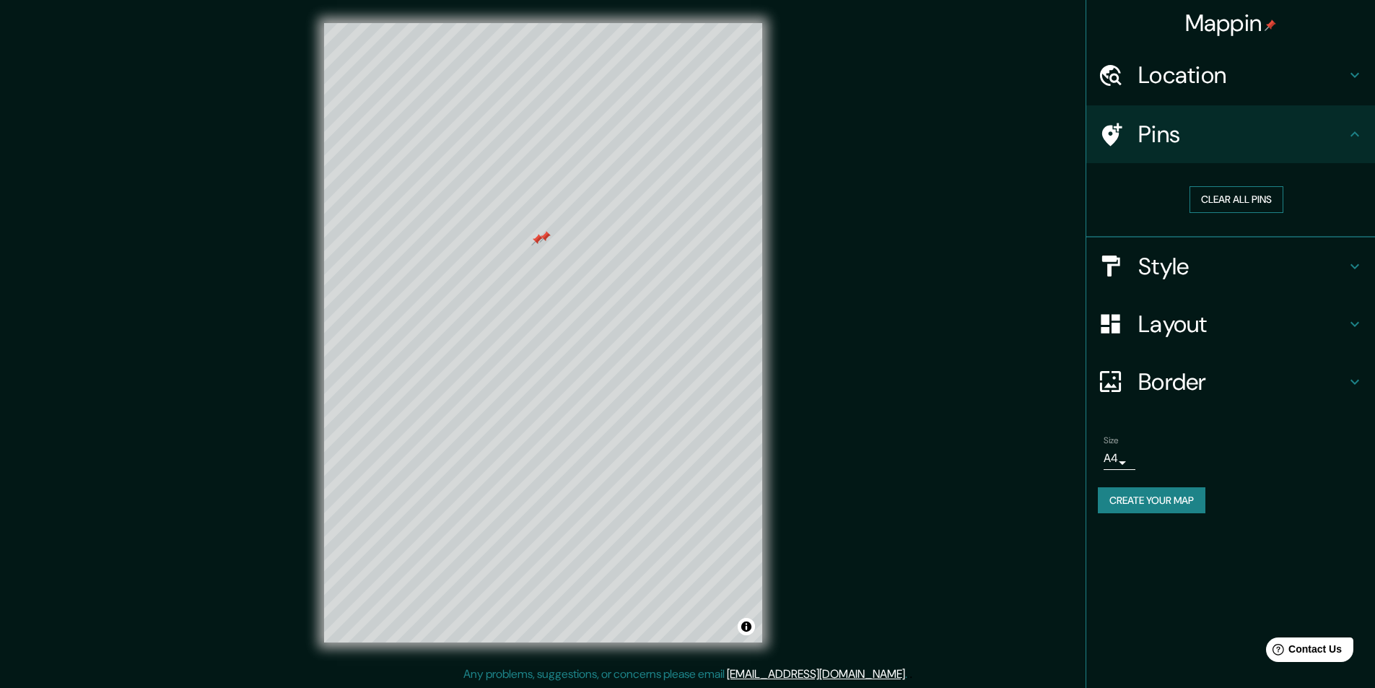
click at [1219, 192] on button "Clear all pins" at bounding box center [1236, 199] width 94 height 27
click at [1228, 73] on h4 "Location" at bounding box center [1242, 75] width 208 height 29
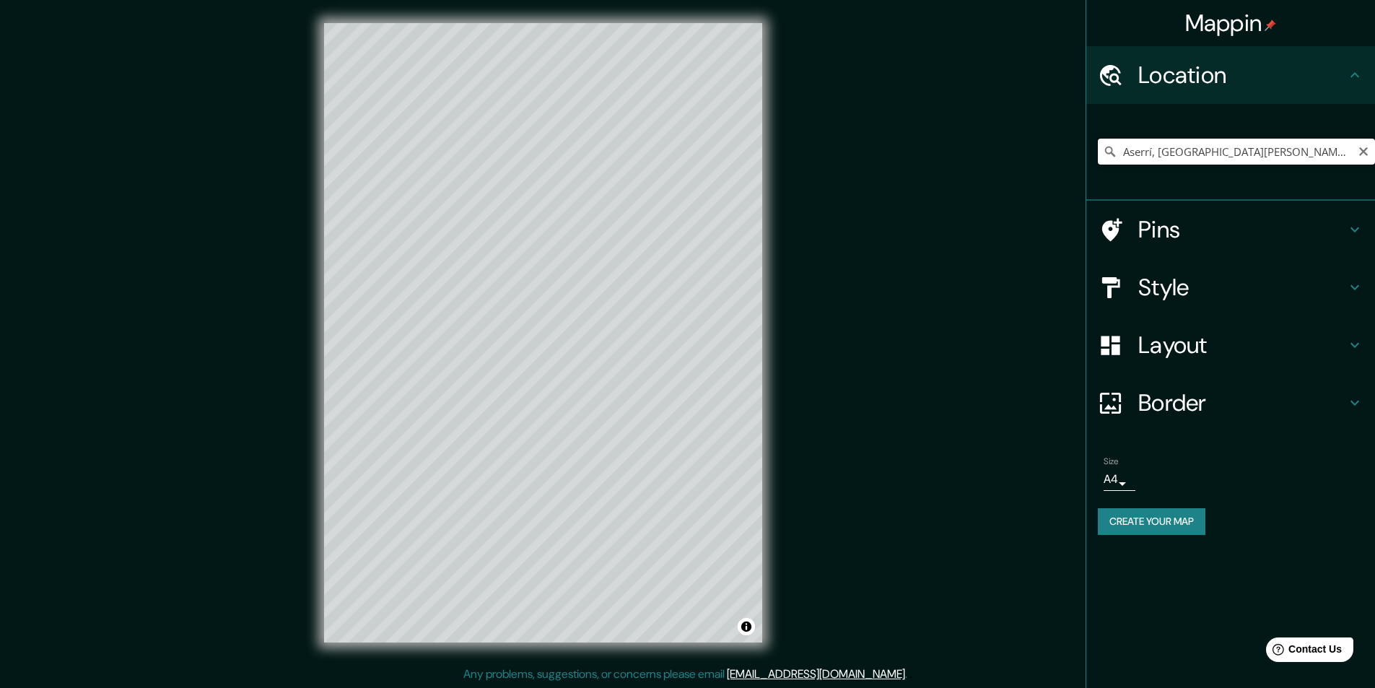
click at [1335, 152] on input "Aserrí, [GEOGRAPHIC_DATA][PERSON_NAME], [PERSON_NAME][GEOGRAPHIC_DATA]" at bounding box center [1236, 152] width 277 height 26
drag, startPoint x: 1335, startPoint y: 152, endPoint x: 1336, endPoint y: 143, distance: 9.4
click at [1336, 143] on input "Aserrí, [GEOGRAPHIC_DATA][PERSON_NAME], [PERSON_NAME][GEOGRAPHIC_DATA]" at bounding box center [1236, 152] width 277 height 26
click at [1124, 152] on input "Aserrí, [GEOGRAPHIC_DATA][PERSON_NAME], [PERSON_NAME][GEOGRAPHIC_DATA]" at bounding box center [1236, 152] width 277 height 26
click at [1160, 149] on input "Aserrí, [GEOGRAPHIC_DATA][PERSON_NAME], [PERSON_NAME][GEOGRAPHIC_DATA]" at bounding box center [1236, 152] width 277 height 26
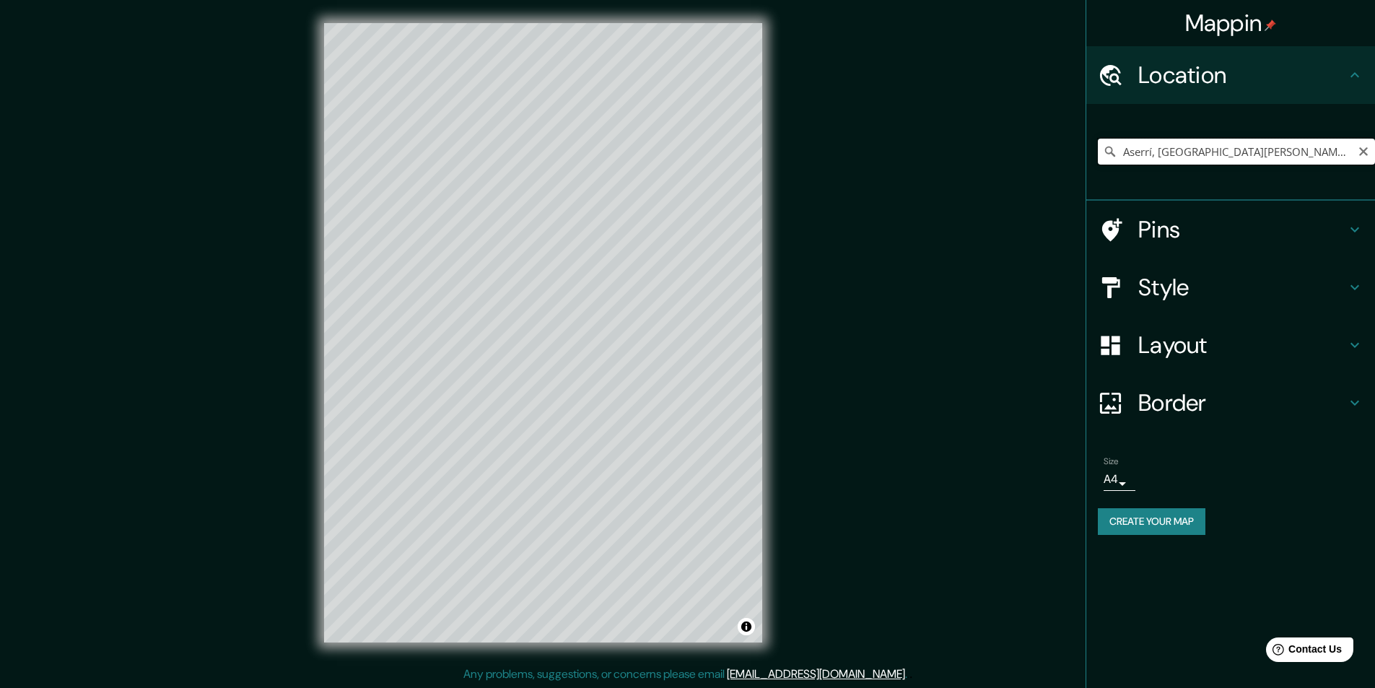
drag, startPoint x: 1289, startPoint y: 152, endPoint x: 1155, endPoint y: 154, distance: 134.2
click at [1155, 154] on input "Aserrí, [GEOGRAPHIC_DATA][PERSON_NAME], [PERSON_NAME][GEOGRAPHIC_DATA]" at bounding box center [1236, 152] width 277 height 26
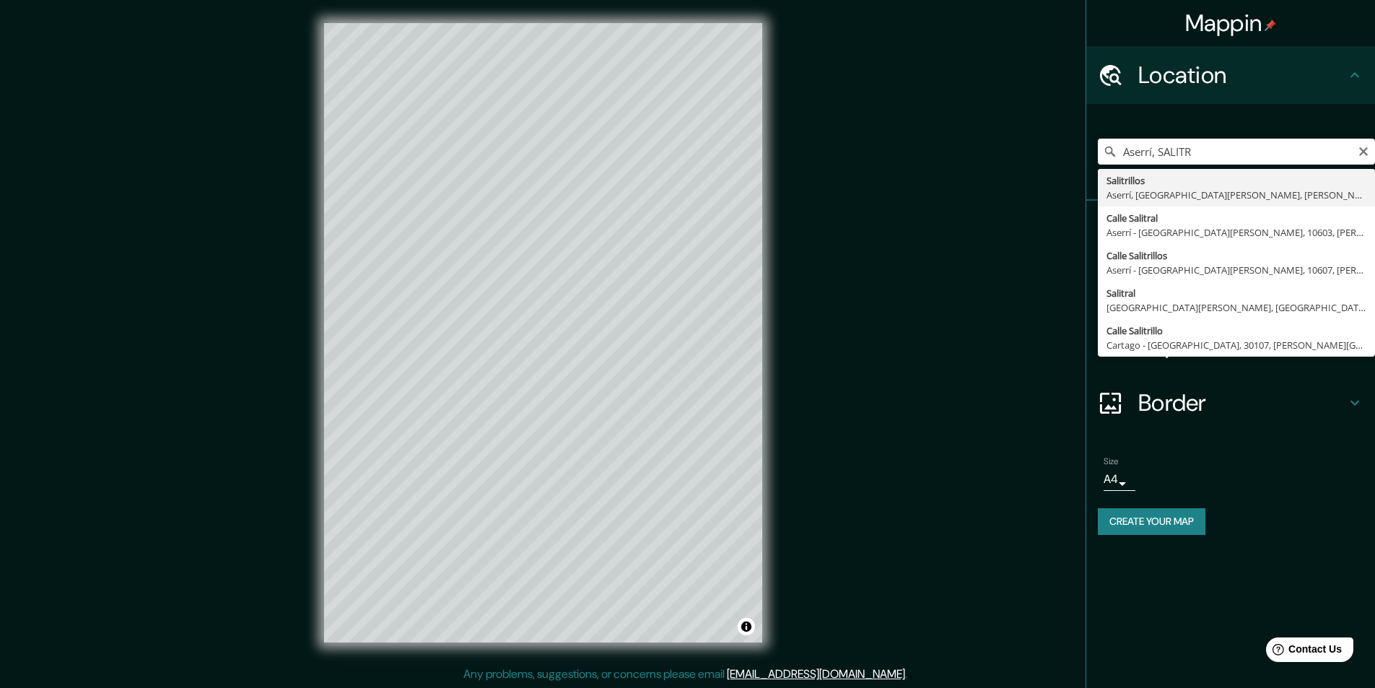
type input "Salitrillos, [GEOGRAPHIC_DATA], [GEOGRAPHIC_DATA][PERSON_NAME], [PERSON_NAME][G…"
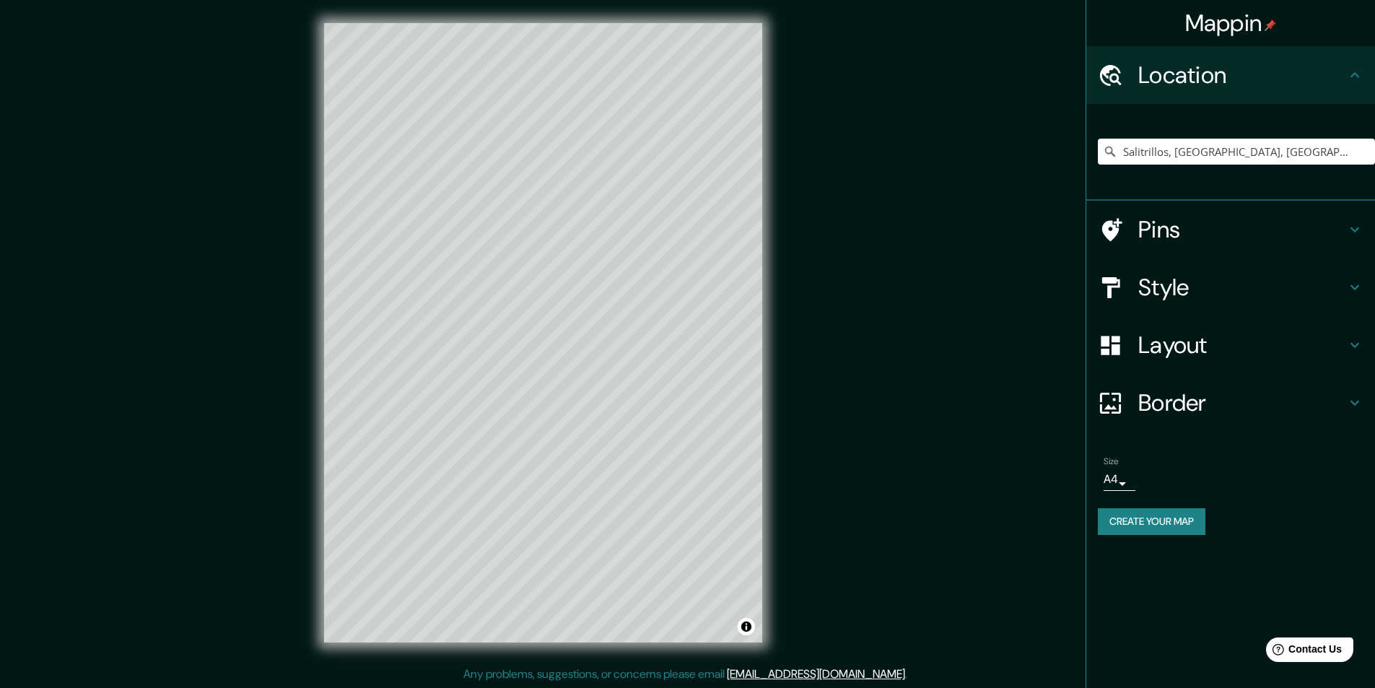
click at [1176, 292] on h4 "Style" at bounding box center [1242, 287] width 208 height 29
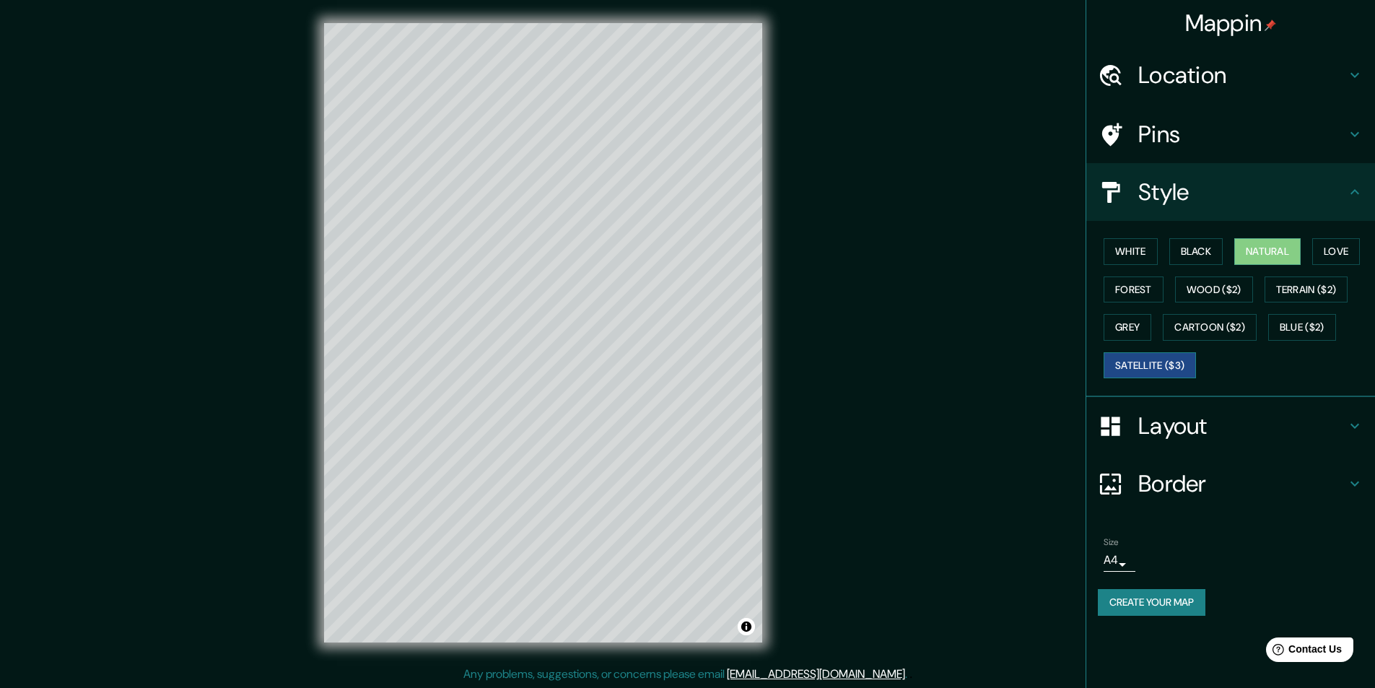
click at [1135, 370] on button "Satellite ($3)" at bounding box center [1149, 365] width 92 height 27
click at [1133, 248] on button "White" at bounding box center [1130, 251] width 54 height 27
click at [1161, 602] on button "Create your map" at bounding box center [1152, 602] width 108 height 27
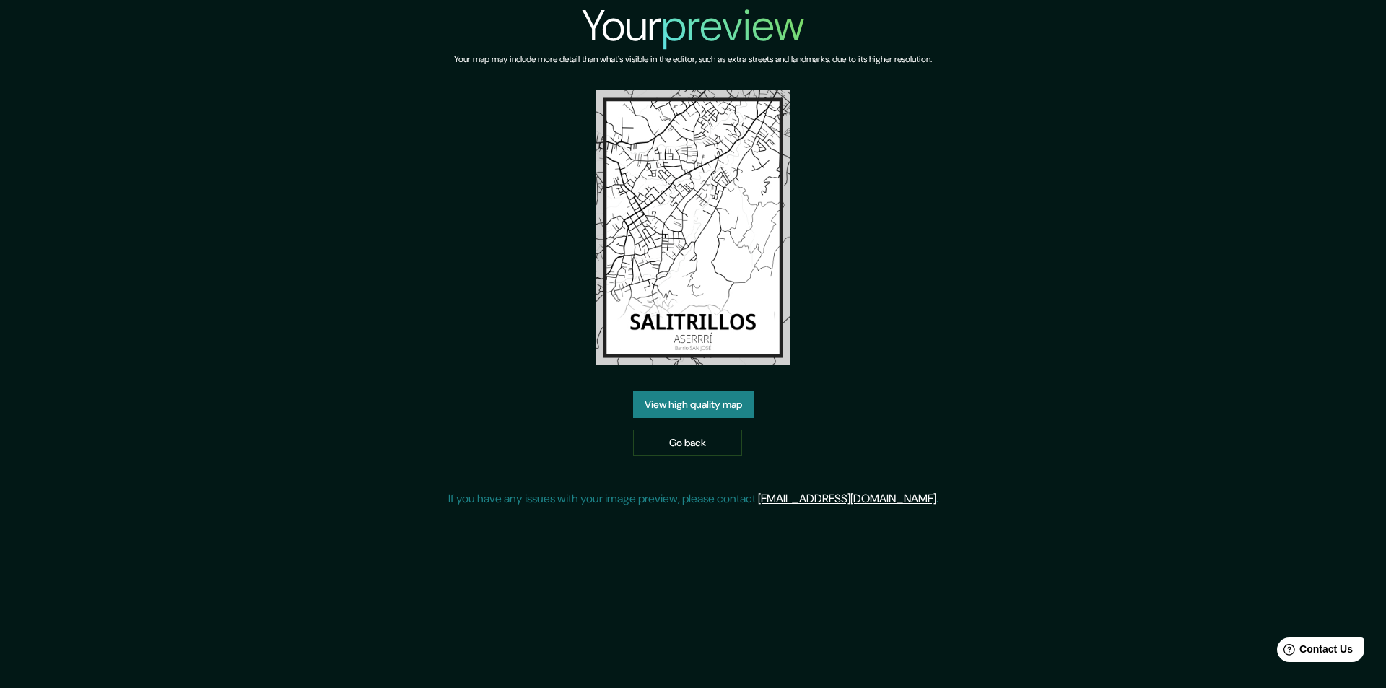
click at [712, 403] on link "View high quality map" at bounding box center [693, 404] width 121 height 27
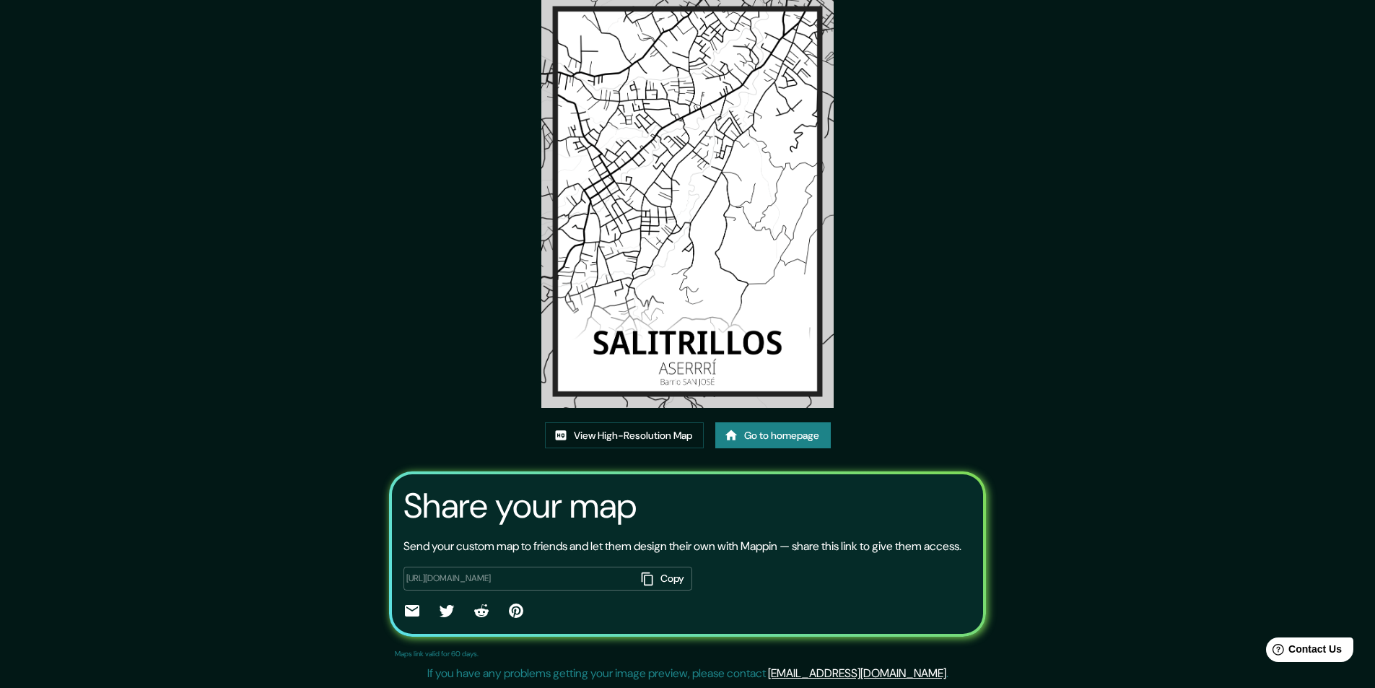
scroll to position [86, 0]
click at [636, 422] on link "View High-Resolution Map" at bounding box center [624, 435] width 159 height 27
click at [776, 422] on link "Go to homepage" at bounding box center [772, 435] width 115 height 27
